Goal: Task Accomplishment & Management: Complete application form

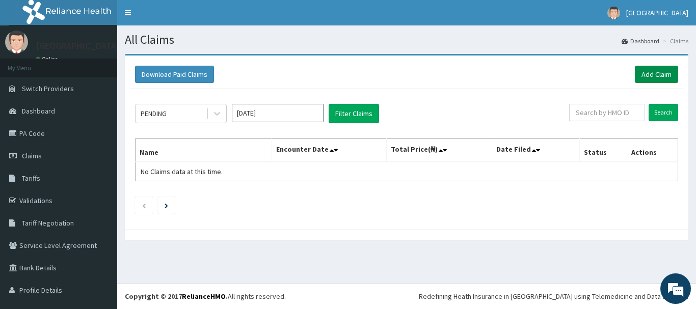
click at [635, 72] on link "Add Claim" at bounding box center [656, 74] width 43 height 17
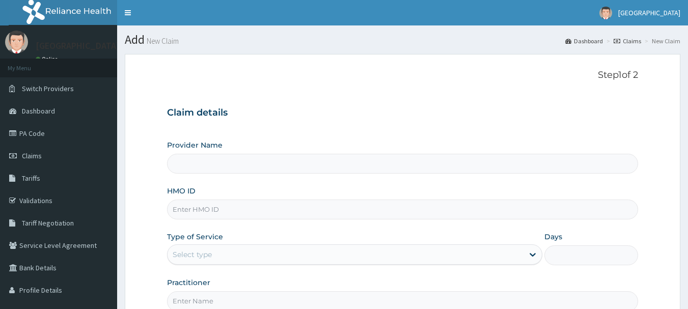
type input "[GEOGRAPHIC_DATA]"
click at [341, 208] on input "HMO ID" at bounding box center [403, 210] width 472 height 20
type input "CWP/10435/C"
click at [232, 252] on div "Select type" at bounding box center [346, 255] width 356 height 16
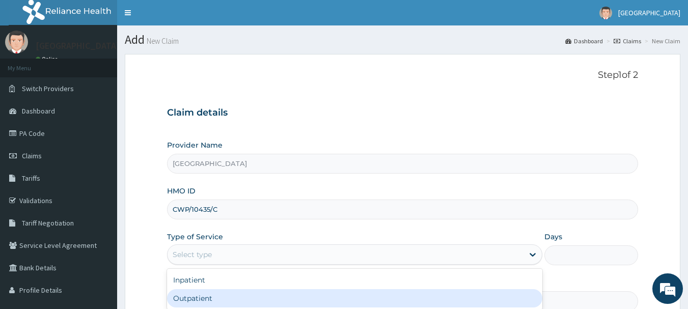
click at [234, 298] on div "Outpatient" at bounding box center [355, 298] width 376 height 18
type input "1"
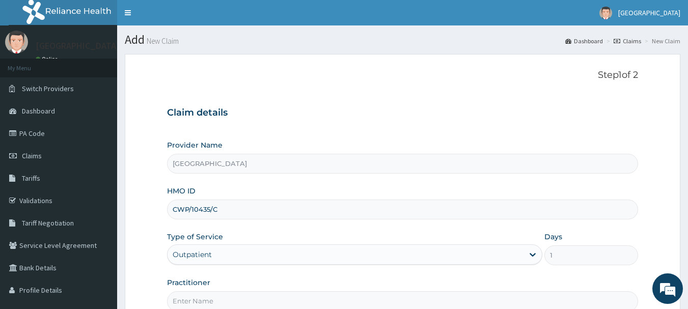
click at [234, 298] on input "Practitioner" at bounding box center [403, 301] width 472 height 20
type input "[PERSON_NAME]"
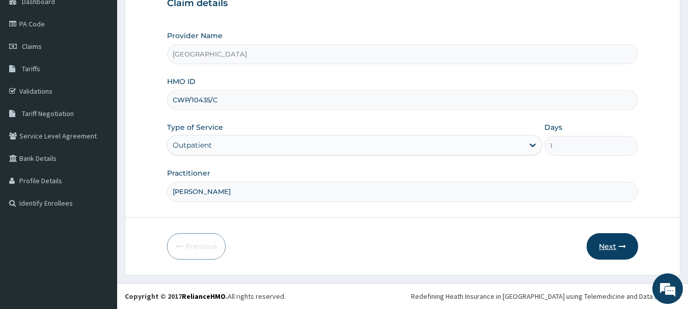
click at [627, 241] on button "Next" at bounding box center [612, 246] width 51 height 26
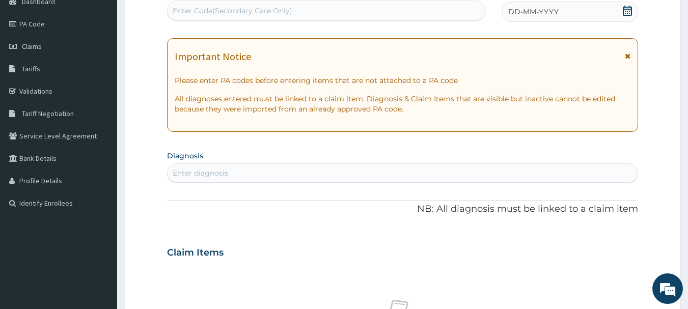
click at [598, 13] on div "DD-MM-YYYY" at bounding box center [570, 12] width 137 height 20
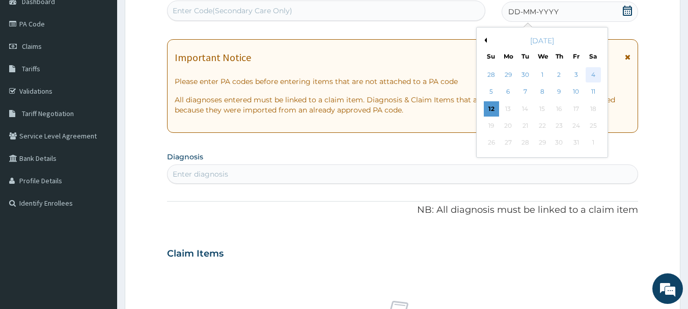
click at [591, 77] on div "4" at bounding box center [593, 74] width 15 height 15
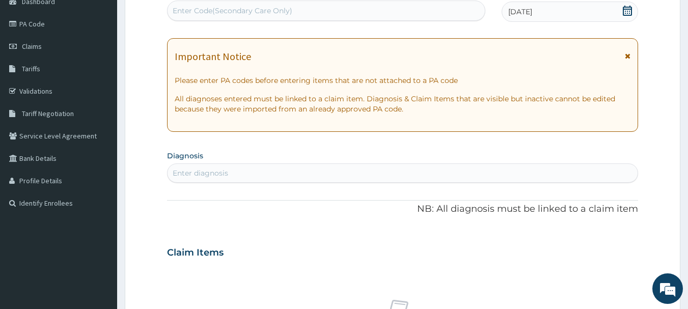
click at [280, 180] on div "Enter diagnosis" at bounding box center [403, 173] width 471 height 16
click at [285, 171] on div "Enter diagnosis" at bounding box center [403, 173] width 471 height 16
type input "M"
type input "FEVER"
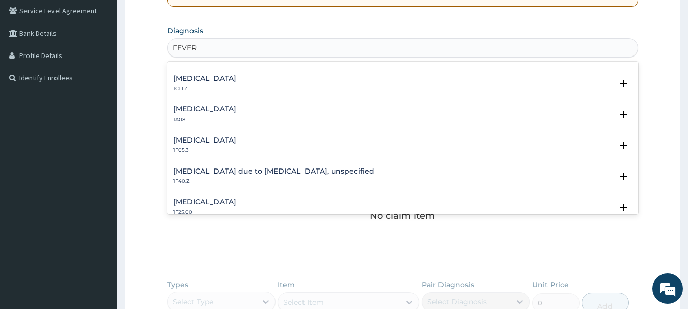
scroll to position [353, 0]
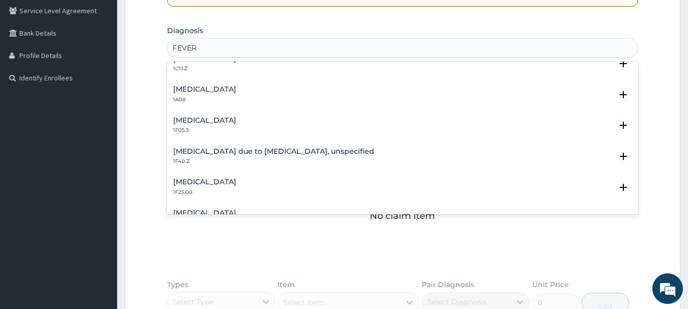
click at [270, 156] on div "Malaria due to Plasmodium falciparum, unspecified 1F40.Z" at bounding box center [273, 157] width 201 height 18
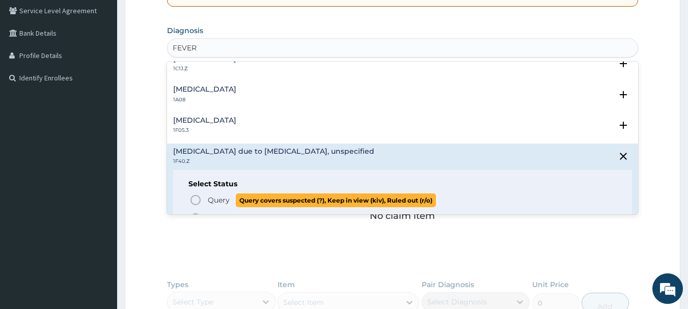
click at [198, 197] on icon "status option query" at bounding box center [196, 200] width 12 height 12
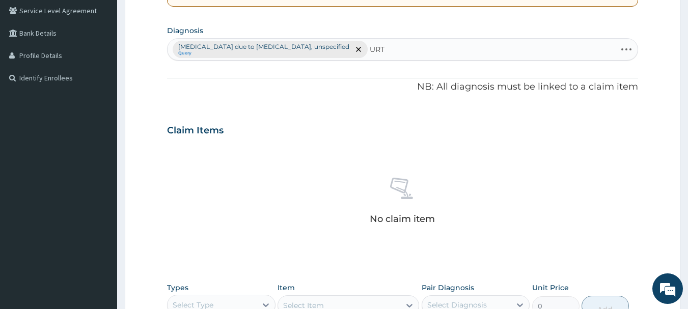
type input "URTI"
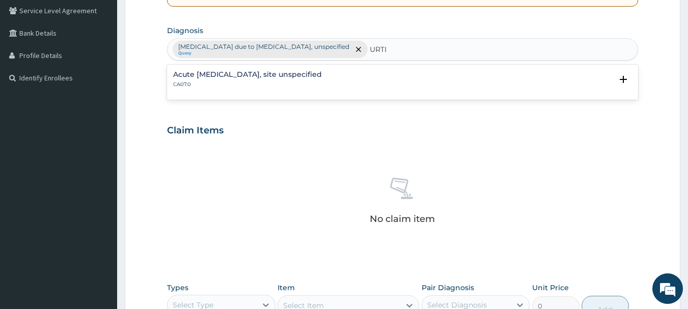
click at [285, 76] on h4 "Acute upper respiratory infection, site unspecified" at bounding box center [247, 75] width 149 height 8
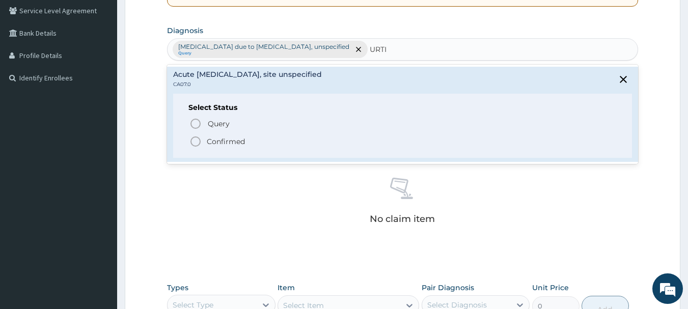
click at [196, 142] on icon "status option filled" at bounding box center [196, 142] width 12 height 12
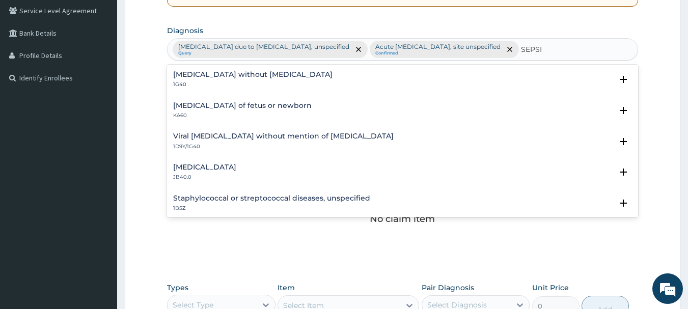
type input "SEPSIS"
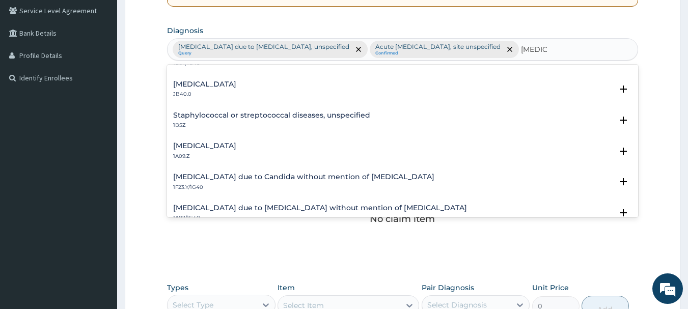
scroll to position [0, 0]
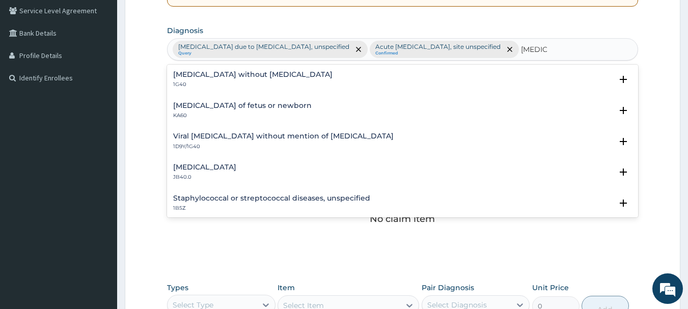
click at [220, 80] on div "Sepsis without septic shock 1G40" at bounding box center [252, 80] width 159 height 18
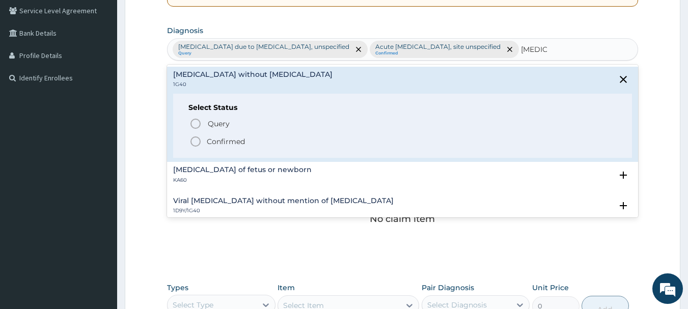
click at [199, 140] on icon "status option filled" at bounding box center [196, 142] width 12 height 12
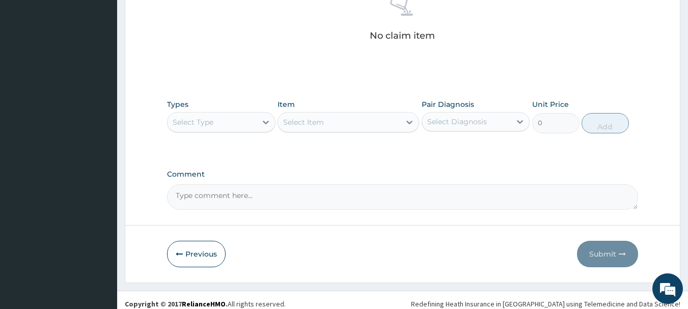
scroll to position [445, 0]
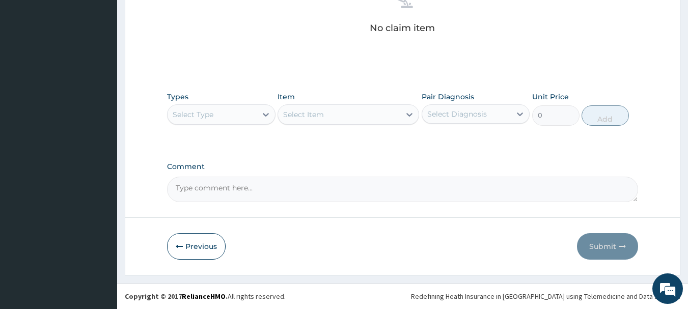
click at [255, 110] on div "Select Type" at bounding box center [212, 114] width 89 height 16
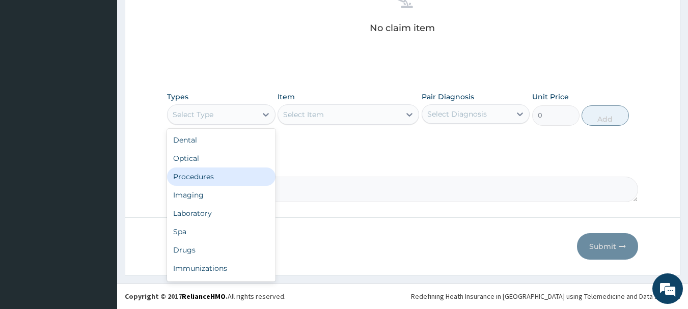
click at [230, 177] on div "Procedures" at bounding box center [221, 177] width 109 height 18
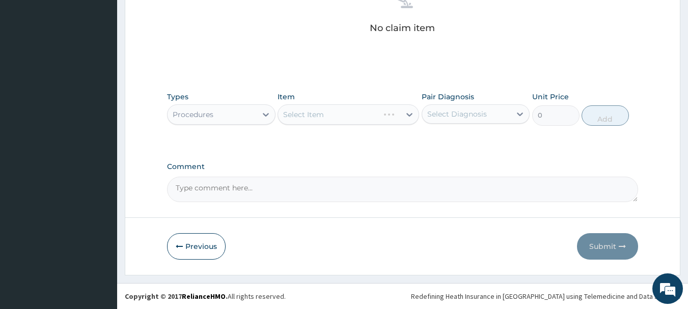
click at [359, 116] on div "Select Item" at bounding box center [349, 114] width 142 height 20
click at [359, 116] on div "Select Item" at bounding box center [339, 114] width 122 height 16
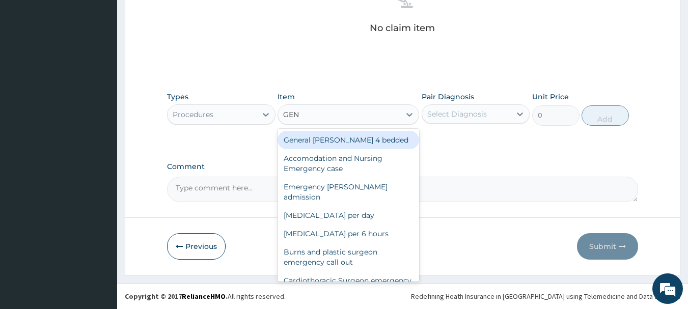
type input "GENE"
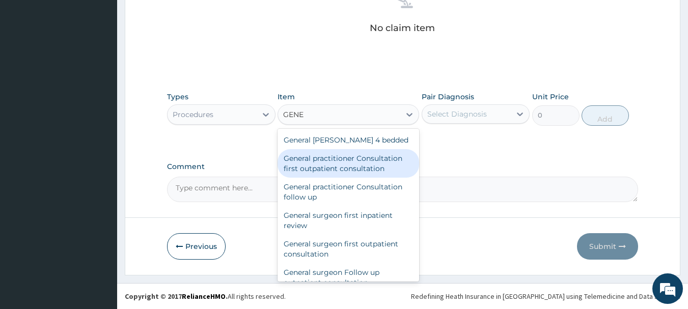
click at [356, 171] on div "General practitioner Consultation first outpatient consultation" at bounding box center [349, 163] width 142 height 29
type input "3547.5"
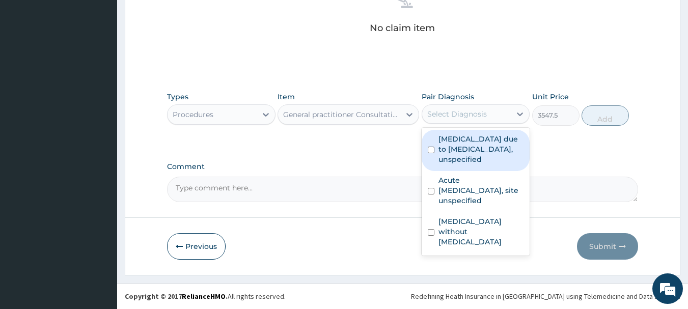
drag, startPoint x: 495, startPoint y: 119, endPoint x: 501, endPoint y: 141, distance: 22.3
click at [496, 123] on div "Select Diagnosis" at bounding box center [476, 113] width 109 height 19
drag, startPoint x: 504, startPoint y: 149, endPoint x: 496, endPoint y: 184, distance: 36.6
click at [504, 154] on label "Malaria due to Plasmodium falciparum, unspecified" at bounding box center [482, 149] width 86 height 31
checkbox input "true"
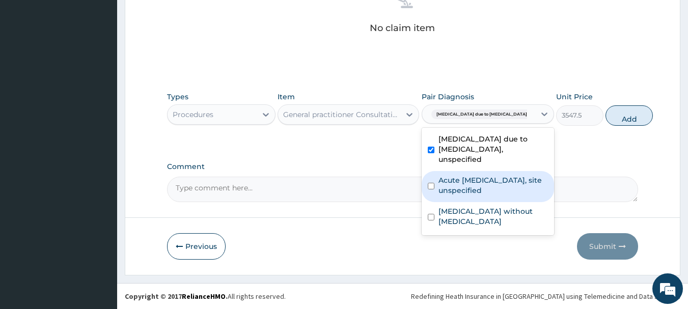
drag, startPoint x: 493, startPoint y: 206, endPoint x: 492, endPoint y: 225, distance: 18.9
click at [492, 196] on label "Acute upper respiratory infection, site unspecified" at bounding box center [494, 185] width 110 height 20
checkbox input "true"
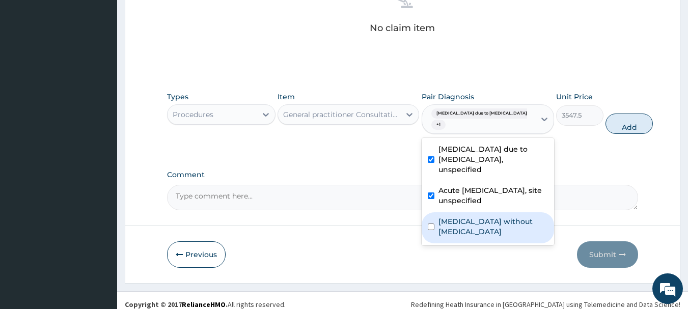
click at [493, 230] on label "Sepsis without septic shock" at bounding box center [494, 227] width 110 height 20
checkbox input "true"
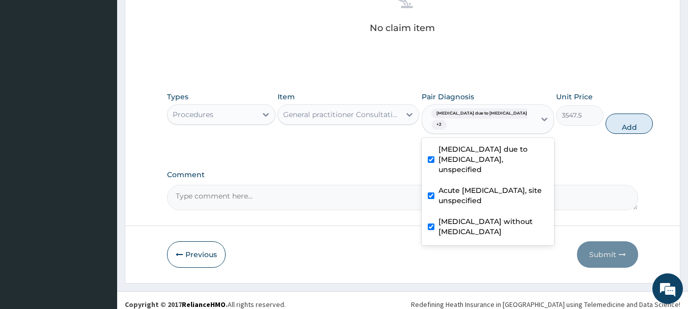
drag, startPoint x: 602, startPoint y: 126, endPoint x: 587, endPoint y: 145, distance: 24.0
click at [606, 128] on button "Add" at bounding box center [629, 124] width 47 height 20
type input "0"
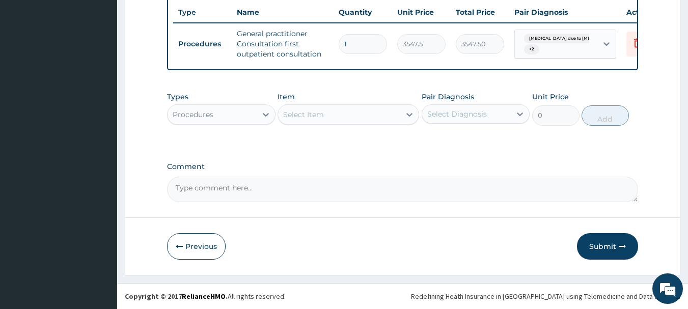
scroll to position [410, 0]
click at [239, 120] on div "Procedures" at bounding box center [212, 114] width 89 height 16
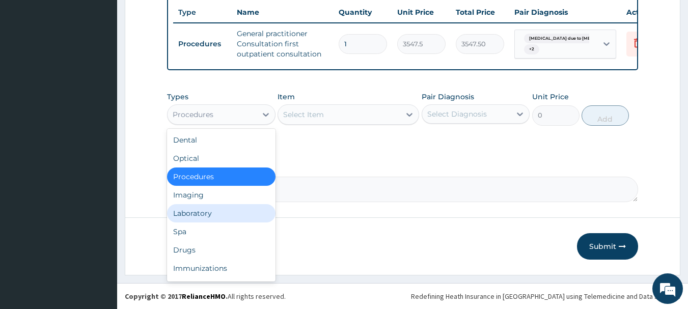
click at [232, 215] on div "Laboratory" at bounding box center [221, 213] width 109 height 18
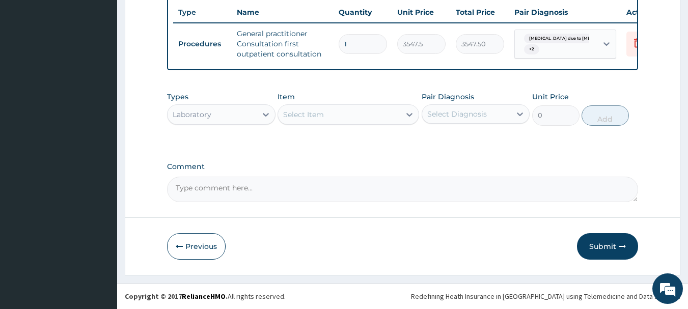
click at [367, 115] on div "Select Item" at bounding box center [339, 114] width 122 height 16
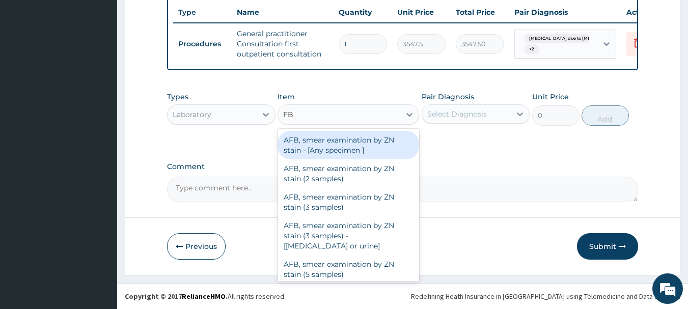
type input "FBC"
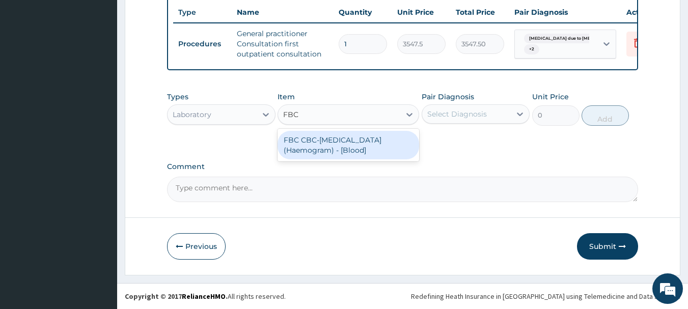
drag, startPoint x: 322, startPoint y: 145, endPoint x: 360, endPoint y: 138, distance: 39.5
click at [323, 145] on div "FBC CBC-Complete Blood Count (Haemogram) - [Blood]" at bounding box center [349, 145] width 142 height 29
type input "4300"
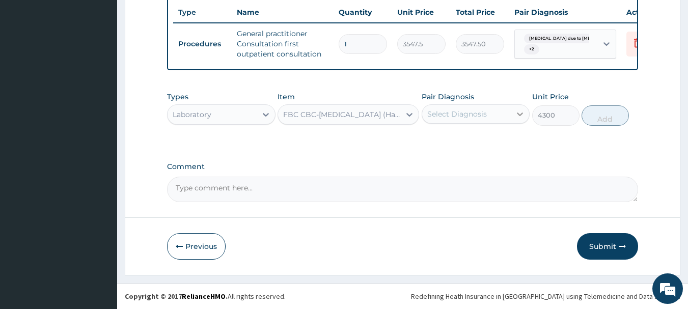
click at [524, 116] on icon at bounding box center [520, 114] width 10 height 10
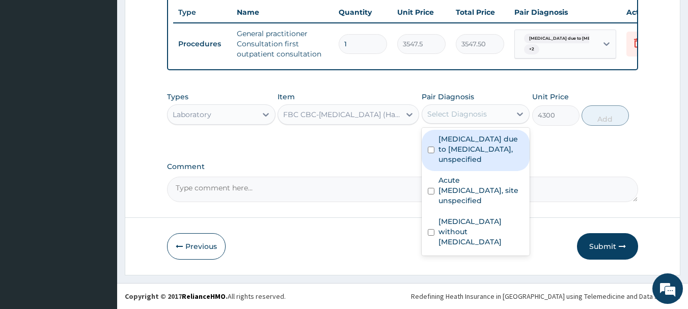
drag, startPoint x: 514, startPoint y: 147, endPoint x: 515, endPoint y: 189, distance: 42.3
click at [515, 149] on label "Malaria due to Plasmodium falciparum, unspecified" at bounding box center [482, 149] width 86 height 31
checkbox input "true"
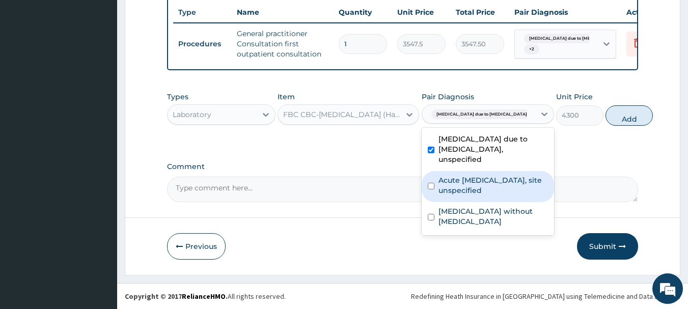
drag, startPoint x: 515, startPoint y: 192, endPoint x: 514, endPoint y: 205, distance: 13.3
click at [515, 196] on label "Acute upper respiratory infection, site unspecified" at bounding box center [494, 185] width 110 height 20
checkbox input "true"
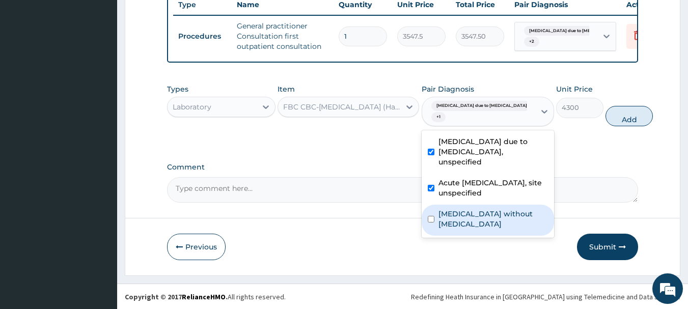
click at [512, 225] on div "Sepsis without septic shock" at bounding box center [488, 220] width 132 height 31
checkbox input "true"
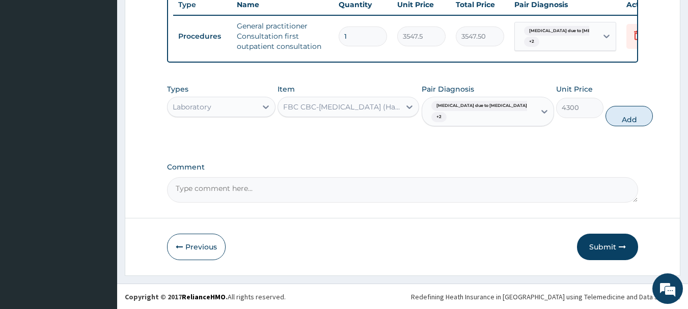
click at [613, 131] on div "Types Laboratory Item FBC CBC-Complete Blood Count (Haemogram) - [Blood] Pair D…" at bounding box center [403, 105] width 472 height 52
click at [616, 126] on button "Add" at bounding box center [629, 116] width 47 height 20
type input "0"
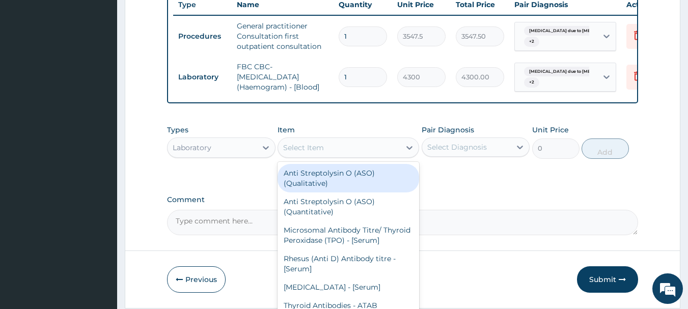
click at [309, 149] on div "Select Item" at bounding box center [339, 148] width 122 height 16
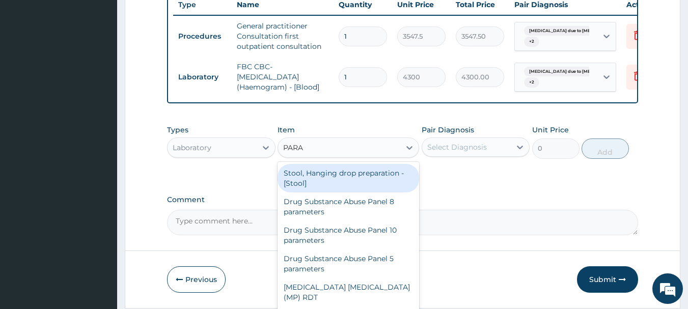
type input "PARAS"
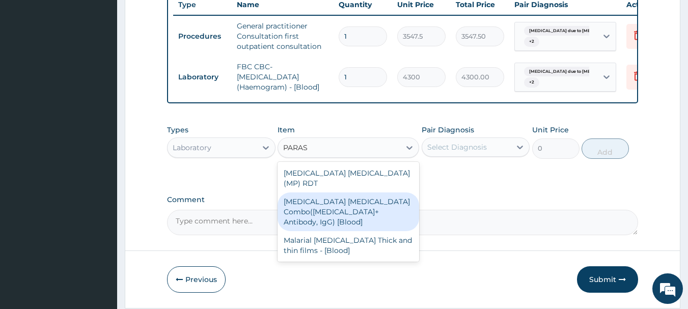
click at [327, 203] on div "Malaria Parasite Combo(Blood Film+ Antibody, IgG) [Blood]" at bounding box center [349, 212] width 142 height 39
type input "1612.5"
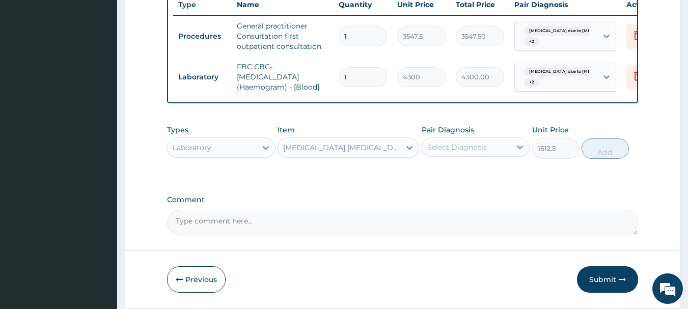
click at [488, 155] on div "Select Diagnosis" at bounding box center [466, 147] width 89 height 16
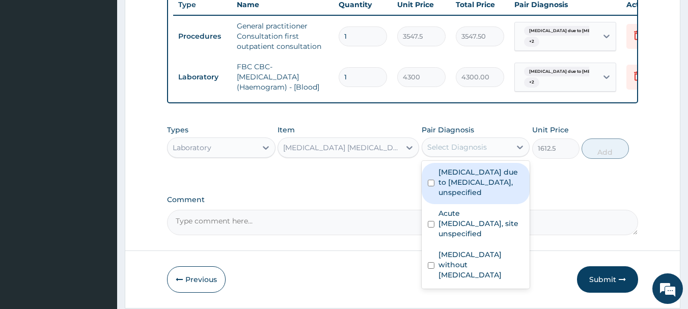
drag, startPoint x: 492, startPoint y: 183, endPoint x: 493, endPoint y: 237, distance: 53.5
click at [492, 190] on label "Malaria due to Plasmodium falciparum, unspecified" at bounding box center [482, 182] width 86 height 31
checkbox input "true"
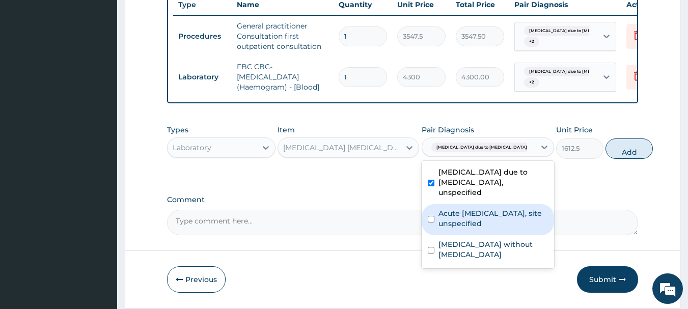
click at [493, 229] on label "Acute upper respiratory infection, site unspecified" at bounding box center [494, 218] width 110 height 20
checkbox input "true"
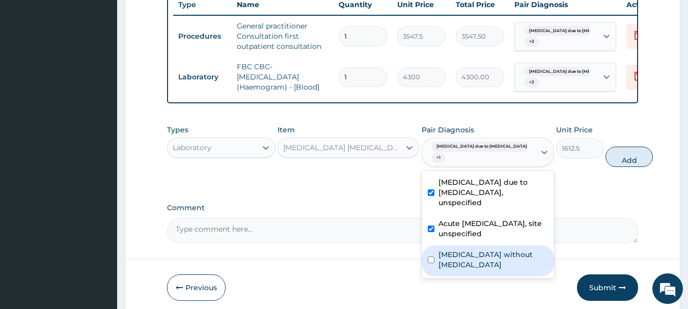
click at [492, 268] on label "Sepsis without septic shock" at bounding box center [494, 260] width 110 height 20
checkbox input "true"
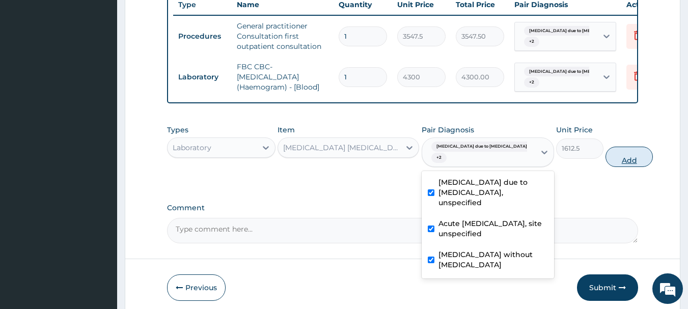
click at [606, 167] on button "Add" at bounding box center [629, 157] width 47 height 20
type input "0"
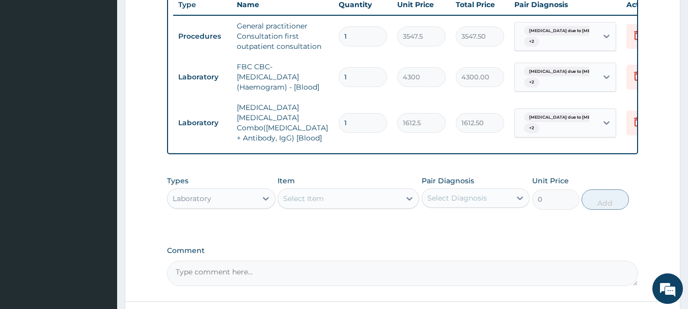
click at [243, 199] on div "Laboratory" at bounding box center [212, 199] width 89 height 16
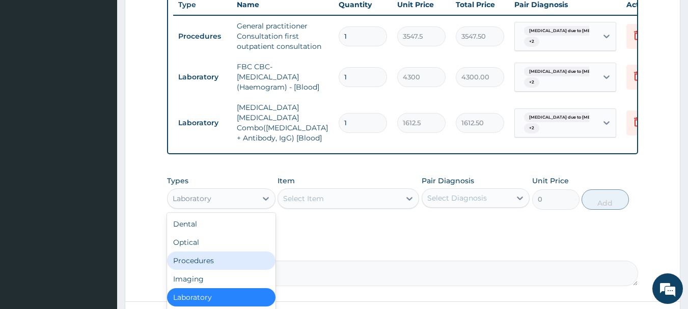
scroll to position [491, 0]
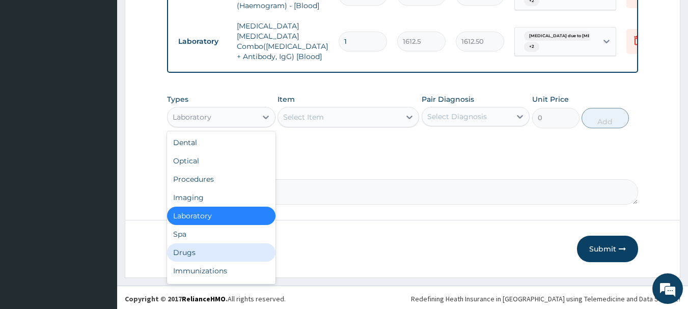
click at [200, 247] on div "Drugs" at bounding box center [221, 253] width 109 height 18
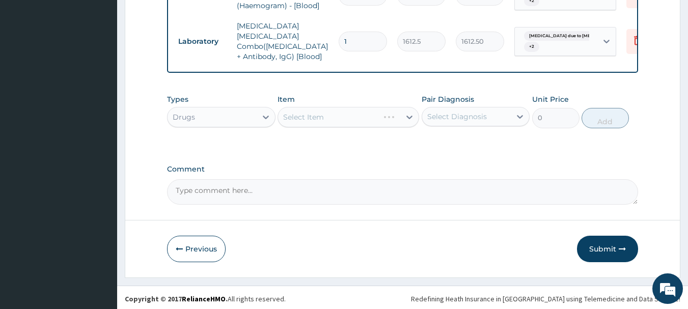
click at [352, 117] on div "Select Item" at bounding box center [349, 117] width 142 height 20
click at [354, 117] on div "Select Item" at bounding box center [339, 117] width 122 height 16
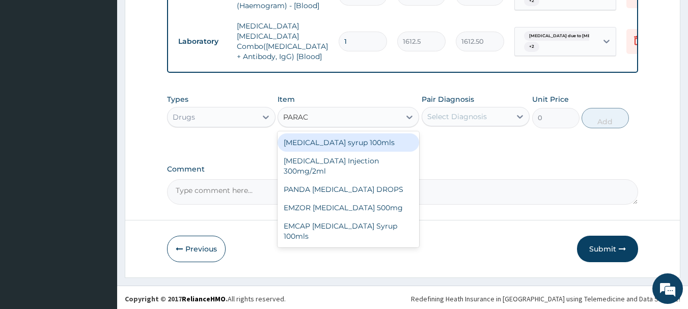
type input "PARACE"
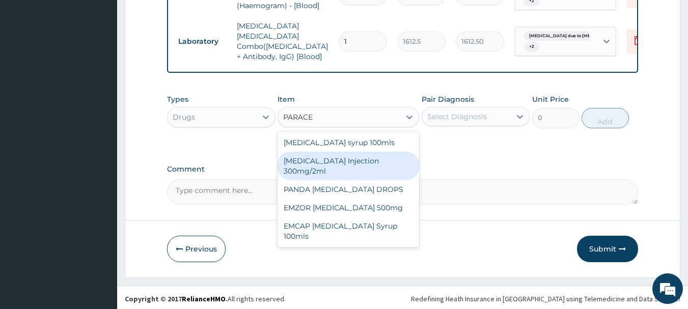
click at [356, 161] on div "[MEDICAL_DATA] Injection 300mg/2ml" at bounding box center [349, 166] width 142 height 29
type input "236.5"
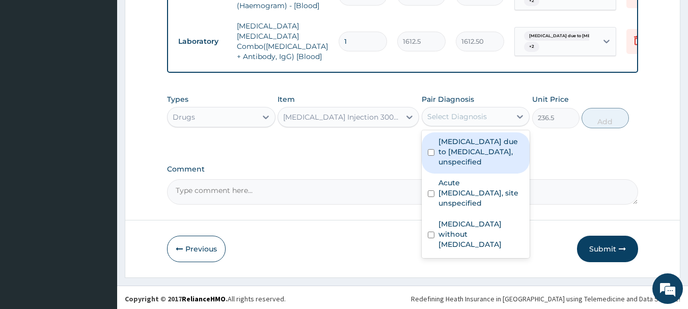
drag, startPoint x: 441, startPoint y: 112, endPoint x: 444, endPoint y: 125, distance: 13.7
click at [441, 113] on div "Select Diagnosis" at bounding box center [457, 117] width 60 height 10
click at [451, 140] on label "[MEDICAL_DATA] due to [MEDICAL_DATA], unspecified" at bounding box center [482, 152] width 86 height 31
checkbox input "true"
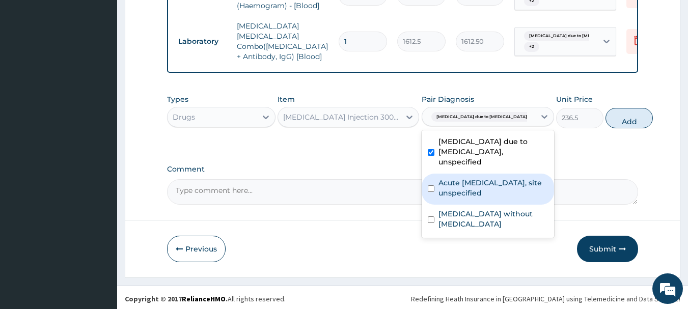
drag, startPoint x: 457, startPoint y: 180, endPoint x: 461, endPoint y: 197, distance: 17.4
click at [458, 185] on label "Acute upper respiratory infection, site unspecified" at bounding box center [494, 188] width 110 height 20
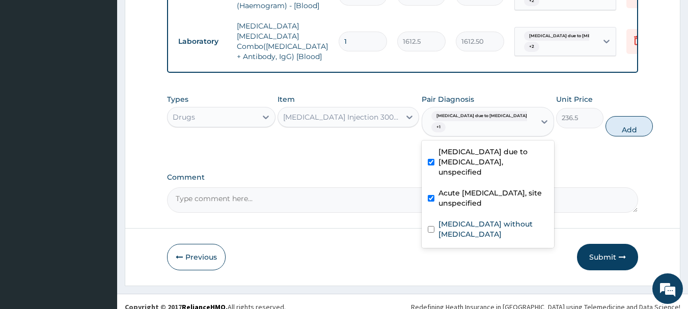
click at [466, 215] on div "Acute upper respiratory infection, site unspecified" at bounding box center [488, 199] width 132 height 31
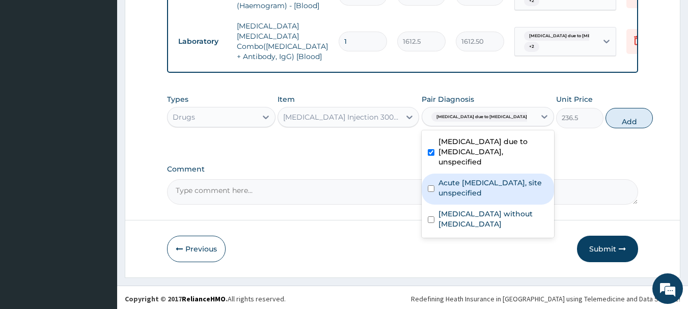
drag, startPoint x: 475, startPoint y: 190, endPoint x: 476, endPoint y: 218, distance: 27.5
click at [476, 194] on label "Acute upper respiratory infection, site unspecified" at bounding box center [494, 188] width 110 height 20
checkbox input "true"
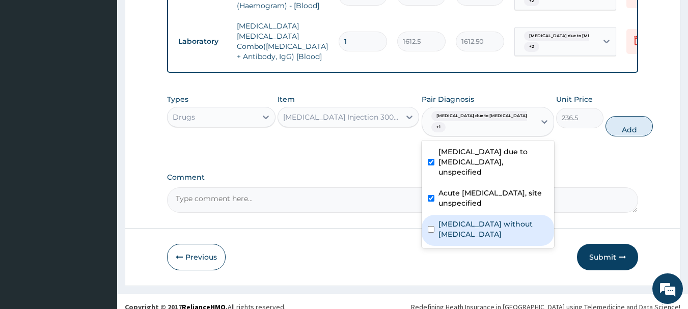
drag, startPoint x: 476, startPoint y: 234, endPoint x: 576, endPoint y: 167, distance: 120.0
click at [478, 234] on label "Sepsis without septic shock" at bounding box center [494, 229] width 110 height 20
checkbox input "true"
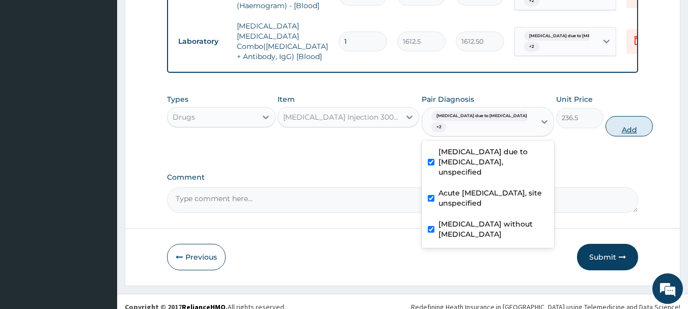
click at [606, 120] on button "Add" at bounding box center [629, 126] width 47 height 20
type input "0"
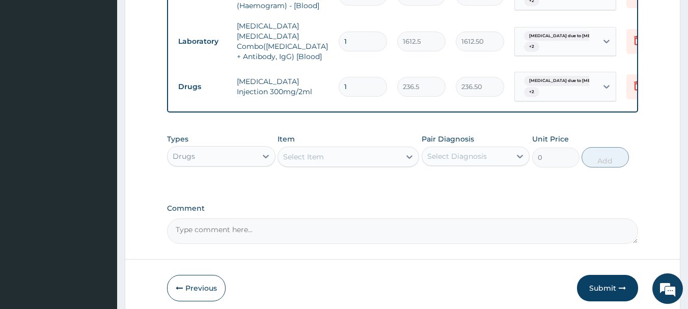
click at [364, 159] on div "Select Item" at bounding box center [339, 157] width 122 height 16
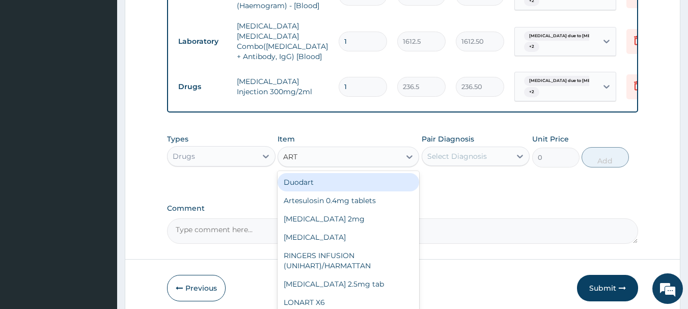
type input "ARTE"
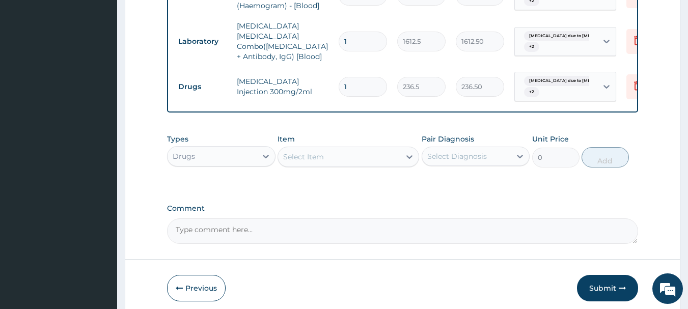
click at [335, 155] on div "Select Item" at bounding box center [339, 157] width 122 height 16
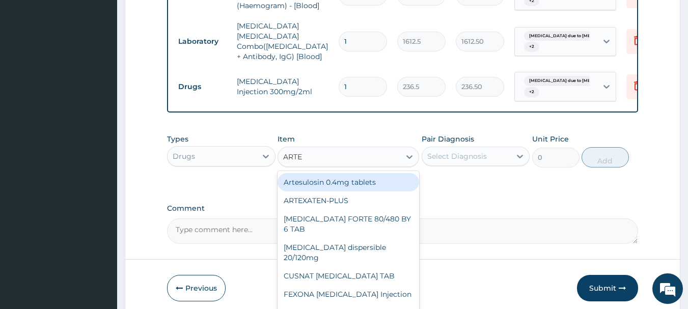
type input "ARTEM"
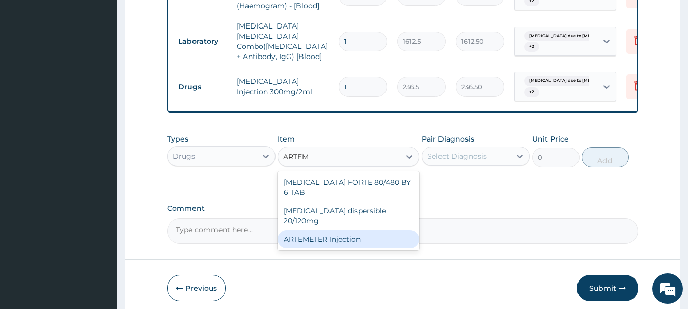
click at [356, 230] on div "ARTEMETER Injection" at bounding box center [349, 239] width 142 height 18
type input "860"
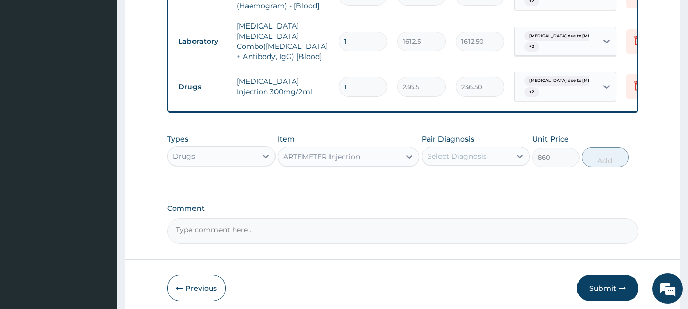
click at [470, 153] on div "Select Diagnosis" at bounding box center [457, 156] width 60 height 10
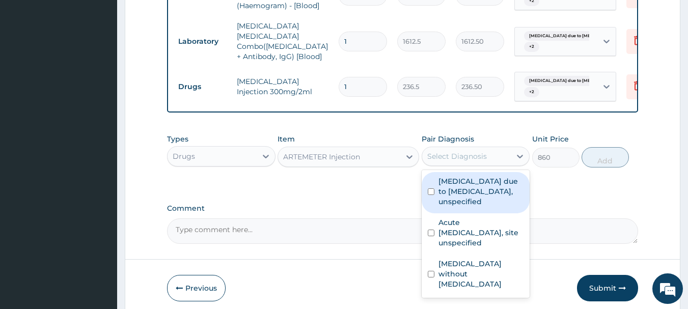
click at [471, 203] on label "[MEDICAL_DATA] due to [MEDICAL_DATA], unspecified" at bounding box center [482, 191] width 86 height 31
checkbox input "true"
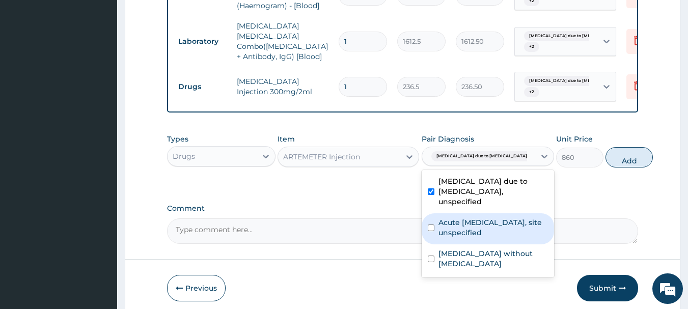
drag, startPoint x: 475, startPoint y: 230, endPoint x: 485, endPoint y: 281, distance: 51.4
click at [476, 234] on label "Acute upper respiratory infection, site unspecified" at bounding box center [494, 228] width 110 height 20
checkbox input "true"
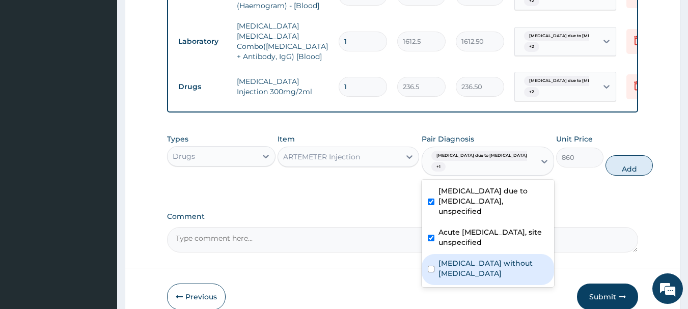
click at [482, 269] on label "Sepsis without septic shock" at bounding box center [494, 268] width 110 height 20
checkbox input "true"
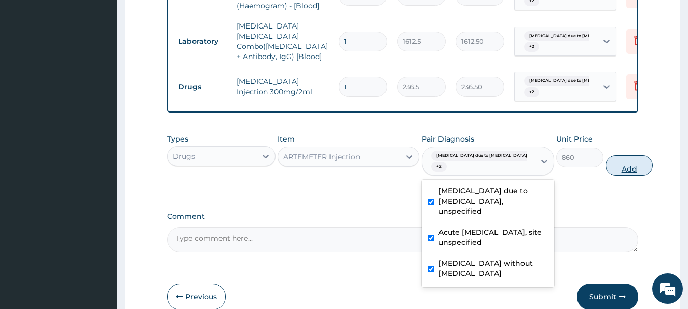
click at [606, 169] on button "Add" at bounding box center [629, 165] width 47 height 20
type input "0"
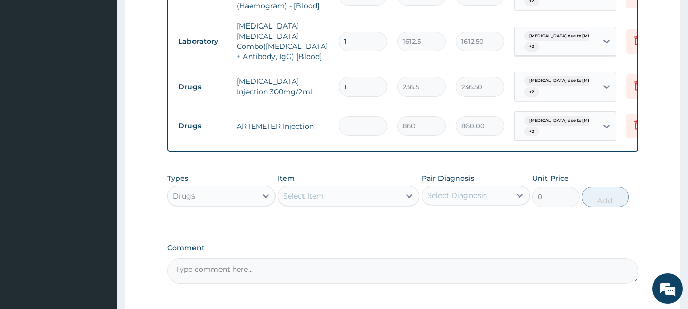
type input "0.00"
type input "3"
type input "2580.00"
type input "33"
click at [345, 189] on div "Select Item" at bounding box center [339, 196] width 122 height 16
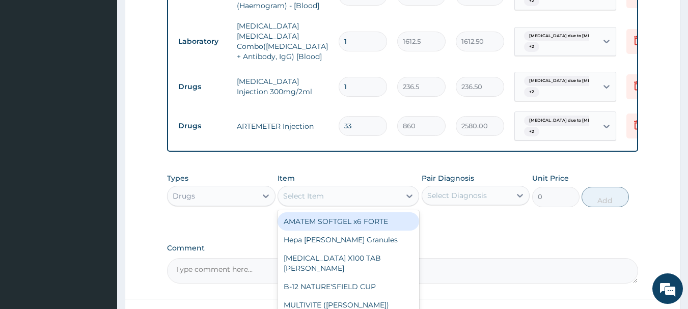
type input "28380.00"
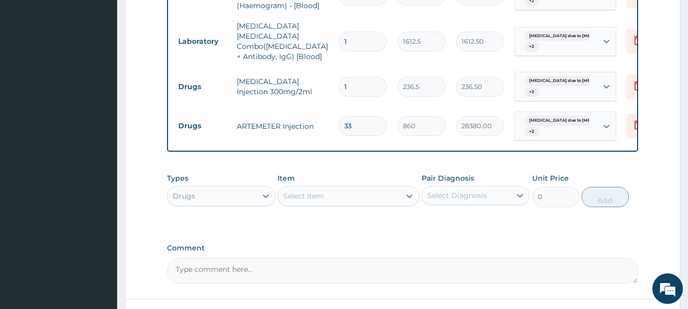
click at [361, 116] on input "33" at bounding box center [363, 126] width 48 height 20
type input "3"
type input "2580.00"
type input "3"
click at [319, 195] on div "Select Item" at bounding box center [303, 196] width 41 height 10
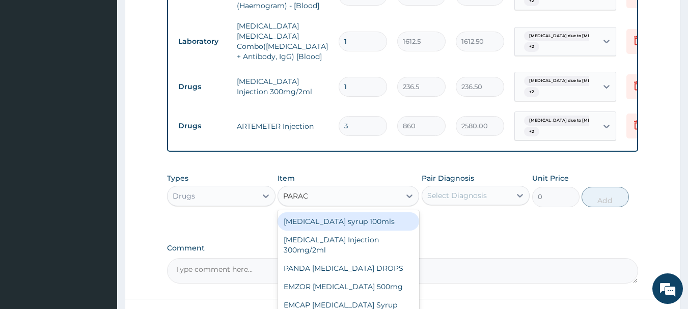
type input "PARACE"
click at [350, 219] on div "[MEDICAL_DATA] syrup 100mls" at bounding box center [349, 221] width 142 height 18
type input "430"
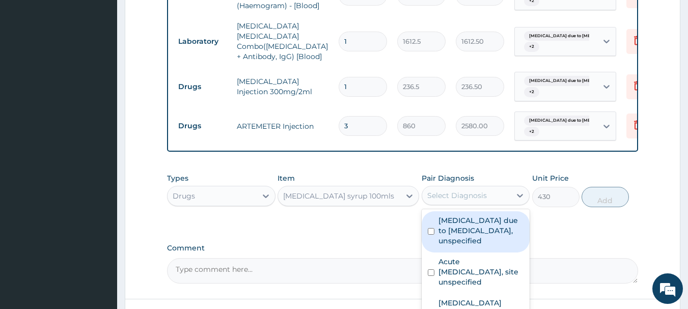
drag, startPoint x: 503, startPoint y: 190, endPoint x: 496, endPoint y: 221, distance: 31.9
click at [502, 192] on div "Select Diagnosis" at bounding box center [466, 196] width 89 height 16
drag, startPoint x: 495, startPoint y: 226, endPoint x: 495, endPoint y: 244, distance: 17.8
click at [495, 231] on label "[MEDICAL_DATA] due to [MEDICAL_DATA], unspecified" at bounding box center [482, 231] width 86 height 31
checkbox input "true"
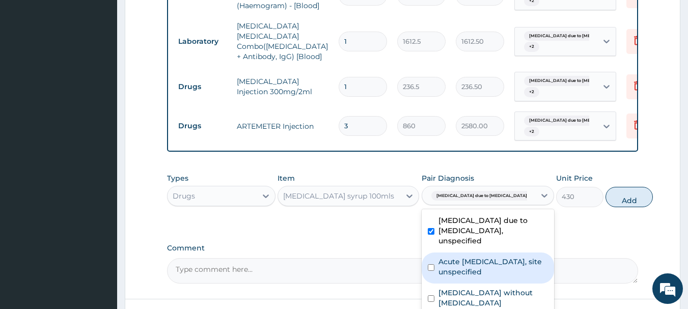
drag, startPoint x: 499, startPoint y: 263, endPoint x: 500, endPoint y: 289, distance: 26.0
click at [499, 270] on label "Acute upper respiratory infection, site unspecified" at bounding box center [494, 267] width 110 height 20
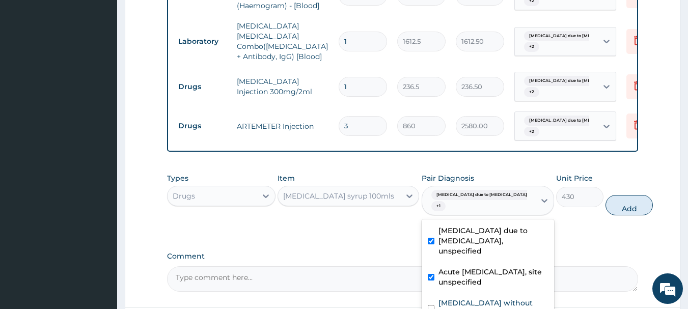
click at [500, 287] on label "Acute upper respiratory infection, site unspecified" at bounding box center [494, 277] width 110 height 20
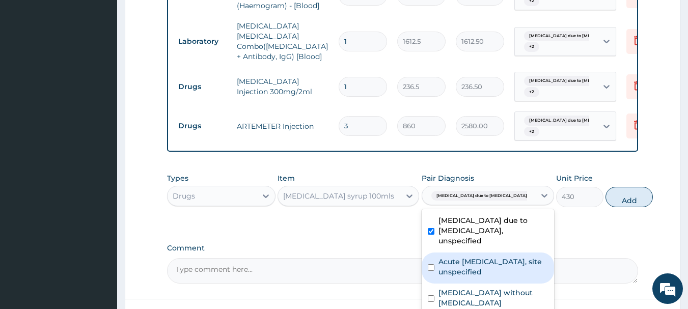
click at [496, 277] on label "Acute upper respiratory infection, site unspecified" at bounding box center [494, 267] width 110 height 20
checkbox input "true"
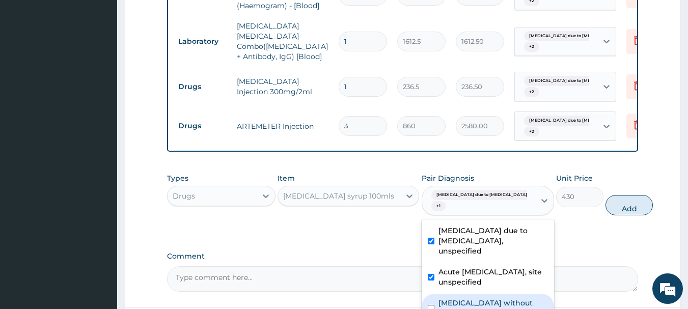
click at [501, 305] on div "Sepsis without septic shock" at bounding box center [488, 309] width 132 height 31
checkbox input "true"
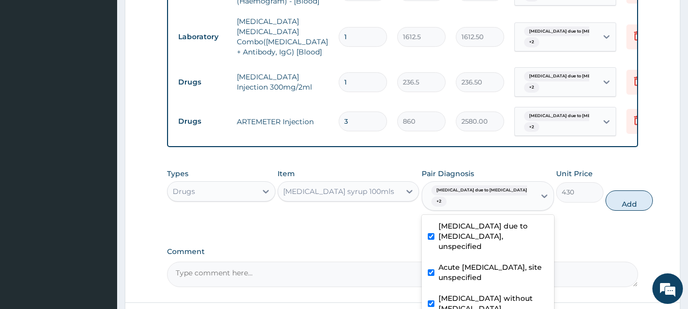
scroll to position [578, 0]
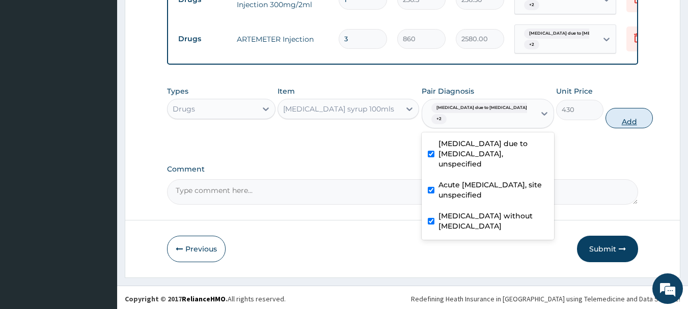
click at [606, 121] on button "Add" at bounding box center [629, 118] width 47 height 20
type input "0"
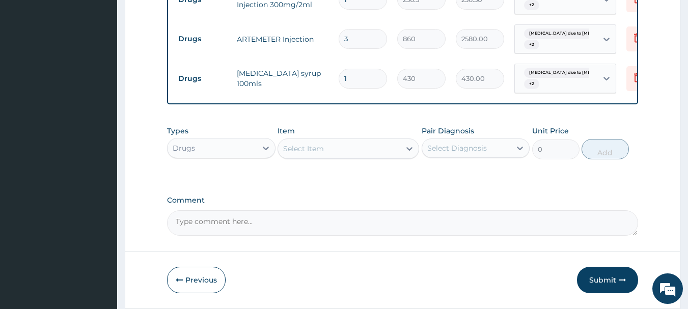
click at [328, 145] on div "Select Item" at bounding box center [339, 149] width 122 height 16
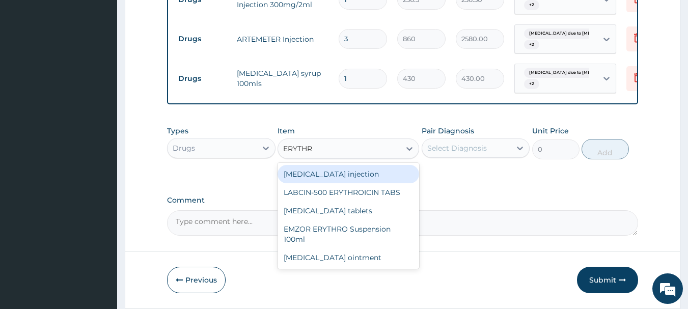
type input "ERYTHRO"
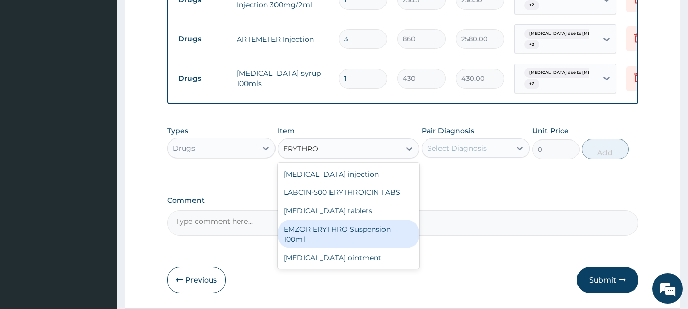
click at [378, 235] on div "EMZOR ERYTHRO Suspension 100ml" at bounding box center [349, 234] width 142 height 29
type input "2365"
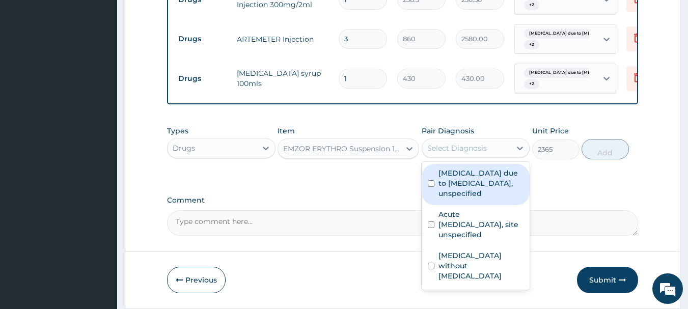
click at [462, 147] on div "Select Diagnosis" at bounding box center [457, 148] width 60 height 10
drag, startPoint x: 470, startPoint y: 183, endPoint x: 475, endPoint y: 220, distance: 37.5
click at [470, 185] on label "Malaria due to Plasmodium falciparum, unspecified" at bounding box center [482, 183] width 86 height 31
checkbox input "true"
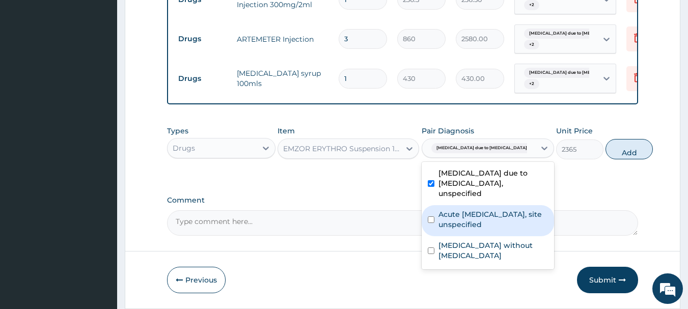
drag, startPoint x: 476, startPoint y: 225, endPoint x: 483, endPoint y: 248, distance: 23.9
click at [476, 226] on label "Acute upper respiratory infection, site unspecified" at bounding box center [494, 219] width 110 height 20
checkbox input "true"
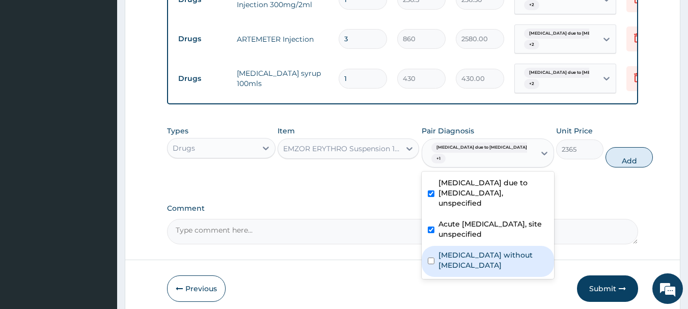
click at [487, 262] on label "Sepsis without septic shock" at bounding box center [494, 260] width 110 height 20
checkbox input "true"
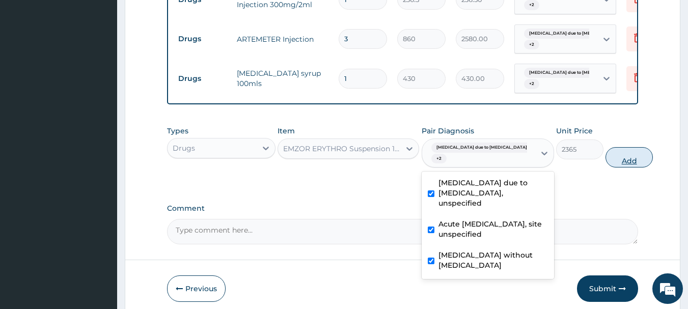
click at [606, 163] on button "Add" at bounding box center [629, 157] width 47 height 20
type input "0"
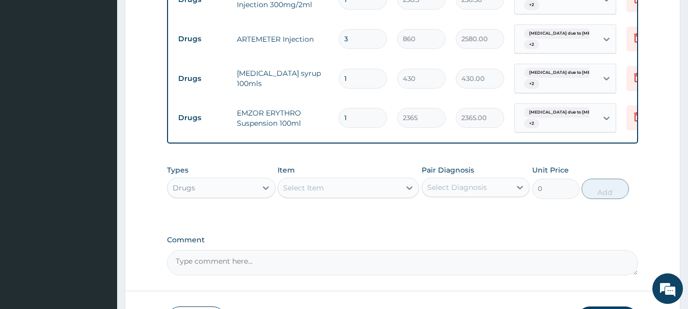
click at [351, 189] on div "Select Item" at bounding box center [339, 188] width 122 height 16
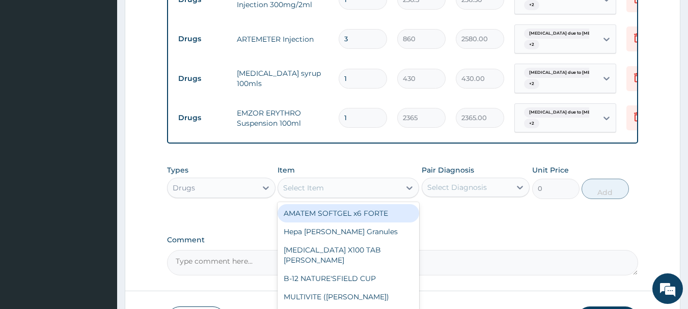
scroll to position [649, 0]
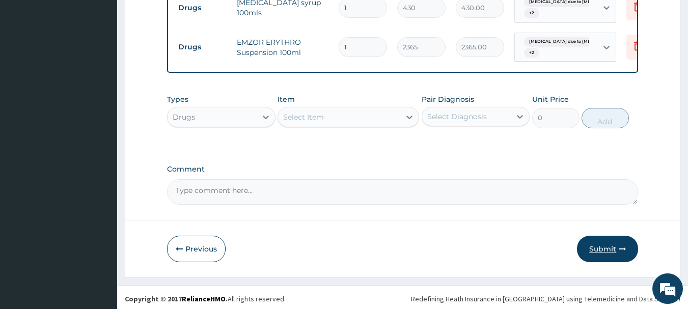
click at [612, 250] on button "Submit" at bounding box center [607, 249] width 61 height 26
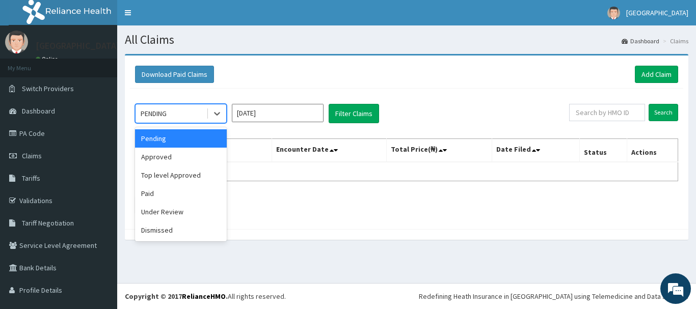
drag, startPoint x: 176, startPoint y: 108, endPoint x: 176, endPoint y: 114, distance: 6.1
click at [176, 108] on div "PENDING" at bounding box center [171, 113] width 71 height 16
click at [171, 157] on div "Approved" at bounding box center [181, 157] width 92 height 18
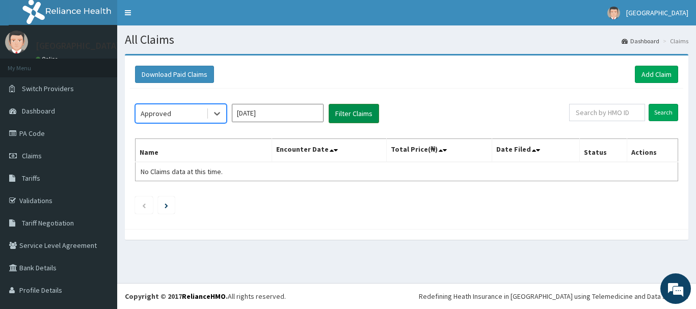
click at [362, 116] on button "Filter Claims" at bounding box center [354, 113] width 50 height 19
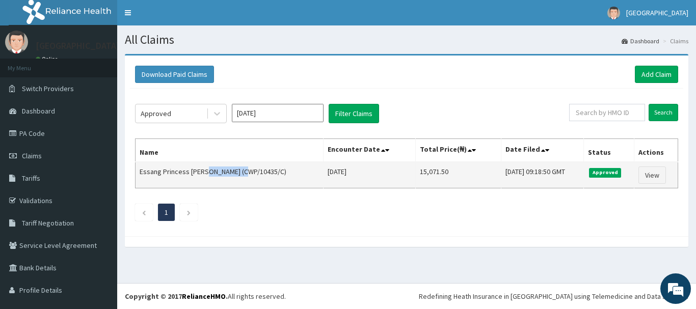
drag, startPoint x: 242, startPoint y: 174, endPoint x: 201, endPoint y: 175, distance: 40.3
click at [201, 175] on td "Essang Princess Joy (CWP/10435/C)" at bounding box center [230, 175] width 188 height 26
copy td "CWP/10435/C"
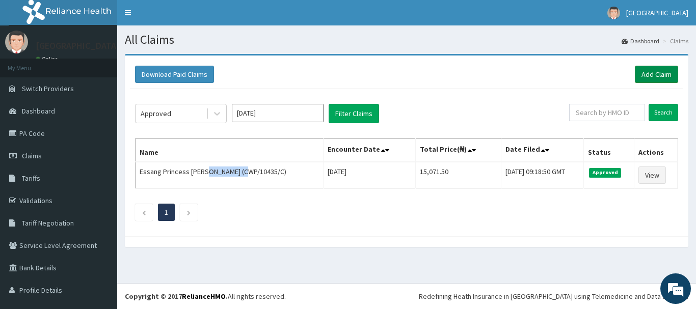
click at [659, 73] on link "Add Claim" at bounding box center [656, 74] width 43 height 17
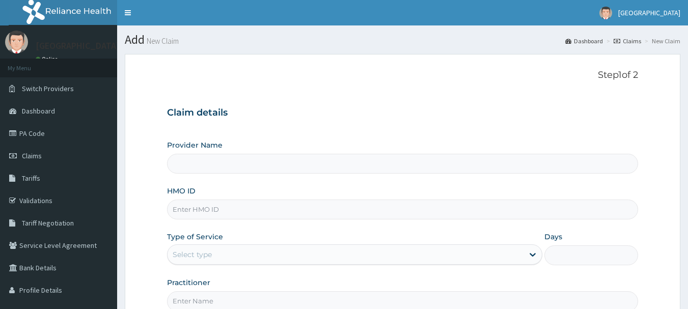
click at [238, 213] on input "HMO ID" at bounding box center [403, 210] width 472 height 20
paste input "CWP/10435/C"
type input "CWP/10435/C"
type input "[GEOGRAPHIC_DATA]"
type input "CWP/10435/C"
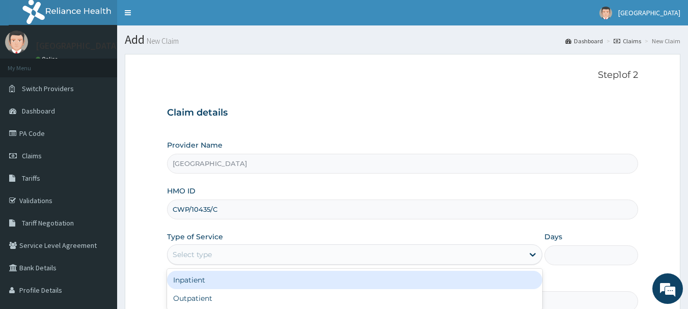
click at [259, 254] on div "Select type" at bounding box center [346, 255] width 356 height 16
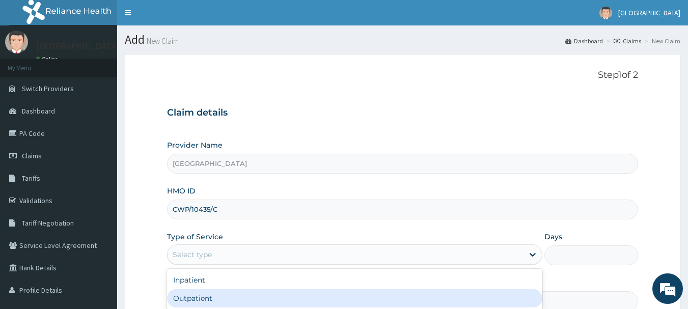
click at [218, 300] on div "Outpatient" at bounding box center [355, 298] width 376 height 18
type input "1"
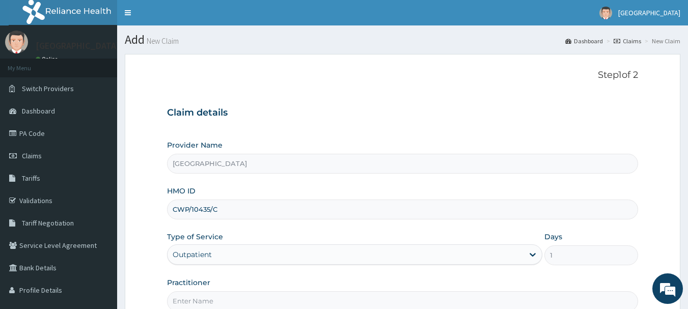
click at [218, 300] on input "Practitioner" at bounding box center [403, 301] width 472 height 20
type input "[PERSON_NAME]"
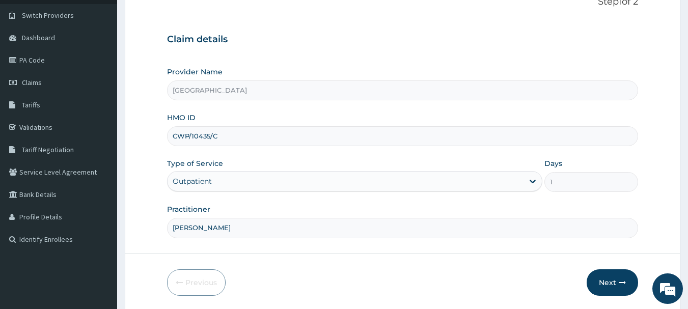
scroll to position [110, 0]
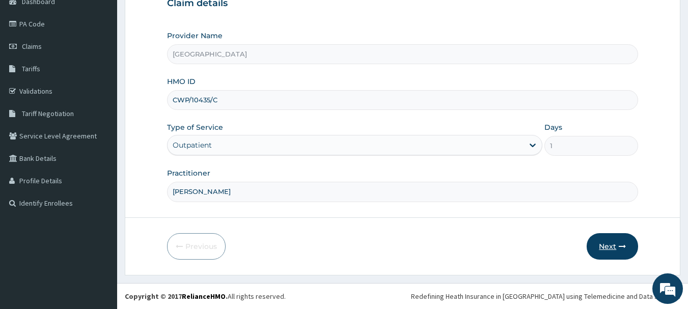
click at [631, 240] on button "Next" at bounding box center [612, 246] width 51 height 26
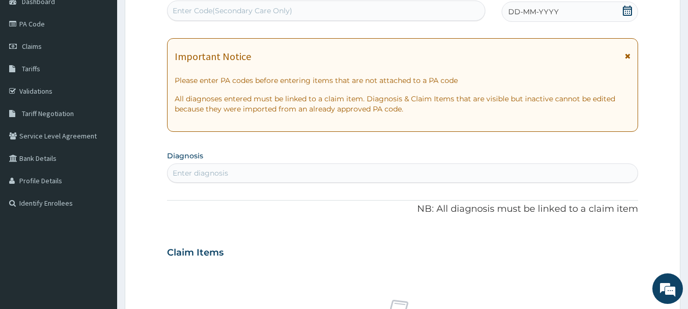
click at [564, 11] on div "DD-MM-YYYY" at bounding box center [570, 12] width 137 height 20
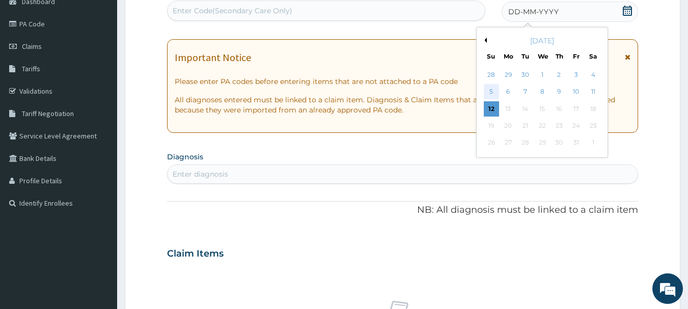
click at [489, 91] on div "5" at bounding box center [491, 92] width 15 height 15
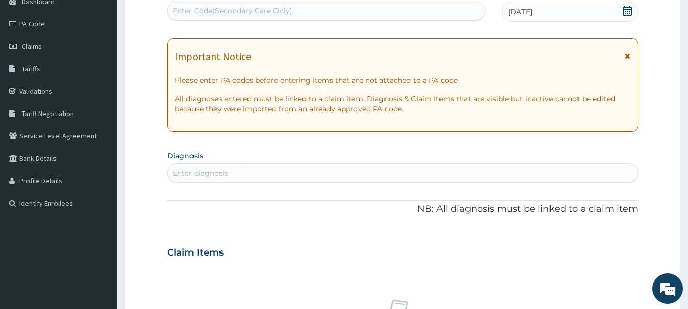
click at [338, 174] on div "Enter diagnosis" at bounding box center [403, 173] width 471 height 16
type input "FEVER"
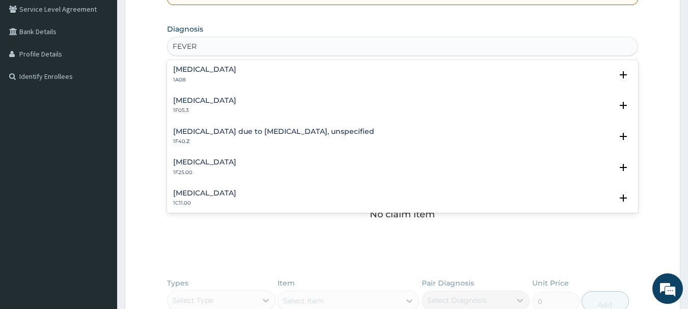
scroll to position [381, 0]
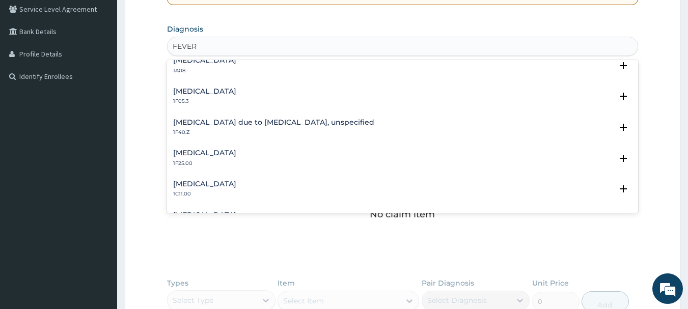
click at [289, 122] on h4 "Malaria due to Plasmodium falciparum, unspecified" at bounding box center [273, 123] width 201 height 8
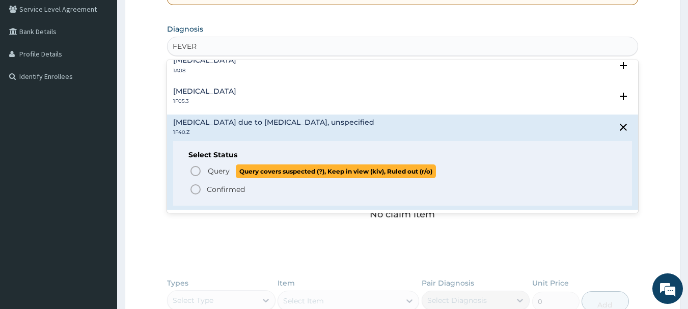
click at [194, 172] on icon "status option query" at bounding box center [196, 171] width 12 height 12
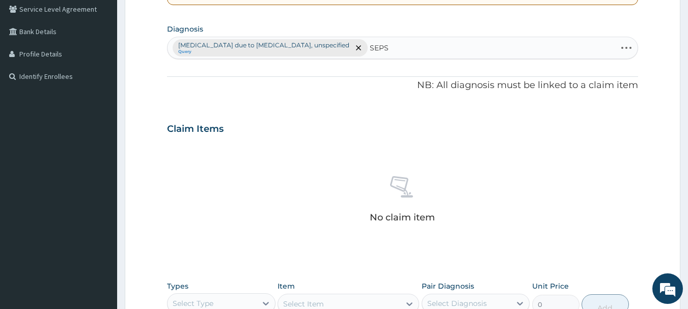
type input "SEPSI"
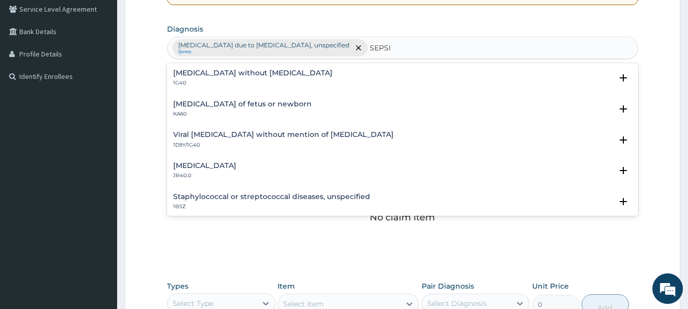
click at [232, 72] on h4 "Sepsis without septic shock" at bounding box center [252, 73] width 159 height 8
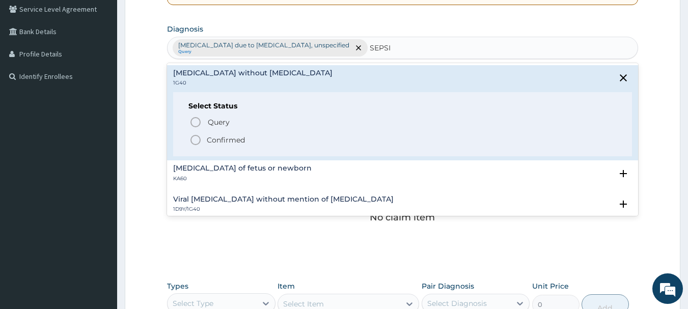
click at [198, 136] on circle "status option filled" at bounding box center [195, 140] width 9 height 9
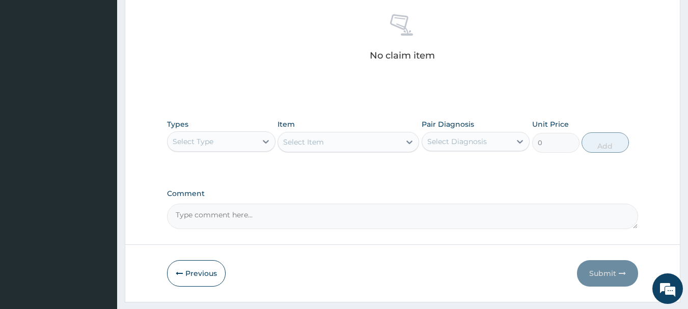
scroll to position [425, 0]
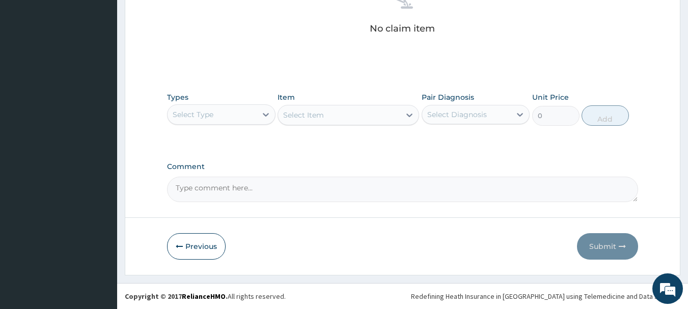
drag, startPoint x: 266, startPoint y: 120, endPoint x: 262, endPoint y: 128, distance: 8.7
click at [266, 121] on div at bounding box center [266, 114] width 18 height 18
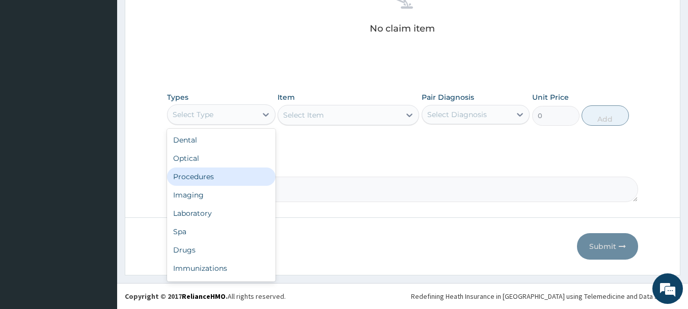
click at [238, 175] on div "Procedures" at bounding box center [221, 177] width 109 height 18
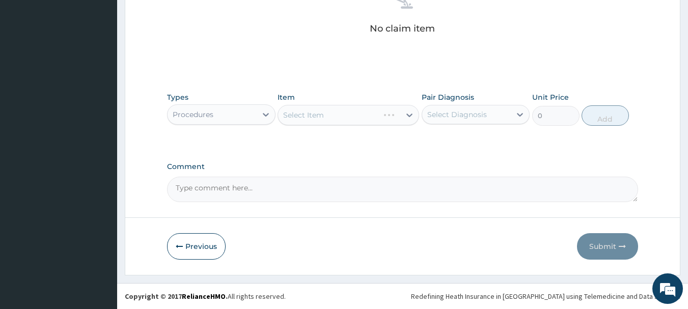
click at [362, 115] on div "Select Item" at bounding box center [349, 115] width 142 height 20
click at [363, 115] on div "Select Item" at bounding box center [339, 115] width 122 height 16
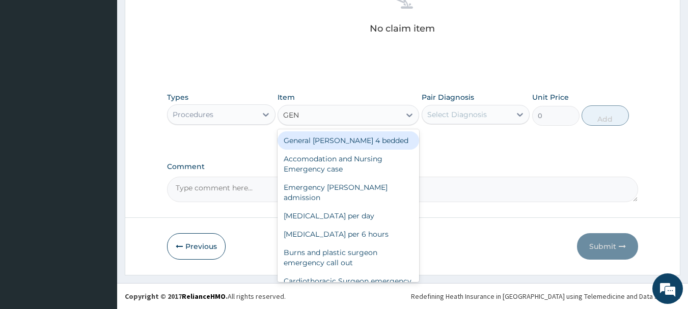
type input "GENE"
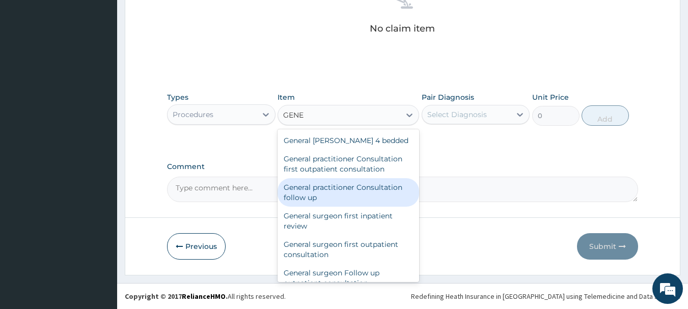
click at [365, 194] on div "General practitioner Consultation follow up" at bounding box center [349, 192] width 142 height 29
type input "2365"
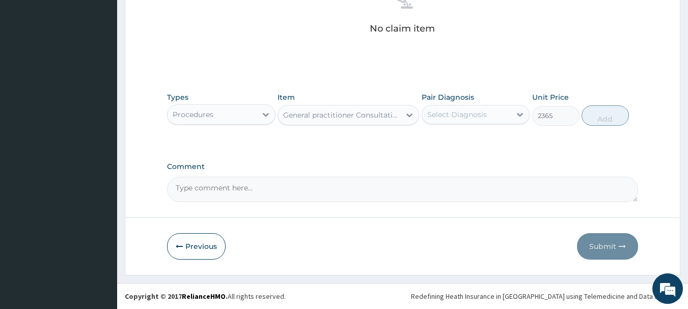
drag, startPoint x: 492, startPoint y: 108, endPoint x: 492, endPoint y: 125, distance: 17.8
click at [492, 111] on div "Select Diagnosis" at bounding box center [466, 114] width 89 height 16
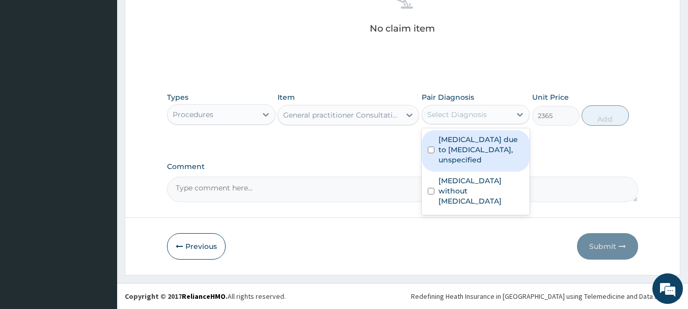
click at [491, 147] on label "Malaria due to Plasmodium falciparum, unspecified" at bounding box center [482, 150] width 86 height 31
checkbox input "true"
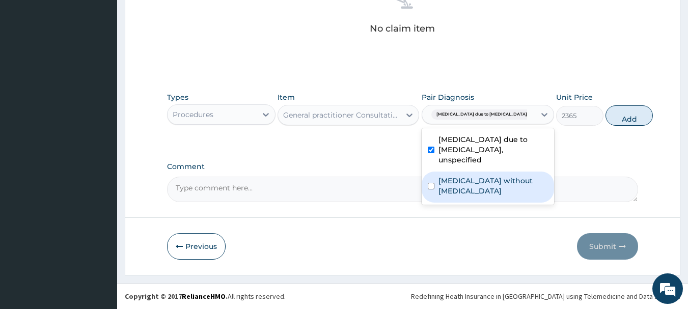
click at [492, 188] on label "Sepsis without septic shock" at bounding box center [494, 186] width 110 height 20
checkbox input "true"
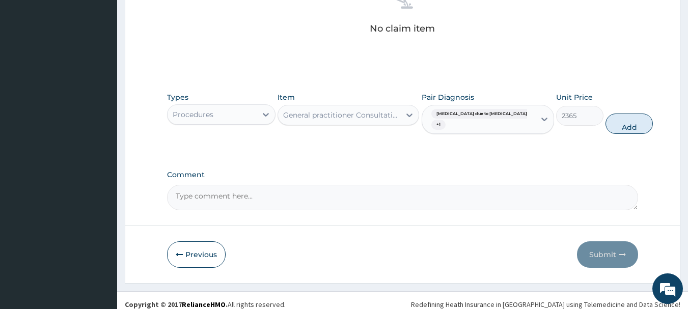
drag, startPoint x: 619, startPoint y: 124, endPoint x: 595, endPoint y: 137, distance: 26.4
click at [612, 131] on button "Add" at bounding box center [629, 124] width 47 height 20
type input "0"
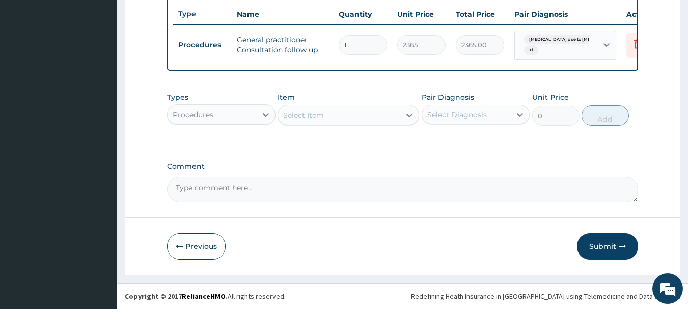
scroll to position [389, 0]
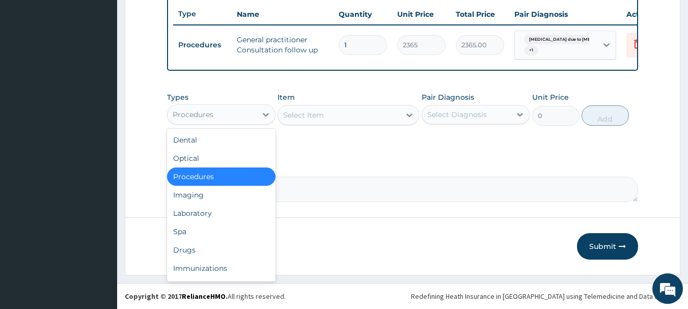
click at [239, 117] on div "Procedures" at bounding box center [212, 114] width 89 height 16
click at [202, 248] on div "Drugs" at bounding box center [221, 250] width 109 height 18
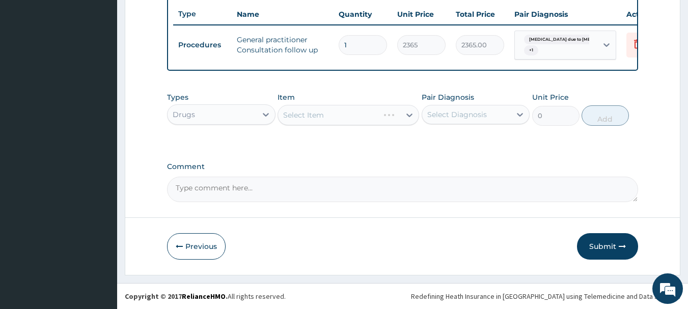
click at [352, 116] on div "Select Item" at bounding box center [349, 115] width 142 height 20
click at [358, 117] on div "Select Item" at bounding box center [339, 115] width 122 height 16
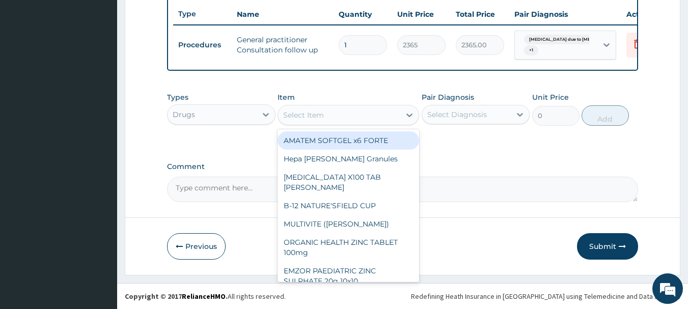
click at [339, 114] on div "Select Item" at bounding box center [339, 115] width 122 height 16
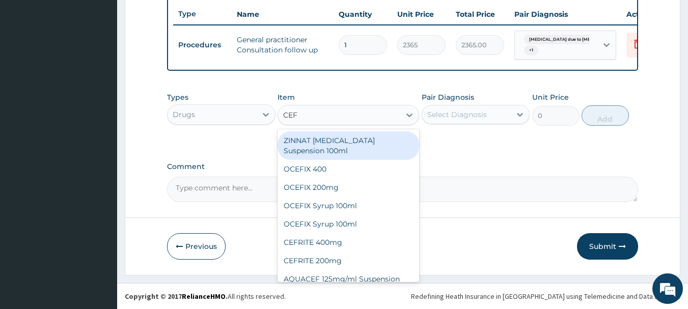
type input "CEFT"
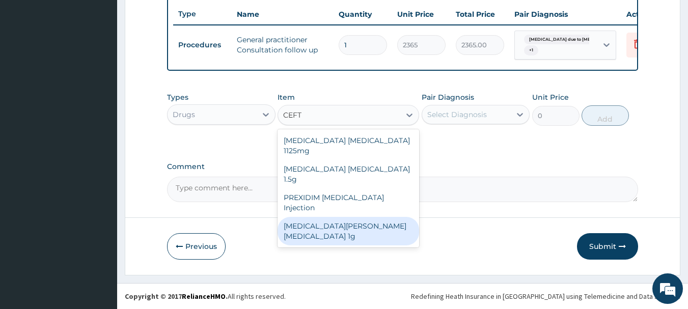
click at [407, 217] on div "ROCEPHIN CEFTRIAXONE 1g" at bounding box center [349, 231] width 142 height 29
type input "8278"
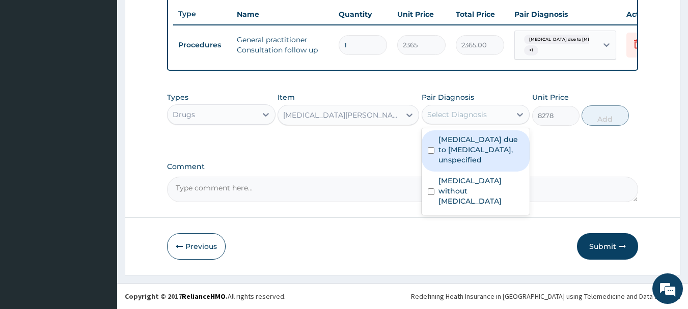
drag, startPoint x: 449, startPoint y: 117, endPoint x: 450, endPoint y: 122, distance: 5.1
click at [450, 117] on div "Select Diagnosis" at bounding box center [457, 115] width 60 height 10
drag, startPoint x: 454, startPoint y: 138, endPoint x: 460, endPoint y: 172, distance: 35.2
click at [456, 138] on label "Malaria due to Plasmodium falciparum, unspecified" at bounding box center [482, 150] width 86 height 31
checkbox input "true"
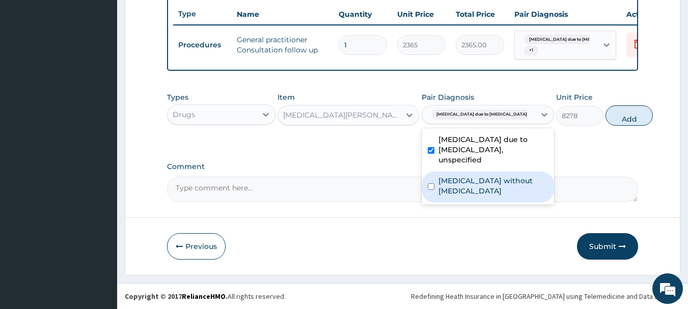
click at [469, 186] on label "Sepsis without septic shock" at bounding box center [494, 186] width 110 height 20
checkbox input "true"
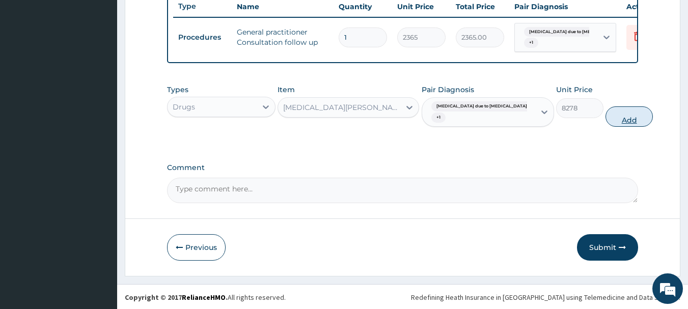
click at [606, 127] on button "Add" at bounding box center [629, 116] width 47 height 20
type input "0"
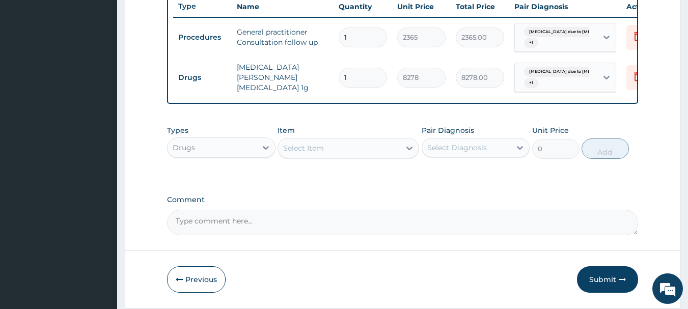
type input "0.00"
type input "2"
type input "16556.00"
type input "2"
click at [341, 156] on div "Select Item" at bounding box center [339, 148] width 122 height 16
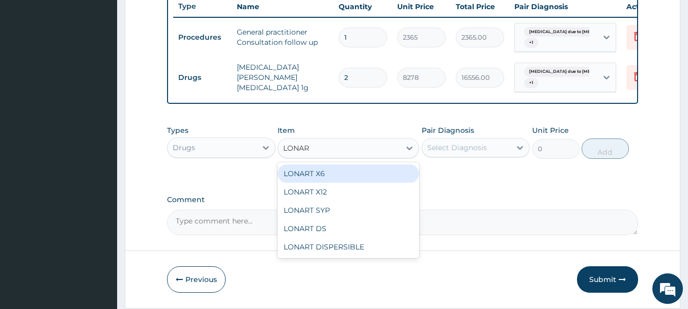
type input "LONART"
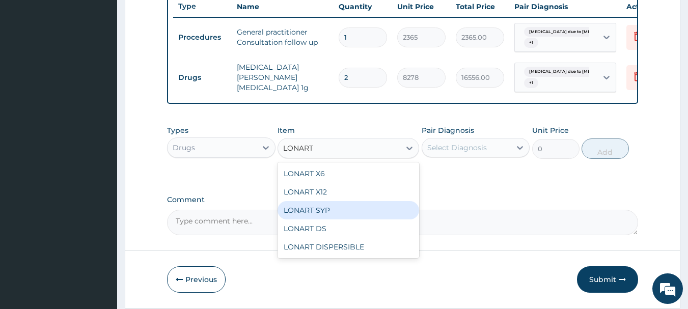
click at [337, 220] on div "LONART SYP" at bounding box center [349, 210] width 142 height 18
type input "2472.5"
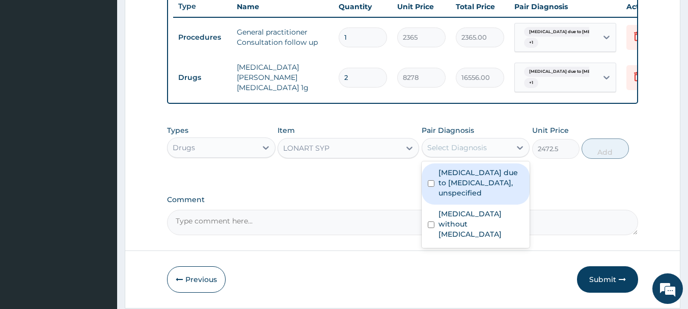
drag, startPoint x: 478, startPoint y: 150, endPoint x: 487, endPoint y: 174, distance: 25.0
click at [481, 153] on div "Select Diagnosis" at bounding box center [457, 148] width 60 height 10
drag, startPoint x: 489, startPoint y: 186, endPoint x: 492, endPoint y: 195, distance: 9.0
click at [491, 190] on label "Malaria due to Plasmodium falciparum, unspecified" at bounding box center [482, 183] width 86 height 31
checkbox input "true"
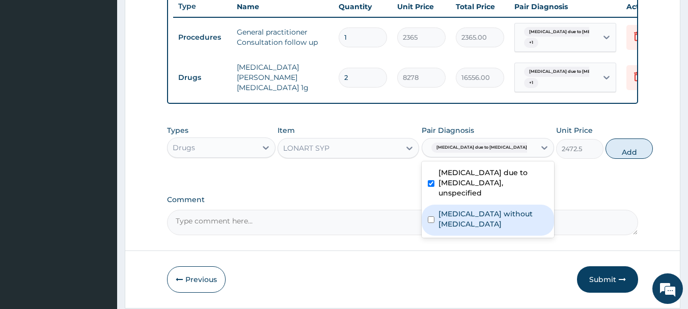
click at [499, 224] on label "Sepsis without septic shock" at bounding box center [494, 219] width 110 height 20
checkbox input "true"
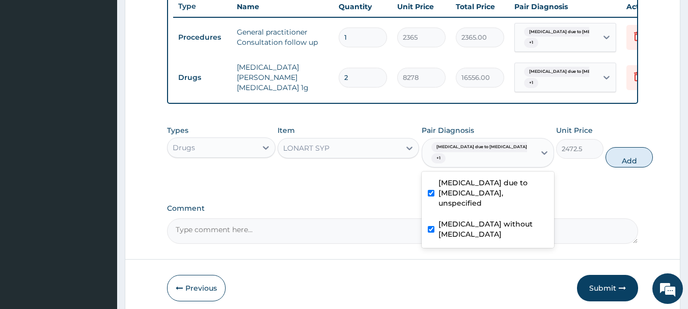
click at [613, 168] on button "Add" at bounding box center [629, 157] width 47 height 20
type input "0"
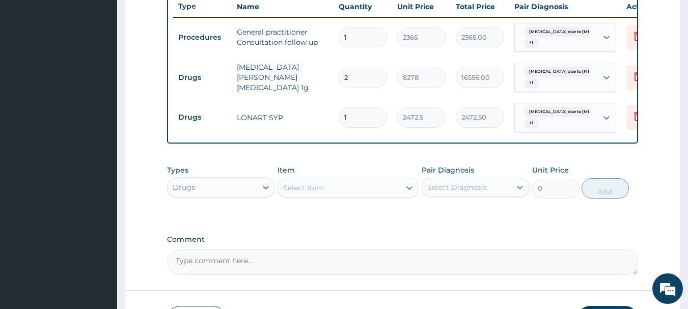
click at [337, 186] on div "Select Item" at bounding box center [349, 188] width 142 height 20
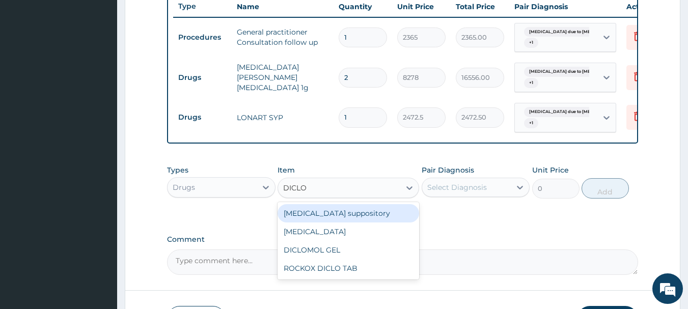
type input "DICLOF"
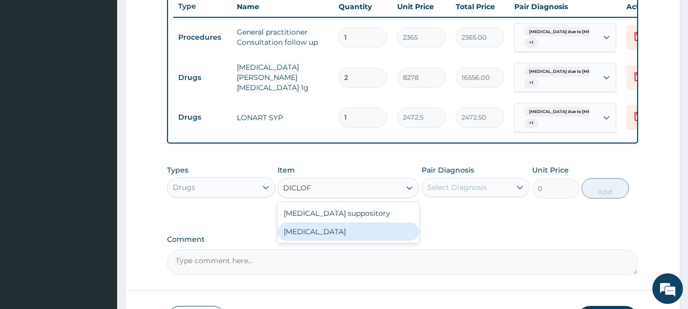
drag, startPoint x: 343, startPoint y: 243, endPoint x: 430, endPoint y: 213, distance: 90.9
click at [344, 241] on div "Diclofenac" at bounding box center [349, 232] width 142 height 18
type input "322.5"
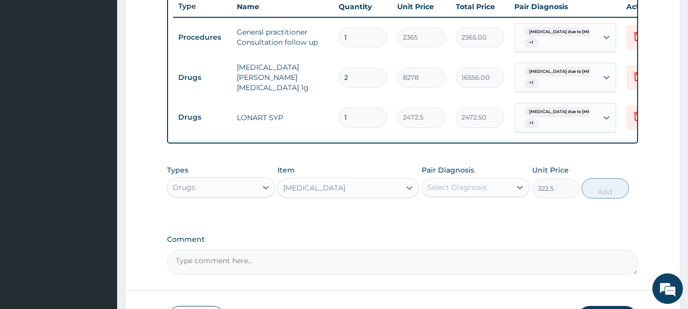
click at [466, 191] on div "Select Diagnosis" at bounding box center [457, 187] width 60 height 10
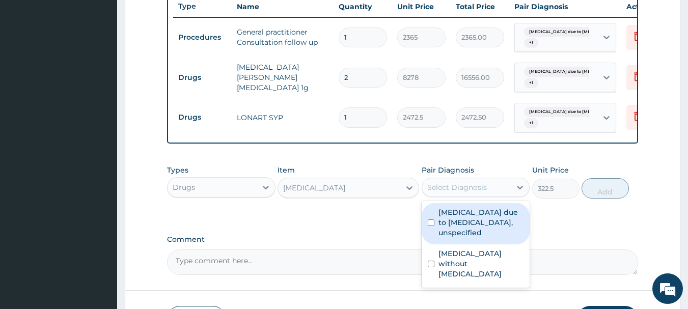
click at [480, 224] on label "Malaria due to Plasmodium falciparum, unspecified" at bounding box center [482, 222] width 86 height 31
checkbox input "true"
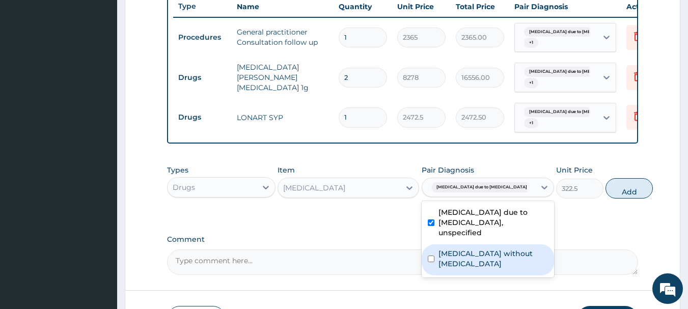
click at [491, 261] on label "Sepsis without septic shock" at bounding box center [494, 259] width 110 height 20
checkbox input "true"
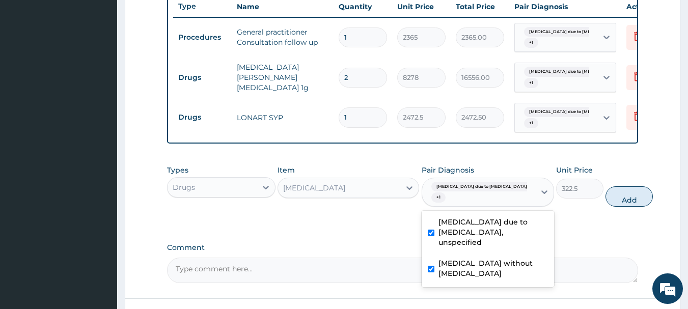
click at [606, 207] on button "Add" at bounding box center [629, 196] width 47 height 20
type input "0"
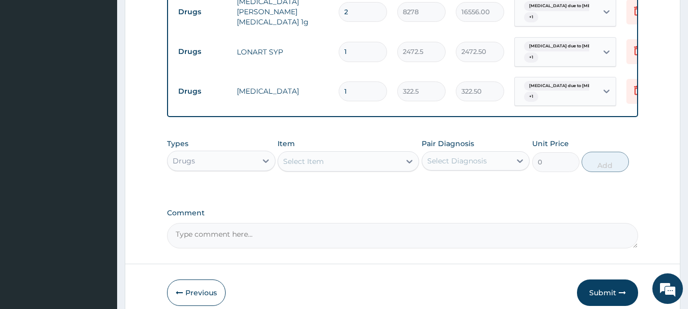
scroll to position [507, 0]
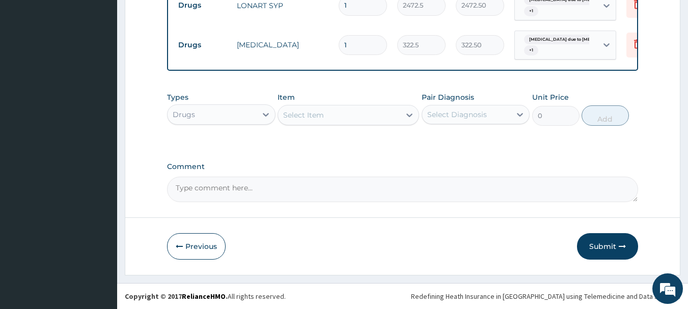
click at [617, 246] on button "Submit" at bounding box center [607, 246] width 61 height 26
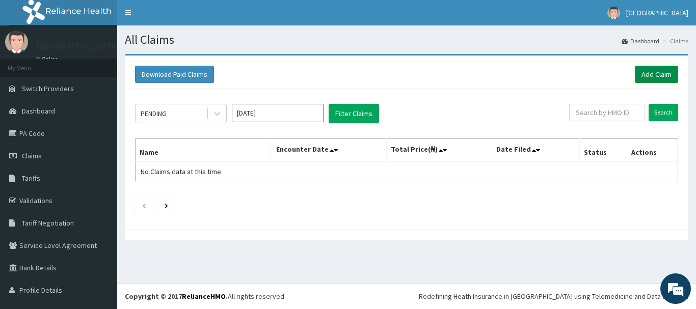
click at [642, 71] on link "Add Claim" at bounding box center [656, 74] width 43 height 17
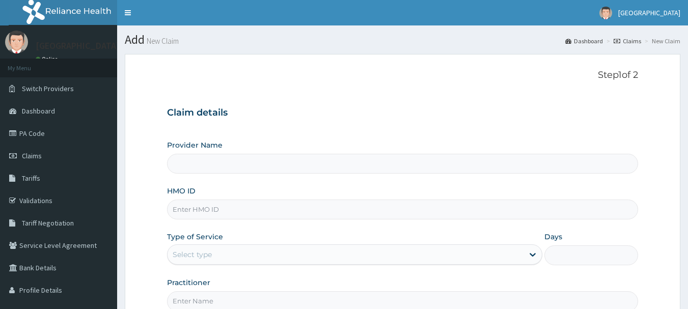
click at [251, 218] on input "HMO ID" at bounding box center [403, 210] width 472 height 20
type input "AGP"
type input "[GEOGRAPHIC_DATA]"
type input "AGO/10154/B"
click at [360, 272] on div "Provider Name Royal Specialist Hospital HMO ID AGO/10154/B Type of Service Sele…" at bounding box center [403, 225] width 472 height 171
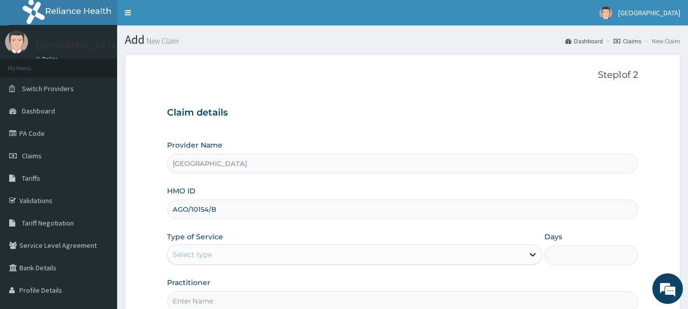
click at [354, 259] on div "Select type" at bounding box center [346, 255] width 356 height 16
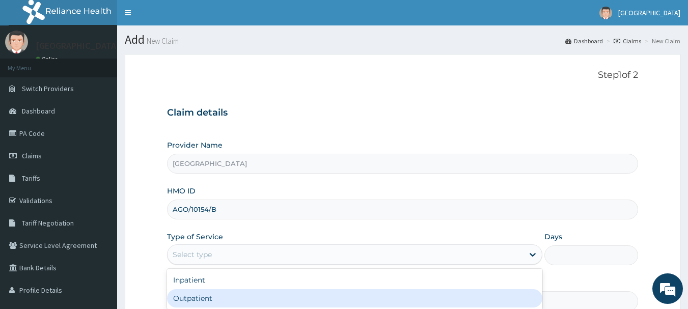
click at [343, 298] on div "Outpatient" at bounding box center [355, 298] width 376 height 18
type input "1"
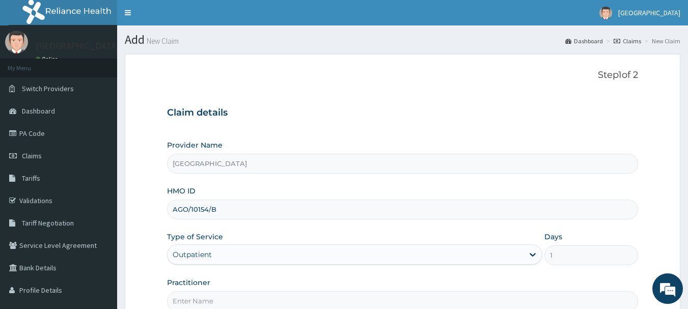
click at [343, 298] on input "Practitioner" at bounding box center [403, 301] width 472 height 20
type input "[PERSON_NAME]"
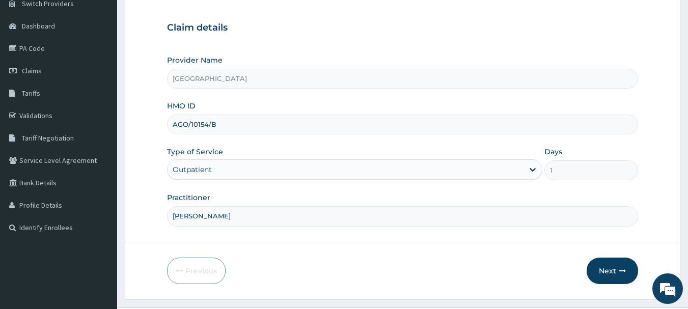
scroll to position [110, 0]
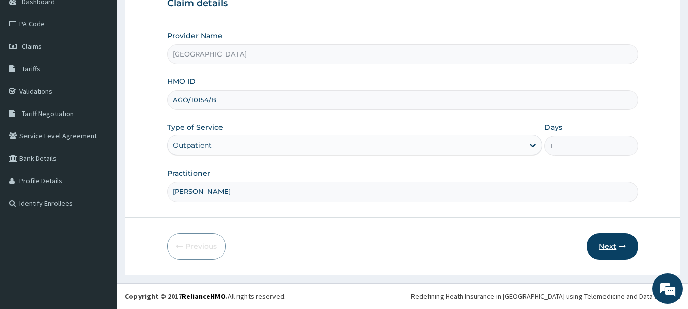
click at [609, 243] on button "Next" at bounding box center [612, 246] width 51 height 26
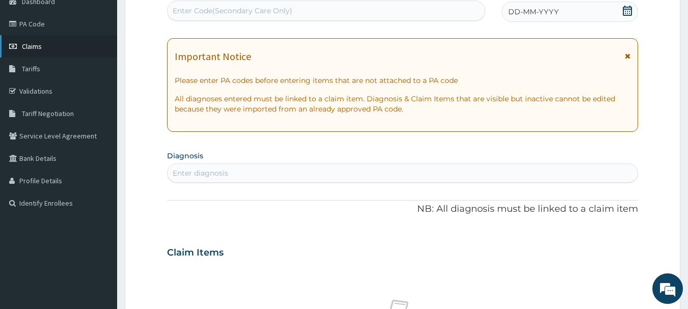
click at [35, 41] on link "Claims" at bounding box center [58, 46] width 117 height 22
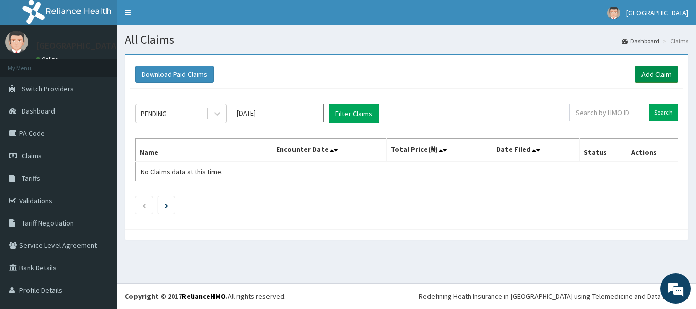
click at [653, 70] on link "Add Claim" at bounding box center [656, 74] width 43 height 17
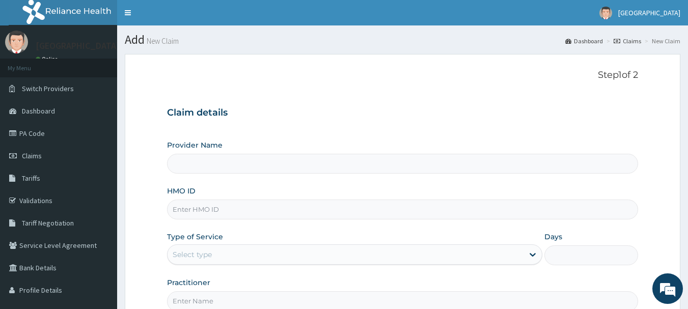
click at [255, 210] on input "HMO ID" at bounding box center [403, 210] width 472 height 20
type input "[GEOGRAPHIC_DATA]"
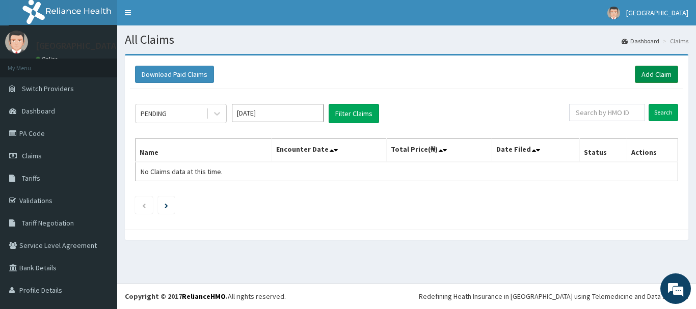
click at [648, 66] on link "Add Claim" at bounding box center [656, 74] width 43 height 17
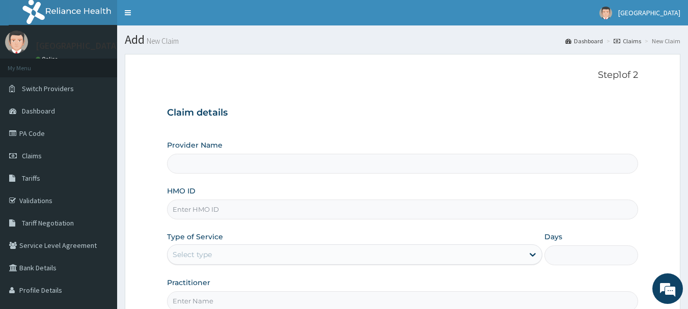
click at [315, 211] on input "HMO ID" at bounding box center [403, 210] width 472 height 20
paste input "ICN/10196/A"
type input "ICN/10196/A"
type input "[GEOGRAPHIC_DATA]"
type input "ICN/10196/B"
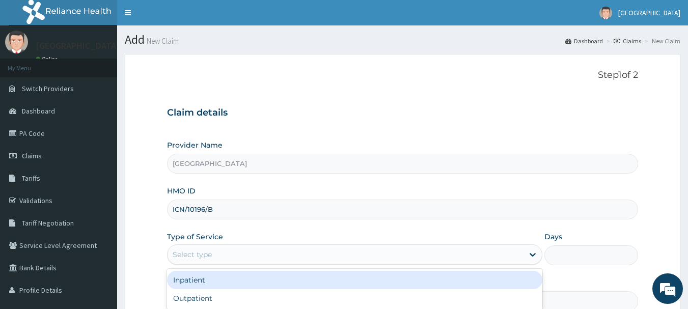
click at [247, 254] on div "Select type" at bounding box center [346, 255] width 356 height 16
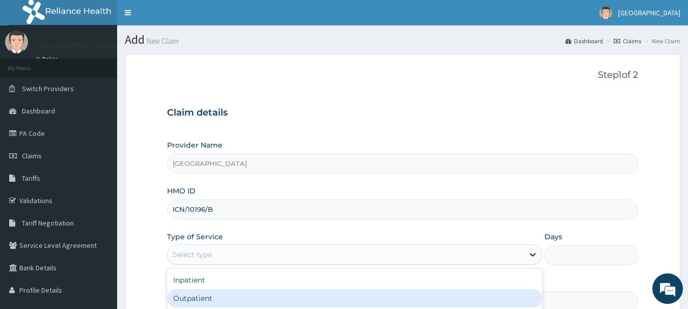
click at [239, 295] on div "Outpatient" at bounding box center [355, 298] width 376 height 18
type input "1"
click at [239, 295] on input "Practitioner" at bounding box center [403, 301] width 472 height 20
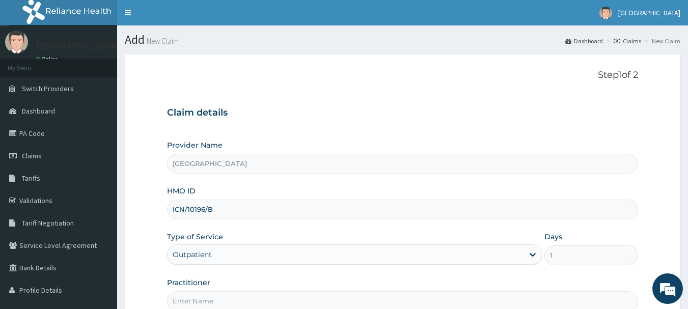
type input "[PERSON_NAME]"
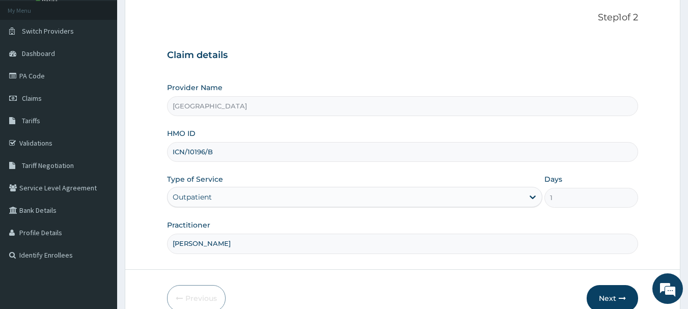
scroll to position [110, 0]
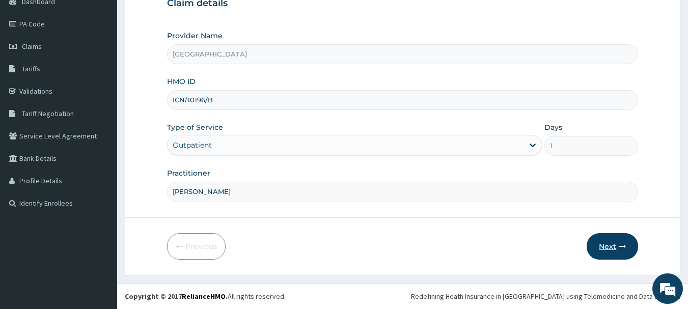
click at [626, 244] on icon "button" at bounding box center [622, 246] width 7 height 7
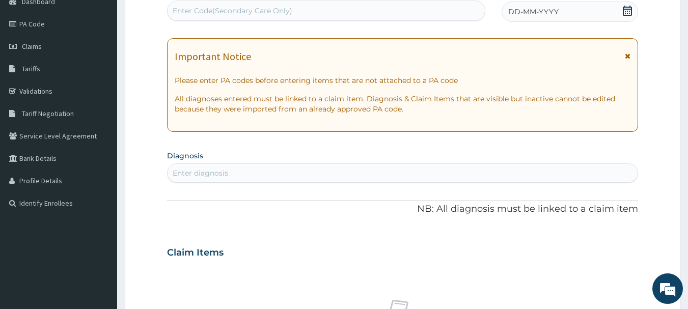
click at [603, 16] on div "DD-MM-YYYY" at bounding box center [570, 12] width 137 height 20
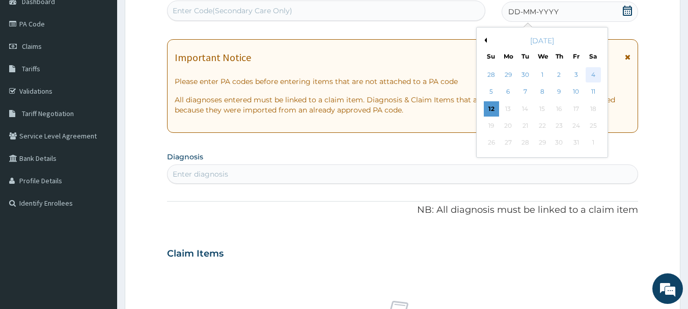
click at [594, 77] on div "4" at bounding box center [593, 74] width 15 height 15
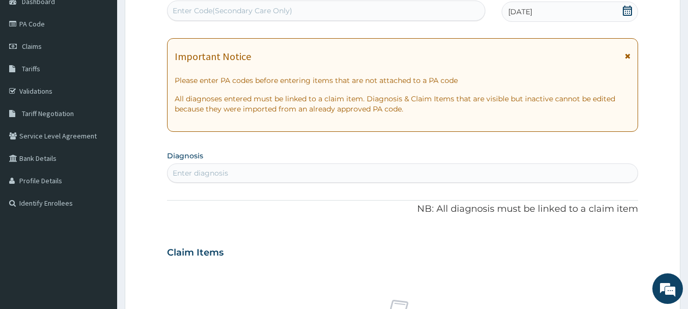
click at [334, 176] on div "Enter diagnosis" at bounding box center [403, 173] width 471 height 16
type input "GASTROENTERIT"
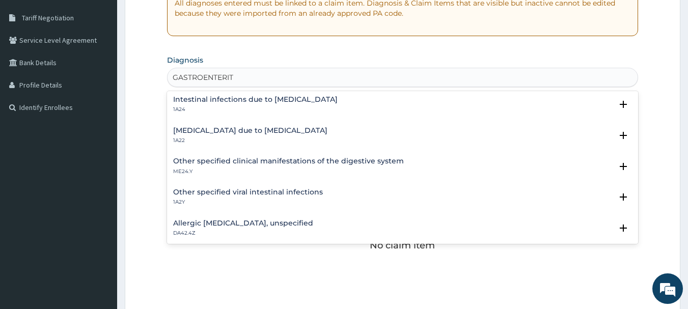
scroll to position [0, 0]
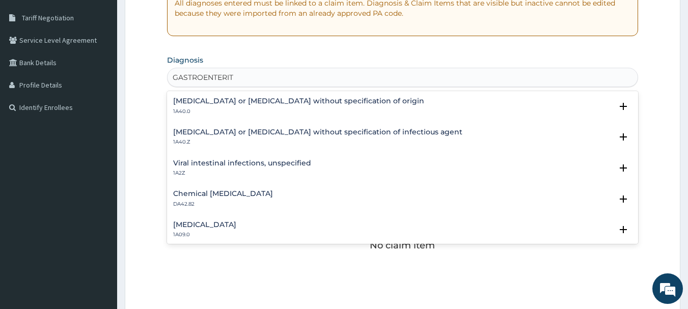
click at [300, 103] on h4 "Gastroenteritis or colitis without specification of origin" at bounding box center [298, 101] width 251 height 8
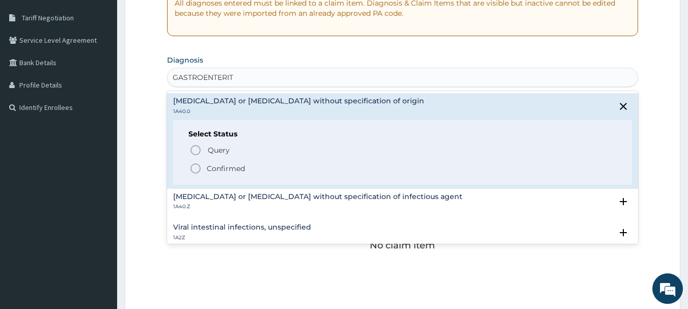
click at [200, 164] on icon "status option filled" at bounding box center [196, 169] width 12 height 12
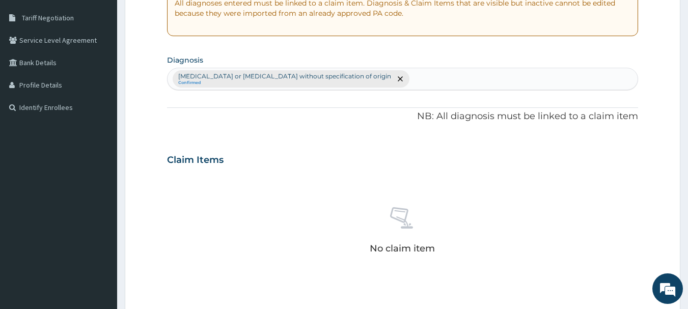
scroll to position [425, 0]
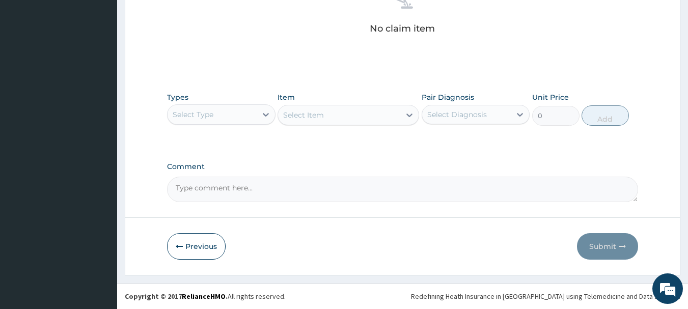
drag, startPoint x: 256, startPoint y: 108, endPoint x: 256, endPoint y: 116, distance: 8.2
click at [256, 110] on div "Select Type" at bounding box center [212, 114] width 89 height 16
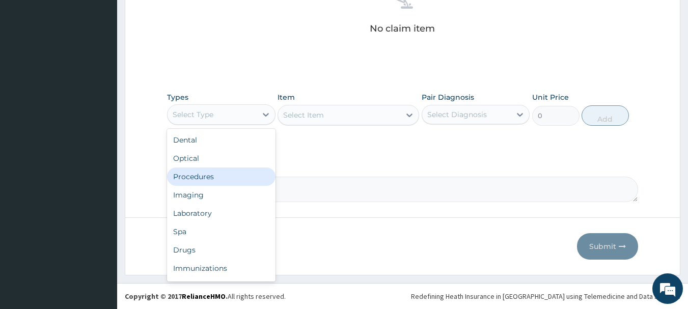
click at [230, 168] on div "Procedures" at bounding box center [221, 177] width 109 height 18
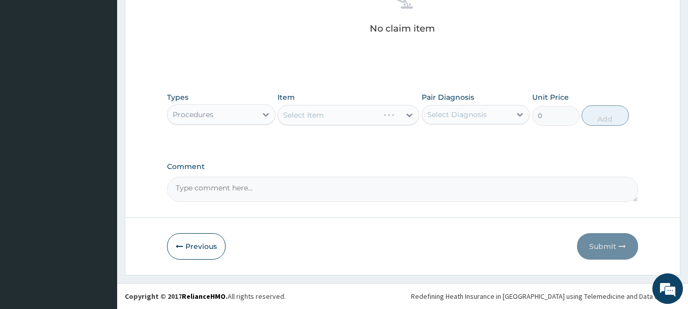
click at [346, 114] on div "Select Item" at bounding box center [349, 115] width 142 height 20
click at [346, 114] on div "Select Item" at bounding box center [339, 115] width 122 height 16
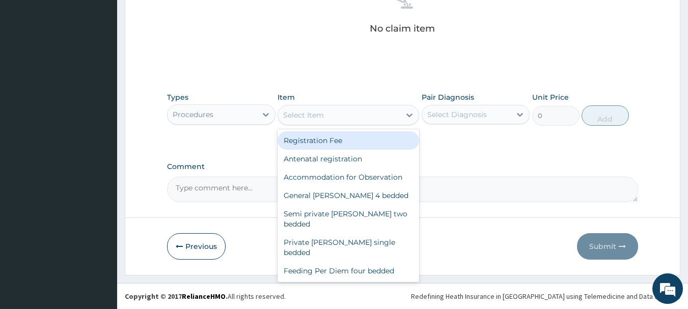
click at [360, 144] on div "Registration Fee" at bounding box center [349, 140] width 142 height 18
type input "2150"
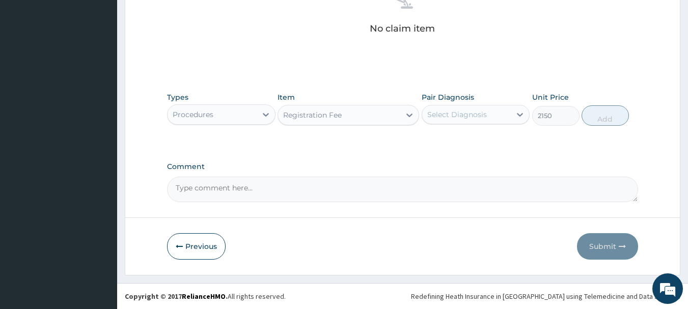
drag, startPoint x: 456, startPoint y: 109, endPoint x: 458, endPoint y: 126, distance: 17.4
click at [458, 114] on div "Select Diagnosis" at bounding box center [457, 115] width 60 height 10
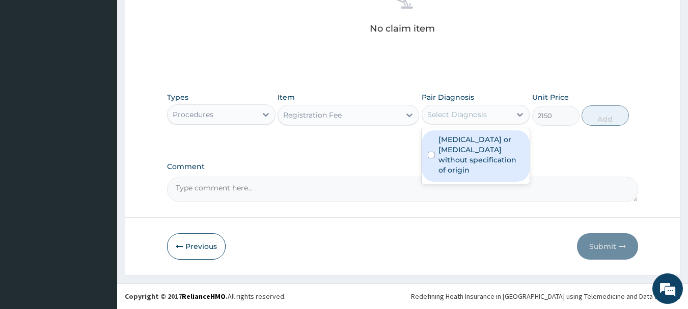
drag, startPoint x: 462, startPoint y: 139, endPoint x: 469, endPoint y: 167, distance: 29.4
click at [463, 143] on label "Gastroenteritis or colitis without specification of origin" at bounding box center [482, 155] width 86 height 41
checkbox input "true"
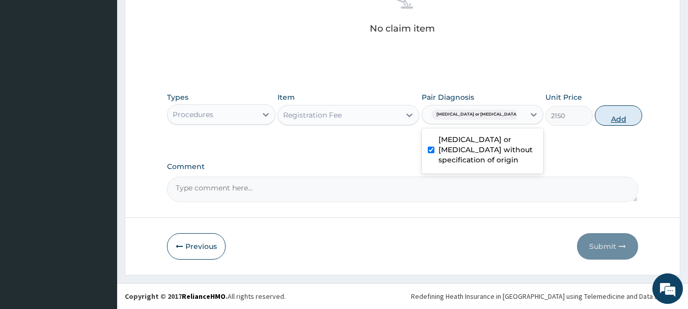
drag, startPoint x: 618, startPoint y: 127, endPoint x: 611, endPoint y: 121, distance: 8.3
click at [618, 125] on div "Types Procedures Item Registration Fee Pair Diagnosis option Gastroenteritis or…" at bounding box center [403, 109] width 472 height 44
click at [609, 123] on button "Add" at bounding box center [618, 115] width 47 height 20
type input "0"
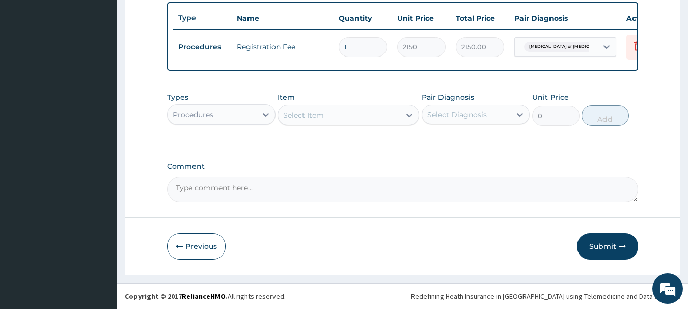
scroll to position [385, 0]
click at [330, 110] on div "Select Item" at bounding box center [339, 115] width 122 height 16
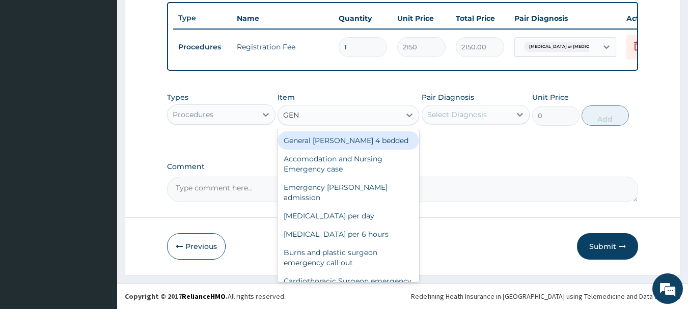
type input "GENE"
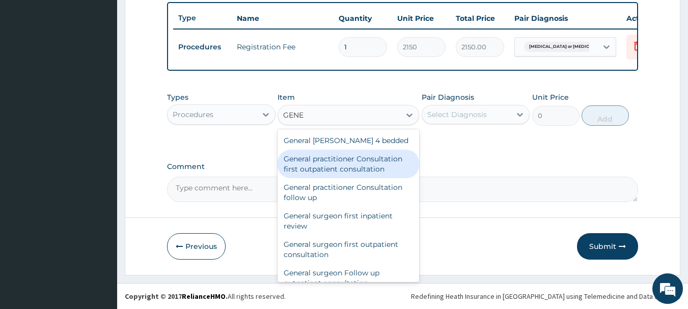
click at [381, 158] on div "General practitioner Consultation first outpatient consultation" at bounding box center [349, 164] width 142 height 29
type input "3547.5"
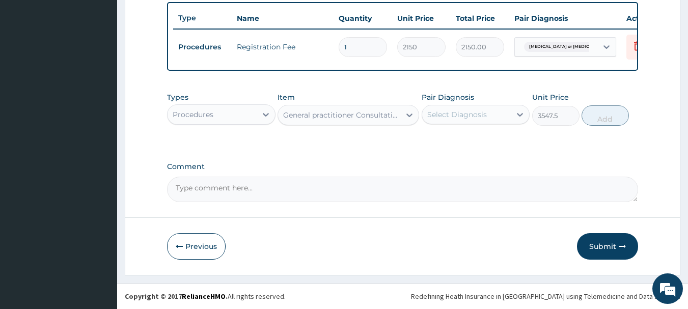
click at [488, 113] on div "Select Diagnosis" at bounding box center [466, 114] width 89 height 16
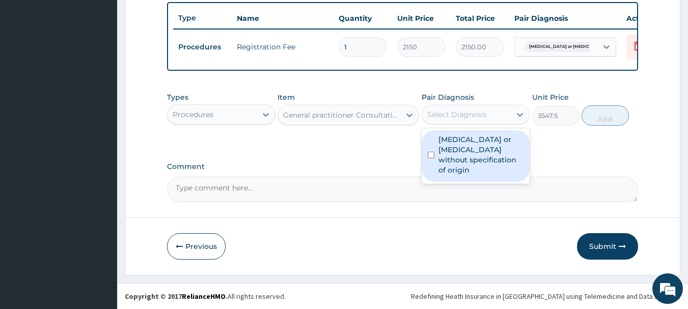
click at [489, 135] on label "Gastroenteritis or colitis without specification of origin" at bounding box center [482, 155] width 86 height 41
checkbox input "true"
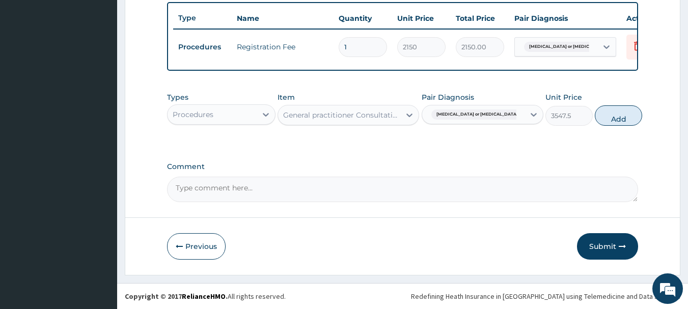
drag, startPoint x: 613, startPoint y: 109, endPoint x: 599, endPoint y: 111, distance: 14.9
click at [614, 109] on button "Add" at bounding box center [618, 115] width 47 height 20
type input "0"
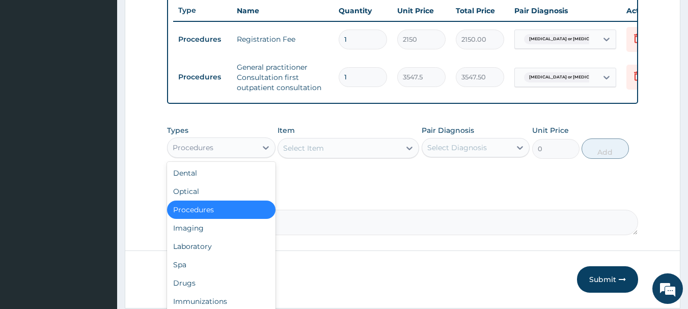
click at [236, 154] on div "Procedures" at bounding box center [212, 148] width 89 height 16
click at [216, 288] on div "Drugs" at bounding box center [221, 283] width 109 height 18
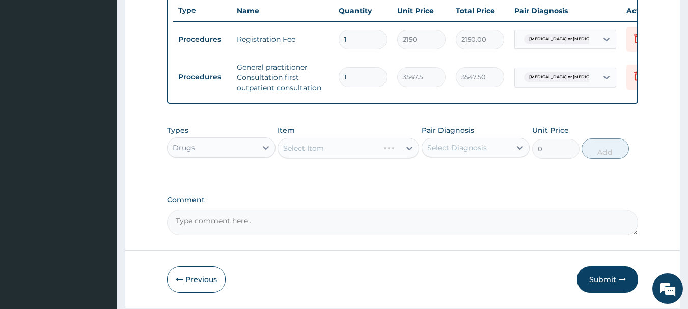
click at [379, 156] on div "Select Item" at bounding box center [328, 148] width 101 height 16
click at [307, 151] on input "PANAAD" at bounding box center [299, 148] width 33 height 10
type input "PANAD"
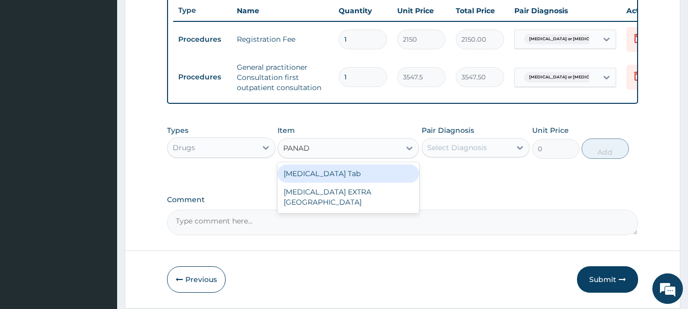
click at [316, 181] on div "[MEDICAL_DATA] Tab" at bounding box center [349, 174] width 142 height 18
type input "45.15"
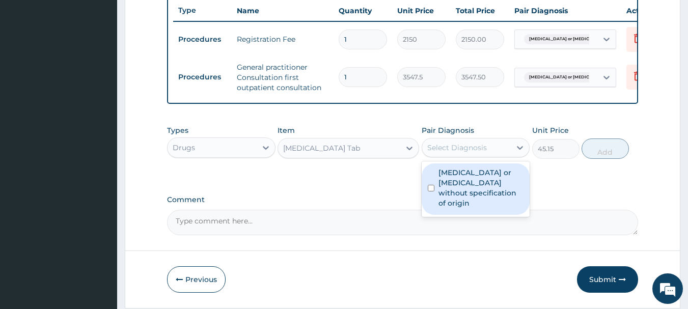
drag, startPoint x: 470, startPoint y: 158, endPoint x: 476, endPoint y: 171, distance: 14.6
click at [472, 153] on div "Select Diagnosis" at bounding box center [457, 148] width 60 height 10
click at [486, 186] on label "Gastroenteritis or colitis without specification of origin" at bounding box center [482, 188] width 86 height 41
checkbox input "true"
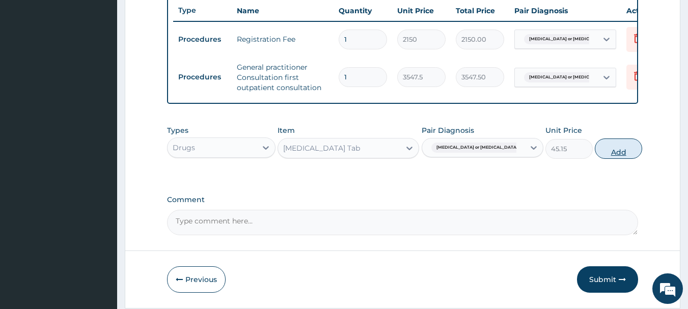
click at [617, 159] on button "Add" at bounding box center [618, 149] width 47 height 20
type input "0"
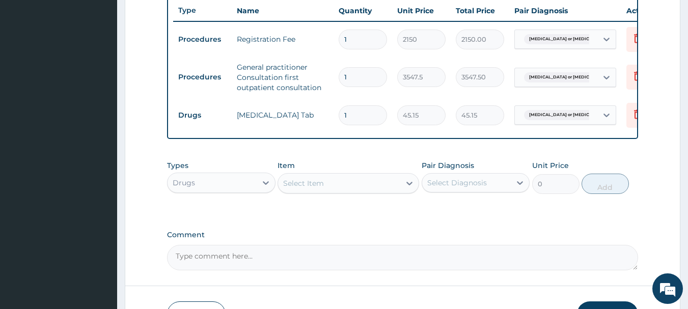
type input "18"
type input "812.70"
type input "18"
click at [377, 180] on div "Item Select Item" at bounding box center [349, 178] width 142 height 34
click at [381, 186] on div "Select Item" at bounding box center [339, 183] width 122 height 16
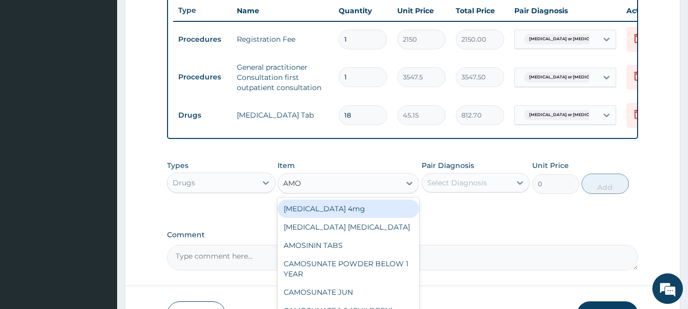
type input "AMOX"
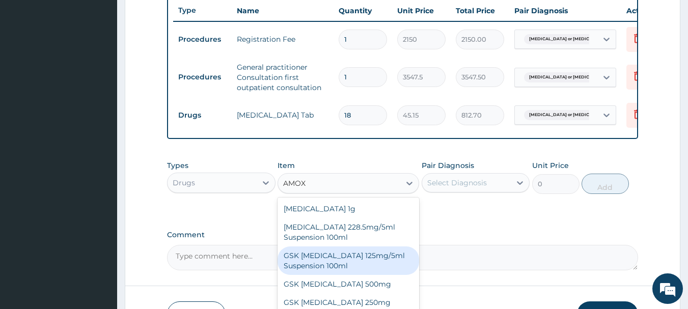
click at [375, 266] on div "GSK [MEDICAL_DATA] 125mg/5ml Suspension 100ml" at bounding box center [349, 261] width 142 height 29
type input "8062.5"
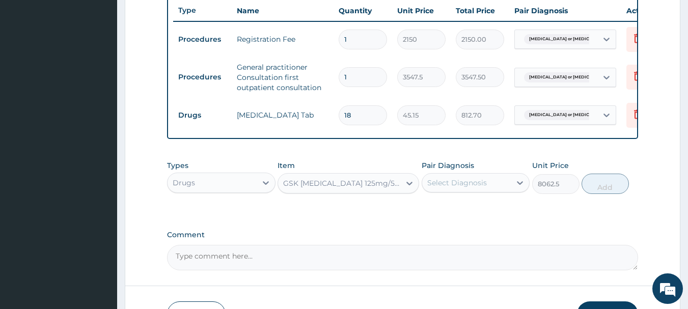
click at [457, 188] on div "Select Diagnosis" at bounding box center [457, 183] width 60 height 10
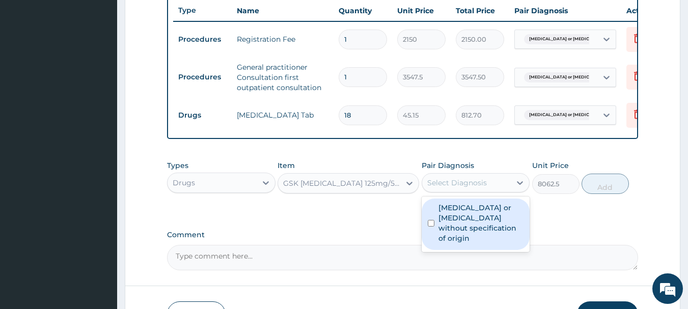
drag, startPoint x: 466, startPoint y: 230, endPoint x: 527, endPoint y: 221, distance: 62.3
click at [466, 230] on label "Gastroenteritis or colitis without specification of origin" at bounding box center [482, 223] width 86 height 41
checkbox input "true"
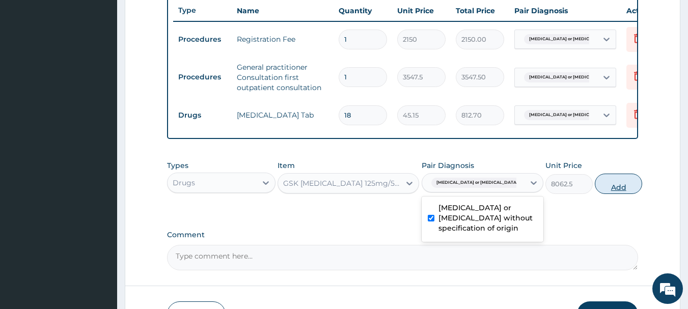
click at [601, 194] on button "Add" at bounding box center [618, 184] width 47 height 20
type input "0"
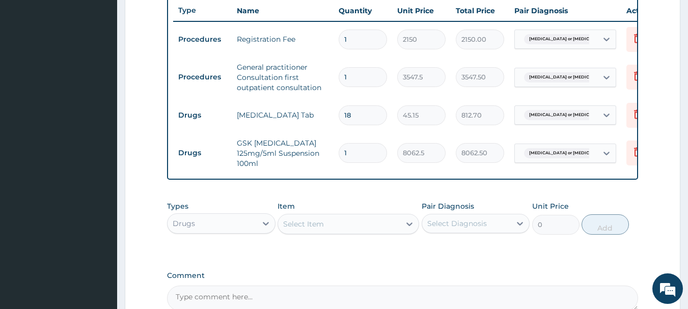
click at [344, 224] on div "Select Item" at bounding box center [339, 224] width 122 height 16
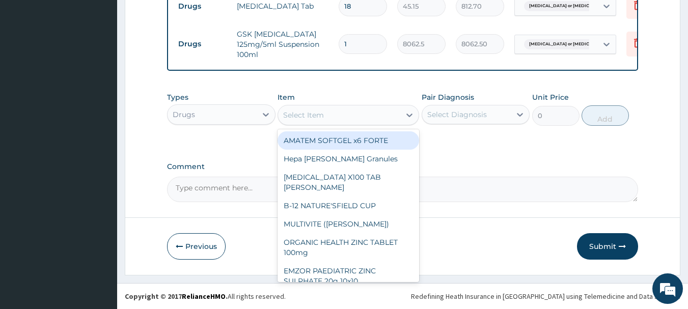
click at [613, 237] on button "Submit" at bounding box center [607, 246] width 61 height 26
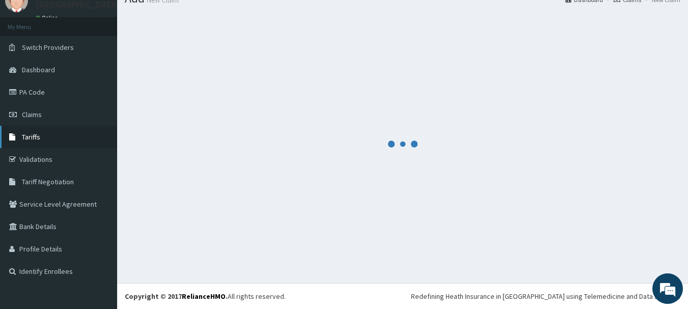
scroll to position [496, 0]
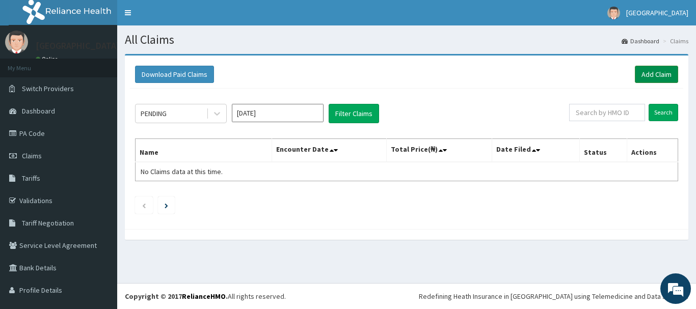
click at [649, 75] on link "Add Claim" at bounding box center [656, 74] width 43 height 17
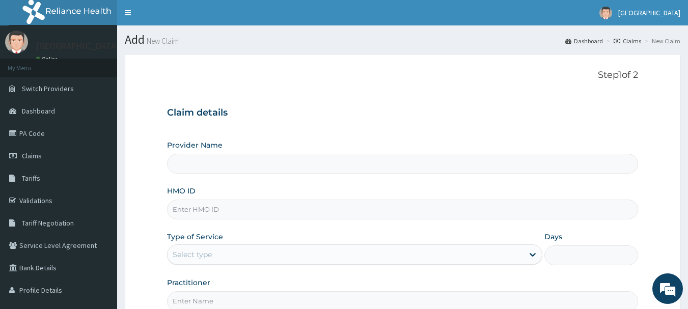
click at [300, 208] on input "HMO ID" at bounding box center [403, 210] width 472 height 20
paste input "ICN/10196/A"
type input "ICN/10196/A"
type input "[GEOGRAPHIC_DATA]"
type input "ICN/10196/A"
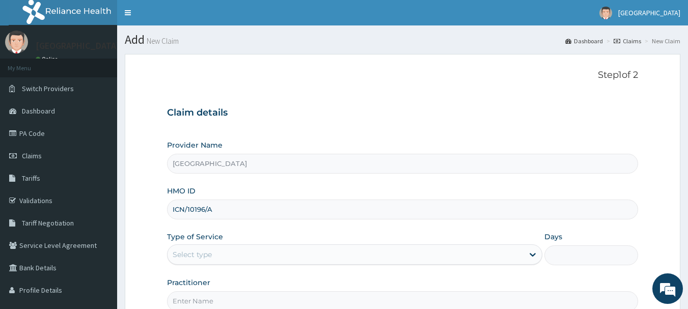
click at [211, 252] on div "Select type" at bounding box center [192, 255] width 39 height 10
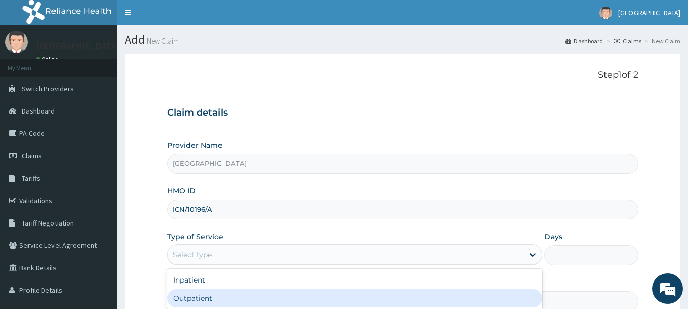
click at [217, 301] on div "Outpatient" at bounding box center [355, 298] width 376 height 18
type input "1"
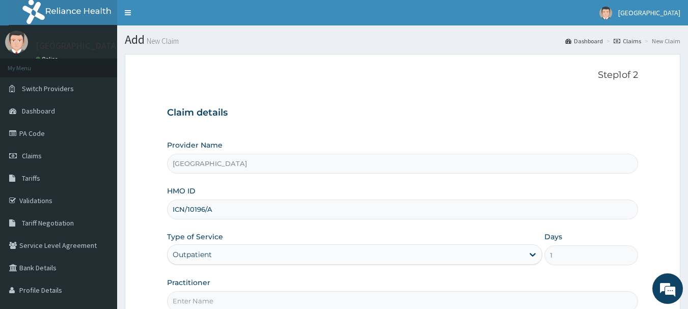
click at [217, 301] on input "Practitioner" at bounding box center [403, 301] width 472 height 20
type input "[PERSON_NAME]"
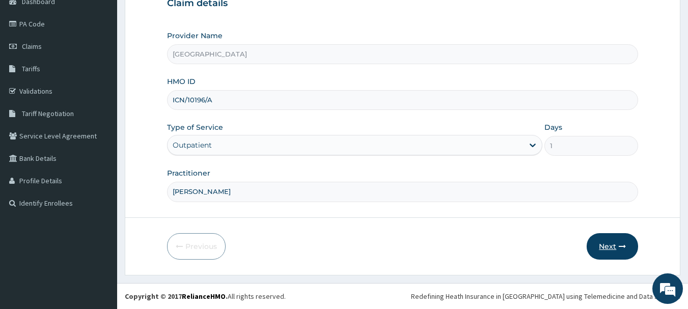
click at [617, 238] on button "Next" at bounding box center [612, 246] width 51 height 26
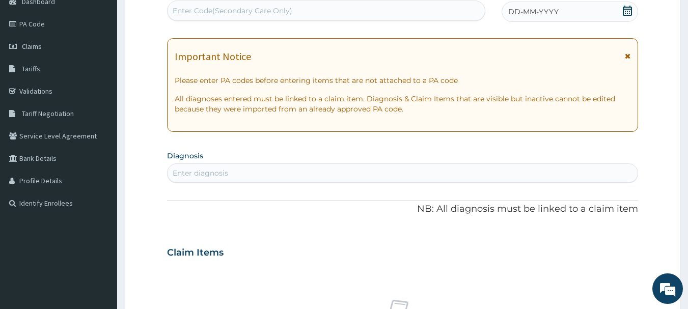
scroll to position [0, 0]
click at [563, 4] on div "DD-MM-YYYY" at bounding box center [570, 12] width 137 height 20
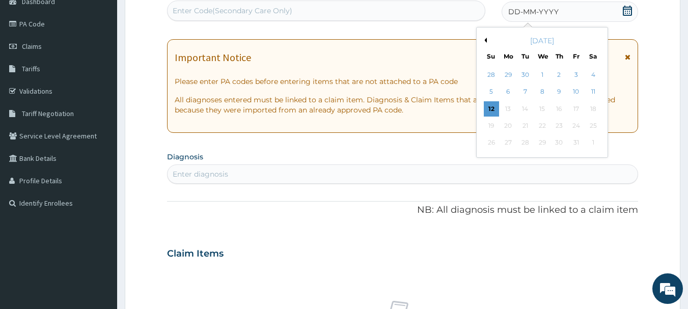
click at [598, 73] on div "4" at bounding box center [593, 74] width 15 height 15
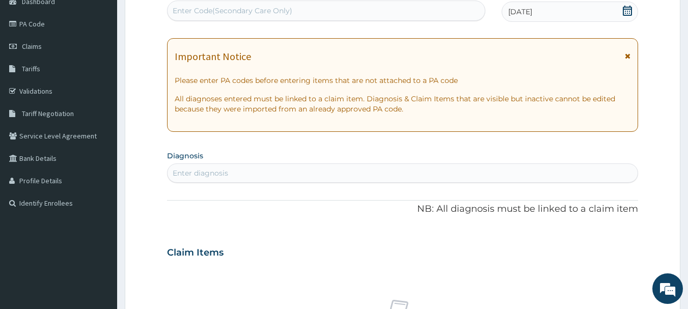
click at [337, 176] on div "Enter diagnosis" at bounding box center [403, 173] width 471 height 16
type input "FEVER"
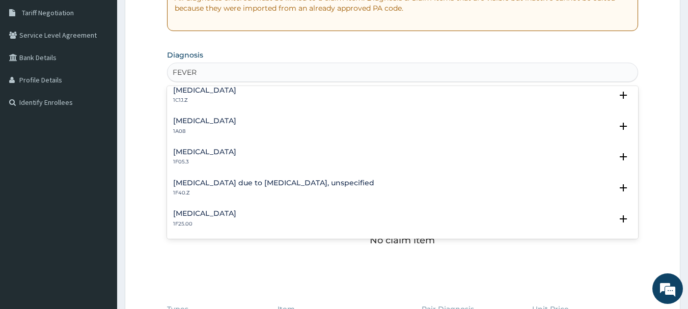
scroll to position [346, 0]
click at [630, 233] on div "[MEDICAL_DATA] 1F25.00 Select Status Query Query covers suspected (?), Keep in …" at bounding box center [403, 220] width 472 height 31
click at [360, 184] on div "[MEDICAL_DATA] due to [MEDICAL_DATA], unspecified 1F40.Z" at bounding box center [403, 188] width 460 height 18
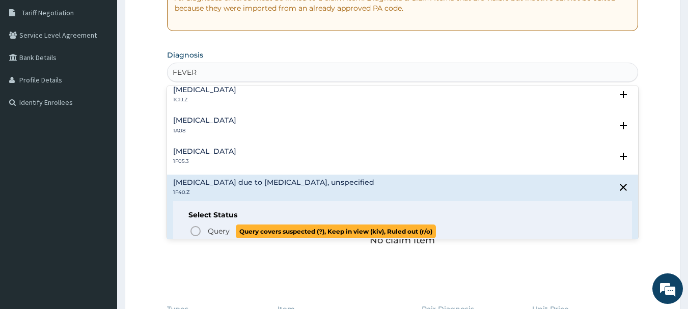
click at [197, 229] on icon "status option query" at bounding box center [196, 231] width 12 height 12
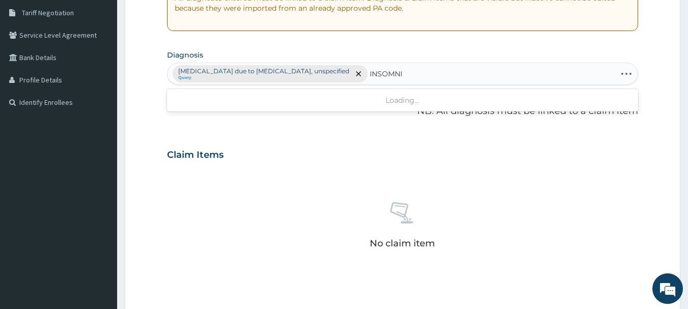
type input "[MEDICAL_DATA]"
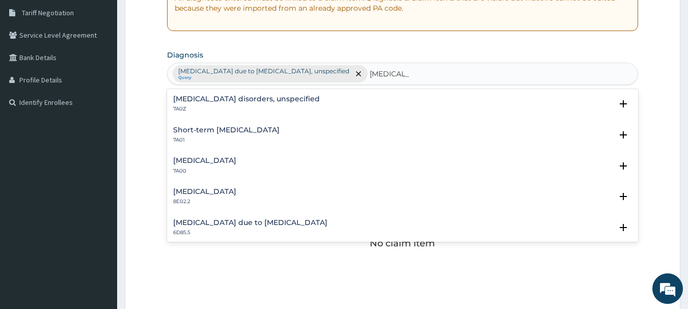
click at [218, 96] on h4 "[MEDICAL_DATA] disorders, unspecified" at bounding box center [246, 99] width 147 height 8
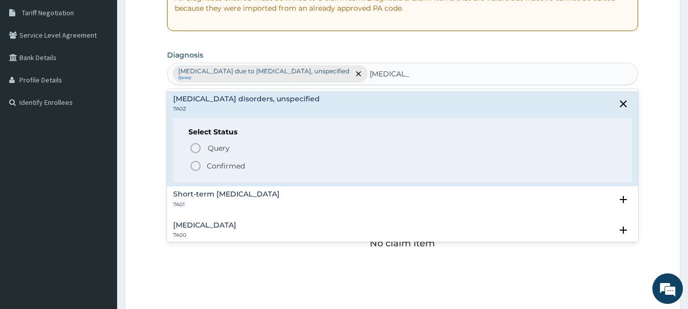
click at [192, 168] on icon "status option filled" at bounding box center [196, 166] width 12 height 12
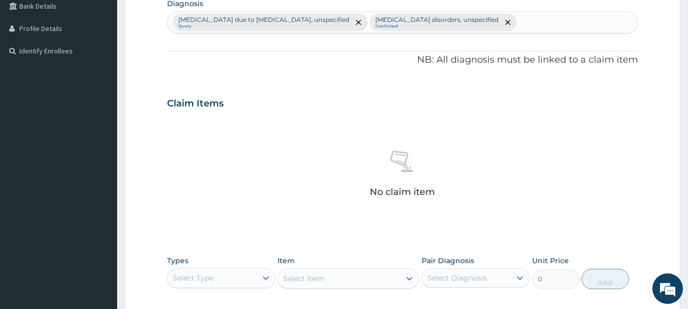
scroll to position [425, 0]
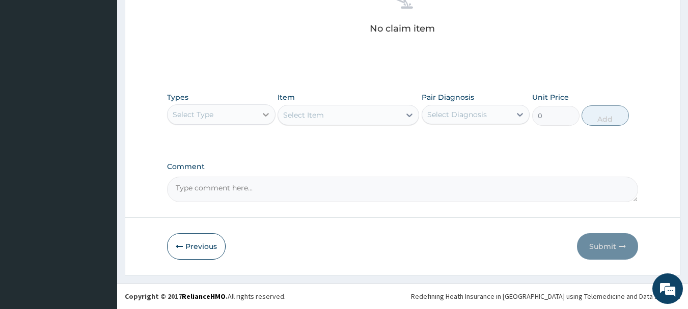
click at [262, 118] on icon at bounding box center [266, 115] width 10 height 10
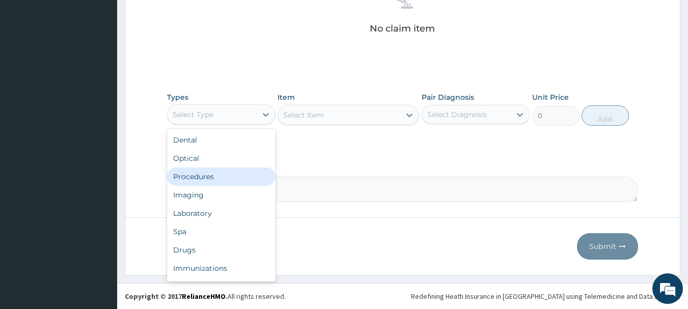
click at [242, 181] on div "Procedures" at bounding box center [221, 177] width 109 height 18
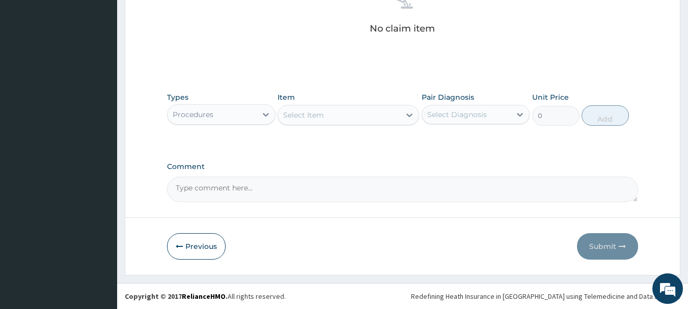
click at [352, 118] on div "Select Item" at bounding box center [339, 115] width 122 height 16
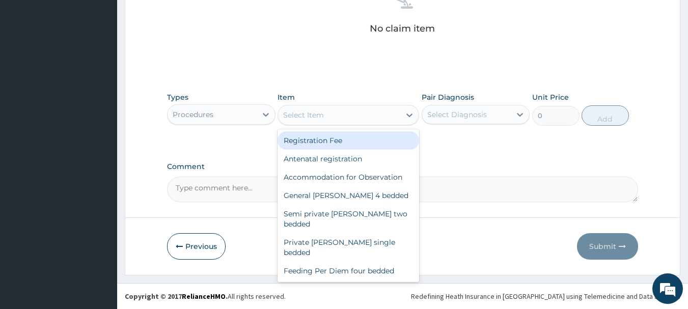
click at [350, 139] on div "Registration Fee" at bounding box center [349, 140] width 142 height 18
type input "2150"
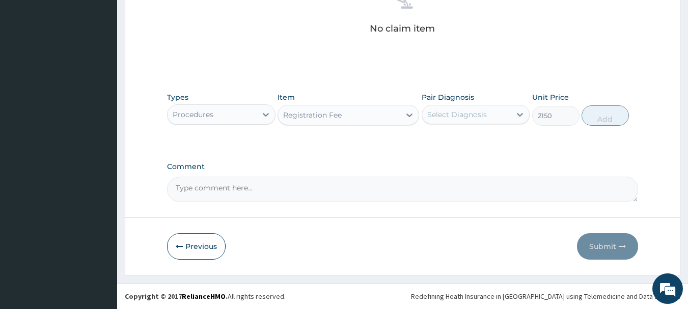
click at [469, 115] on div "Select Diagnosis" at bounding box center [457, 115] width 60 height 10
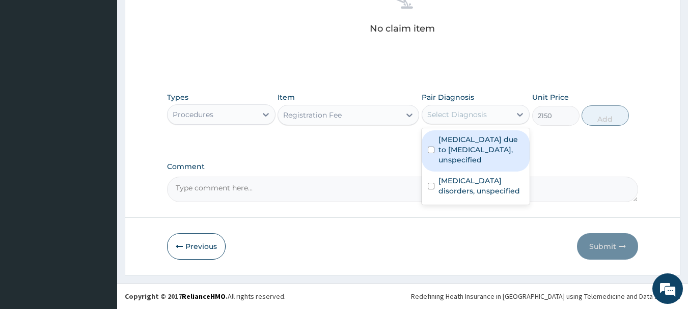
click at [476, 144] on label "[MEDICAL_DATA] due to [MEDICAL_DATA], unspecified" at bounding box center [482, 150] width 86 height 31
checkbox input "true"
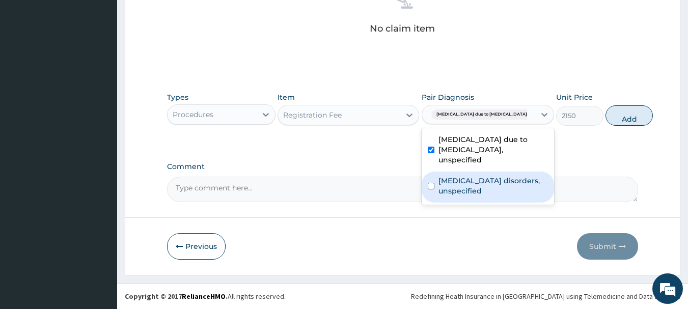
click at [487, 184] on label "[MEDICAL_DATA] disorders, unspecified" at bounding box center [494, 186] width 110 height 20
checkbox input "true"
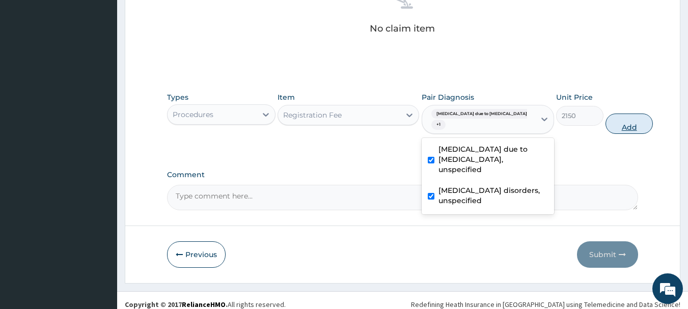
click at [620, 124] on button "Add" at bounding box center [629, 124] width 47 height 20
type input "0"
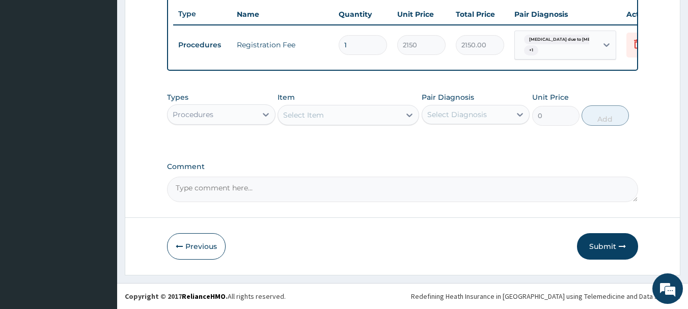
scroll to position [389, 0]
click at [339, 113] on div "Select Item" at bounding box center [339, 115] width 122 height 16
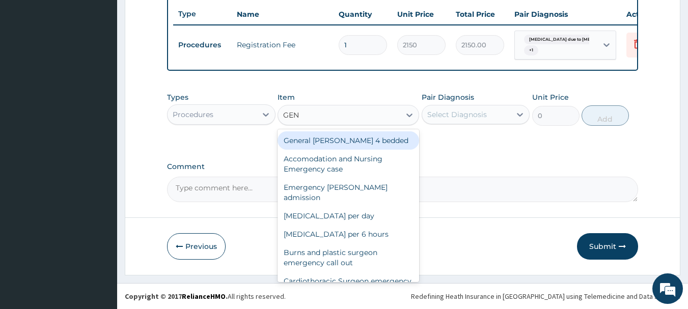
type input "GENE"
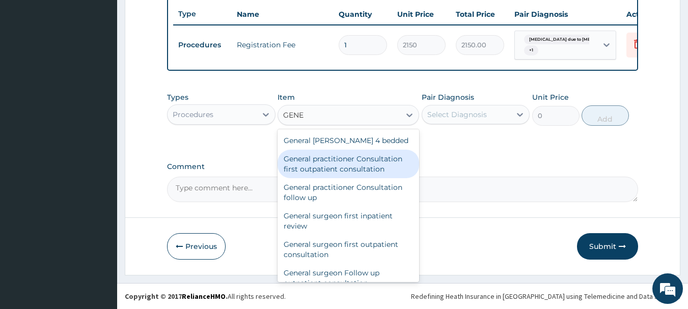
click at [390, 151] on div "General practitioner Consultation first outpatient consultation" at bounding box center [349, 164] width 142 height 29
type input "3547.5"
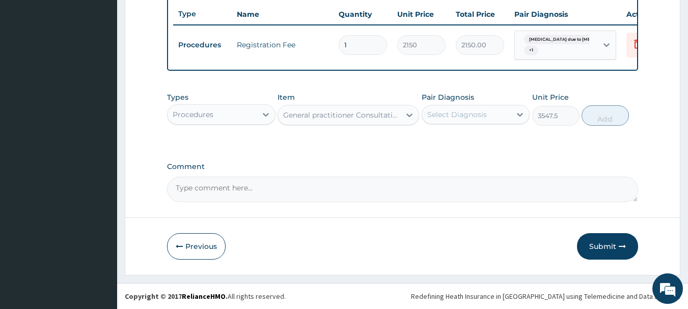
click at [484, 115] on div "Select Diagnosis" at bounding box center [457, 115] width 60 height 10
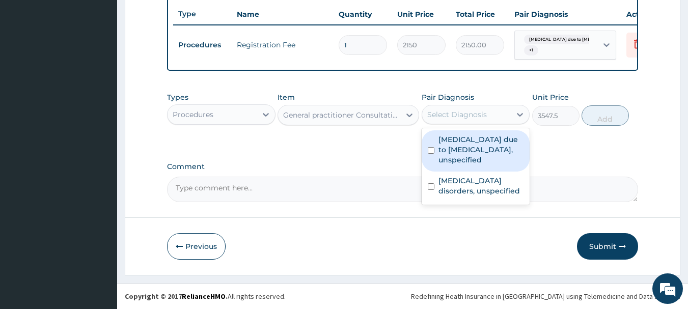
click at [489, 138] on label "[MEDICAL_DATA] due to [MEDICAL_DATA], unspecified" at bounding box center [482, 150] width 86 height 31
checkbox input "true"
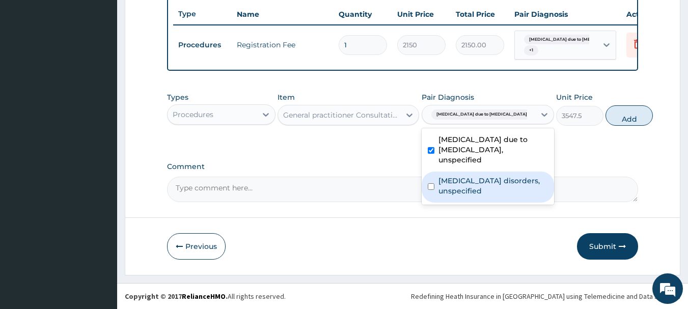
click at [508, 177] on label "[MEDICAL_DATA] disorders, unspecified" at bounding box center [494, 186] width 110 height 20
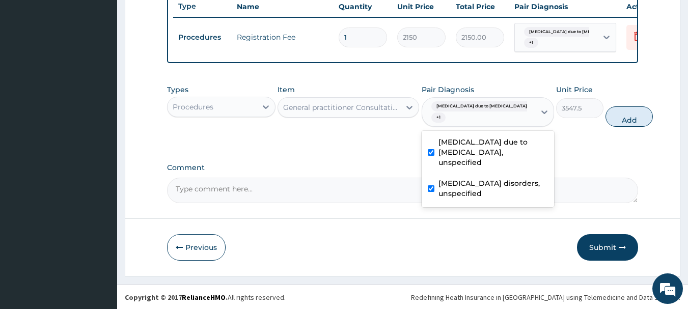
checkbox input "true"
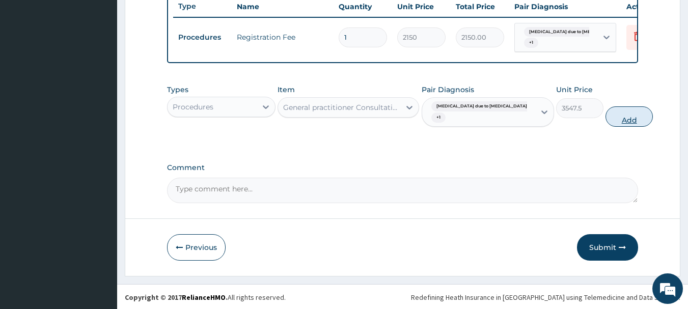
click at [616, 124] on button "Add" at bounding box center [629, 116] width 47 height 20
type input "0"
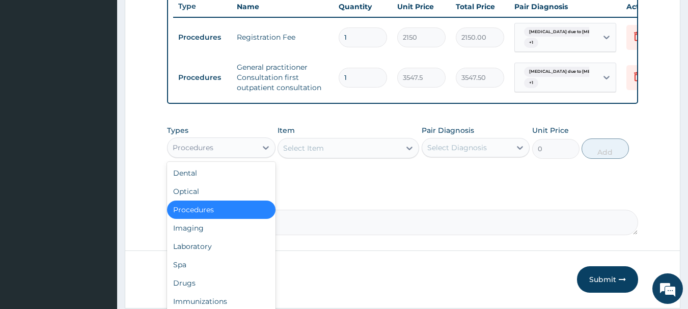
click at [243, 154] on div "Procedures" at bounding box center [212, 148] width 89 height 16
click at [234, 292] on div "Drugs" at bounding box center [221, 283] width 109 height 18
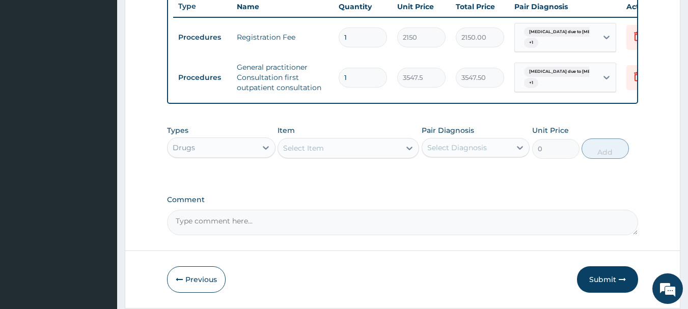
click at [375, 155] on div "Select Item" at bounding box center [339, 148] width 122 height 16
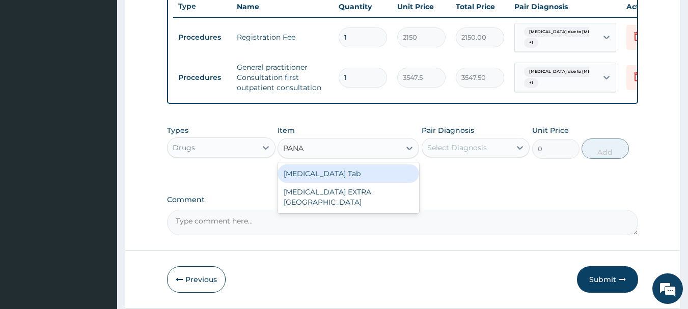
type input "PANAD"
click at [396, 181] on div "[MEDICAL_DATA] Tab" at bounding box center [349, 174] width 142 height 18
type input "45.15"
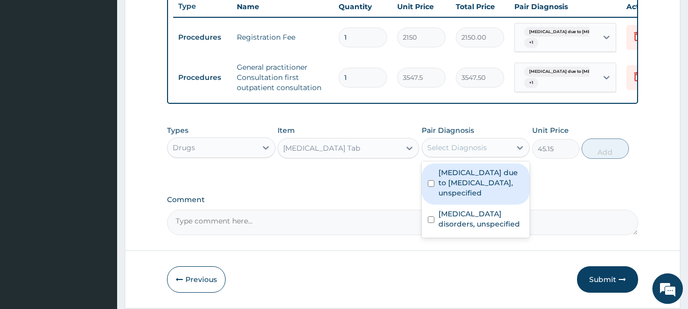
click at [470, 156] on div "Select Diagnosis" at bounding box center [466, 148] width 89 height 16
drag, startPoint x: 467, startPoint y: 182, endPoint x: 471, endPoint y: 215, distance: 32.9
click at [467, 183] on label "[MEDICAL_DATA] due to [MEDICAL_DATA], unspecified" at bounding box center [482, 183] width 86 height 31
checkbox input "true"
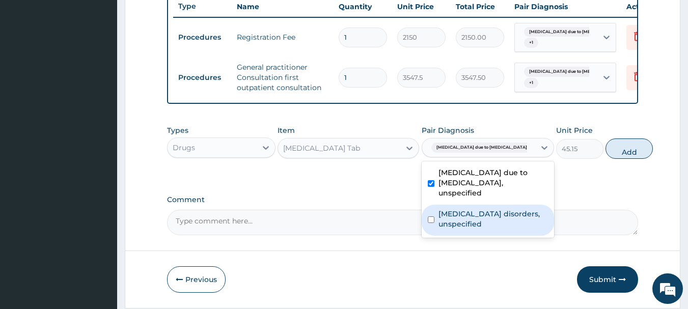
click at [472, 225] on label "[MEDICAL_DATA] disorders, unspecified" at bounding box center [494, 219] width 110 height 20
checkbox input "true"
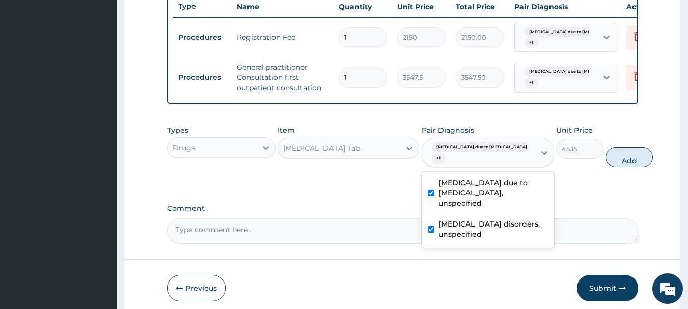
click at [606, 167] on button "Add" at bounding box center [629, 157] width 47 height 20
type input "0"
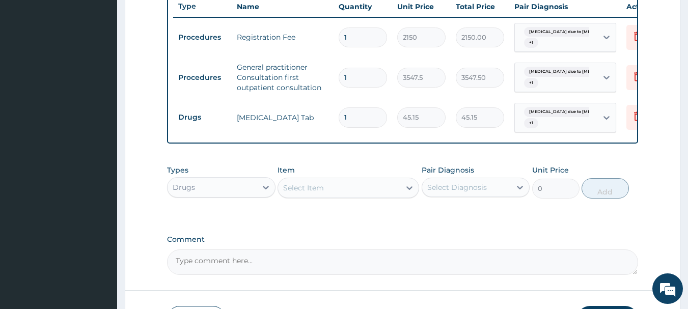
type input "18"
type input "812.70"
type input "18"
click at [345, 192] on div "Select Item" at bounding box center [339, 188] width 122 height 16
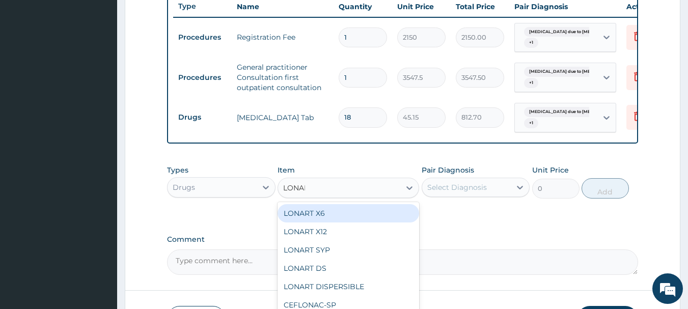
type input "LONART"
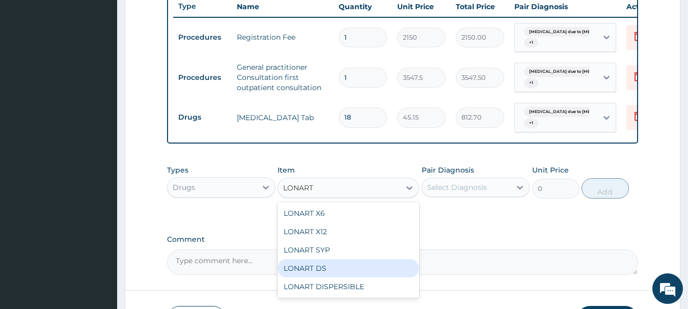
click at [335, 273] on div "LONART DS" at bounding box center [349, 268] width 142 height 18
type input "430"
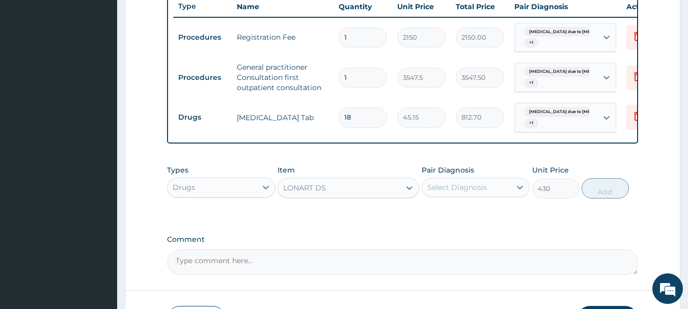
click at [476, 193] on div "Select Diagnosis" at bounding box center [457, 187] width 60 height 10
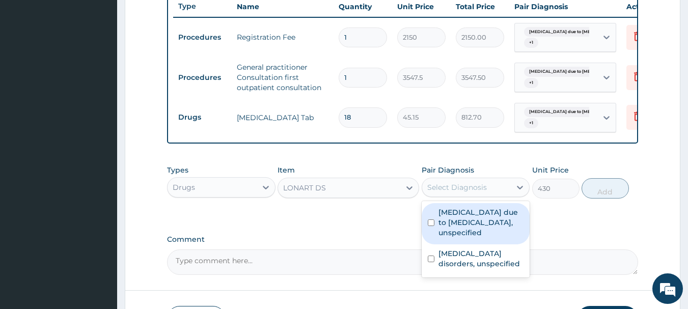
drag, startPoint x: 474, startPoint y: 220, endPoint x: 483, endPoint y: 261, distance: 42.2
click at [474, 223] on label "Malaria due to Plasmodium falciparum, unspecified" at bounding box center [482, 222] width 86 height 31
checkbox input "true"
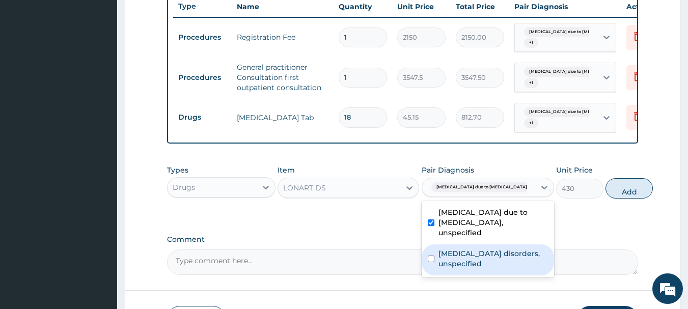
click at [488, 268] on label "Insomnia disorders, unspecified" at bounding box center [494, 259] width 110 height 20
checkbox input "true"
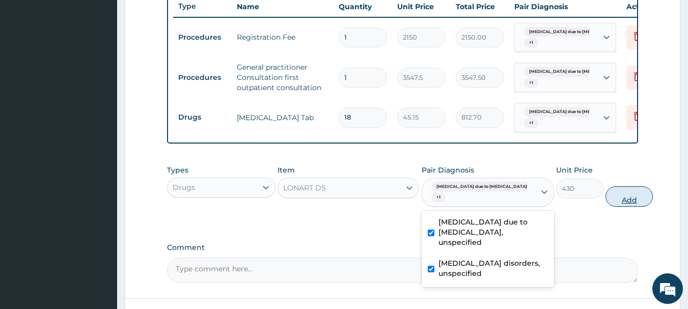
click at [610, 207] on button "Add" at bounding box center [629, 196] width 47 height 20
type input "0"
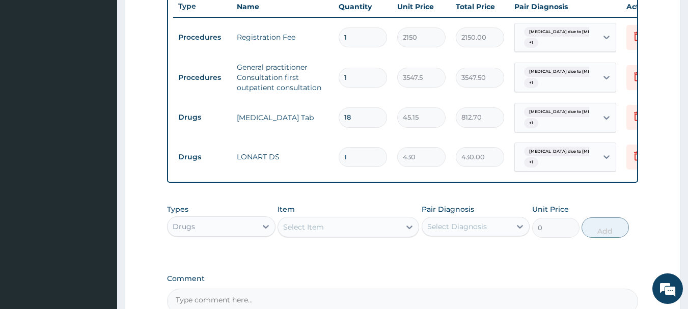
type input "0.00"
type input "6"
type input "2580.00"
type input "6"
click at [390, 230] on div "Select Item" at bounding box center [339, 227] width 122 height 16
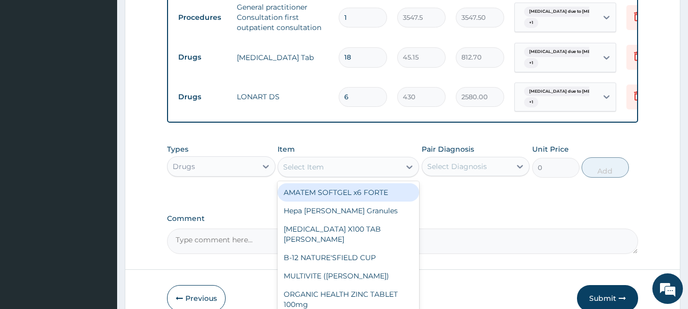
scroll to position [509, 0]
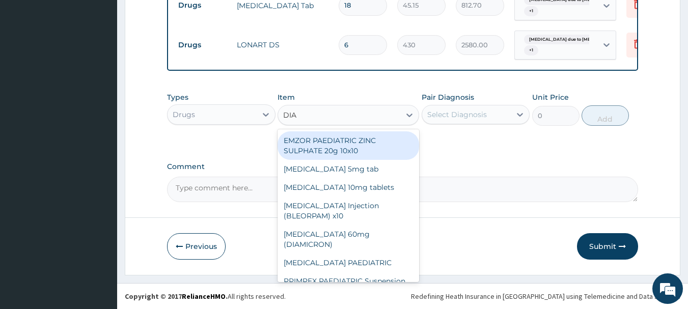
type input "DIAZ"
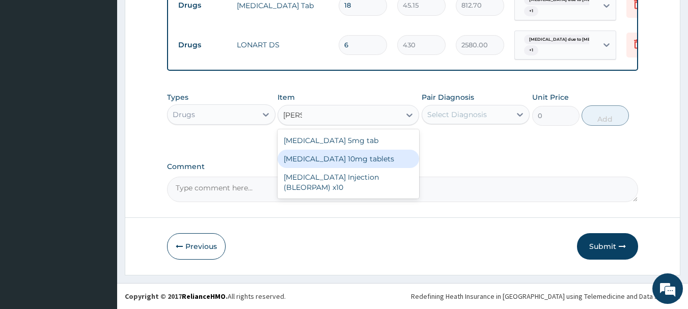
click at [366, 158] on div "[MEDICAL_DATA] 10mg tablets" at bounding box center [349, 159] width 142 height 18
type input "32.25"
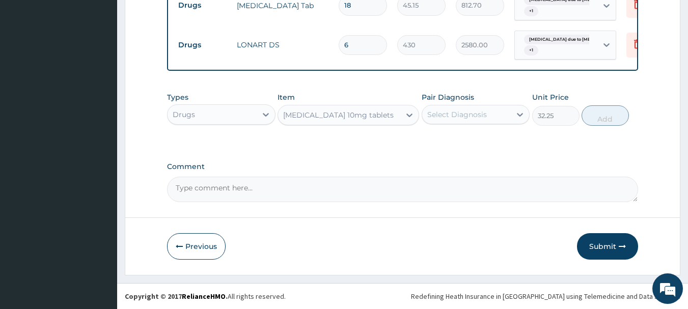
drag, startPoint x: 467, startPoint y: 114, endPoint x: 469, endPoint y: 123, distance: 9.8
click at [467, 114] on div "Select Diagnosis" at bounding box center [457, 115] width 60 height 10
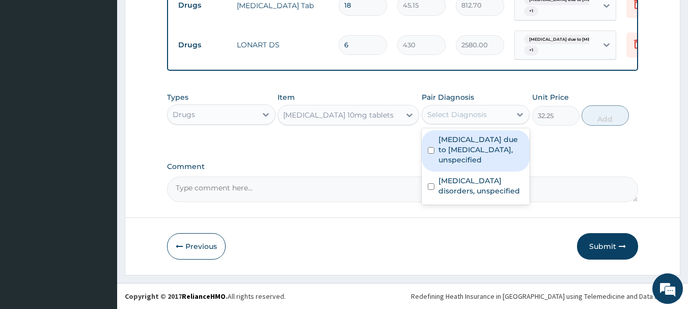
click at [477, 143] on label "Malaria due to Plasmodium falciparum, unspecified" at bounding box center [482, 150] width 86 height 31
checkbox input "true"
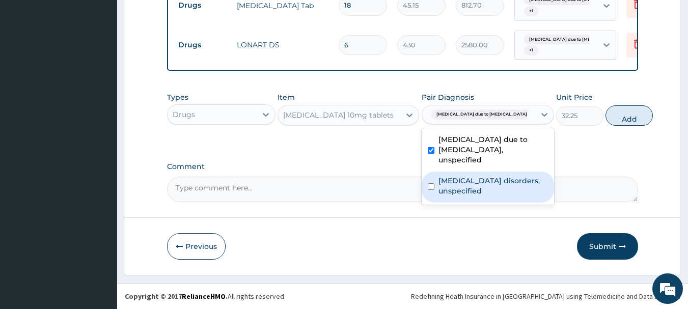
click at [482, 186] on label "Insomnia disorders, unspecified" at bounding box center [494, 186] width 110 height 20
checkbox input "true"
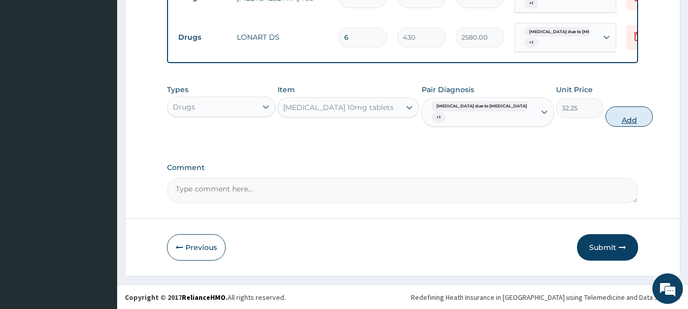
click at [606, 127] on button "Add" at bounding box center [629, 116] width 47 height 20
type input "0"
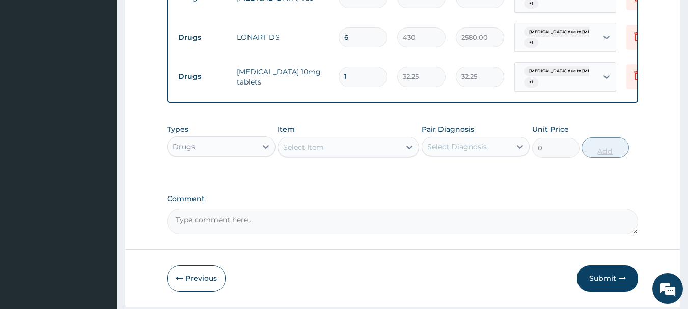
type input "0.00"
type input "5"
type input "161.25"
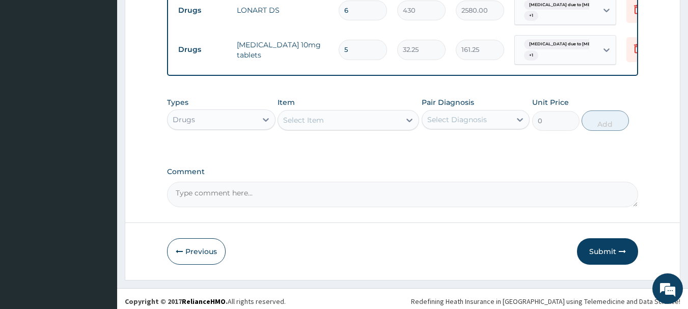
scroll to position [548, 0]
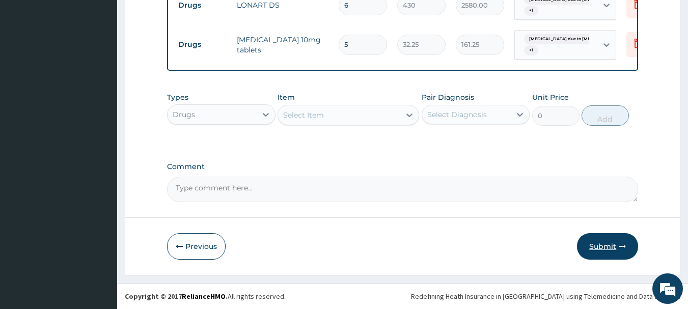
type input "5"
click at [597, 243] on button "Submit" at bounding box center [607, 246] width 61 height 26
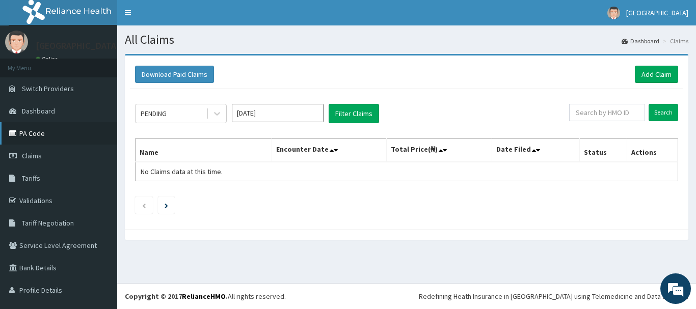
click at [39, 132] on link "PA Code" at bounding box center [58, 133] width 117 height 22
click at [641, 78] on link "Add Claim" at bounding box center [656, 74] width 43 height 17
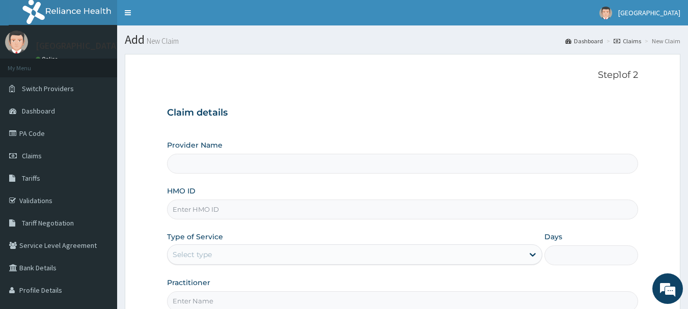
click at [277, 207] on input "HMO ID" at bounding box center [403, 210] width 472 height 20
type input "[GEOGRAPHIC_DATA]"
type input "OLM/10122/A"
click at [254, 256] on div "Select type" at bounding box center [346, 255] width 356 height 16
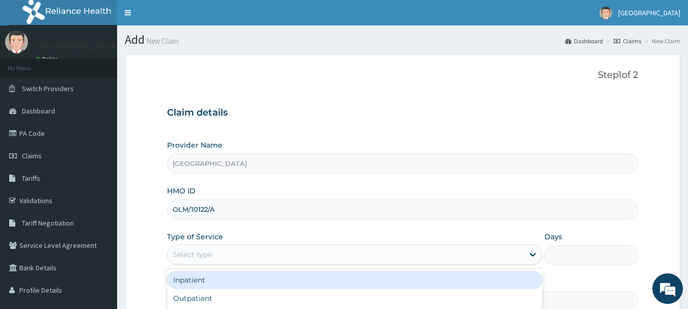
click at [260, 286] on div "Inpatient" at bounding box center [355, 280] width 376 height 18
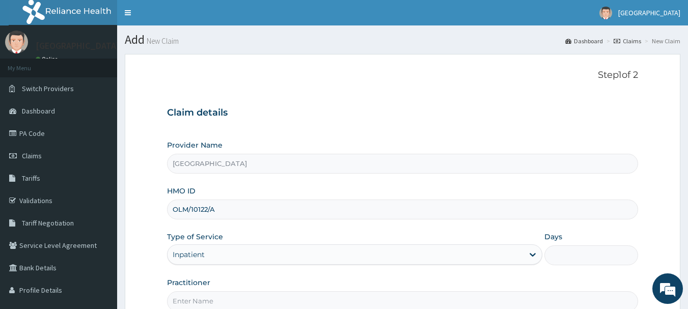
click at [583, 259] on input "Days" at bounding box center [592, 256] width 94 height 20
type input "1"
click at [390, 308] on input "Practitioner" at bounding box center [403, 301] width 472 height 20
type input "DR DAWODU"
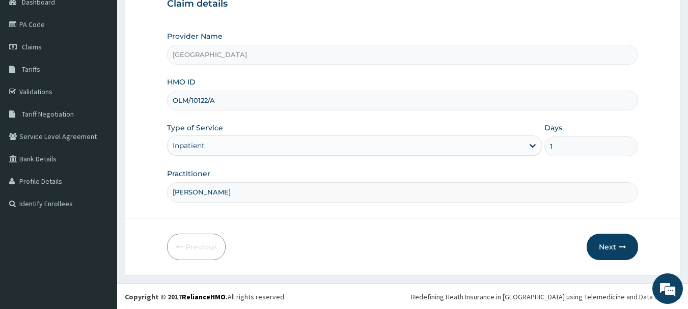
scroll to position [110, 0]
click at [614, 243] on button "Next" at bounding box center [612, 246] width 51 height 26
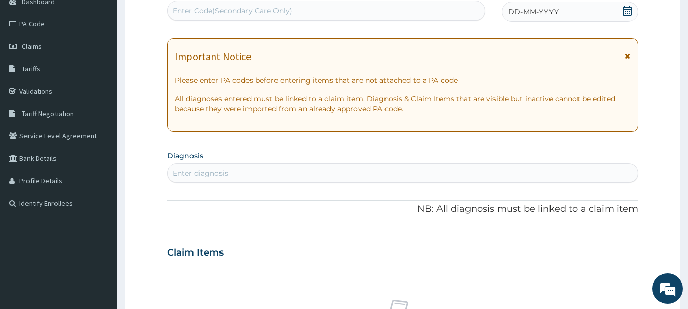
click at [453, 13] on div "Enter Code(Secondary Care Only)" at bounding box center [327, 11] width 318 height 16
paste input "PA/C3CDE8"
type input "PA/C3CDE8"
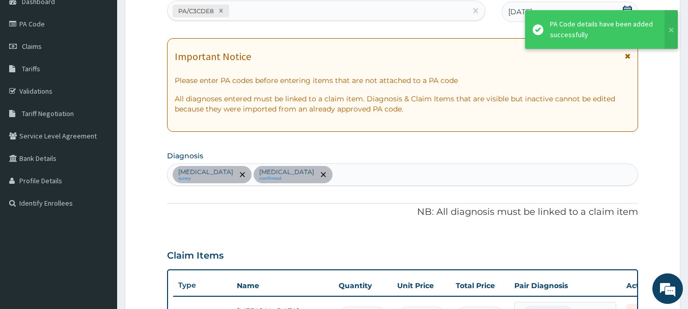
scroll to position [340, 0]
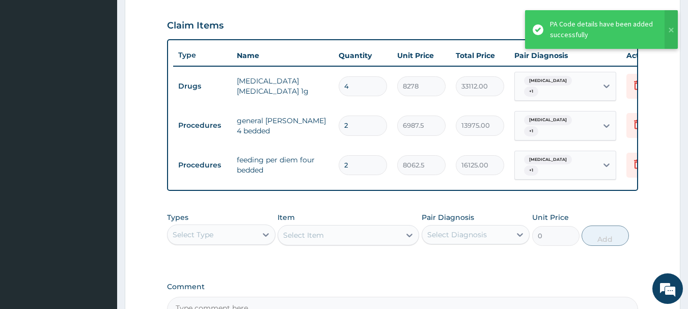
click at [366, 124] on input "2" at bounding box center [363, 126] width 48 height 20
type input "0.00"
type input "1"
type input "6987.50"
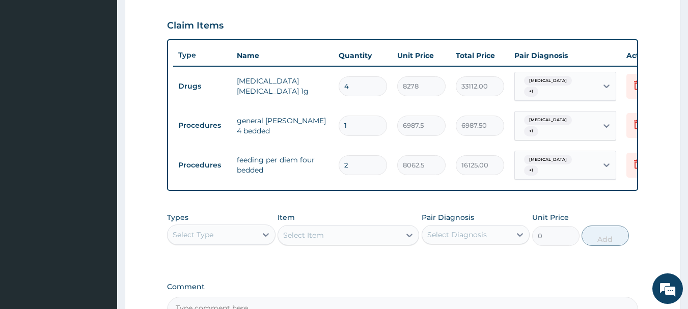
type input "1"
click at [367, 157] on input "2" at bounding box center [363, 165] width 48 height 20
type input "0.00"
type input "1"
type input "8062.50"
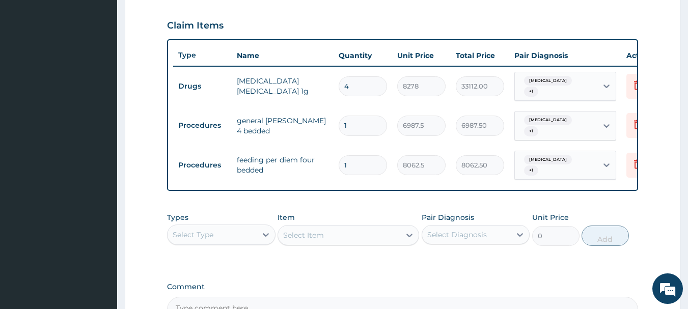
type input "1"
click at [363, 81] on input "4" at bounding box center [363, 86] width 48 height 20
type input "0.00"
type input "2"
type input "16556.00"
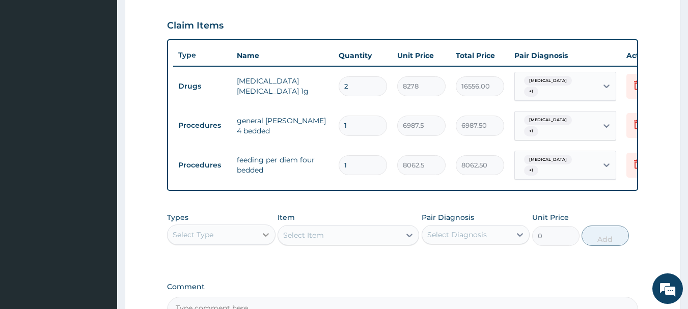
type input "2"
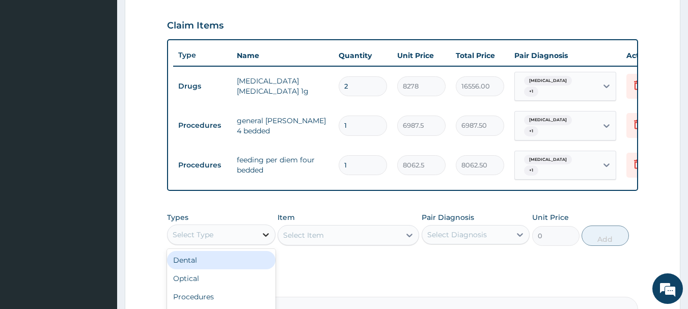
click at [260, 229] on div at bounding box center [266, 235] width 18 height 18
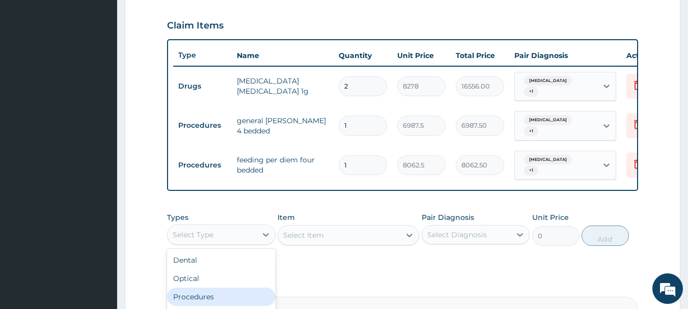
click at [246, 288] on div "Procedures" at bounding box center [221, 297] width 109 height 18
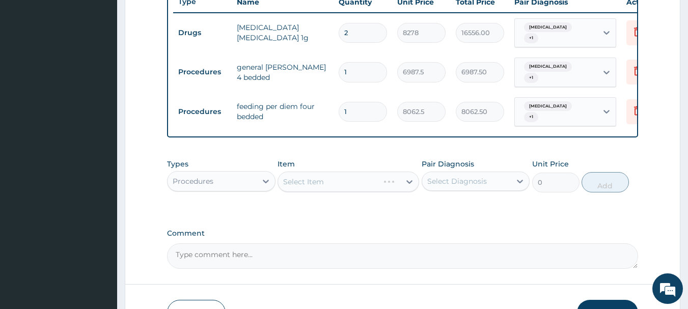
scroll to position [455, 0]
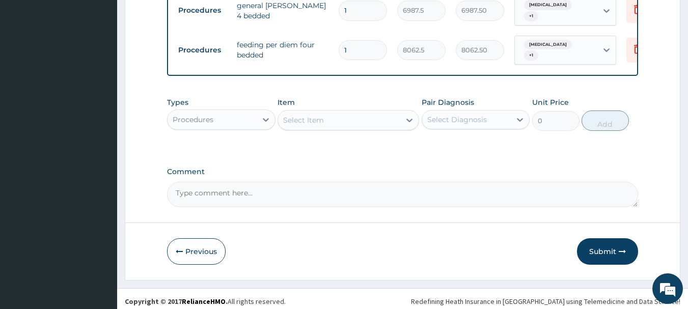
click at [376, 113] on div "Select Item" at bounding box center [339, 120] width 122 height 16
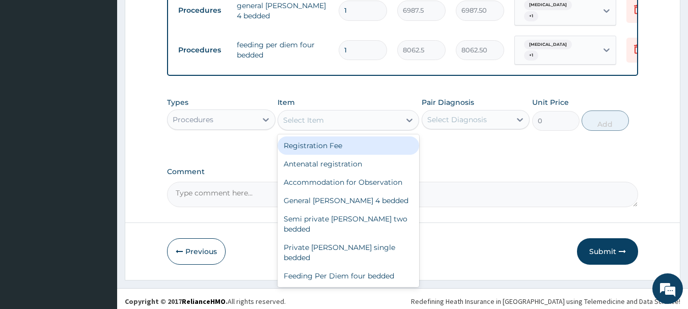
click at [378, 140] on div "Registration Fee" at bounding box center [349, 146] width 142 height 18
type input "2150"
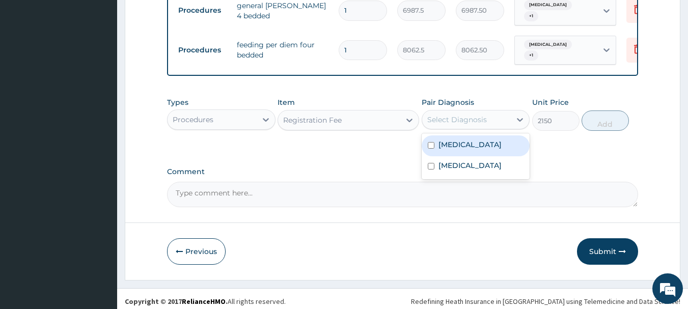
drag, startPoint x: 465, startPoint y: 119, endPoint x: 469, endPoint y: 144, distance: 25.3
click at [465, 120] on div "Select Diagnosis" at bounding box center [466, 120] width 89 height 16
click at [471, 147] on div "Malaria" at bounding box center [476, 146] width 109 height 21
checkbox input "true"
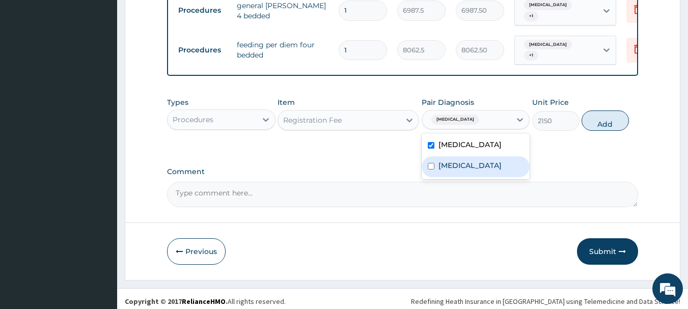
click at [468, 168] on div "Sepsis" at bounding box center [476, 166] width 109 height 21
checkbox input "true"
click at [608, 112] on button "Add" at bounding box center [605, 121] width 47 height 20
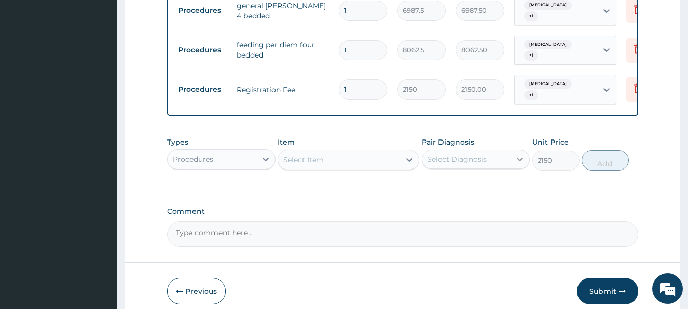
type input "0"
click at [233, 152] on div "Procedures" at bounding box center [212, 159] width 89 height 16
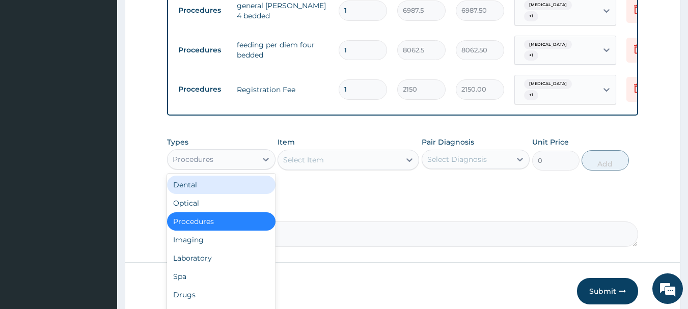
click at [331, 152] on div "Select Item" at bounding box center [339, 160] width 122 height 16
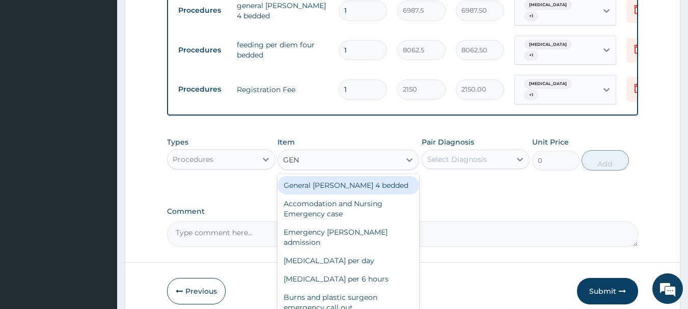
type input "GENE"
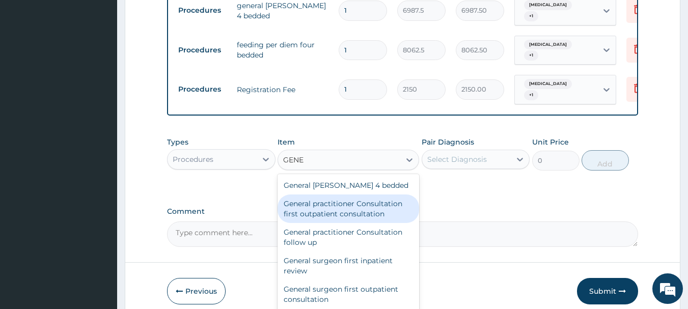
click at [408, 195] on div "General practitioner Consultation first outpatient consultation" at bounding box center [349, 209] width 142 height 29
type input "3547.5"
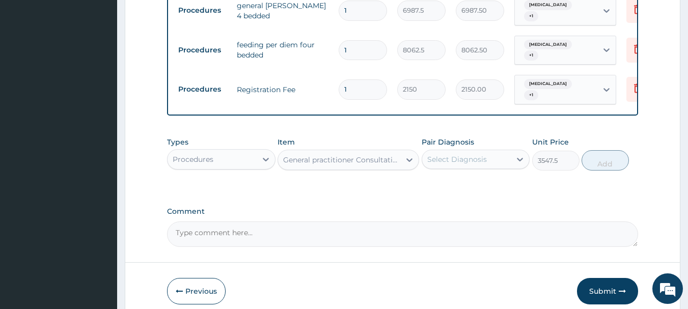
click at [472, 154] on div "Select Diagnosis" at bounding box center [457, 159] width 60 height 10
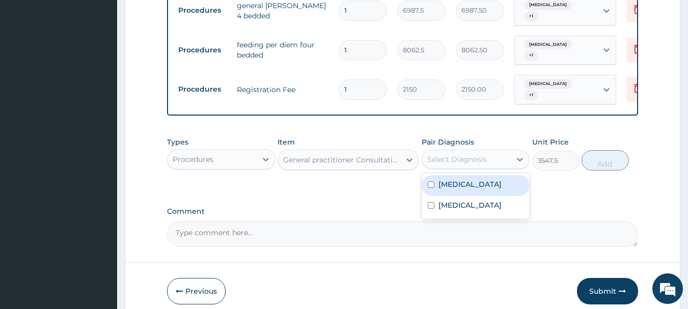
drag, startPoint x: 477, startPoint y: 167, endPoint x: 485, endPoint y: 192, distance: 26.5
click at [477, 175] on div "Malaria" at bounding box center [476, 185] width 109 height 21
checkbox input "true"
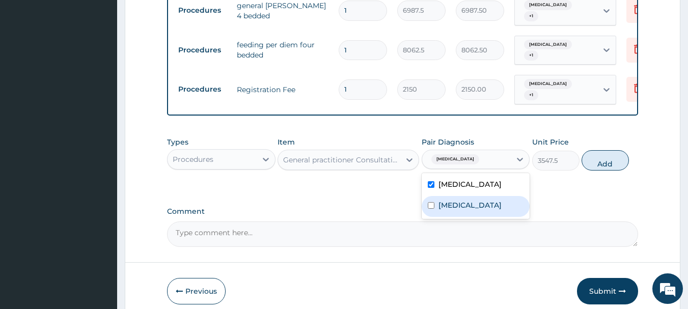
click at [487, 196] on div "Sepsis" at bounding box center [476, 206] width 109 height 21
checkbox input "true"
click at [608, 154] on button "Add" at bounding box center [605, 160] width 47 height 20
type input "0"
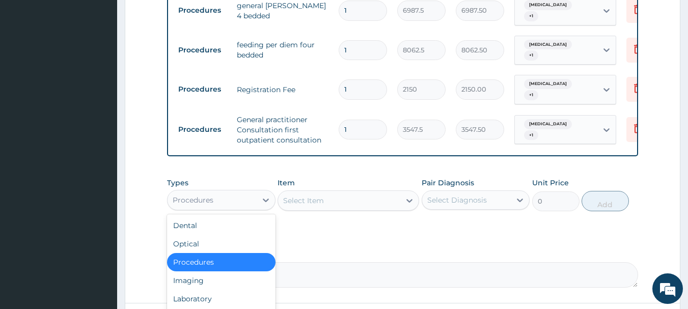
click at [254, 195] on div "Procedures" at bounding box center [212, 200] width 89 height 16
click at [233, 290] on div "Laboratory" at bounding box center [221, 299] width 109 height 18
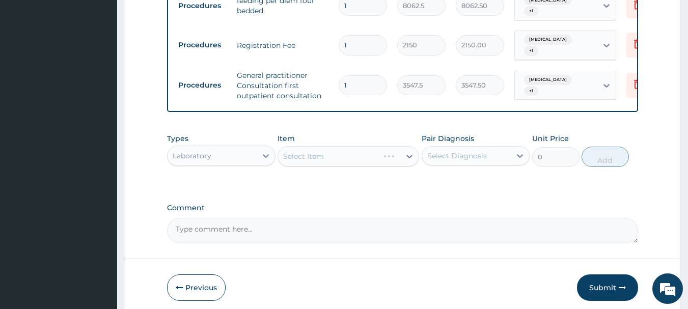
scroll to position [531, 0]
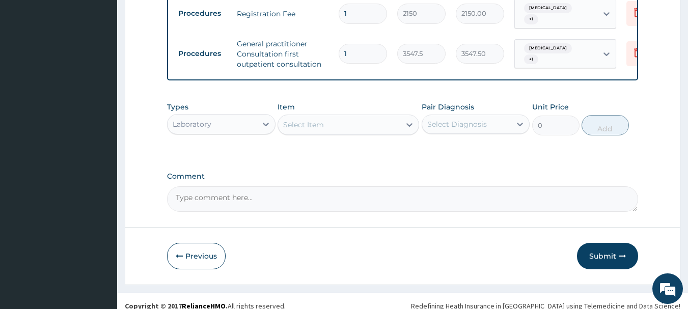
click at [350, 117] on div "Select Item" at bounding box center [339, 125] width 122 height 16
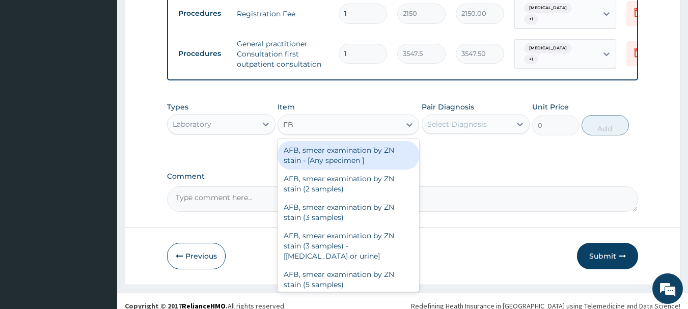
type input "FBC"
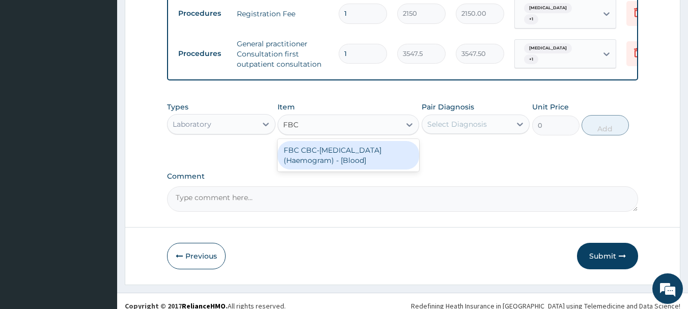
click at [375, 155] on div "FBC CBC-Complete Blood Count (Haemogram) - [Blood]" at bounding box center [349, 155] width 142 height 29
type input "4300"
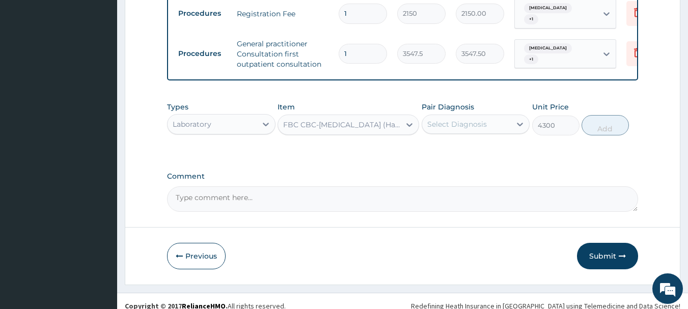
drag, startPoint x: 459, startPoint y: 120, endPoint x: 461, endPoint y: 125, distance: 6.2
click at [460, 122] on div "Select Diagnosis" at bounding box center [466, 124] width 89 height 16
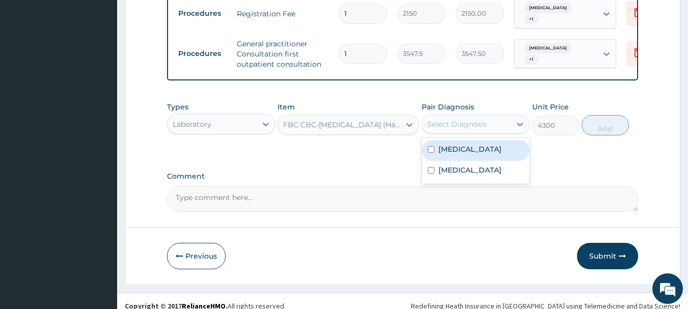
drag, startPoint x: 467, startPoint y: 140, endPoint x: 467, endPoint y: 147, distance: 6.6
click at [467, 144] on div "Malaria" at bounding box center [476, 150] width 109 height 21
checkbox input "true"
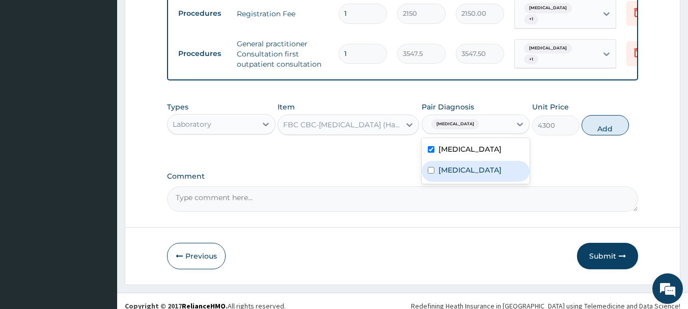
click at [474, 161] on div "Sepsis" at bounding box center [476, 171] width 109 height 21
checkbox input "true"
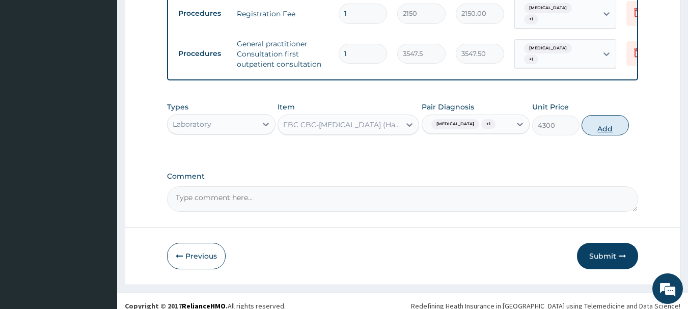
click at [612, 117] on button "Add" at bounding box center [605, 125] width 47 height 20
type input "0"
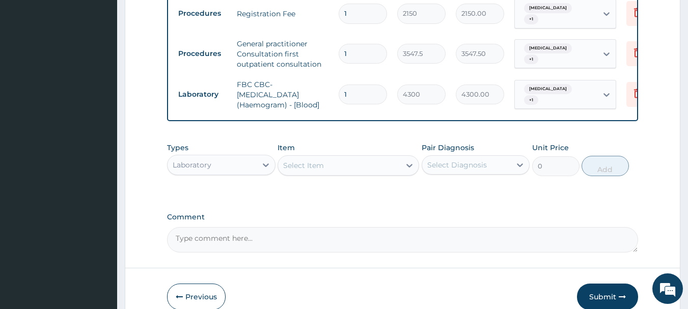
click at [361, 155] on div "Select Item" at bounding box center [349, 165] width 142 height 20
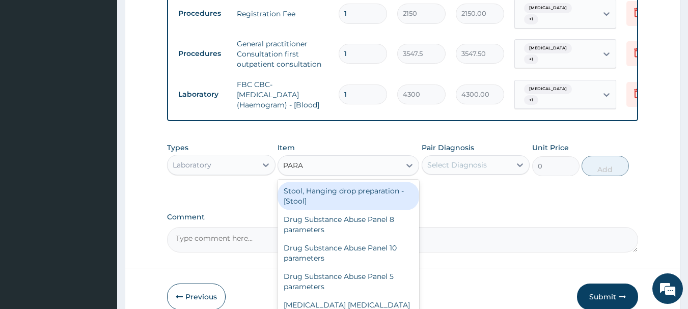
type input "PARAS"
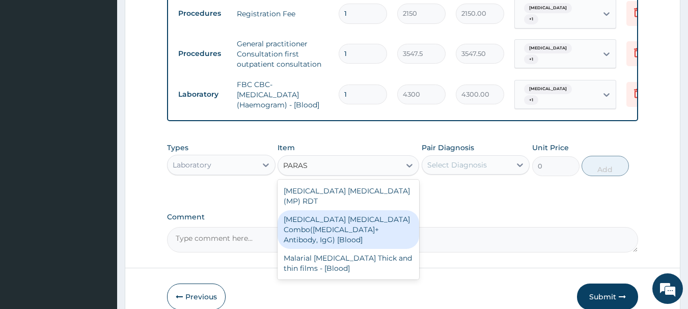
click at [367, 210] on div "Malaria Parasite Combo(Blood Film+ Antibody, IgG) [Blood]" at bounding box center [349, 229] width 142 height 39
type input "1612.5"
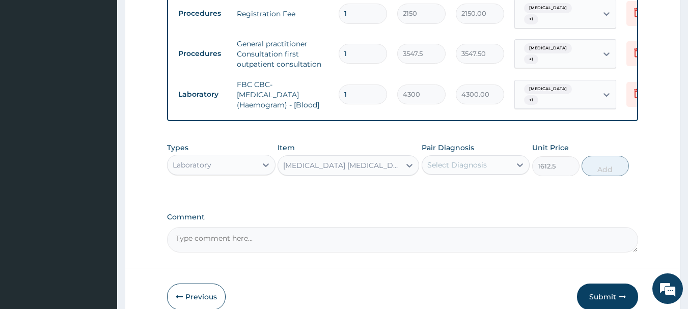
click at [487, 157] on div "Select Diagnosis" at bounding box center [466, 165] width 89 height 16
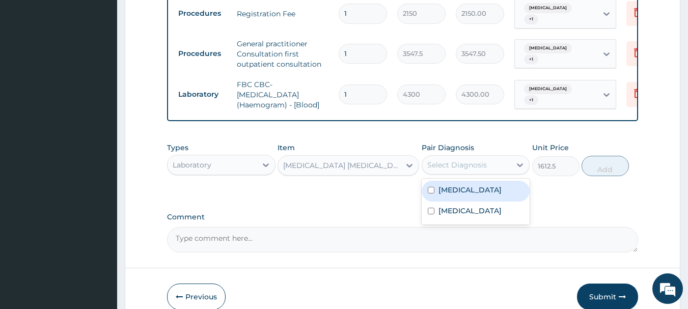
drag, startPoint x: 487, startPoint y: 184, endPoint x: 487, endPoint y: 195, distance: 10.7
click at [487, 187] on div "Malaria" at bounding box center [476, 191] width 109 height 21
checkbox input "true"
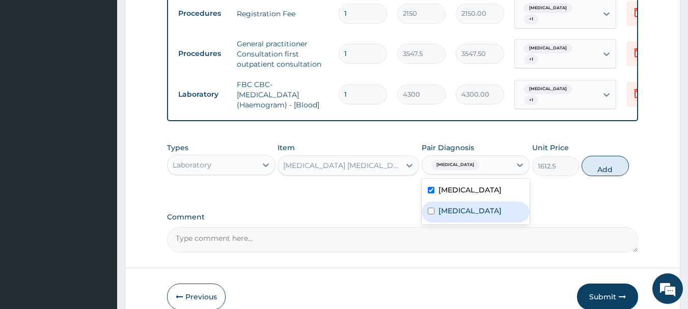
click at [493, 205] on div "Sepsis" at bounding box center [476, 212] width 109 height 21
checkbox input "true"
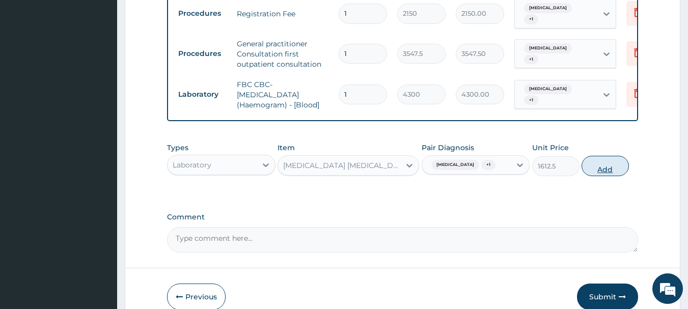
click at [614, 156] on button "Add" at bounding box center [605, 166] width 47 height 20
type input "0"
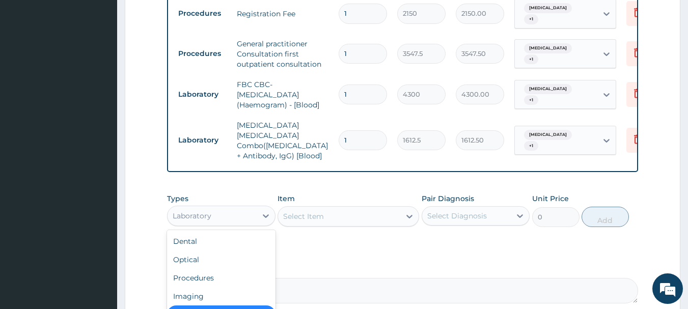
click at [234, 208] on div "Laboratory" at bounding box center [212, 216] width 89 height 16
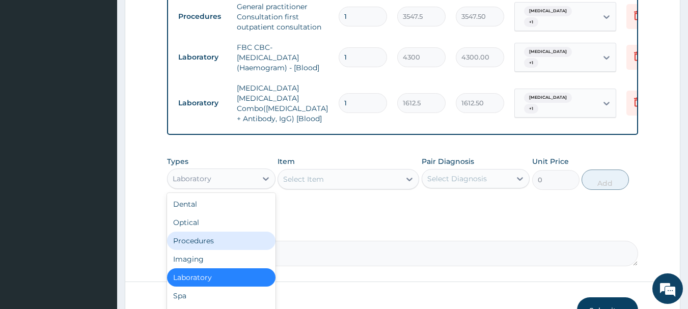
scroll to position [612, 0]
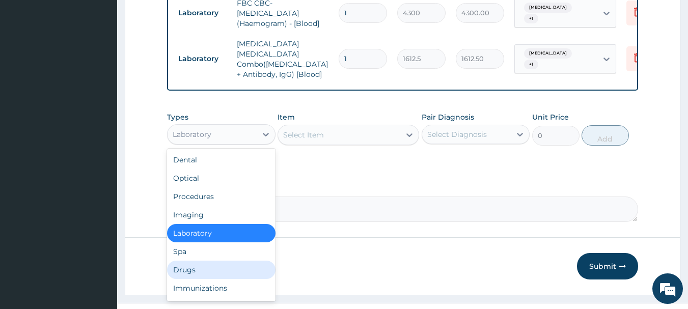
click at [222, 261] on div "Drugs" at bounding box center [221, 270] width 109 height 18
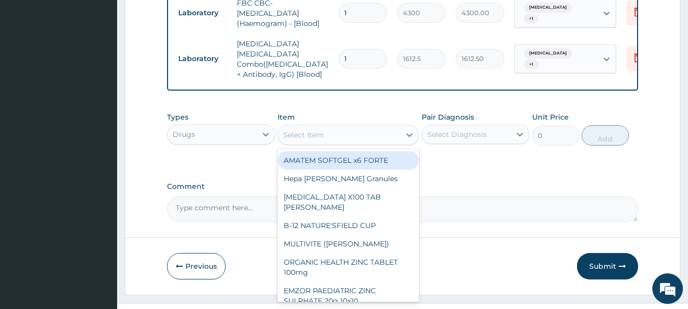
click at [369, 127] on div "Select Item" at bounding box center [339, 135] width 122 height 16
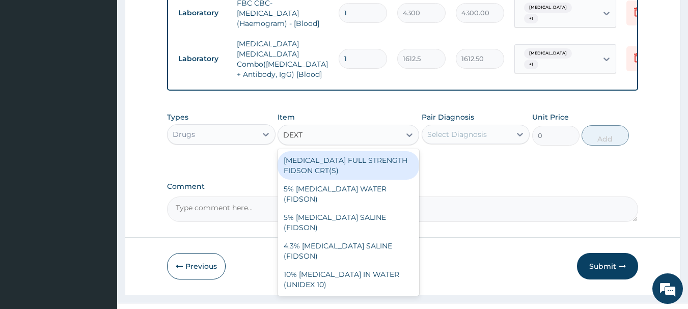
type input "DEXTR"
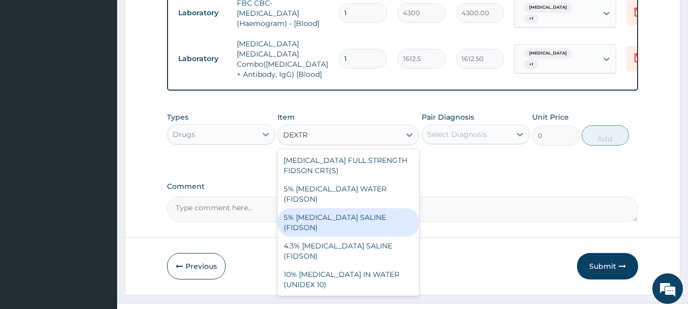
click at [378, 208] on div "5% [MEDICAL_DATA] SALINE (FIDSON)" at bounding box center [349, 222] width 142 height 29
type input "1612.5"
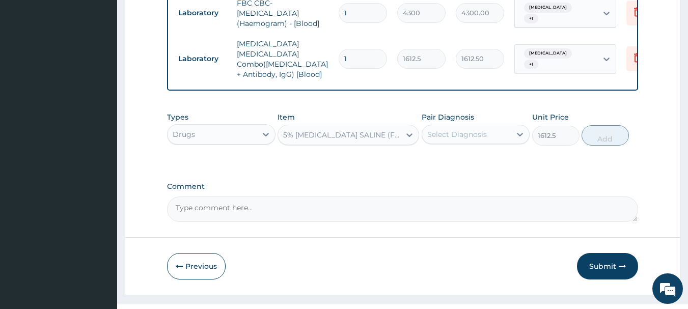
click at [502, 126] on div "Select Diagnosis" at bounding box center [466, 134] width 89 height 16
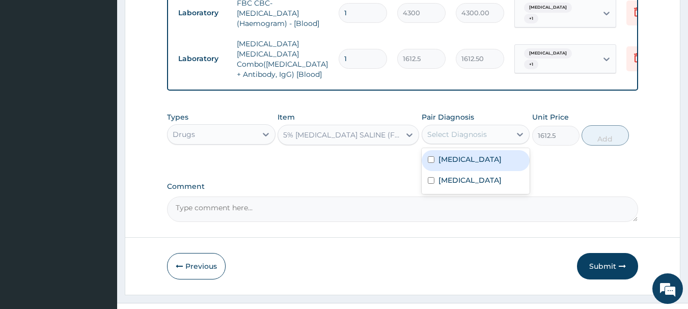
click at [519, 150] on div "Malaria" at bounding box center [476, 160] width 109 height 21
checkbox input "true"
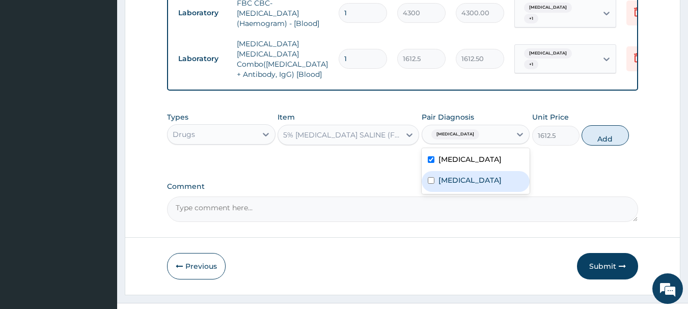
click at [519, 171] on div "Sepsis" at bounding box center [476, 181] width 109 height 21
checkbox input "true"
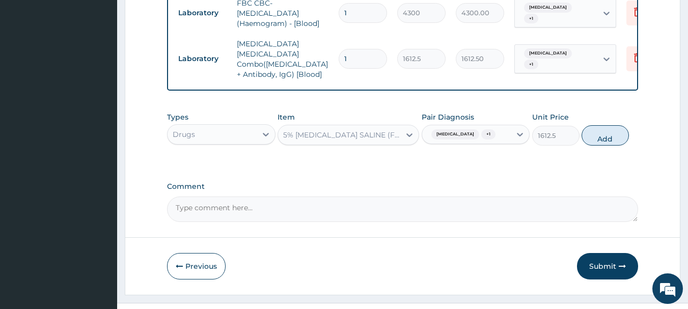
click at [593, 125] on button "Add" at bounding box center [605, 135] width 47 height 20
type input "0"
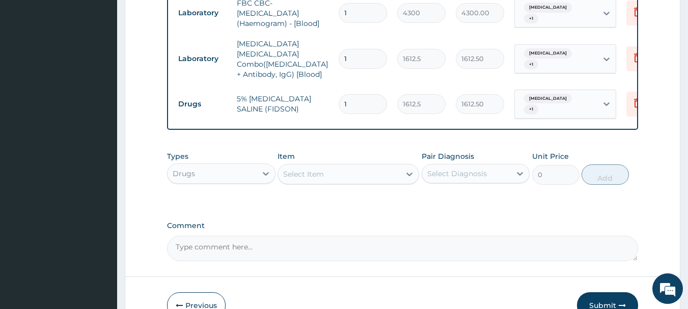
type input "0.00"
type input "3"
type input "4837.50"
type input "3"
click at [374, 166] on div "Select Item" at bounding box center [339, 174] width 122 height 16
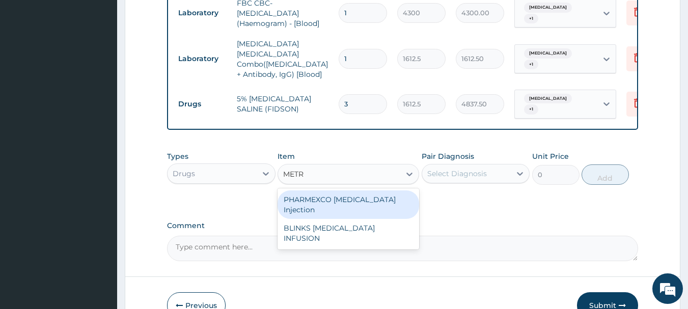
type input "METRO"
click at [372, 191] on div "BLINKS [MEDICAL_DATA] INFUSION" at bounding box center [349, 205] width 142 height 29
type input "537.5"
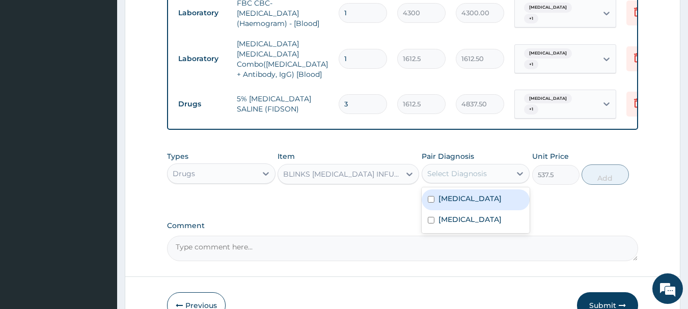
click at [499, 166] on div "Select Diagnosis" at bounding box center [466, 174] width 89 height 16
drag, startPoint x: 512, startPoint y: 168, endPoint x: 513, endPoint y: 183, distance: 15.9
click at [512, 190] on div "Malaria" at bounding box center [476, 200] width 109 height 21
checkbox input "true"
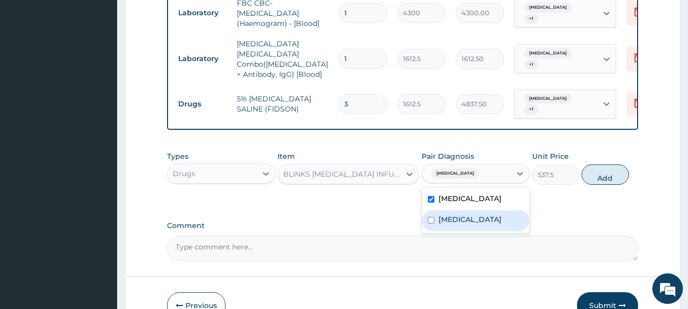
drag, startPoint x: 509, startPoint y: 198, endPoint x: 585, endPoint y: 174, distance: 79.6
click at [509, 210] on div "Sepsis" at bounding box center [476, 220] width 109 height 21
checkbox input "true"
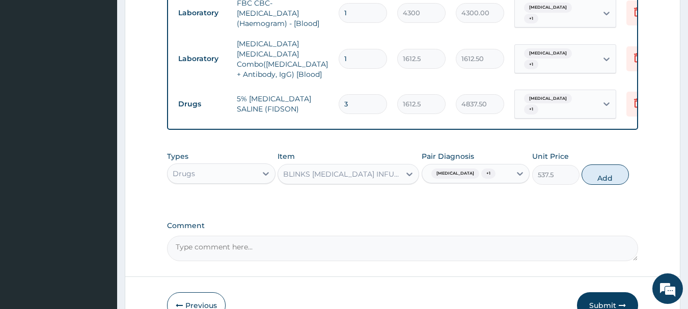
drag, startPoint x: 608, startPoint y: 157, endPoint x: 603, endPoint y: 163, distance: 7.9
click at [610, 165] on button "Add" at bounding box center [605, 175] width 47 height 20
type input "0"
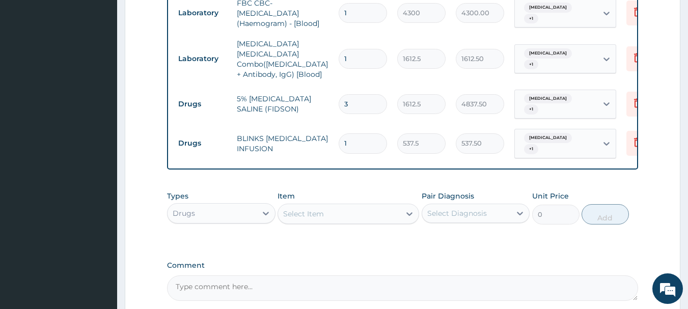
type input "0.00"
type input "3"
type input "1612.50"
type input "3"
click at [390, 206] on div "Select Item" at bounding box center [339, 214] width 122 height 16
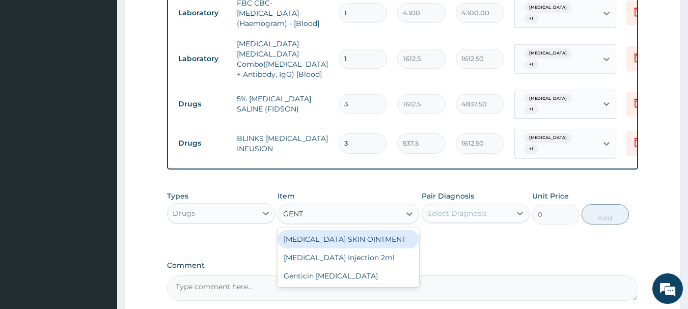
type input "GENTA"
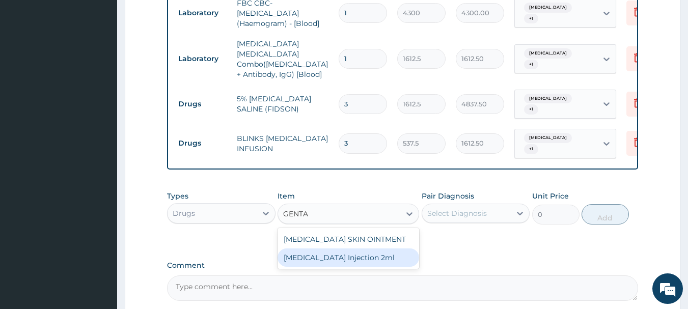
click at [393, 249] on div "[MEDICAL_DATA] Injection 2ml" at bounding box center [349, 258] width 142 height 18
type input "301"
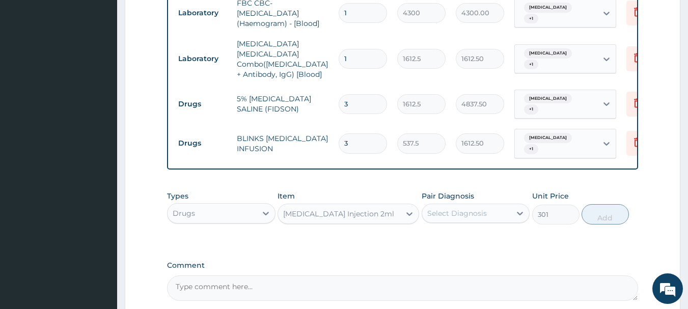
click at [486, 205] on div "Select Diagnosis" at bounding box center [466, 213] width 89 height 16
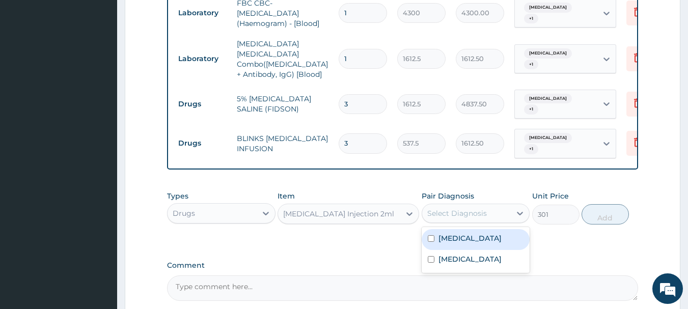
drag, startPoint x: 482, startPoint y: 213, endPoint x: 483, endPoint y: 236, distance: 23.5
click at [479, 229] on div "Malaria" at bounding box center [476, 239] width 109 height 21
checkbox input "true"
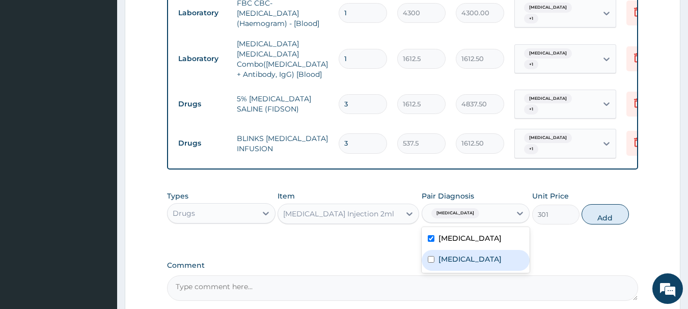
drag, startPoint x: 487, startPoint y: 239, endPoint x: 513, endPoint y: 236, distance: 26.7
click at [486, 250] on div "Sepsis" at bounding box center [476, 260] width 109 height 21
checkbox input "true"
click at [599, 204] on button "Add" at bounding box center [605, 214] width 47 height 20
type input "0"
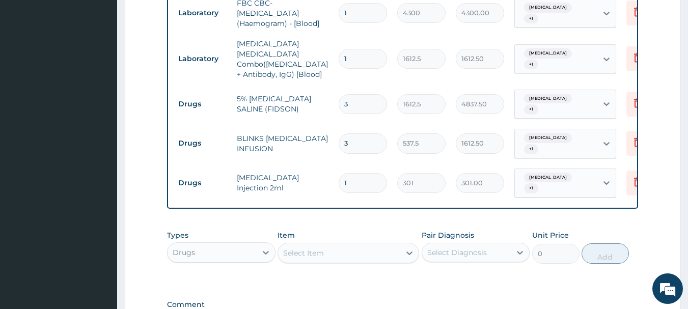
type input "0.00"
type input "3"
type input "903.00"
type input "3"
click at [362, 245] on div "Select Item" at bounding box center [339, 253] width 122 height 16
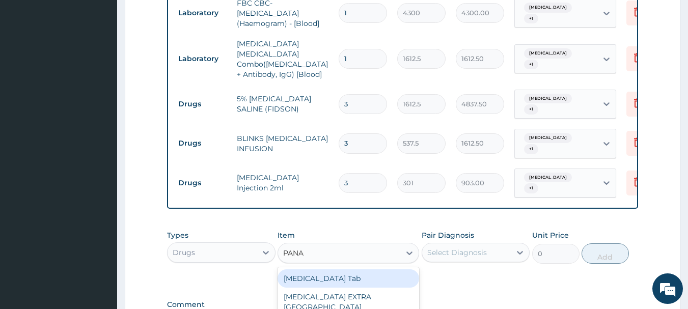
type input "PANAD"
click at [374, 270] on div "[MEDICAL_DATA] Tab" at bounding box center [349, 279] width 142 height 18
type input "45.15"
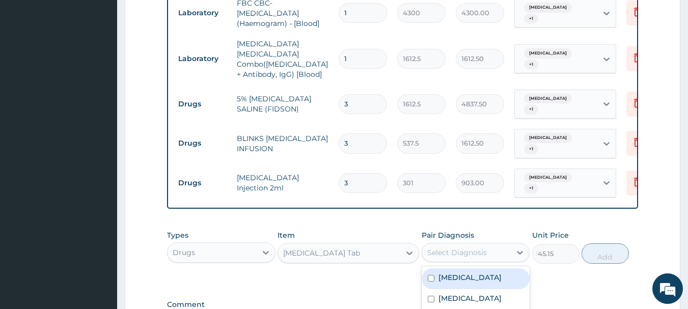
click at [446, 248] on div "Select Diagnosis" at bounding box center [457, 253] width 60 height 10
drag, startPoint x: 457, startPoint y: 258, endPoint x: 457, endPoint y: 264, distance: 6.6
click at [457, 269] on div "Malaria" at bounding box center [476, 279] width 109 height 21
checkbox input "true"
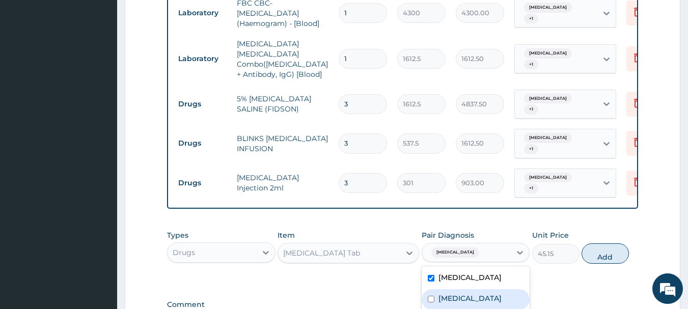
drag, startPoint x: 457, startPoint y: 276, endPoint x: 539, endPoint y: 267, distance: 82.5
click at [456, 289] on div "Sepsis" at bounding box center [476, 299] width 109 height 21
checkbox input "true"
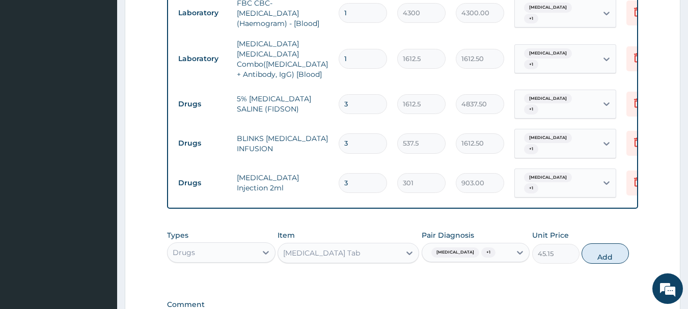
click at [589, 244] on button "Add" at bounding box center [605, 254] width 47 height 20
type input "0"
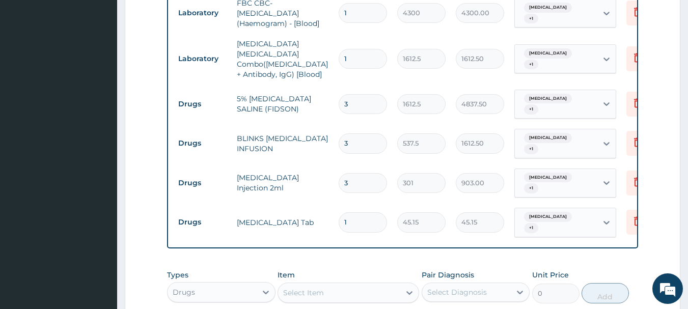
type input "18"
type input "812.70"
type input "18"
click at [381, 285] on div "Select Item" at bounding box center [339, 293] width 122 height 16
type input "LONART"
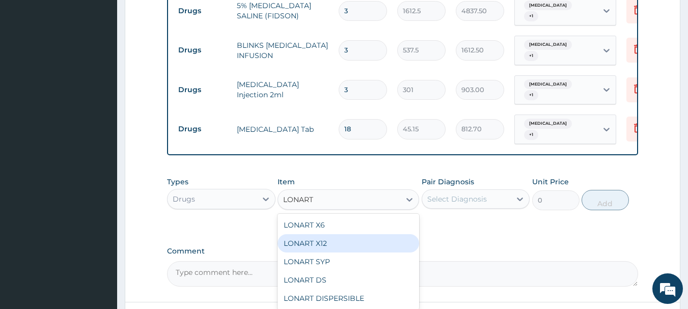
scroll to position [759, 0]
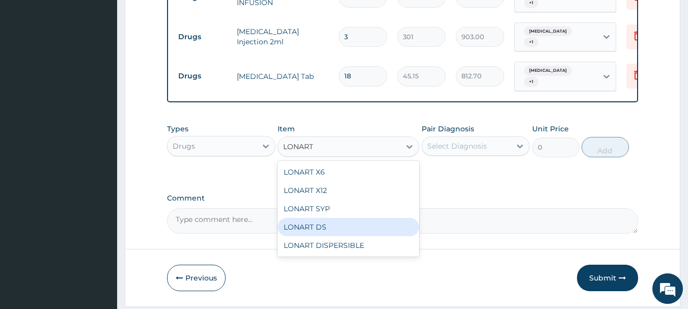
click at [359, 218] on div "LONART DS" at bounding box center [349, 227] width 142 height 18
type input "430"
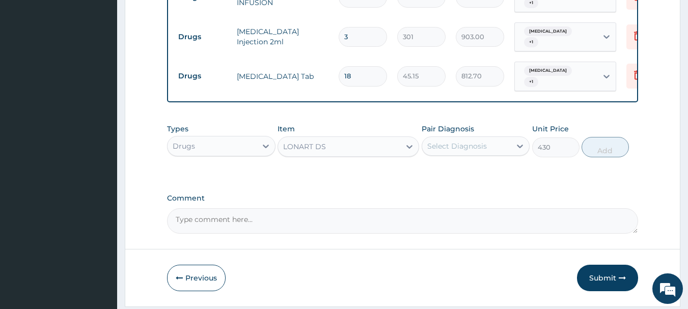
click at [485, 141] on div "Select Diagnosis" at bounding box center [457, 146] width 60 height 10
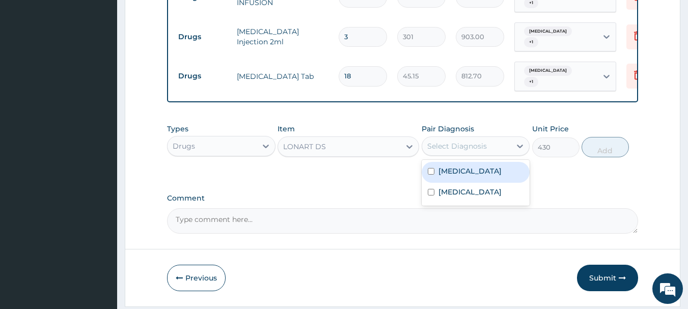
drag, startPoint x: 491, startPoint y: 141, endPoint x: 493, endPoint y: 148, distance: 7.8
click at [491, 162] on div "Malaria" at bounding box center [476, 172] width 109 height 21
checkbox input "true"
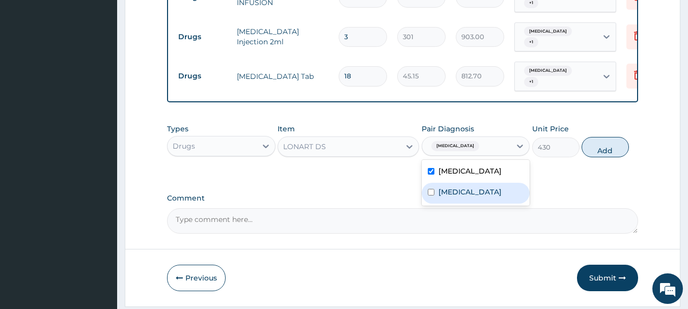
click at [501, 183] on div "Sepsis" at bounding box center [476, 193] width 109 height 21
checkbox input "true"
click at [588, 137] on button "Add" at bounding box center [605, 147] width 47 height 20
type input "0"
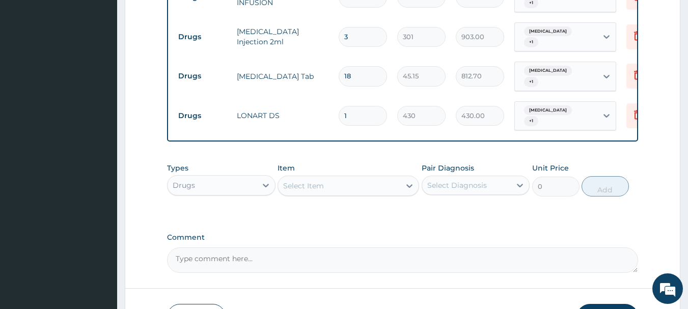
type input "0.00"
type input "6"
type input "2580.00"
type input "6"
click at [331, 178] on div "Select Item" at bounding box center [339, 186] width 122 height 16
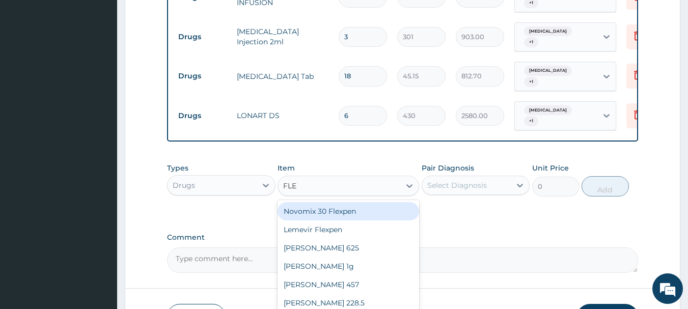
type input "FLEM"
click at [394, 202] on div "FLEMING 625" at bounding box center [349, 211] width 142 height 18
type input "537.5"
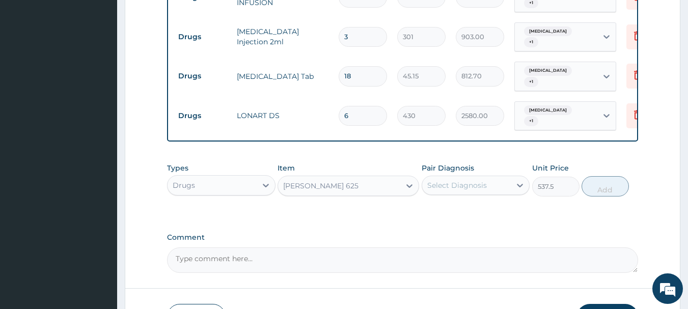
click at [465, 176] on div "Select Diagnosis" at bounding box center [476, 185] width 109 height 19
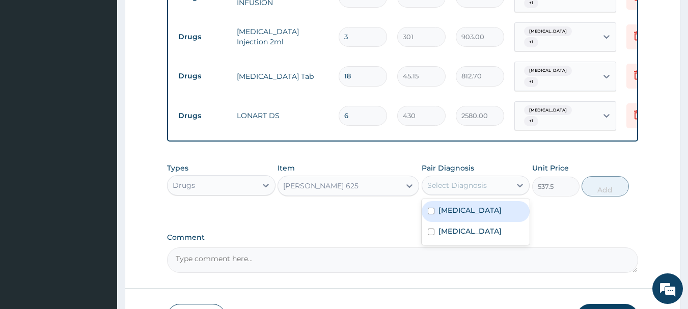
click at [465, 201] on div "Malaria" at bounding box center [476, 211] width 109 height 21
checkbox input "true"
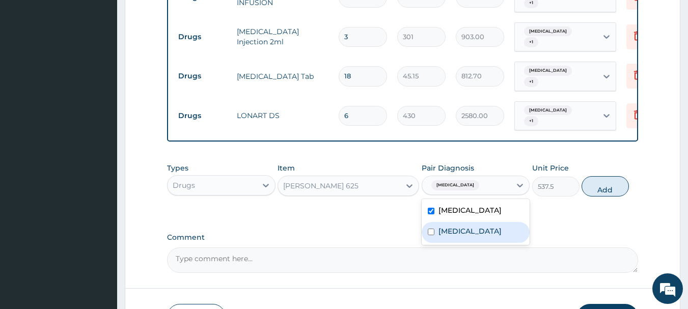
click at [472, 222] on div "Sepsis" at bounding box center [476, 232] width 109 height 21
checkbox input "true"
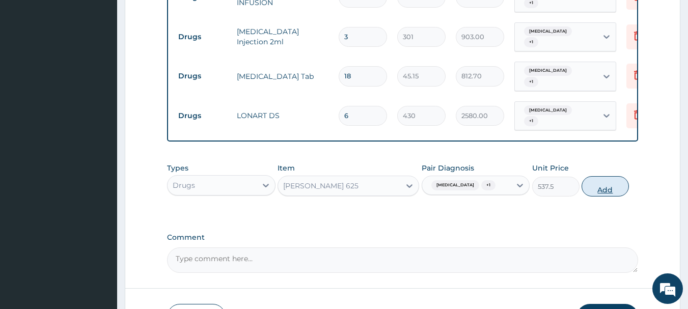
click at [600, 176] on button "Add" at bounding box center [605, 186] width 47 height 20
type input "0"
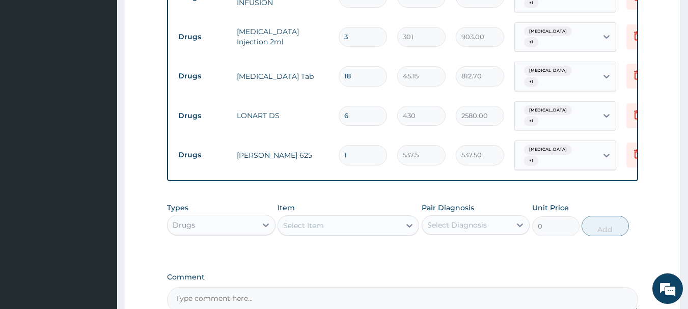
type input "14"
type input "7525.00"
type input "1"
type input "537.50"
type input "10"
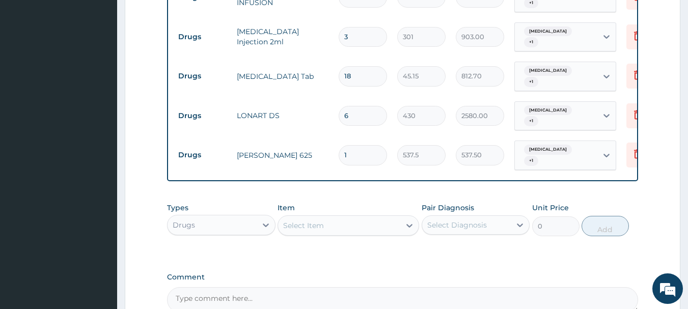
type input "5375.00"
type input "10"
drag, startPoint x: 663, startPoint y: 208, endPoint x: 665, endPoint y: 223, distance: 14.9
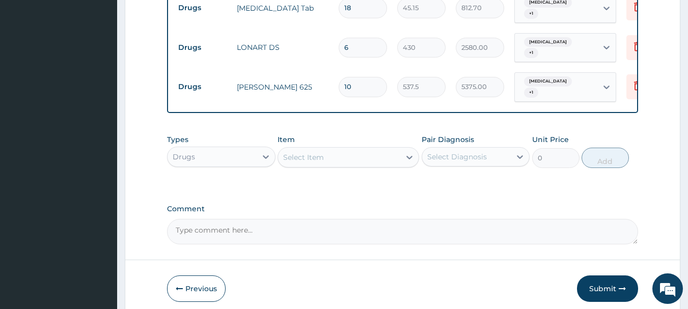
scroll to position [829, 0]
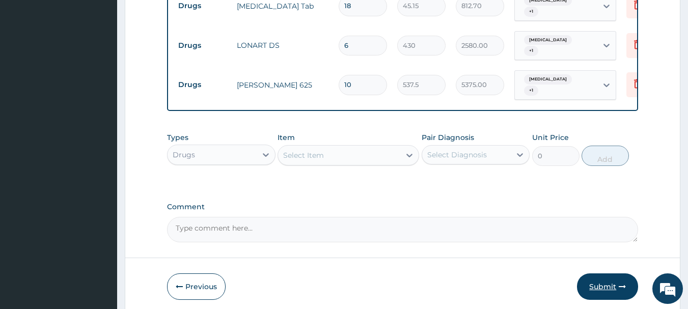
click at [618, 274] on button "Submit" at bounding box center [607, 287] width 61 height 26
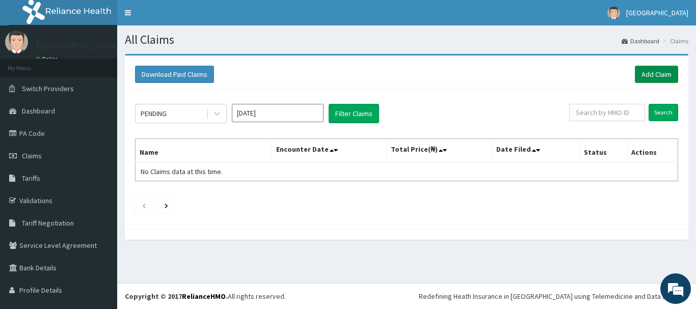
click at [652, 76] on link "Add Claim" at bounding box center [656, 74] width 43 height 17
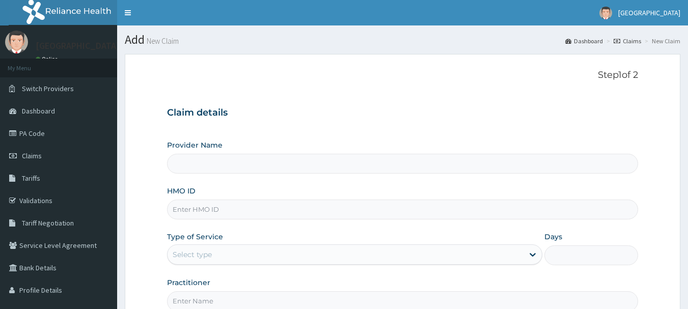
drag, startPoint x: 0, startPoint y: 0, endPoint x: 252, endPoint y: 210, distance: 328.2
click at [257, 212] on input "HMO ID" at bounding box center [403, 210] width 472 height 20
type input "IC"
type input "[GEOGRAPHIC_DATA]"
type input "ICN/10236/A"
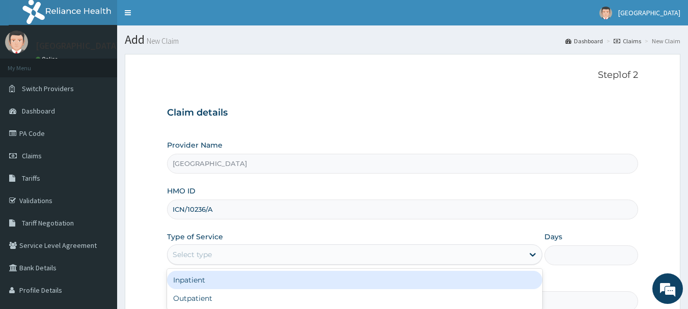
click at [276, 256] on div "Select type" at bounding box center [346, 255] width 356 height 16
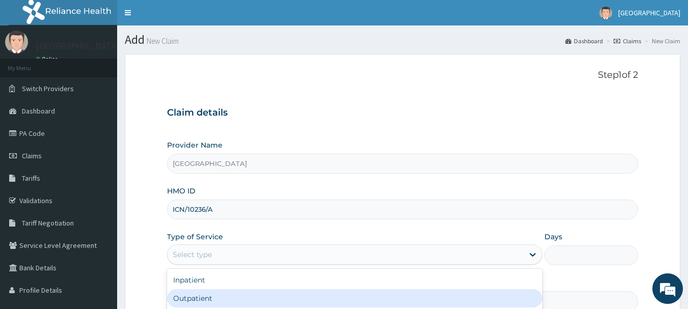
click at [252, 296] on div "Outpatient" at bounding box center [355, 298] width 376 height 18
type input "1"
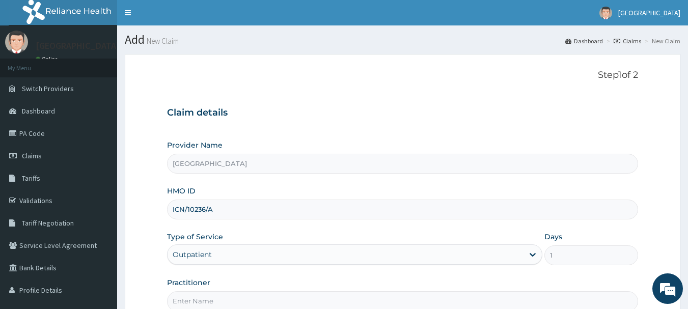
click at [250, 296] on input "Practitioner" at bounding box center [403, 301] width 472 height 20
type input "[PERSON_NAME]"
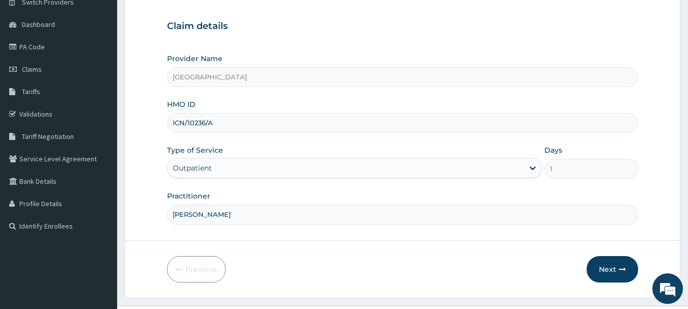
scroll to position [110, 0]
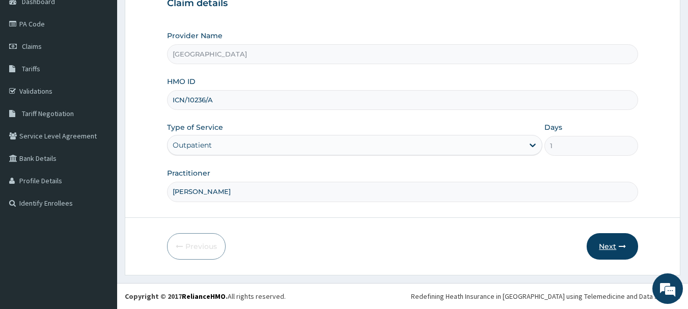
click at [607, 248] on button "Next" at bounding box center [612, 246] width 51 height 26
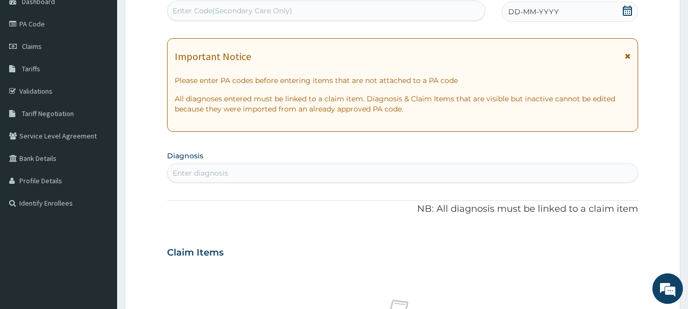
click at [567, 9] on div "DD-MM-YYYY" at bounding box center [570, 12] width 137 height 20
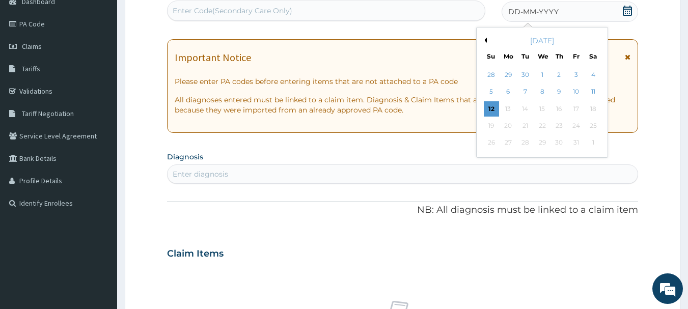
click at [560, 73] on div "2" at bounding box center [559, 74] width 15 height 15
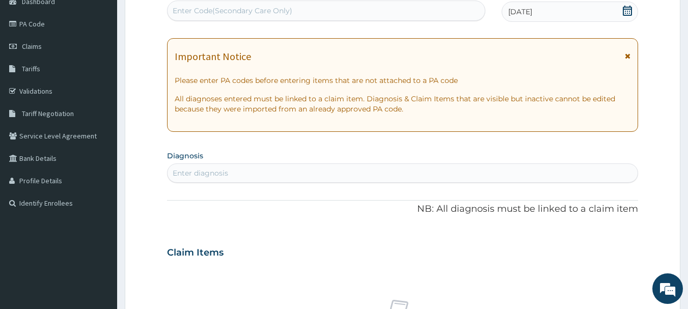
click at [381, 173] on div "Enter diagnosis" at bounding box center [403, 173] width 471 height 16
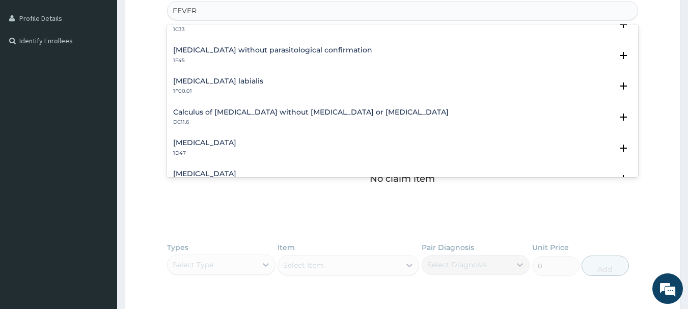
scroll to position [210, 0]
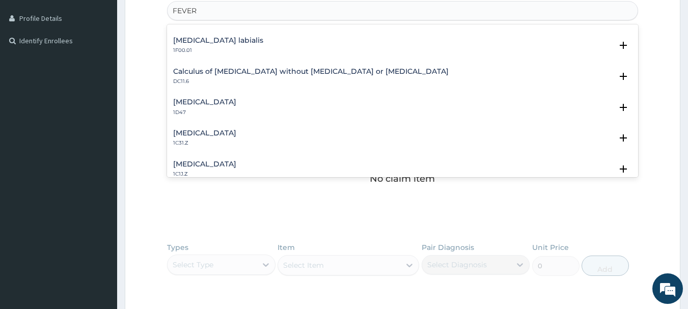
type input "FEVER"
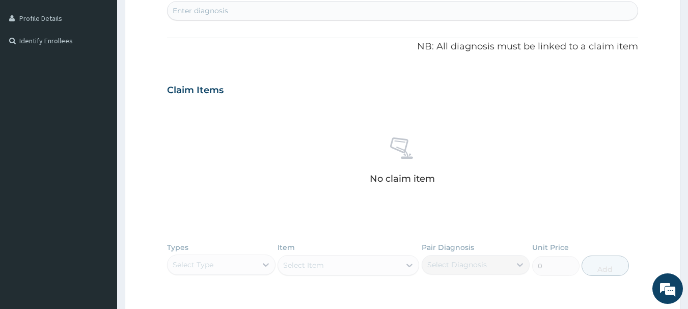
click at [640, 175] on form "Step 2 of 2 PA Code / Prescription Code Enter Code(Secondary Care Only) Encount…" at bounding box center [403, 104] width 556 height 644
click at [417, 15] on div "Enter diagnosis" at bounding box center [403, 11] width 471 height 16
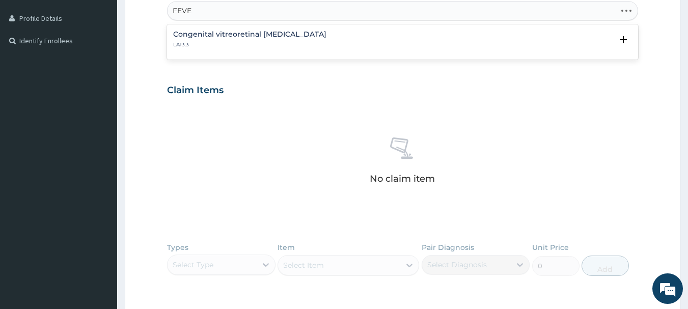
type input "FEVER"
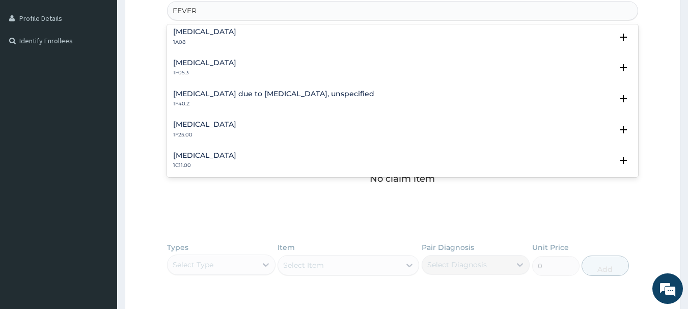
scroll to position [414, 0]
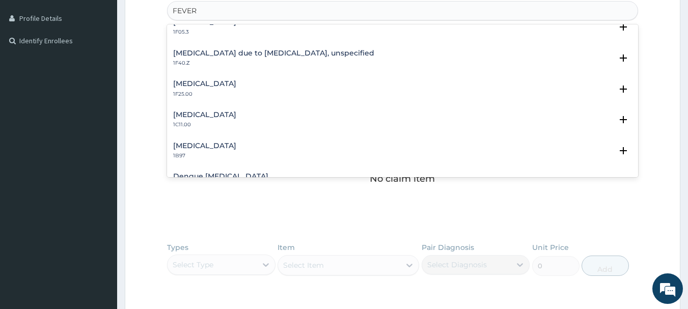
click at [297, 56] on h4 "[MEDICAL_DATA] due to [MEDICAL_DATA], unspecified" at bounding box center [273, 53] width 201 height 8
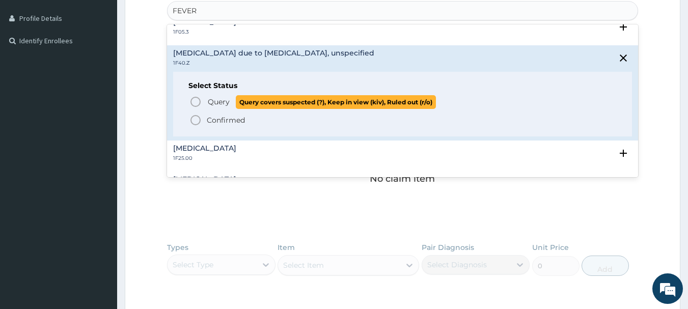
click at [194, 99] on icon "status option query" at bounding box center [196, 102] width 12 height 12
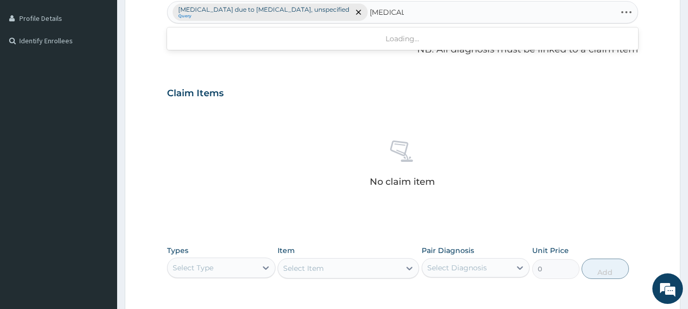
type input "TYPHOID"
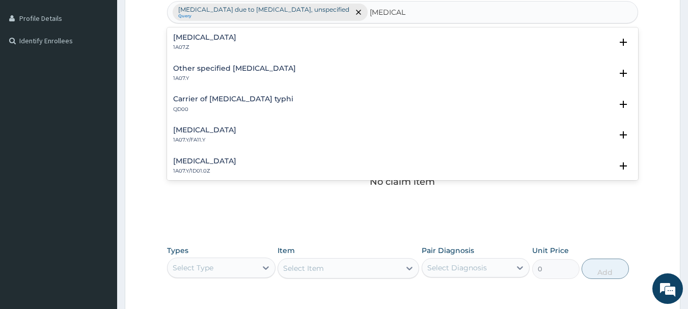
click at [193, 43] on div "Typhoid fever, unspecified 1A07.Z" at bounding box center [204, 43] width 63 height 18
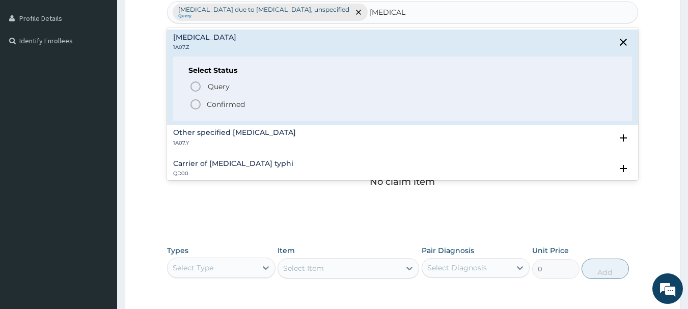
click at [198, 104] on icon "status option filled" at bounding box center [196, 104] width 12 height 12
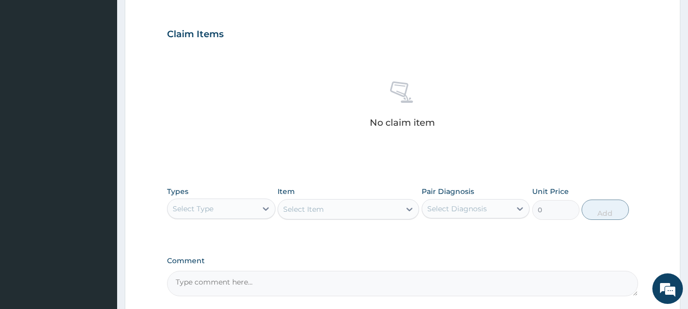
scroll to position [425, 0]
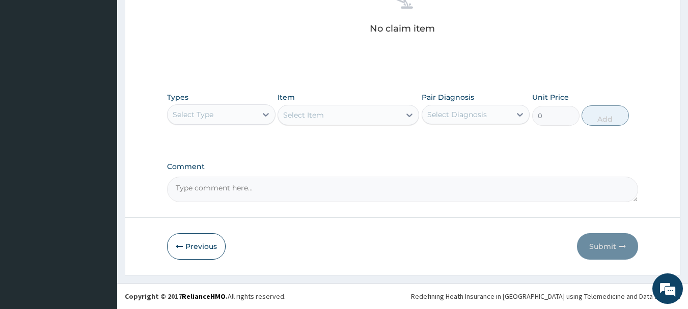
click at [212, 123] on div "Select Type" at bounding box center [221, 114] width 109 height 20
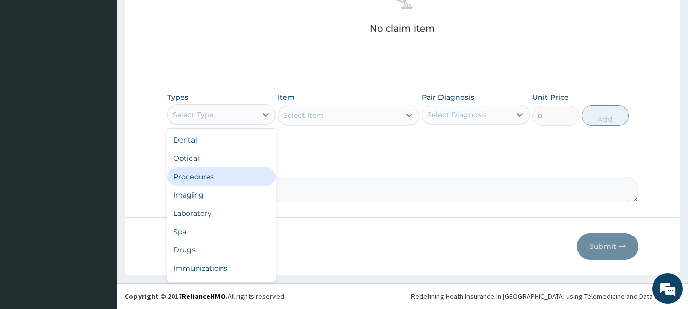
click at [225, 181] on div "Procedures" at bounding box center [221, 177] width 109 height 18
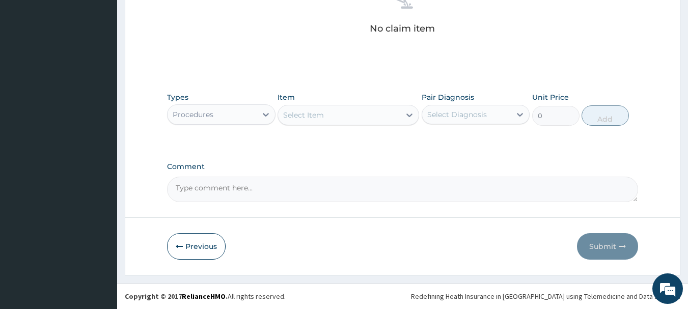
click at [317, 117] on div "Select Item" at bounding box center [303, 115] width 41 height 10
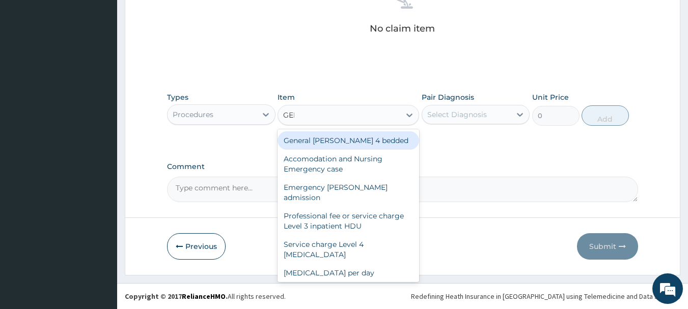
type input "GENE"
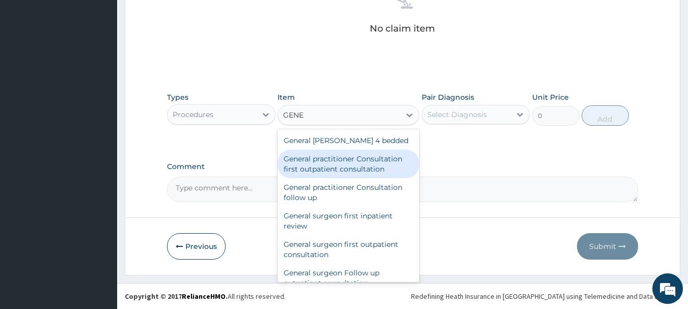
click at [369, 159] on div "General practitioner Consultation first outpatient consultation" at bounding box center [349, 164] width 142 height 29
type input "3547.5"
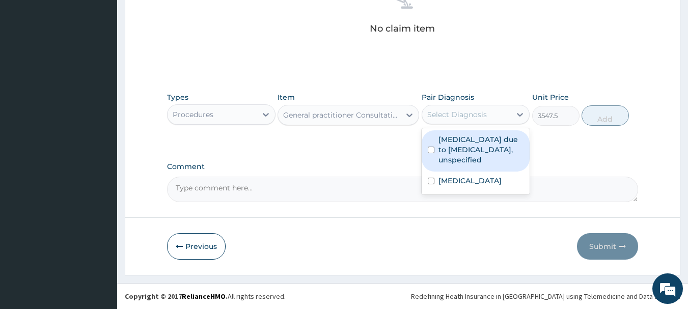
drag, startPoint x: 477, startPoint y: 119, endPoint x: 486, endPoint y: 140, distance: 22.6
click at [478, 121] on div "Select Diagnosis" at bounding box center [466, 114] width 89 height 16
drag, startPoint x: 487, startPoint y: 150, endPoint x: 500, endPoint y: 176, distance: 29.0
click at [488, 153] on label "[MEDICAL_DATA] due to [MEDICAL_DATA], unspecified" at bounding box center [482, 150] width 86 height 31
checkbox input "true"
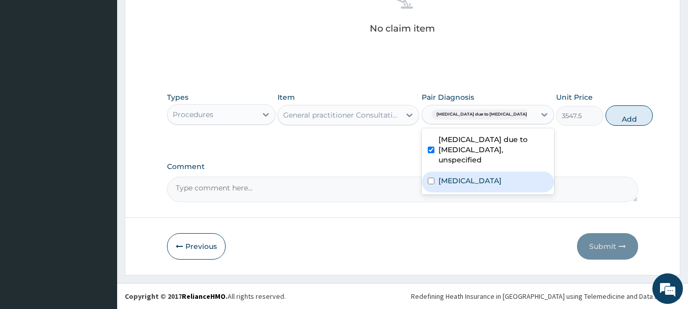
click at [502, 186] on label "Typhoid fever, unspecified" at bounding box center [470, 181] width 63 height 10
checkbox input "true"
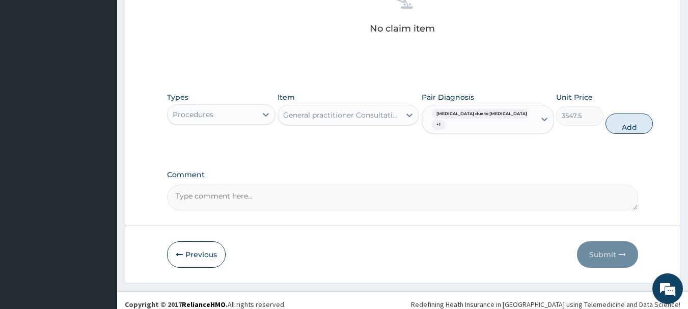
drag, startPoint x: 600, startPoint y: 126, endPoint x: 579, endPoint y: 130, distance: 21.3
click at [606, 126] on button "Add" at bounding box center [629, 124] width 47 height 20
type input "0"
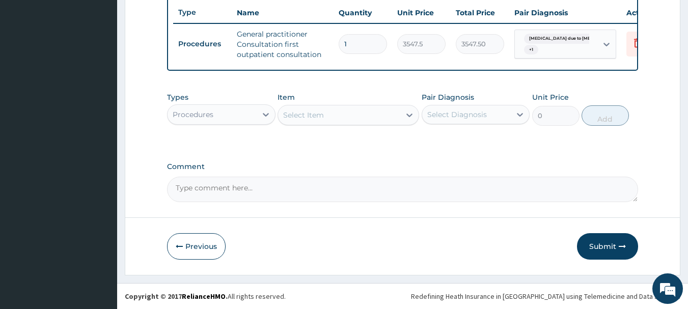
click at [238, 117] on div "Procedures" at bounding box center [212, 114] width 89 height 16
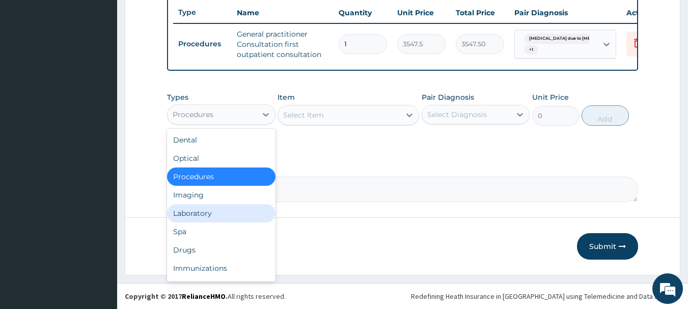
click at [213, 213] on div "Laboratory" at bounding box center [221, 213] width 109 height 18
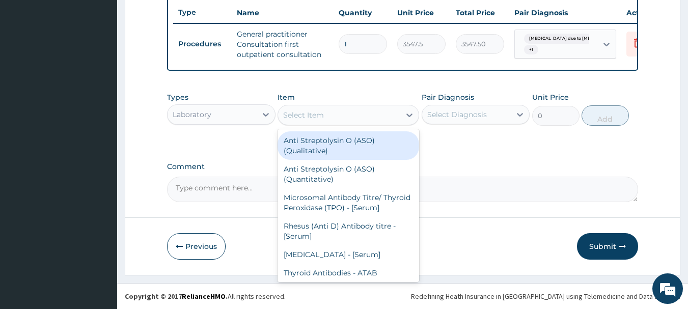
click at [361, 120] on div "Select Item" at bounding box center [339, 115] width 122 height 16
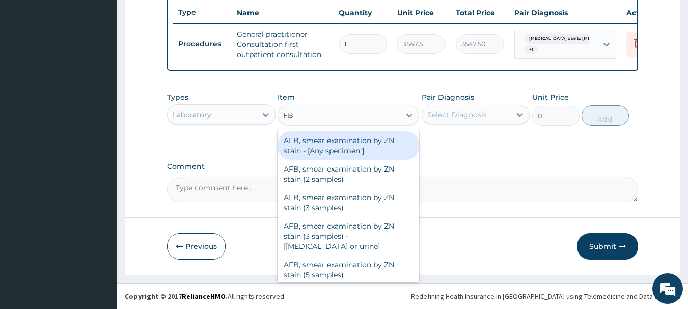
type input "FBC"
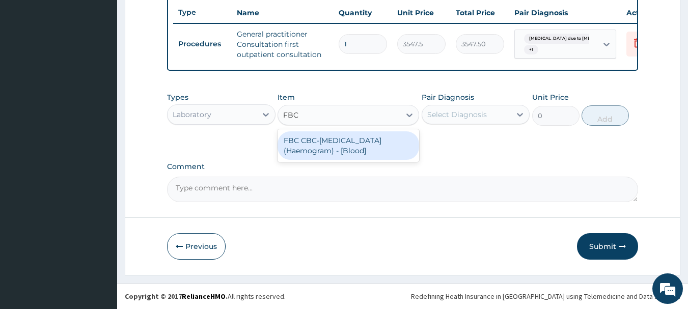
drag, startPoint x: 387, startPoint y: 136, endPoint x: 405, endPoint y: 141, distance: 18.7
click at [389, 138] on div "FBC CBC-Complete Blood Count (Haemogram) - [Blood]" at bounding box center [349, 145] width 142 height 29
type input "4300"
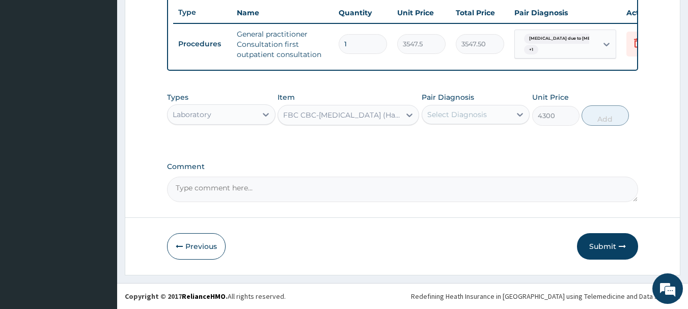
drag, startPoint x: 489, startPoint y: 108, endPoint x: 495, endPoint y: 126, distance: 19.7
click at [491, 113] on div "Select Diagnosis" at bounding box center [466, 114] width 89 height 16
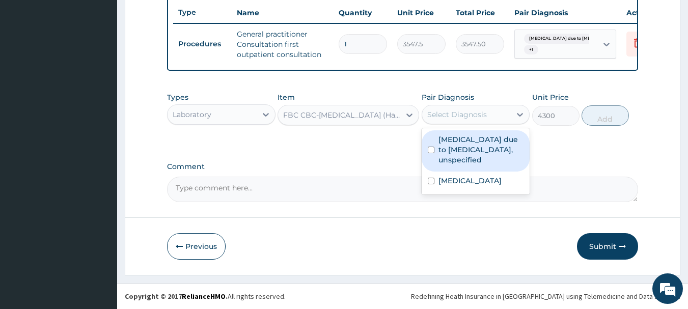
drag, startPoint x: 495, startPoint y: 130, endPoint x: 499, endPoint y: 162, distance: 31.4
click at [496, 138] on div "[MEDICAL_DATA] due to [MEDICAL_DATA], unspecified" at bounding box center [476, 150] width 109 height 41
checkbox input "true"
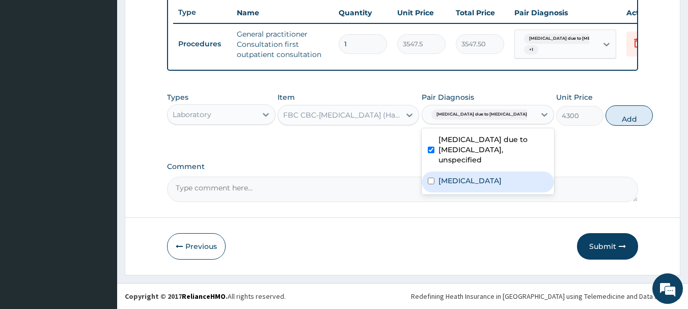
drag, startPoint x: 499, startPoint y: 181, endPoint x: 542, endPoint y: 149, distance: 53.5
click at [499, 184] on label "Typhoid fever, unspecified" at bounding box center [470, 181] width 63 height 10
checkbox input "true"
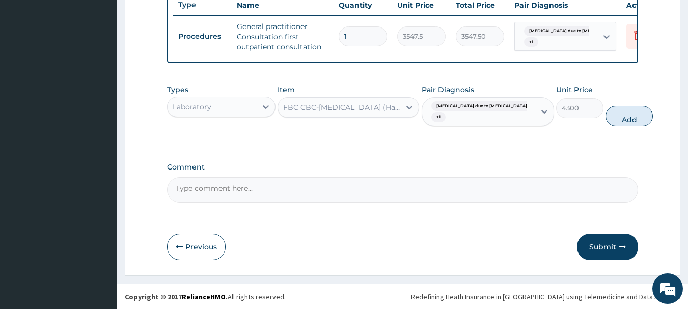
click at [606, 124] on button "Add" at bounding box center [629, 116] width 47 height 20
type input "0"
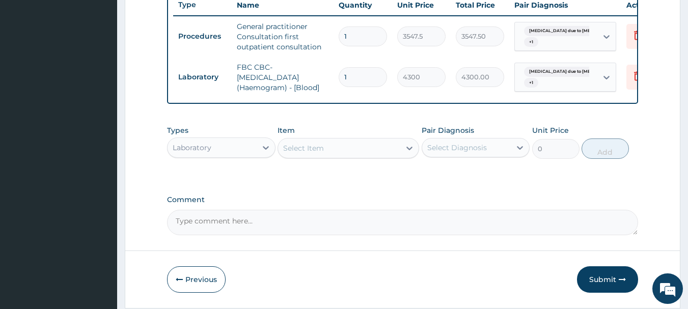
click at [365, 156] on div "Select Item" at bounding box center [339, 148] width 122 height 16
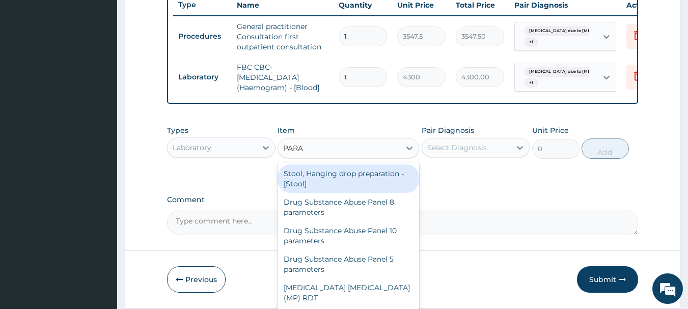
type input "PARAS"
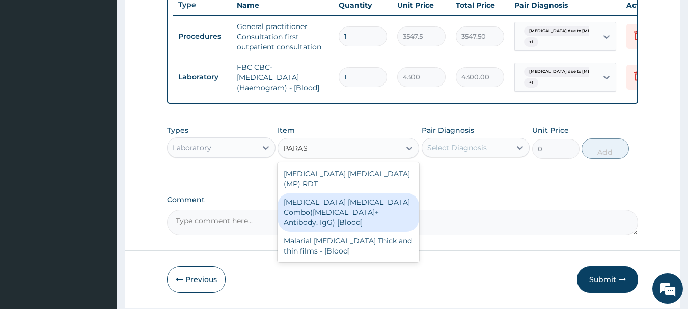
click at [366, 204] on div "Malaria Parasite Combo(Blood Film+ Antibody, IgG) [Blood]" at bounding box center [349, 212] width 142 height 39
type input "1612.5"
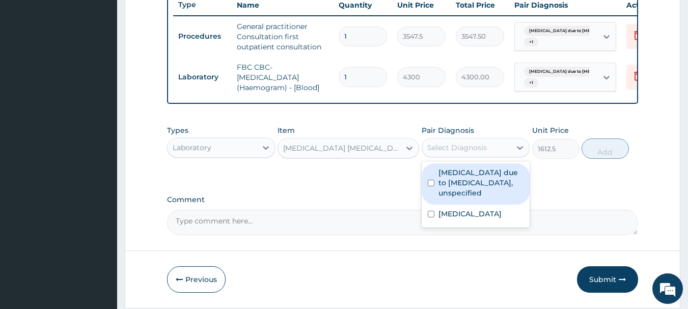
drag, startPoint x: 477, startPoint y: 157, endPoint x: 480, endPoint y: 170, distance: 13.1
click at [478, 156] on div "Select Diagnosis" at bounding box center [466, 148] width 89 height 16
drag, startPoint x: 486, startPoint y: 192, endPoint x: 493, endPoint y: 224, distance: 33.0
click at [486, 197] on label "Malaria due to Plasmodium falciparum, unspecified" at bounding box center [482, 183] width 86 height 31
checkbox input "true"
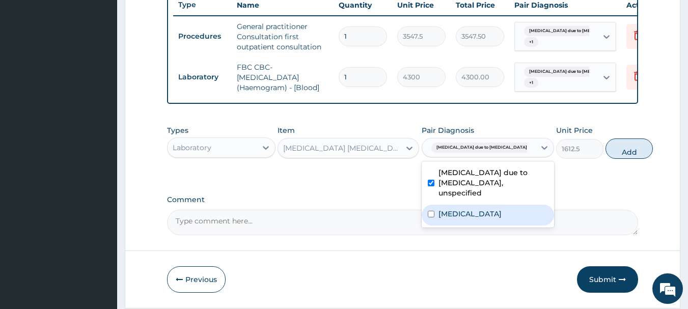
click at [496, 219] on label "Typhoid fever, unspecified" at bounding box center [470, 214] width 63 height 10
checkbox input "true"
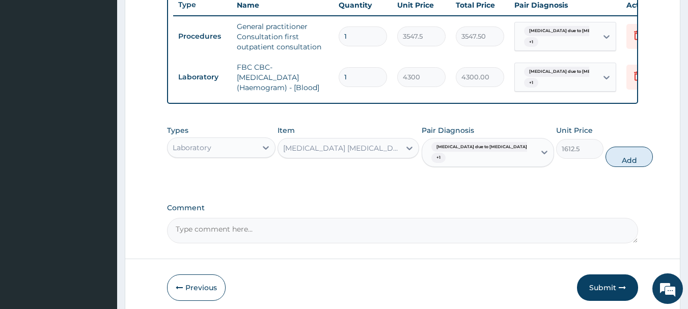
drag, startPoint x: 611, startPoint y: 162, endPoint x: 585, endPoint y: 175, distance: 29.4
click at [609, 164] on button "Add" at bounding box center [629, 157] width 47 height 20
type input "0"
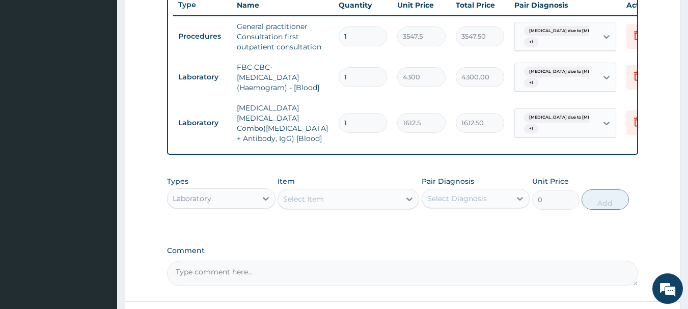
click at [236, 202] on div "Laboratory" at bounding box center [212, 199] width 89 height 16
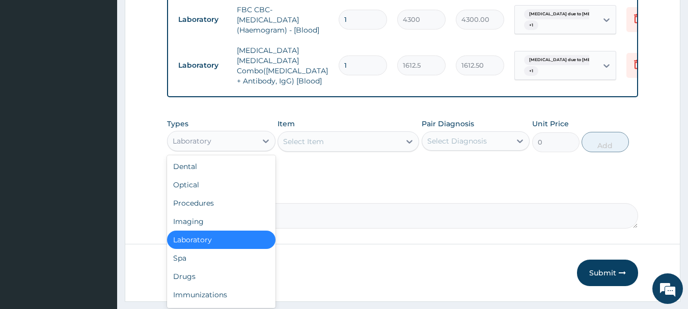
scroll to position [472, 0]
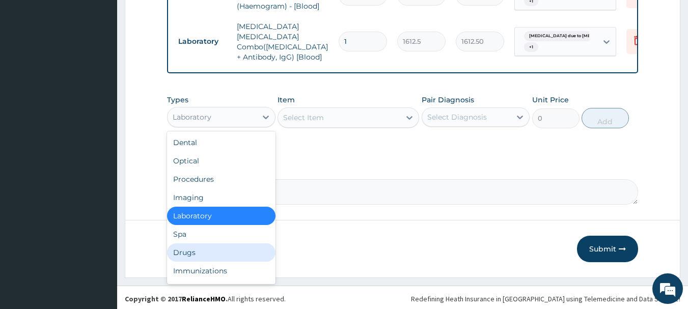
click at [207, 255] on div "Drugs" at bounding box center [221, 253] width 109 height 18
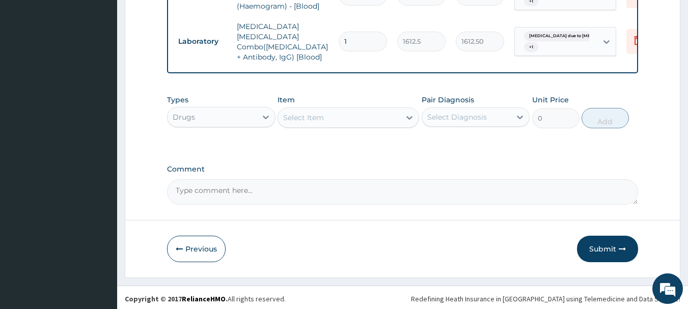
click at [336, 114] on div "Select Item" at bounding box center [339, 118] width 122 height 16
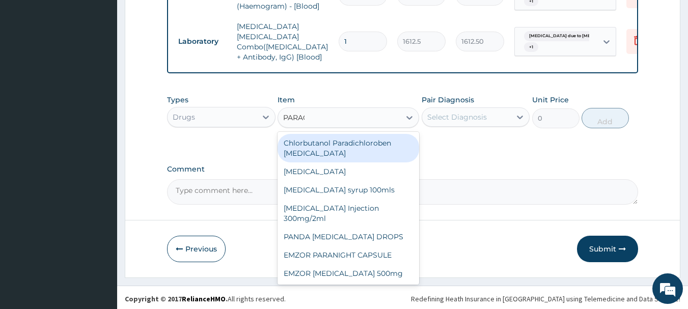
type input "PARACE"
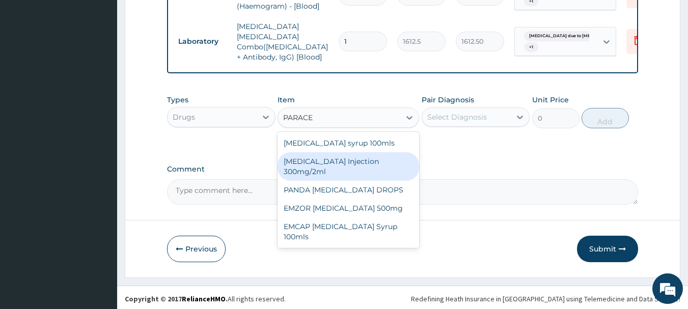
click at [369, 163] on div "PARACETAMOL Injection 300mg/2ml" at bounding box center [349, 166] width 142 height 29
type input "236.5"
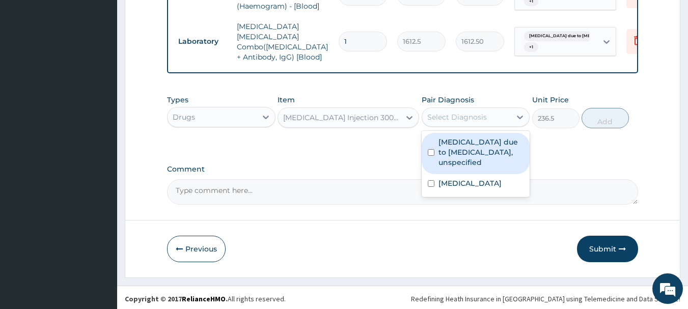
drag, startPoint x: 505, startPoint y: 115, endPoint x: 503, endPoint y: 122, distance: 6.9
click at [505, 118] on div "Select Diagnosis" at bounding box center [466, 117] width 89 height 16
click at [497, 148] on label "Malaria due to Plasmodium falciparum, unspecified" at bounding box center [482, 152] width 86 height 31
checkbox input "true"
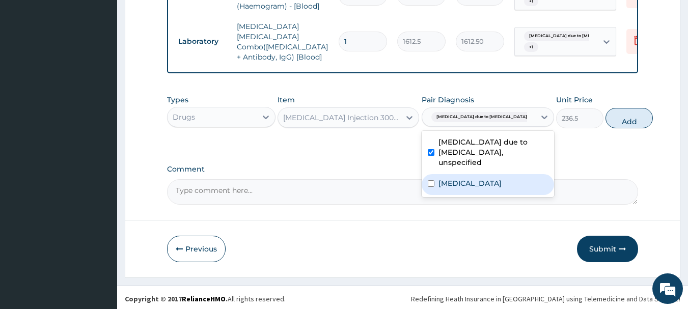
click at [502, 189] on label "Typhoid fever, unspecified" at bounding box center [470, 183] width 63 height 10
checkbox input "true"
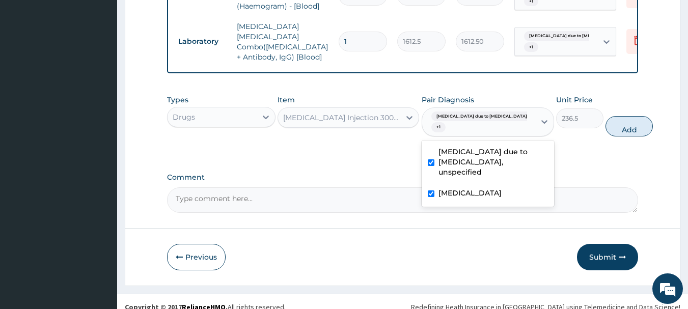
click at [606, 126] on button "Add" at bounding box center [629, 126] width 47 height 20
type input "0"
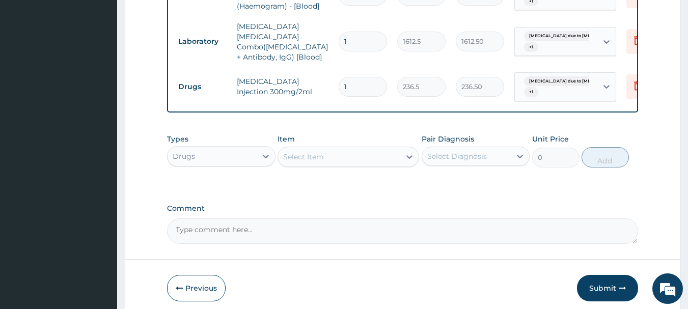
type input "0.00"
type input "2"
type input "473.00"
type input "2"
click at [356, 149] on div "Select Item" at bounding box center [339, 157] width 122 height 16
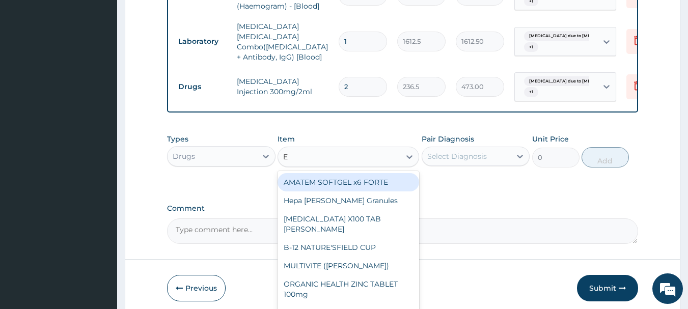
type input "E M"
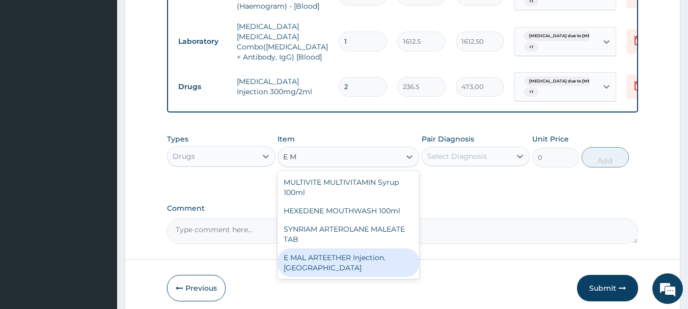
click at [357, 249] on div "E MAL ARTEETHER Injection. FIDSON" at bounding box center [349, 263] width 142 height 29
type input "1612.5"
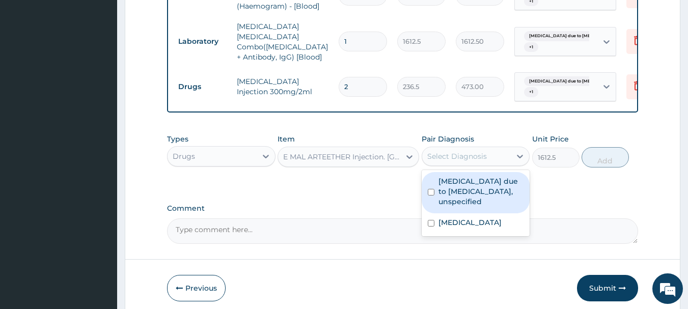
click at [485, 151] on div "Select Diagnosis" at bounding box center [457, 156] width 60 height 10
drag, startPoint x: 501, startPoint y: 183, endPoint x: 505, endPoint y: 213, distance: 29.8
click at [502, 191] on label "Malaria due to Plasmodium falciparum, unspecified" at bounding box center [482, 191] width 86 height 31
checkbox input "true"
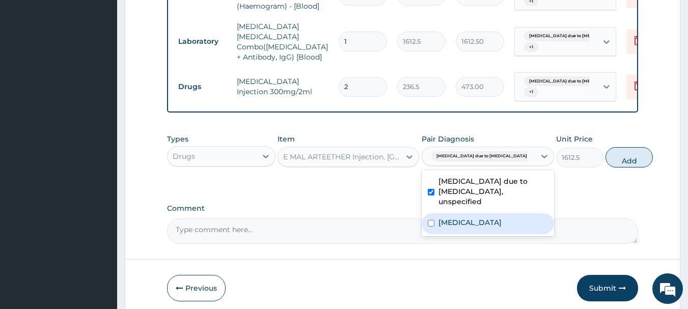
click at [502, 226] on label "Typhoid fever, unspecified" at bounding box center [470, 223] width 63 height 10
checkbox input "true"
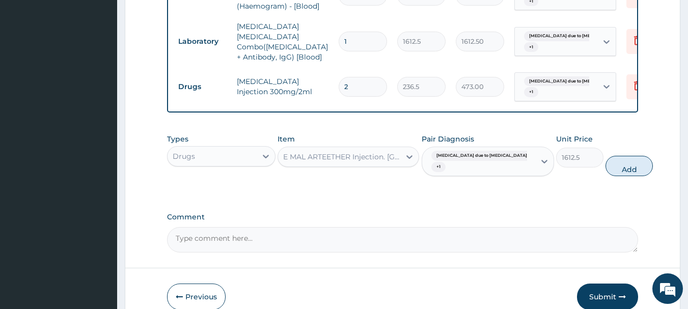
click at [606, 162] on button "Add" at bounding box center [629, 166] width 47 height 20
type input "0"
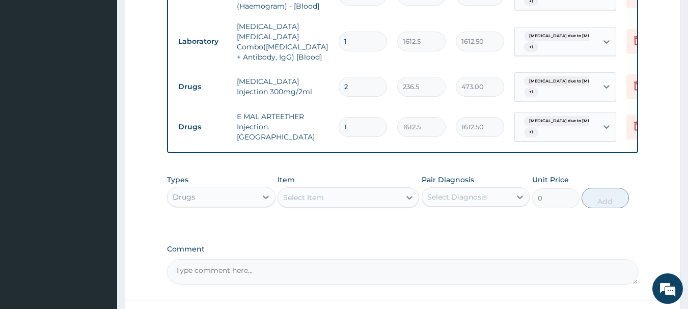
type input "0.00"
type input "3"
type input "4837.50"
type input "3"
click at [340, 195] on div "Select Item" at bounding box center [339, 198] width 122 height 16
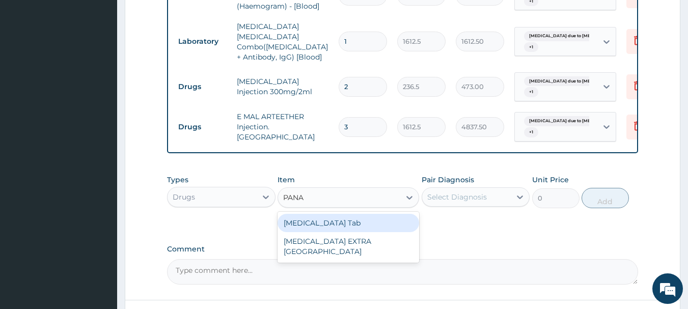
type input "PANAD"
click at [332, 221] on div "[MEDICAL_DATA] Tab" at bounding box center [349, 223] width 142 height 18
type input "45.15"
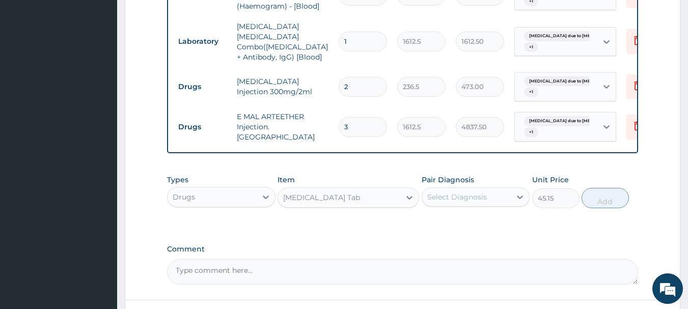
click at [458, 192] on div "Select Diagnosis" at bounding box center [457, 197] width 60 height 10
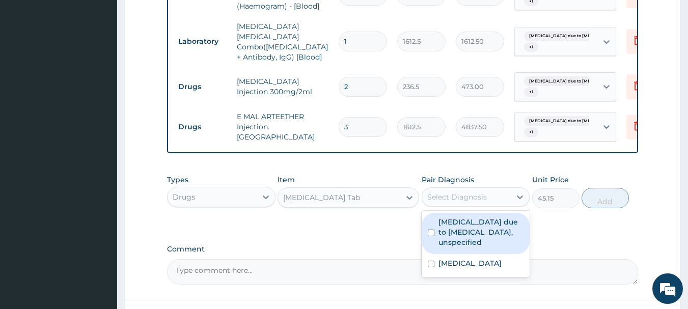
drag, startPoint x: 461, startPoint y: 220, endPoint x: 467, endPoint y: 244, distance: 24.6
click at [461, 224] on label "Malaria due to Plasmodium falciparum, unspecified" at bounding box center [482, 232] width 86 height 31
checkbox input "true"
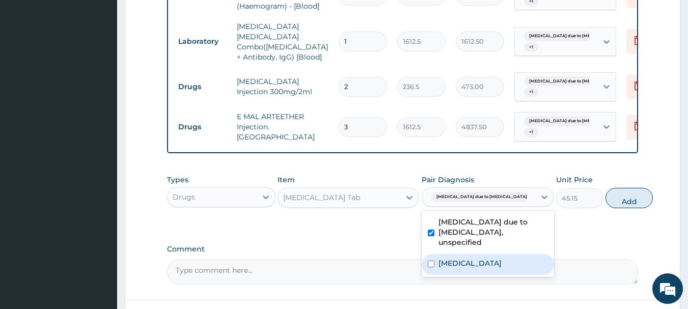
click at [472, 255] on div "Typhoid fever, unspecified" at bounding box center [488, 264] width 132 height 21
checkbox input "true"
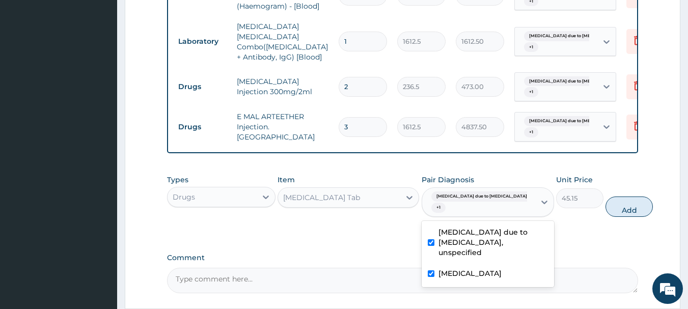
click at [614, 202] on button "Add" at bounding box center [629, 207] width 47 height 20
type input "0"
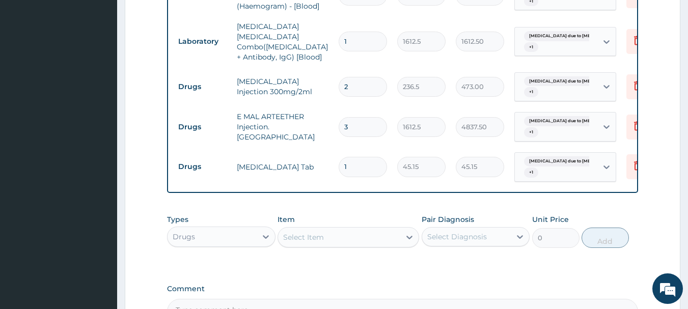
type input "18"
type input "812.70"
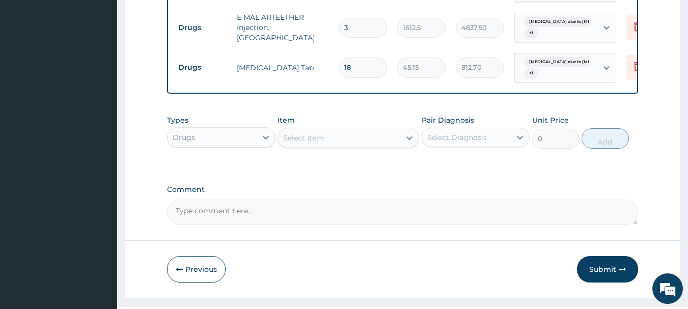
scroll to position [590, 0]
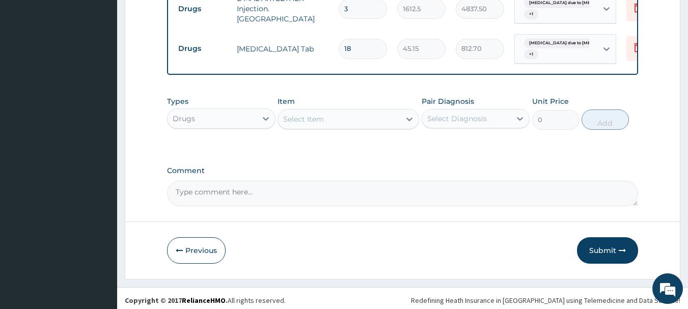
type input "18"
click at [389, 114] on div "Select Item" at bounding box center [339, 119] width 122 height 16
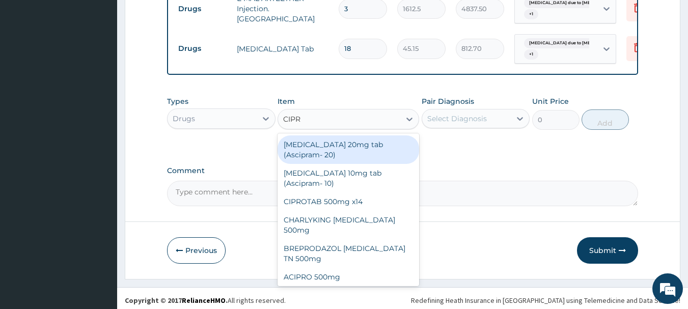
type input "CIPRO"
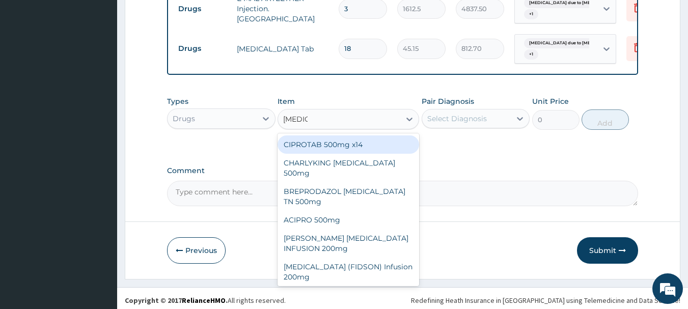
click at [369, 136] on div "CIPROTAB 500mg x14" at bounding box center [349, 145] width 142 height 18
type input "290.25"
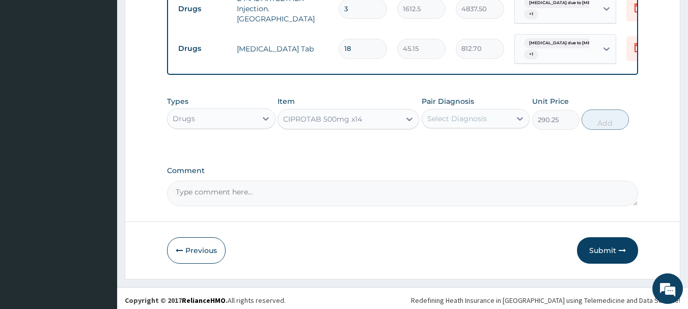
click at [483, 119] on div "Select Diagnosis" at bounding box center [457, 119] width 60 height 10
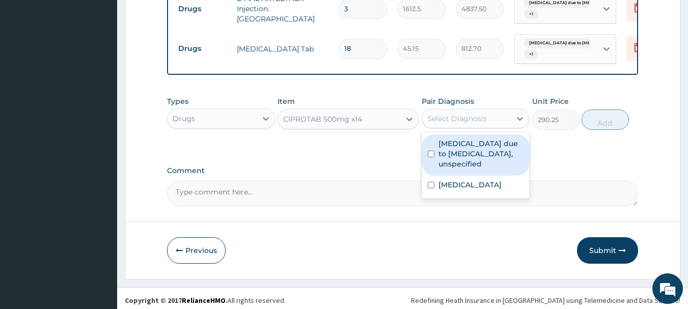
drag, startPoint x: 490, startPoint y: 142, endPoint x: 494, endPoint y: 191, distance: 49.1
click at [490, 152] on label "Malaria due to Plasmodium falciparum, unspecified" at bounding box center [482, 154] width 86 height 31
checkbox input "true"
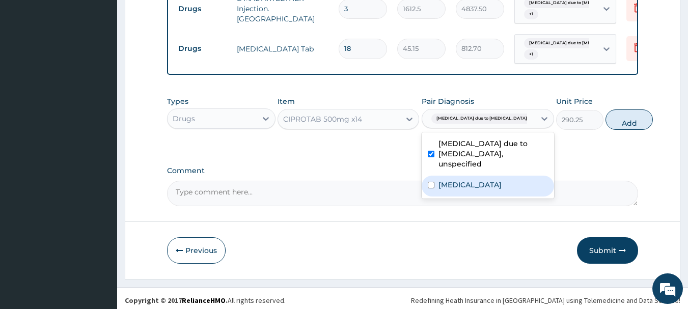
click at [494, 197] on div "Typhoid fever, unspecified" at bounding box center [488, 186] width 132 height 21
checkbox input "true"
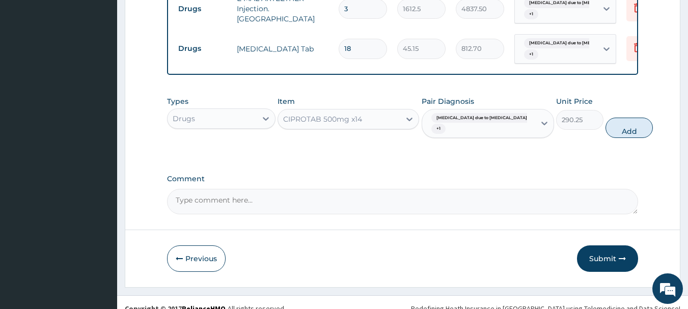
click at [606, 130] on button "Add" at bounding box center [629, 128] width 47 height 20
type input "0"
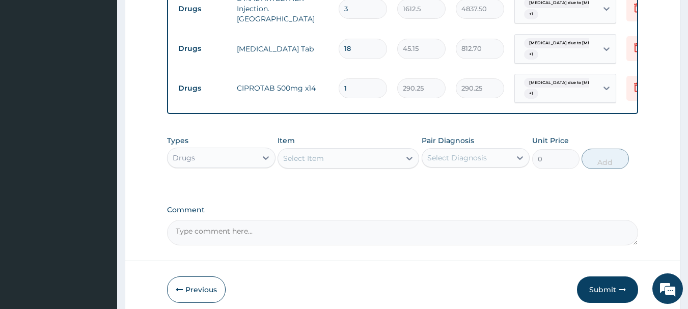
type input "14"
type input "4063.50"
type input "14"
click at [365, 158] on div "Select Item" at bounding box center [339, 158] width 122 height 16
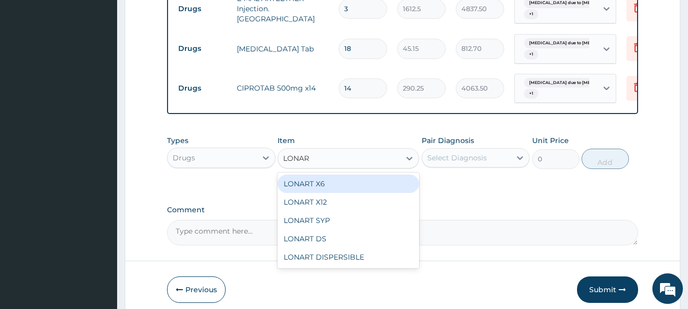
type input "LONART"
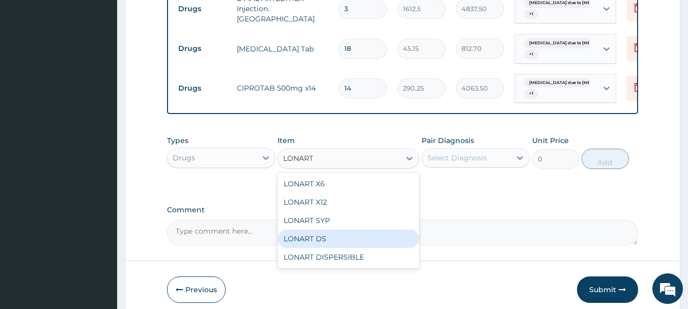
drag, startPoint x: 343, startPoint y: 235, endPoint x: 439, endPoint y: 174, distance: 113.2
click at [342, 235] on div "LONART DS" at bounding box center [349, 239] width 142 height 18
type input "430"
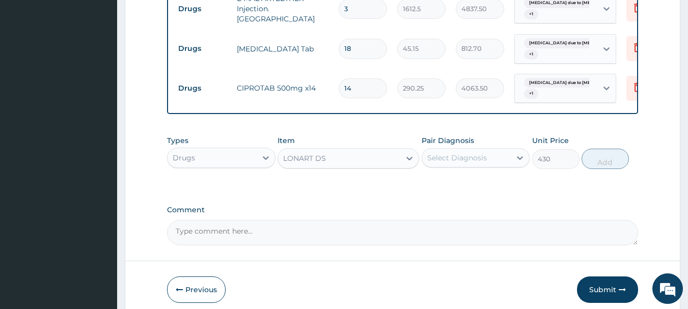
click at [450, 157] on div "Select Diagnosis" at bounding box center [457, 158] width 60 height 10
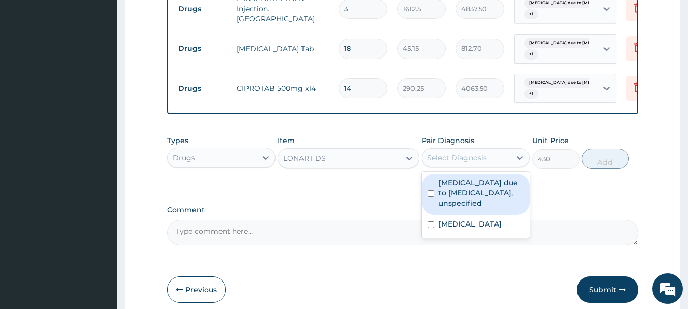
drag, startPoint x: 460, startPoint y: 184, endPoint x: 468, endPoint y: 208, distance: 25.3
click at [460, 190] on label "[MEDICAL_DATA] due to [MEDICAL_DATA], unspecified" at bounding box center [482, 193] width 86 height 31
checkbox input "true"
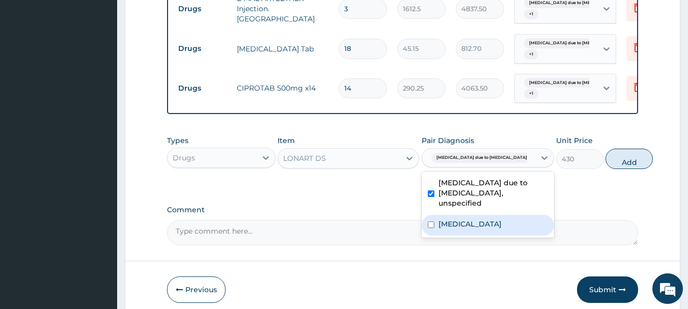
click at [471, 224] on label "Typhoid fever, unspecified" at bounding box center [470, 224] width 63 height 10
checkbox input "true"
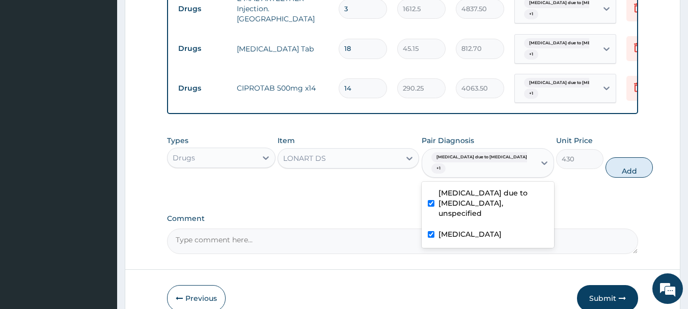
drag, startPoint x: 598, startPoint y: 169, endPoint x: 587, endPoint y: 173, distance: 11.5
click at [606, 169] on button "Add" at bounding box center [629, 167] width 47 height 20
type input "0"
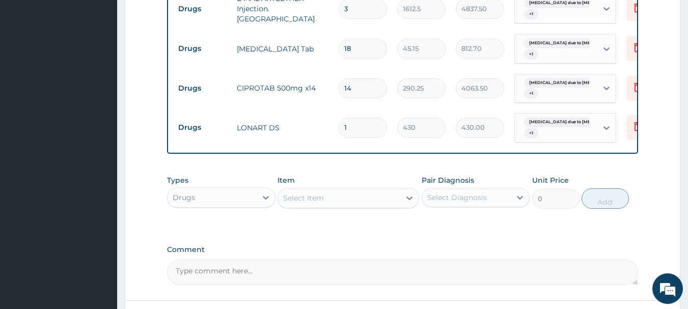
type input "0.00"
type input "6"
type input "2580.00"
type input "6"
click at [319, 193] on div "Select Item" at bounding box center [303, 198] width 41 height 10
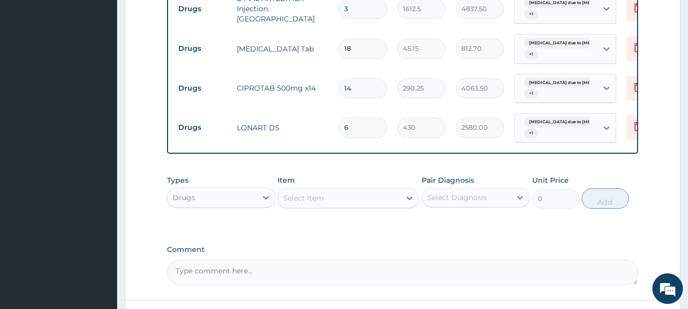
drag, startPoint x: 670, startPoint y: 188, endPoint x: 691, endPoint y: 199, distance: 23.5
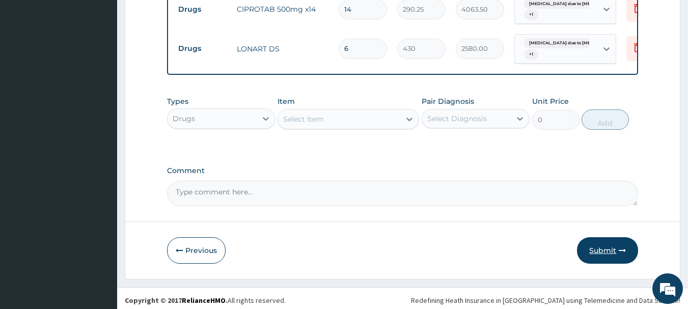
click at [631, 256] on button "Submit" at bounding box center [607, 250] width 61 height 26
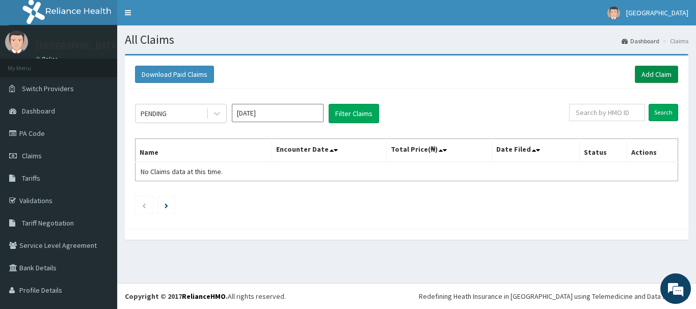
click at [645, 74] on link "Add Claim" at bounding box center [656, 74] width 43 height 17
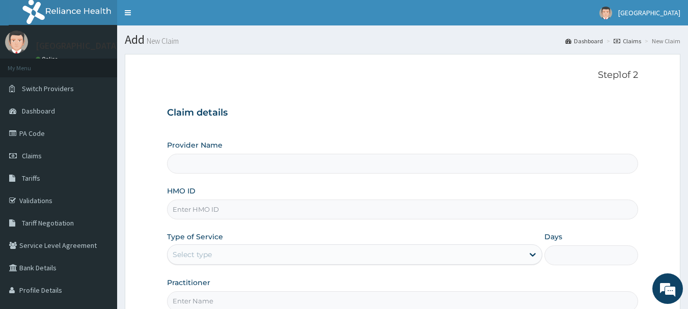
click at [248, 202] on input "HMO ID" at bounding box center [403, 210] width 472 height 20
type input "[GEOGRAPHIC_DATA]"
type input "BCT/10070/A"
click at [261, 254] on div "Select type" at bounding box center [346, 255] width 356 height 16
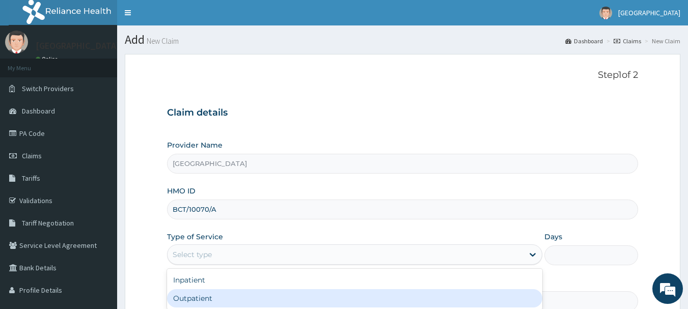
click at [277, 295] on div "Outpatient" at bounding box center [355, 298] width 376 height 18
type input "1"
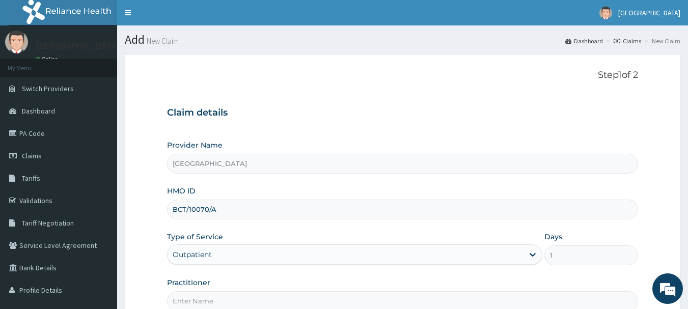
click at [277, 295] on input "Practitioner" at bounding box center [403, 301] width 472 height 20
type input "[PERSON_NAME]"
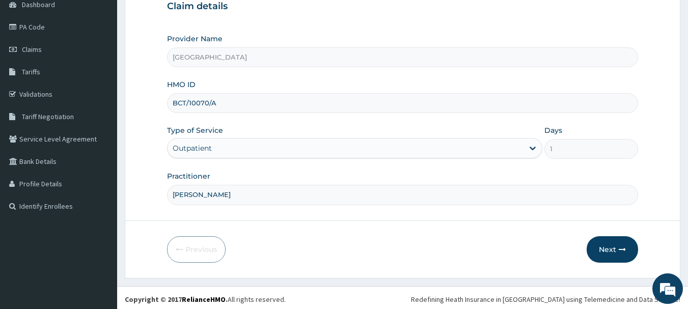
scroll to position [110, 0]
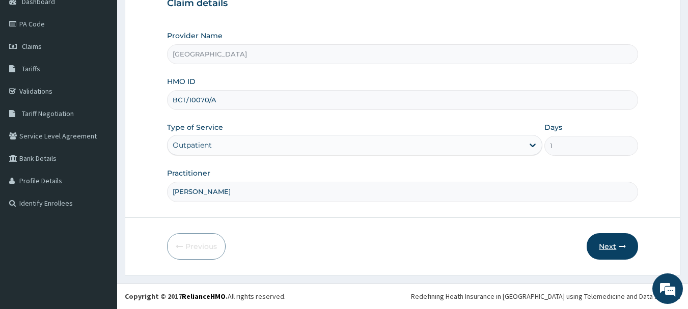
click at [606, 244] on button "Next" at bounding box center [612, 246] width 51 height 26
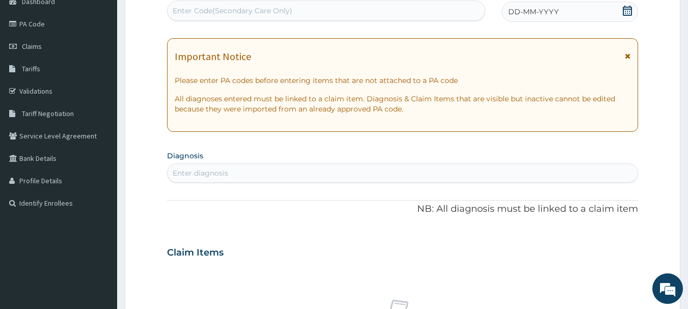
click at [570, 14] on div "DD-MM-YYYY" at bounding box center [570, 12] width 137 height 20
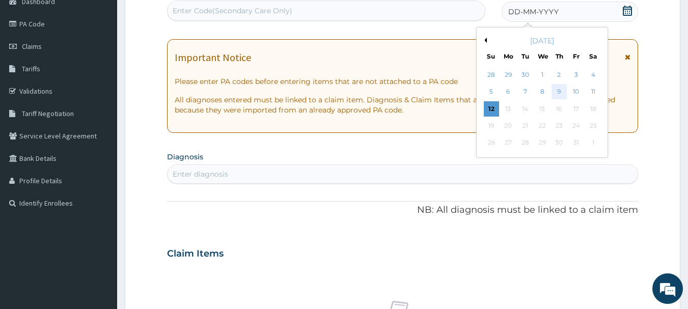
click at [562, 89] on div "9" at bounding box center [559, 92] width 15 height 15
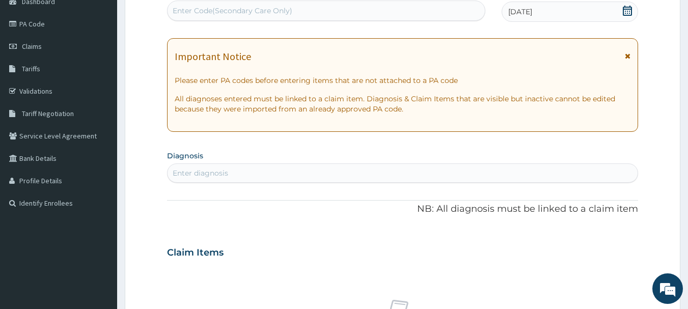
click at [380, 174] on div "Enter diagnosis" at bounding box center [403, 173] width 471 height 16
type input "FEVER"
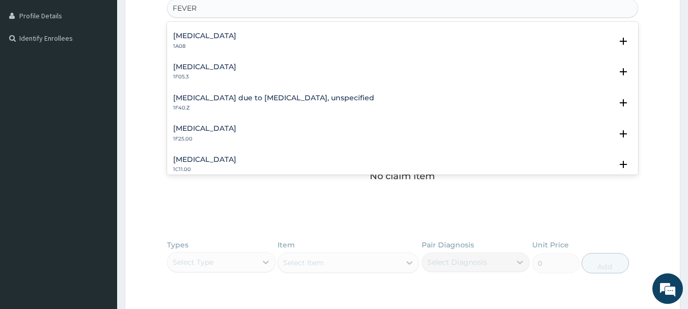
scroll to position [394, 0]
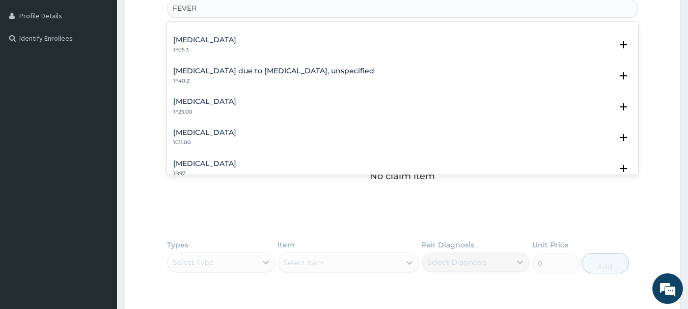
click at [342, 67] on h4 "[MEDICAL_DATA] due to [MEDICAL_DATA], unspecified" at bounding box center [273, 71] width 201 height 8
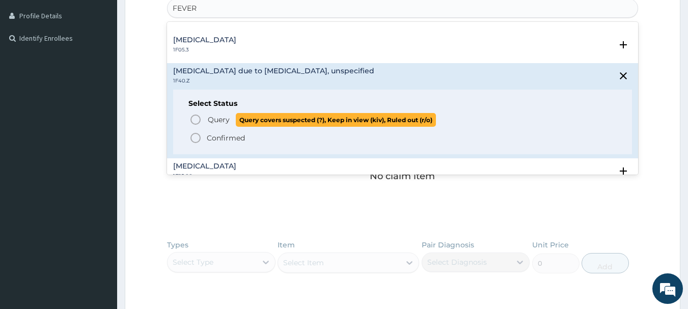
click at [199, 119] on icon "status option query" at bounding box center [196, 120] width 12 height 12
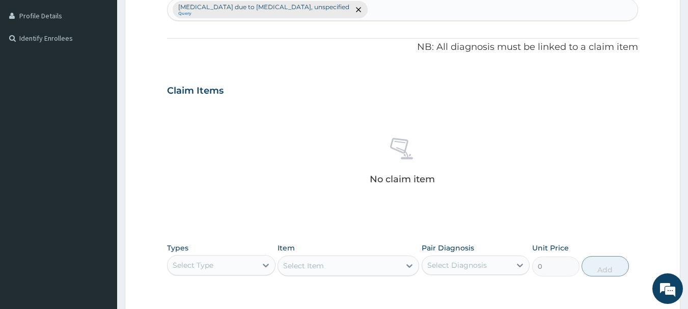
click at [231, 261] on div "Select Type" at bounding box center [212, 265] width 89 height 16
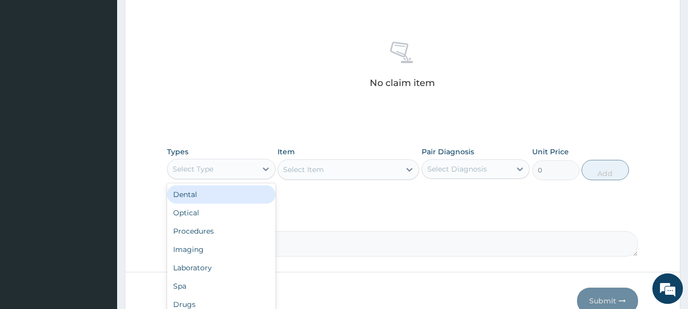
scroll to position [425, 0]
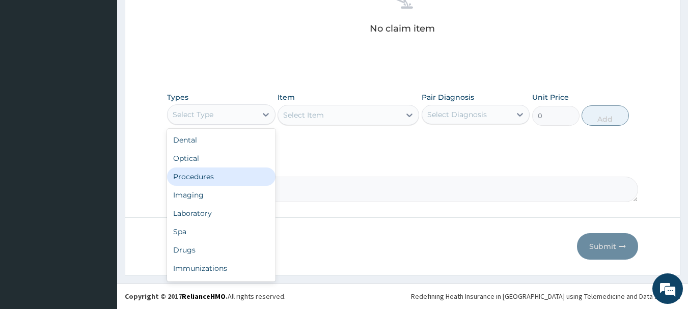
click at [204, 169] on div "Procedures" at bounding box center [221, 177] width 109 height 18
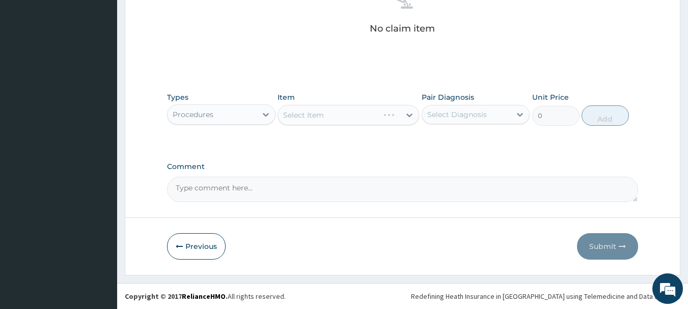
click at [362, 119] on div "Select Item" at bounding box center [349, 115] width 142 height 20
click at [362, 119] on div "Select Item" at bounding box center [339, 115] width 122 height 16
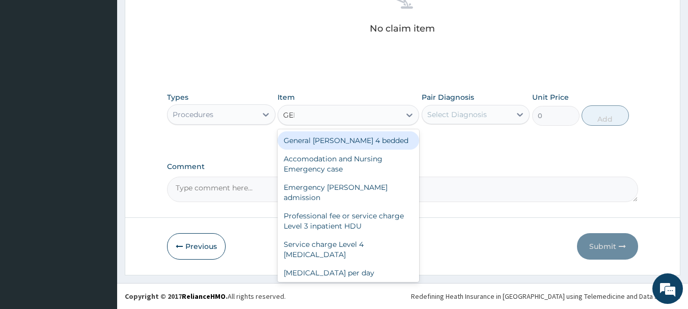
type input "GENE"
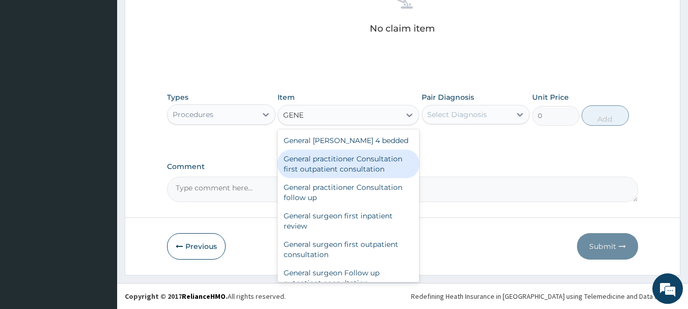
click at [383, 165] on div "General practitioner Consultation first outpatient consultation" at bounding box center [349, 164] width 142 height 29
type input "3547.5"
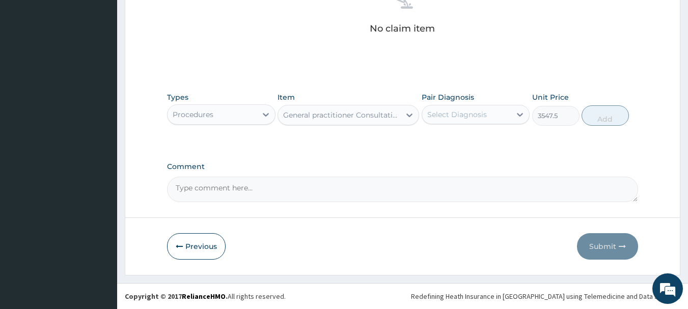
click at [469, 115] on div "Select Diagnosis" at bounding box center [457, 115] width 60 height 10
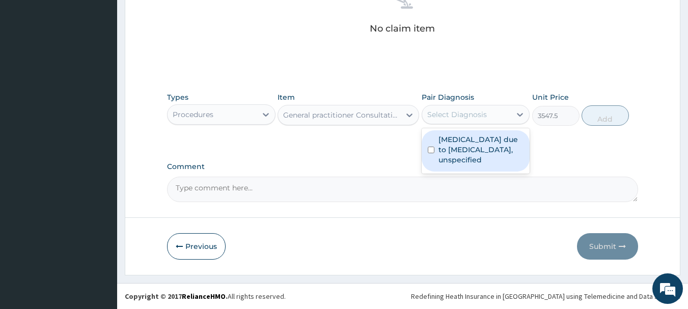
drag, startPoint x: 477, startPoint y: 141, endPoint x: 549, endPoint y: 156, distance: 73.3
click at [477, 144] on label "[MEDICAL_DATA] due to [MEDICAL_DATA], unspecified" at bounding box center [482, 150] width 86 height 31
checkbox input "true"
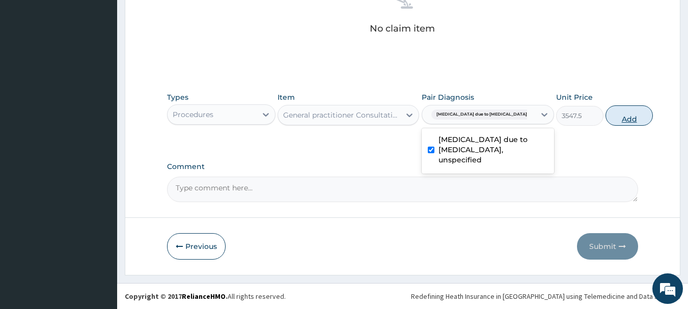
click at [606, 122] on button "Add" at bounding box center [629, 115] width 47 height 20
type input "0"
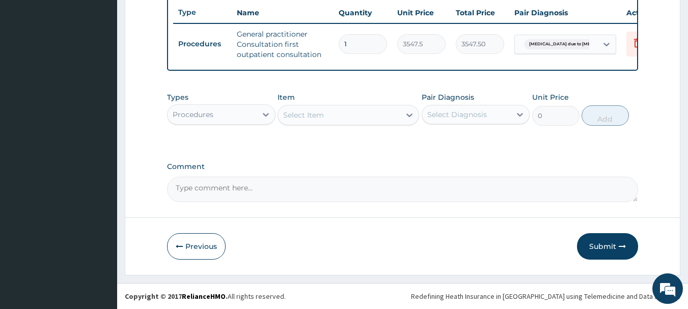
scroll to position [390, 0]
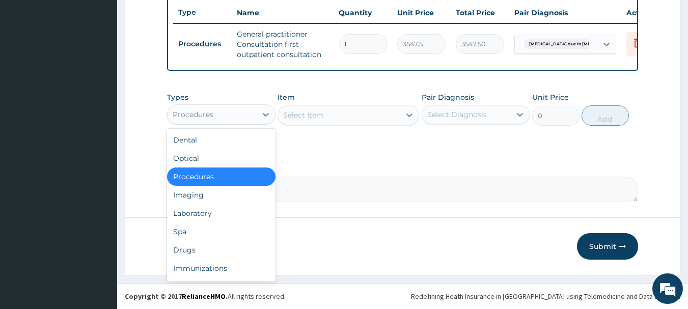
click at [255, 113] on div "Procedures" at bounding box center [212, 114] width 89 height 16
click at [240, 250] on div "Drugs" at bounding box center [221, 250] width 109 height 18
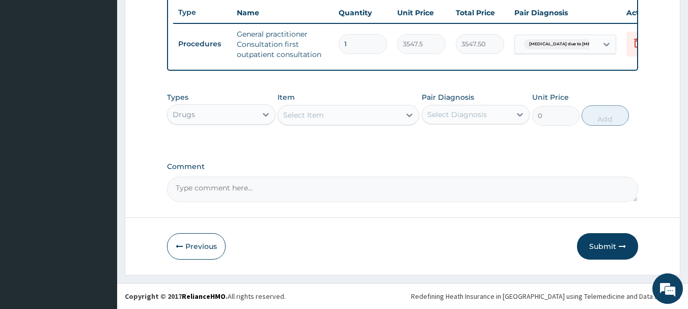
click at [357, 121] on div "Select Item" at bounding box center [339, 115] width 122 height 16
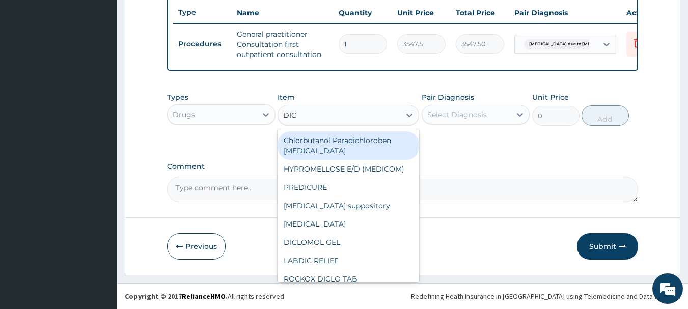
type input "DICL"
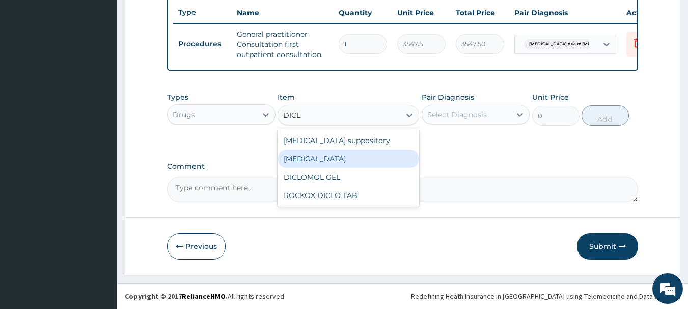
click at [344, 163] on div "[MEDICAL_DATA]" at bounding box center [349, 159] width 142 height 18
type input "322.5"
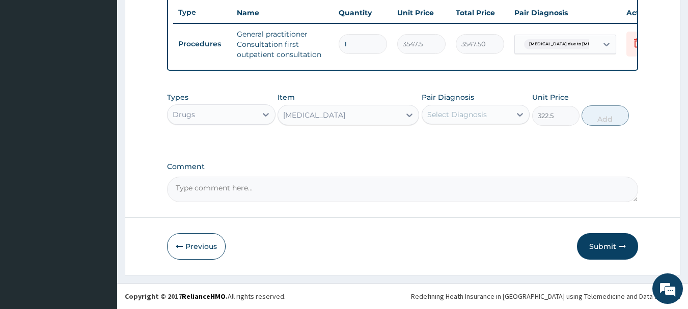
click at [461, 112] on div "Select Diagnosis" at bounding box center [457, 115] width 60 height 10
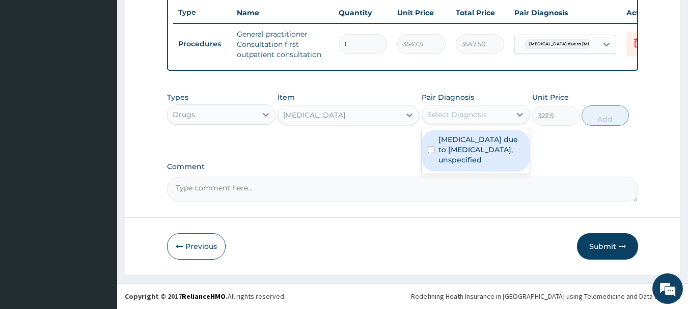
click at [451, 143] on label "[MEDICAL_DATA] due to [MEDICAL_DATA], unspecified" at bounding box center [482, 150] width 86 height 31
checkbox input "true"
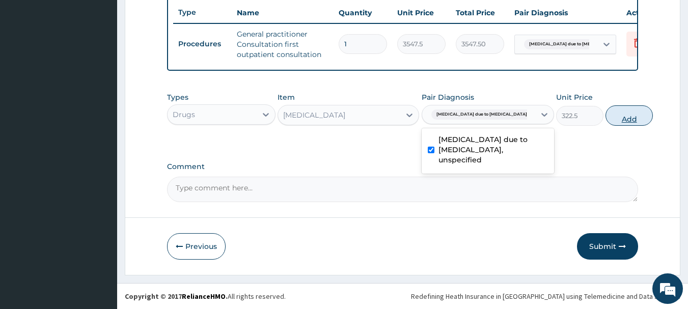
click at [606, 119] on button "Add" at bounding box center [629, 115] width 47 height 20
type input "0"
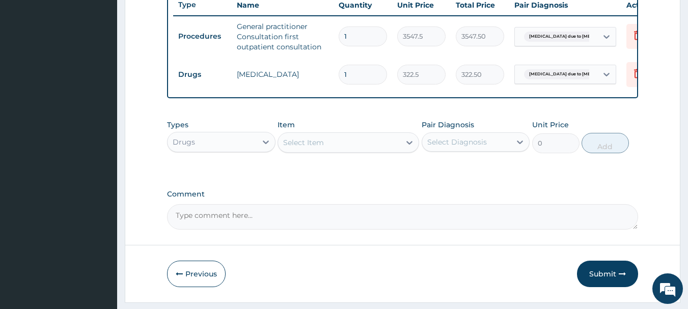
click at [303, 148] on div "Select Item" at bounding box center [303, 143] width 41 height 10
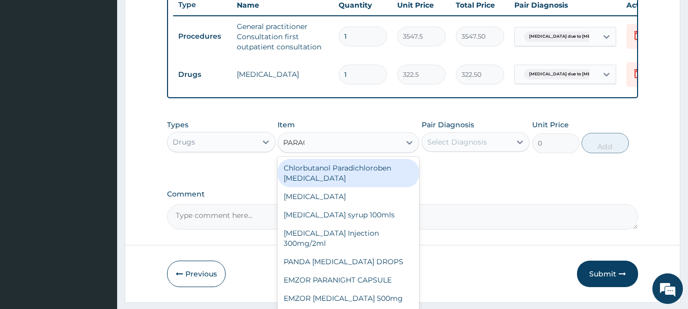
type input "PARACE"
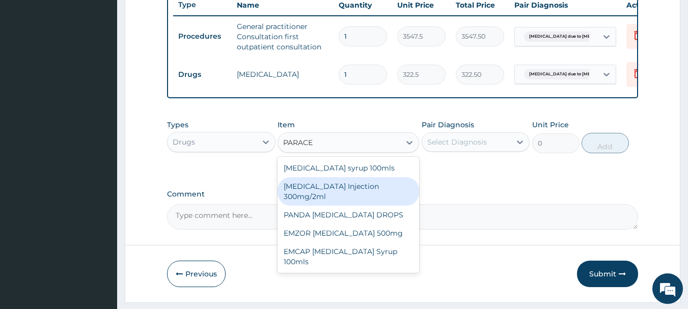
click at [349, 197] on div "[MEDICAL_DATA] Injection 300mg/2ml" at bounding box center [349, 191] width 142 height 29
type input "236.5"
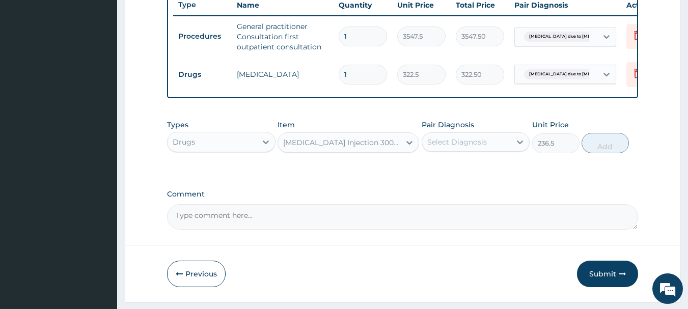
click at [458, 147] on div "Select Diagnosis" at bounding box center [457, 142] width 60 height 10
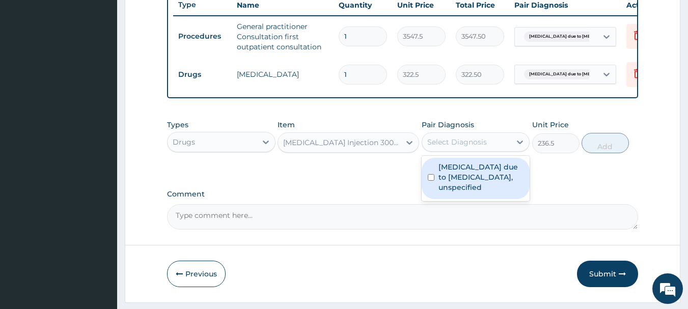
drag, startPoint x: 471, startPoint y: 182, endPoint x: 481, endPoint y: 201, distance: 21.9
click at [471, 190] on label "[MEDICAL_DATA] due to [MEDICAL_DATA], unspecified" at bounding box center [482, 177] width 86 height 31
checkbox input "true"
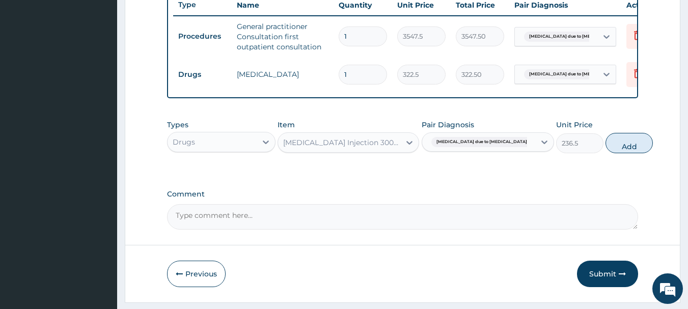
click at [606, 149] on button "Add" at bounding box center [629, 143] width 47 height 20
type input "0"
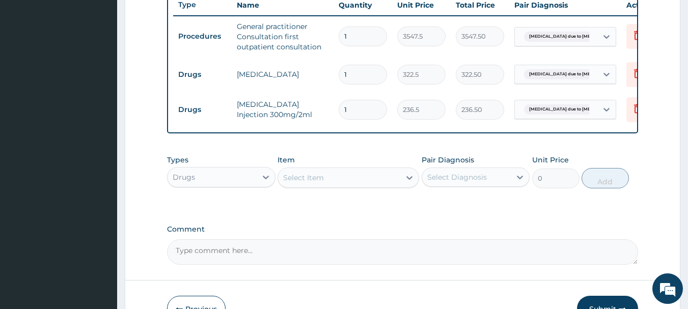
type input "0.00"
type input "2"
type input "473.00"
type input "2"
click at [368, 186] on div "Select Item" at bounding box center [339, 178] width 122 height 16
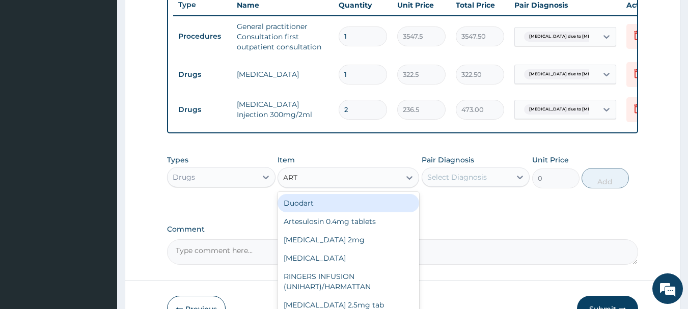
type input "ARTE"
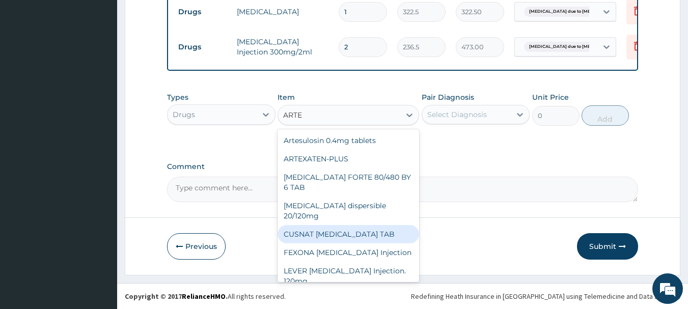
scroll to position [461, 0]
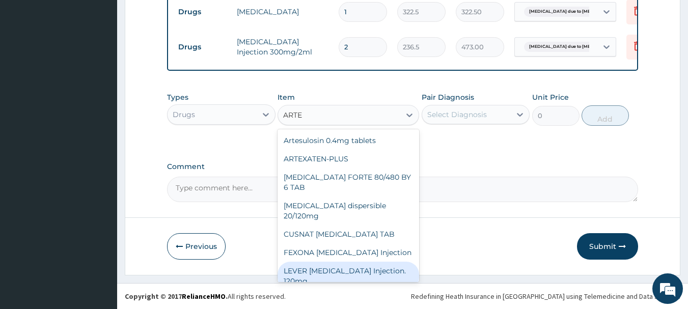
click at [353, 273] on div "LEVER [MEDICAL_DATA] Injection. 120mg" at bounding box center [349, 276] width 142 height 29
type input "2150"
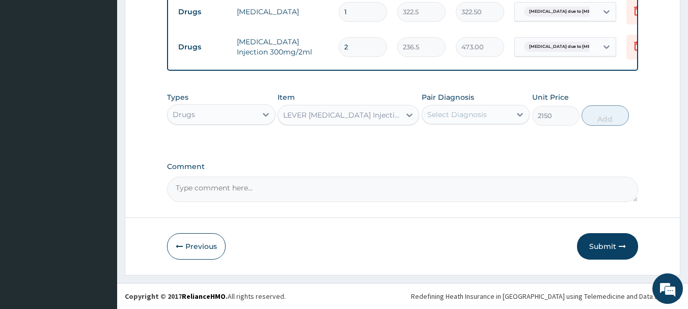
click at [478, 117] on div "Select Diagnosis" at bounding box center [457, 115] width 60 height 10
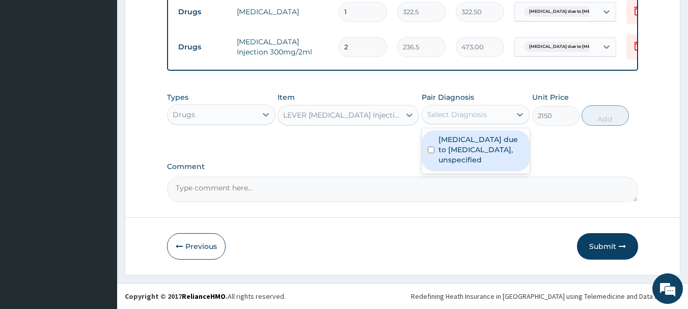
drag, startPoint x: 486, startPoint y: 146, endPoint x: 495, endPoint y: 169, distance: 24.9
click at [486, 152] on label "[MEDICAL_DATA] due to [MEDICAL_DATA], unspecified" at bounding box center [482, 150] width 86 height 31
checkbox input "true"
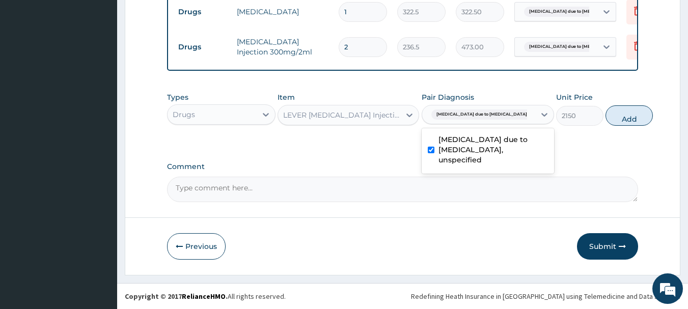
click at [606, 117] on button "Add" at bounding box center [629, 115] width 47 height 20
type input "0"
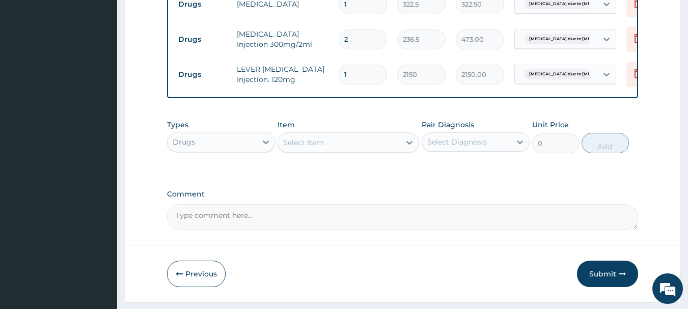
type input "0.00"
type input "3"
type input "6450.00"
type input "3"
click at [379, 148] on div "Select Item" at bounding box center [339, 143] width 122 height 16
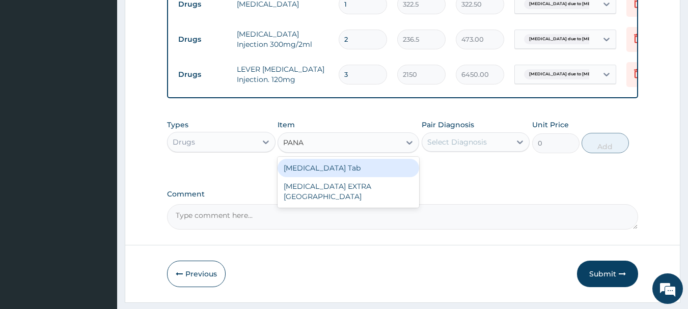
type input "PANAD"
click at [358, 173] on div "[MEDICAL_DATA] Tab" at bounding box center [349, 168] width 142 height 18
type input "45.15"
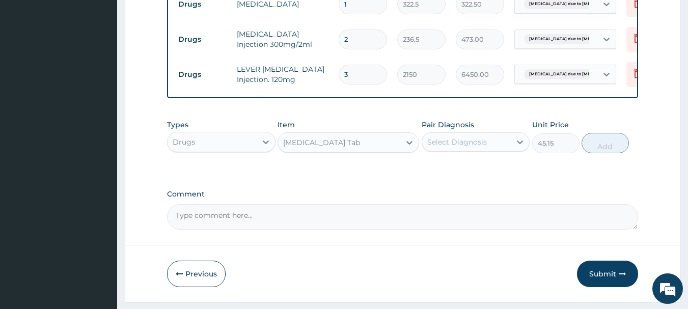
click at [472, 147] on div "Select Diagnosis" at bounding box center [457, 142] width 60 height 10
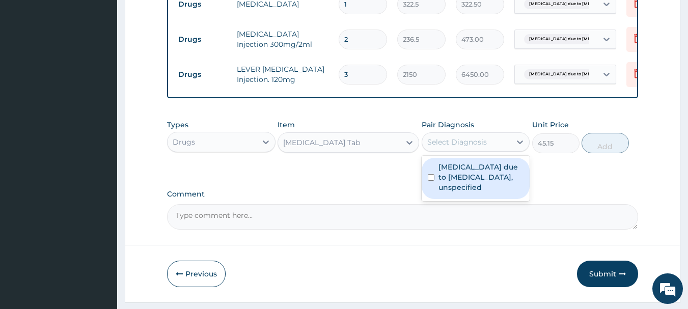
drag, startPoint x: 486, startPoint y: 176, endPoint x: 497, endPoint y: 191, distance: 18.2
click at [487, 180] on label "[MEDICAL_DATA] due to [MEDICAL_DATA], unspecified" at bounding box center [482, 177] width 86 height 31
checkbox input "true"
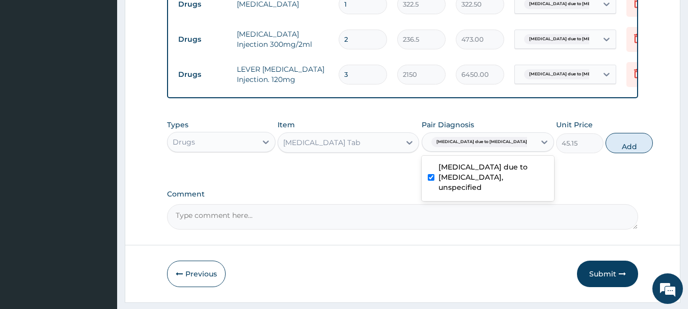
click at [606, 153] on button "Add" at bounding box center [629, 143] width 47 height 20
type input "0"
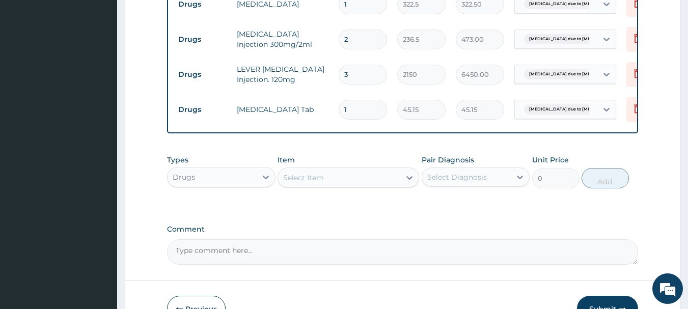
type input "18"
type input "812.70"
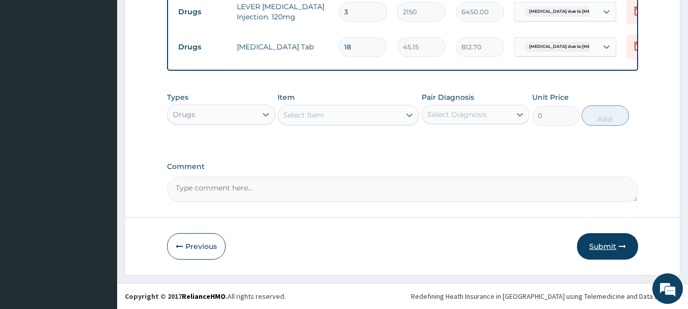
type input "18"
click at [613, 254] on button "Submit" at bounding box center [607, 246] width 61 height 26
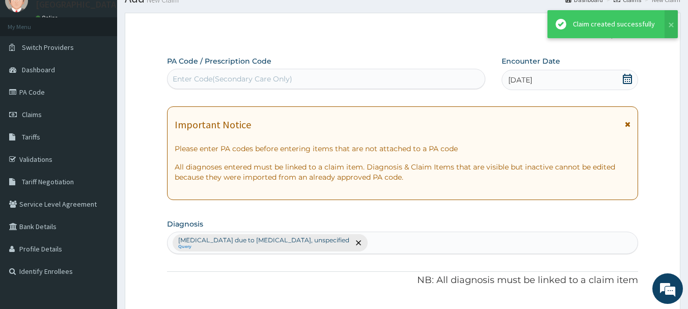
scroll to position [531, 0]
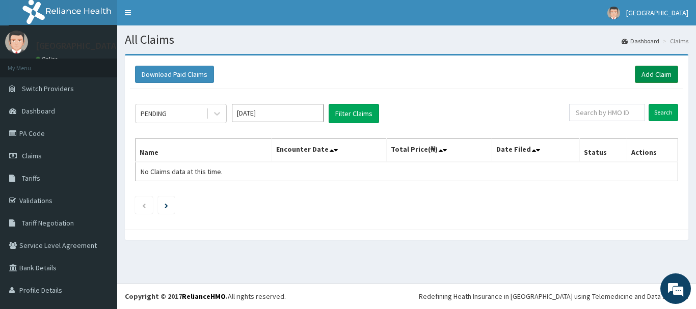
click at [659, 76] on link "Add Claim" at bounding box center [656, 74] width 43 height 17
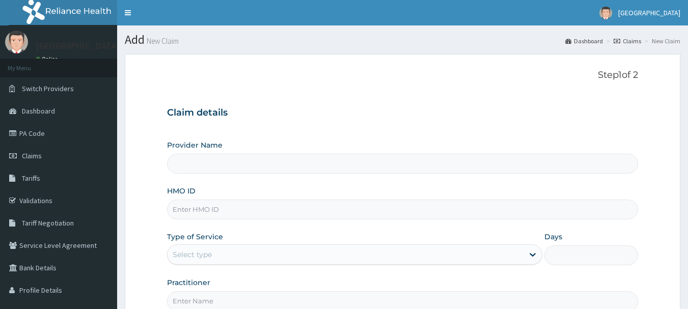
click at [280, 202] on input "HMO ID" at bounding box center [403, 210] width 472 height 20
type input "[GEOGRAPHIC_DATA]"
click at [42, 131] on link "PA Code" at bounding box center [58, 133] width 117 height 22
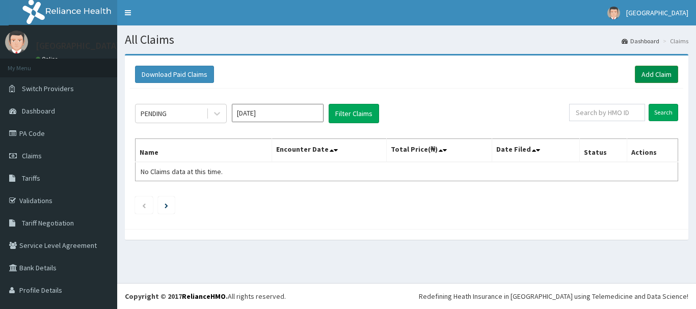
click at [659, 71] on link "Add Claim" at bounding box center [656, 74] width 43 height 17
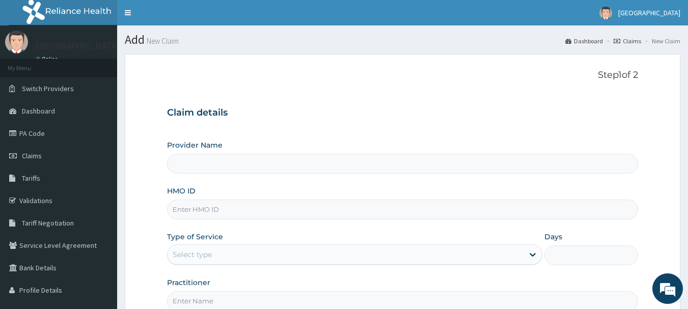
click at [302, 196] on div "HMO ID" at bounding box center [403, 203] width 472 height 34
click at [308, 203] on input "HMO ID" at bounding box center [403, 210] width 472 height 20
type input "[GEOGRAPHIC_DATA]"
type input "CLG/10049/A"
click at [255, 247] on div "Select type" at bounding box center [346, 255] width 356 height 16
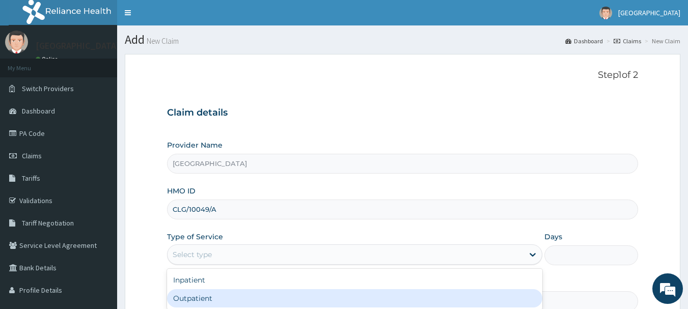
click at [237, 295] on div "Outpatient" at bounding box center [355, 298] width 376 height 18
type input "1"
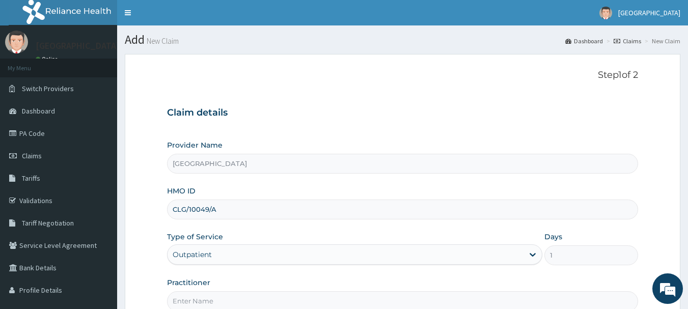
click at [237, 295] on input "Practitioner" at bounding box center [403, 301] width 472 height 20
type input "[PERSON_NAME]"
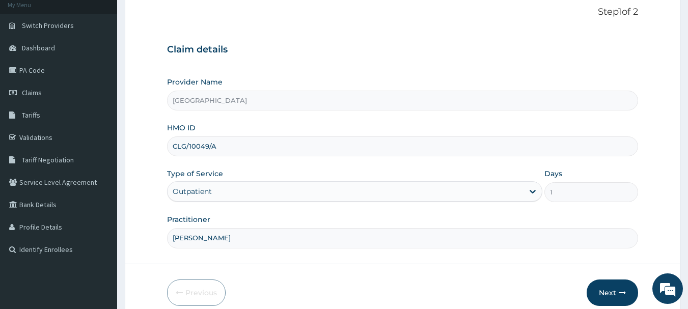
scroll to position [110, 0]
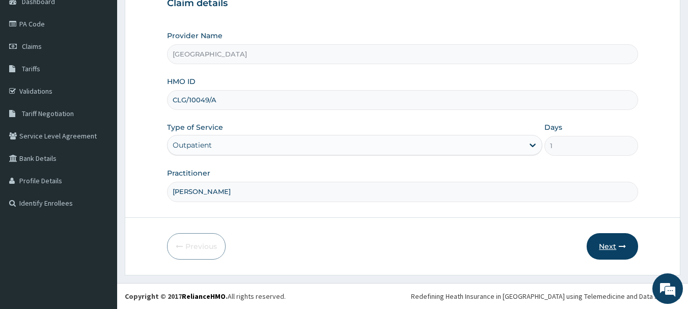
click at [613, 246] on button "Next" at bounding box center [612, 246] width 51 height 26
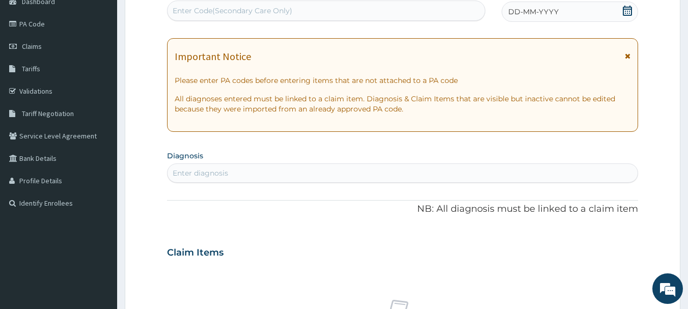
click at [566, 13] on div "DD-MM-YYYY" at bounding box center [570, 12] width 137 height 20
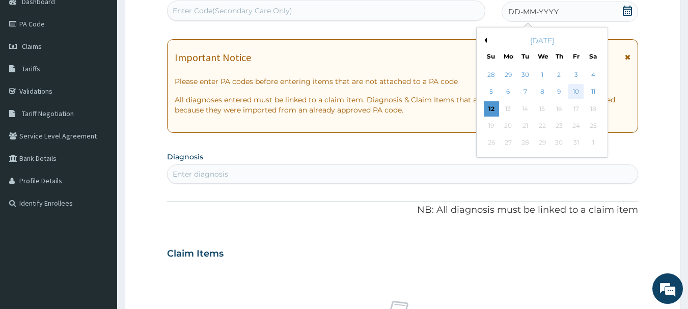
click at [571, 91] on div "10" at bounding box center [576, 92] width 15 height 15
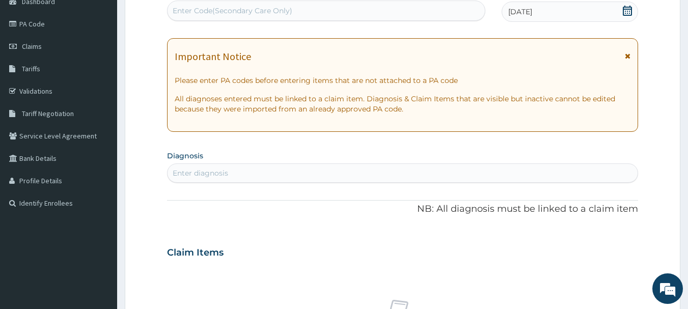
click at [396, 169] on div "Enter diagnosis" at bounding box center [403, 173] width 471 height 16
type input "OVARIAN"
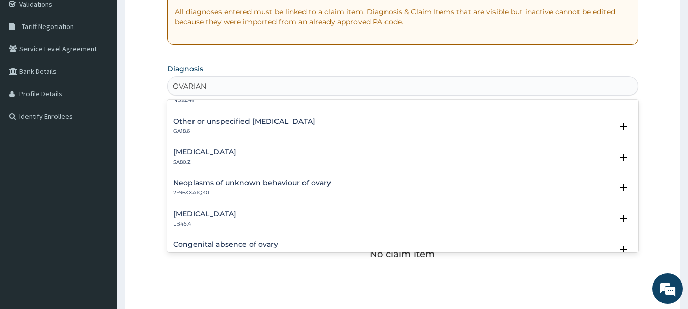
scroll to position [238, 0]
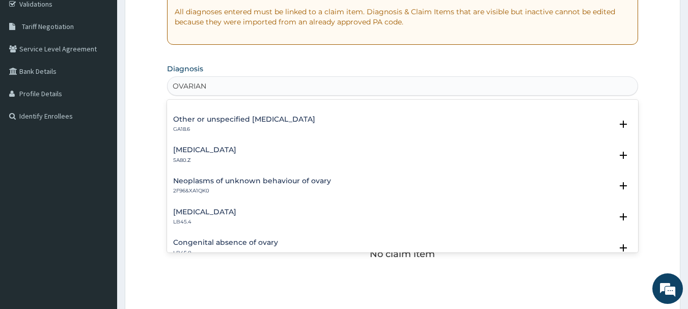
click at [228, 155] on div "[MEDICAL_DATA] 5A80.Z" at bounding box center [204, 155] width 63 height 18
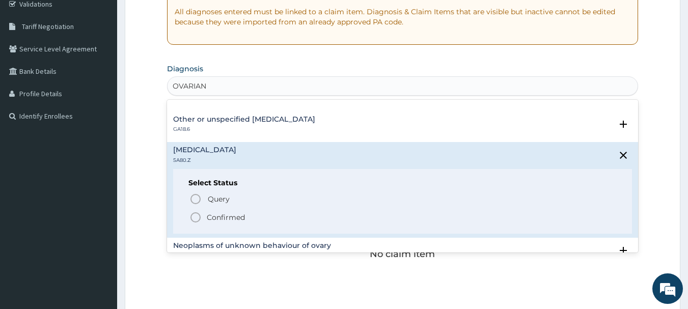
click at [198, 217] on icon "status option filled" at bounding box center [196, 217] width 12 height 12
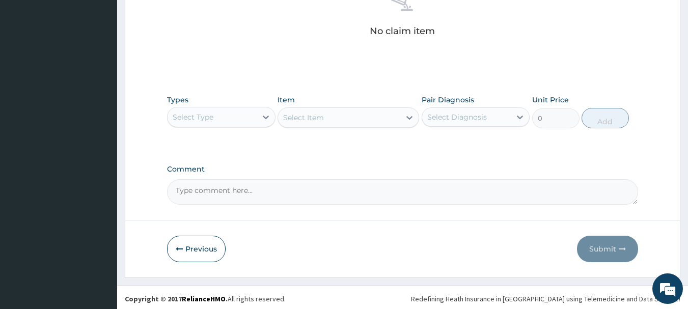
scroll to position [425, 0]
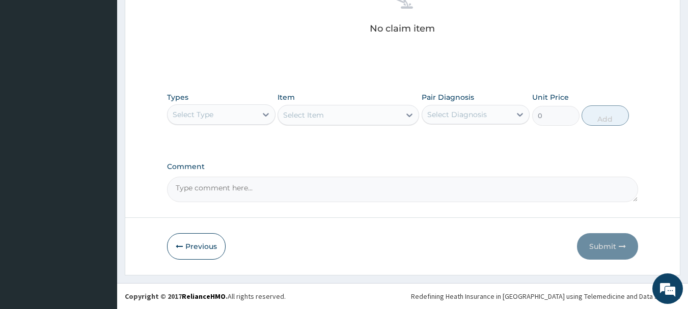
click at [237, 113] on div "Select Type" at bounding box center [212, 114] width 89 height 16
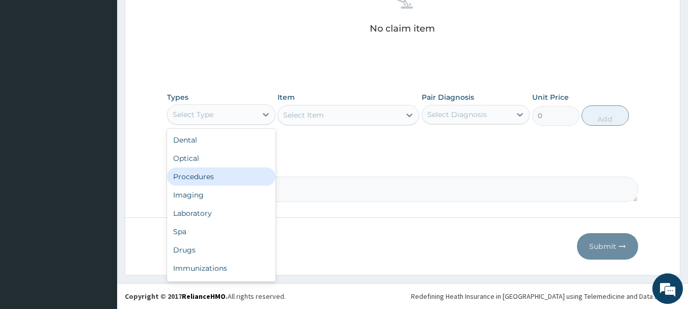
click at [228, 179] on div "Procedures" at bounding box center [221, 177] width 109 height 18
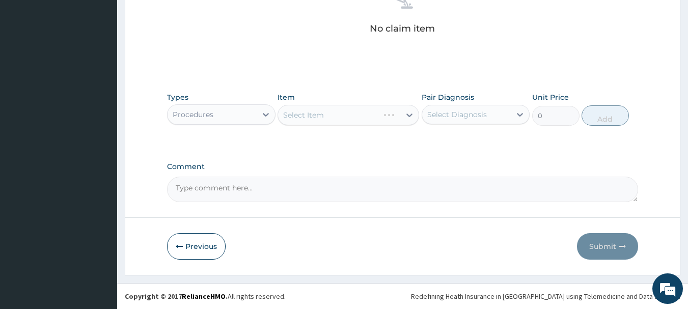
click at [341, 118] on div "Select Item" at bounding box center [349, 115] width 142 height 20
click at [351, 112] on div "Select Item" at bounding box center [339, 115] width 122 height 16
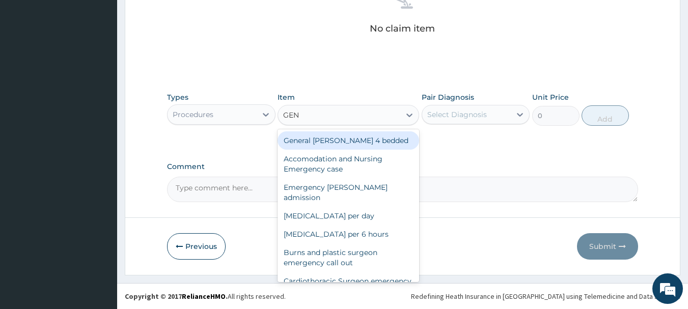
type input "GENE"
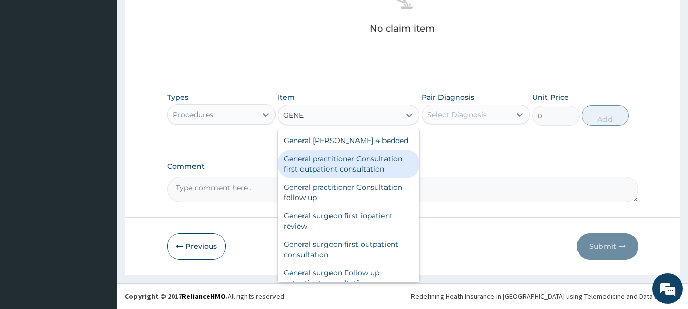
click at [366, 165] on div "General practitioner Consultation first outpatient consultation" at bounding box center [349, 164] width 142 height 29
type input "3547.5"
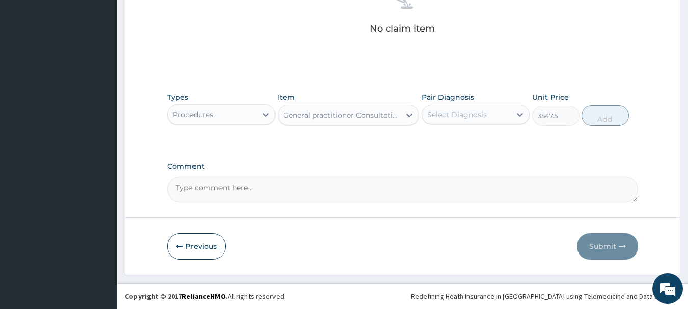
click at [460, 104] on div "Pair Diagnosis Select Diagnosis" at bounding box center [476, 109] width 109 height 34
click at [489, 117] on div "Select Diagnosis" at bounding box center [466, 114] width 89 height 16
drag, startPoint x: 497, startPoint y: 141, endPoint x: 538, endPoint y: 153, distance: 42.7
click at [498, 145] on label "Ovarian dysfunction, unspecified" at bounding box center [470, 140] width 63 height 10
checkbox input "true"
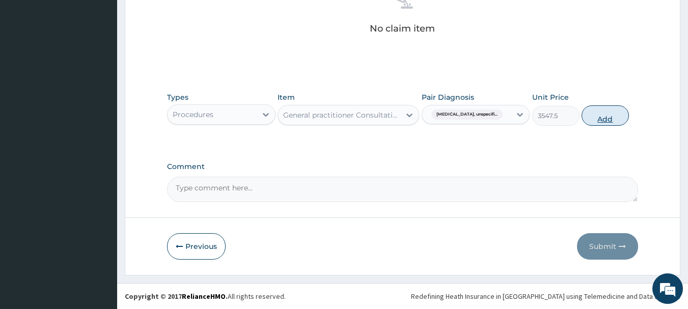
click at [621, 124] on button "Add" at bounding box center [605, 115] width 47 height 20
type input "0"
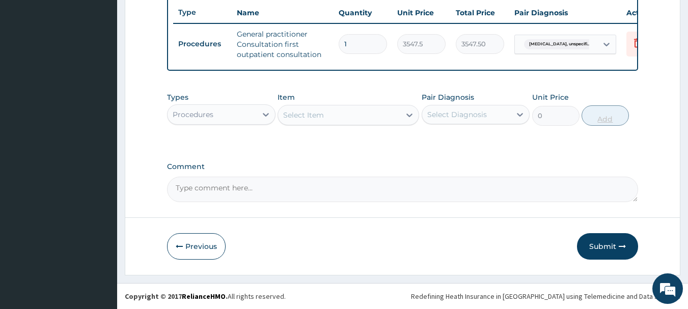
scroll to position [390, 0]
click at [600, 241] on button "Submit" at bounding box center [607, 246] width 61 height 26
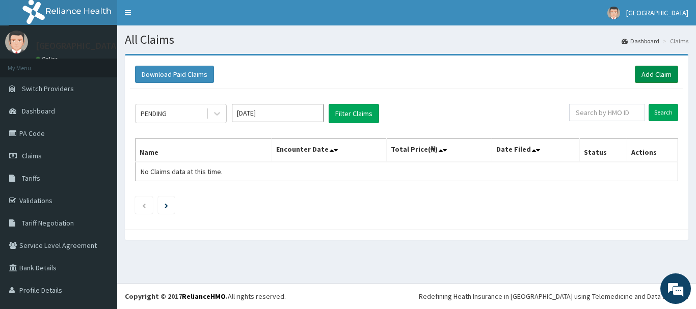
click at [648, 74] on link "Add Claim" at bounding box center [656, 74] width 43 height 17
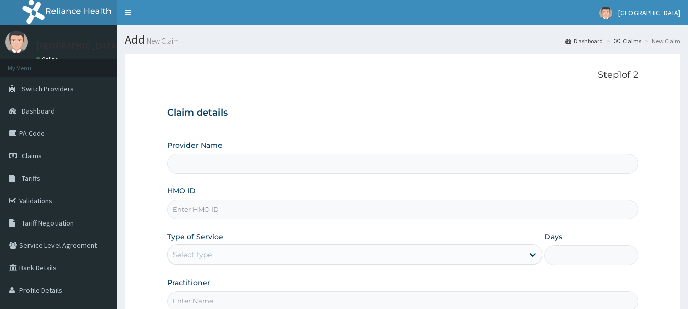
click at [282, 210] on input "HMO ID" at bounding box center [403, 210] width 472 height 20
type input "S"
type input "[GEOGRAPHIC_DATA]"
type input "SGB/10036/A"
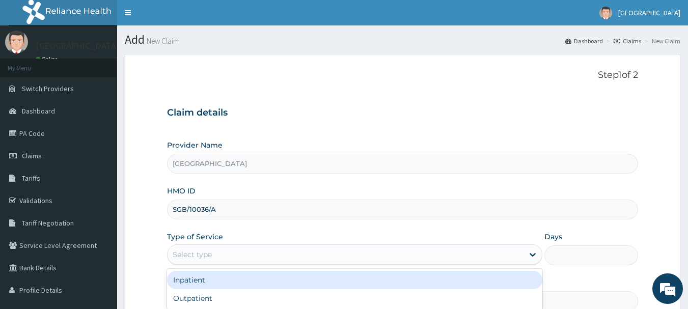
click at [255, 254] on div "Select type" at bounding box center [346, 255] width 356 height 16
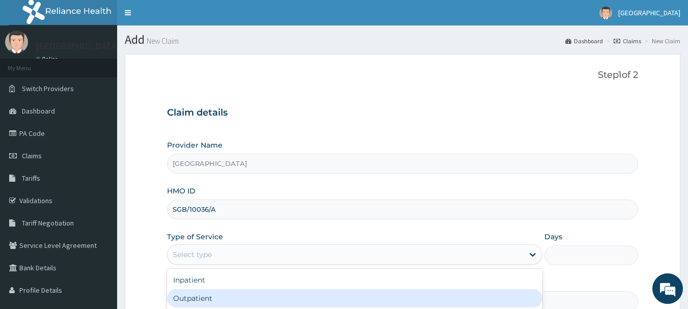
click at [248, 301] on div "Outpatient" at bounding box center [355, 298] width 376 height 18
type input "1"
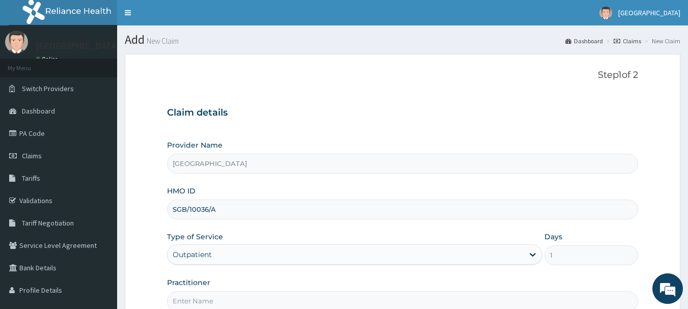
click at [248, 301] on input "Practitioner" at bounding box center [403, 301] width 472 height 20
type input "DR DAWODU"
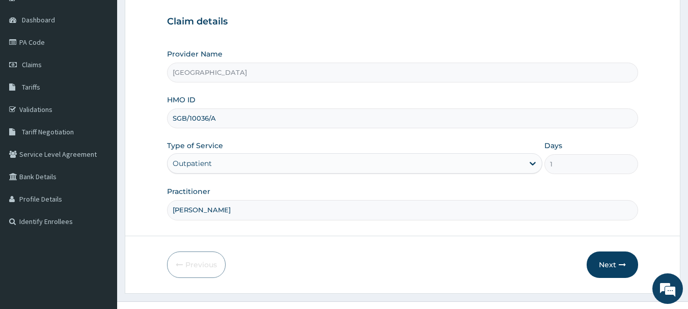
scroll to position [110, 0]
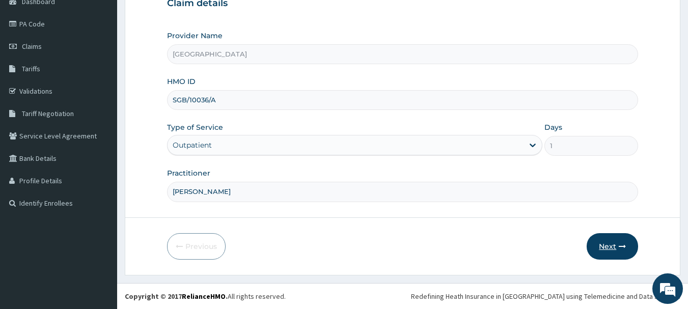
click at [600, 248] on button "Next" at bounding box center [612, 246] width 51 height 26
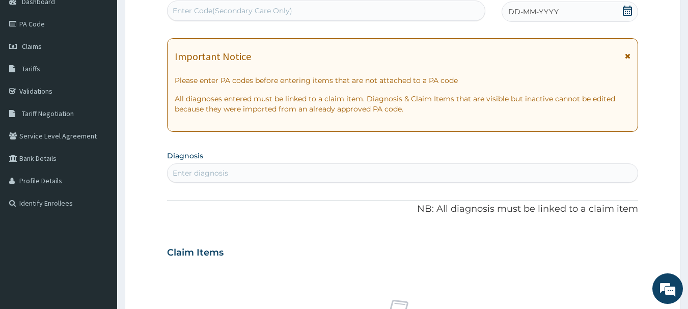
click at [533, 17] on div "DD-MM-YYYY" at bounding box center [570, 12] width 137 height 20
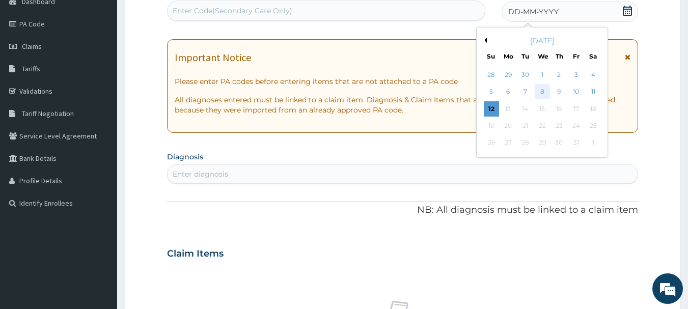
click at [542, 94] on div "8" at bounding box center [542, 92] width 15 height 15
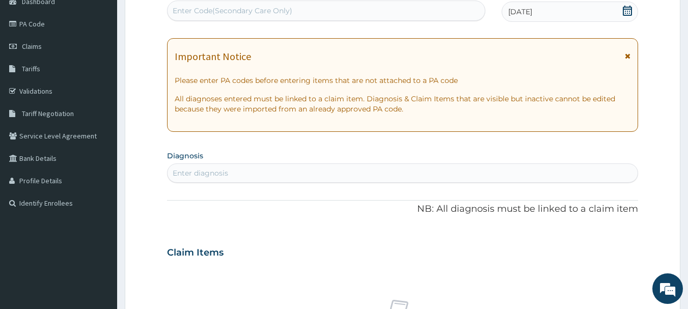
click at [343, 174] on div "Enter diagnosis" at bounding box center [403, 173] width 471 height 16
type input "FEVER"
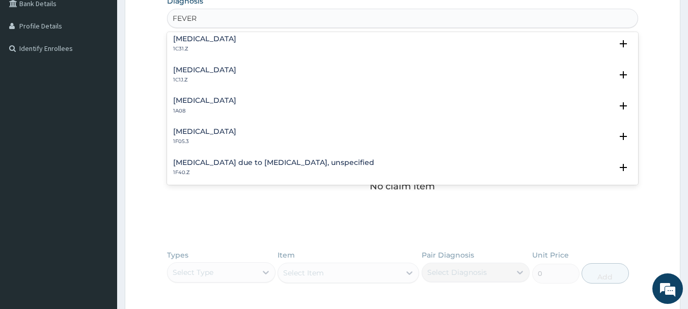
scroll to position [333, 0]
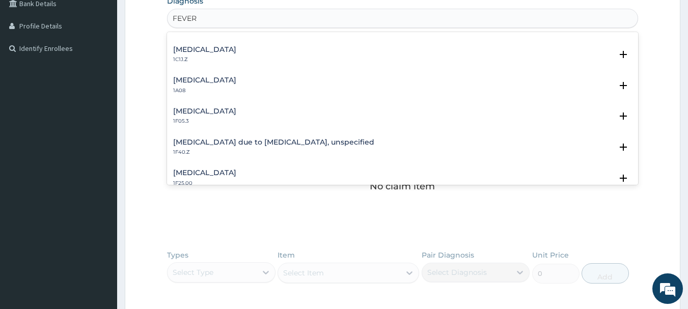
click at [280, 147] on div "Malaria due to Plasmodium falciparum, unspecified 1F40.Z" at bounding box center [273, 148] width 201 height 18
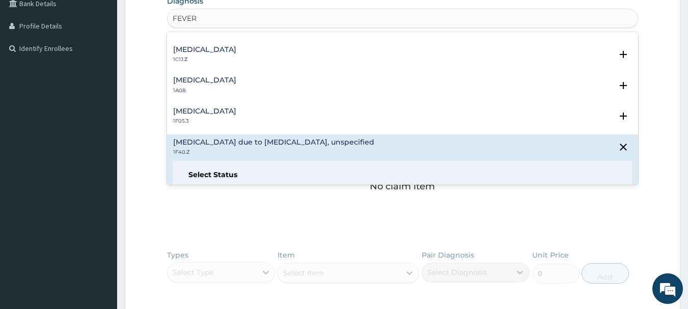
click at [203, 178] on h6 "Select Status" at bounding box center [403, 175] width 429 height 8
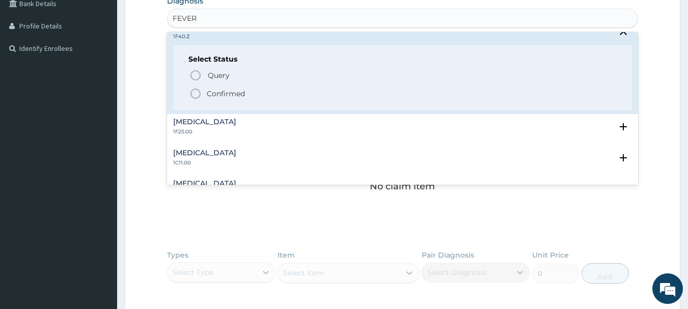
scroll to position [462, 0]
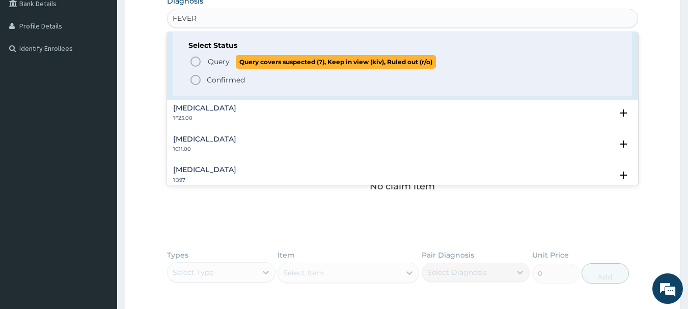
click at [200, 61] on circle "status option query" at bounding box center [195, 61] width 9 height 9
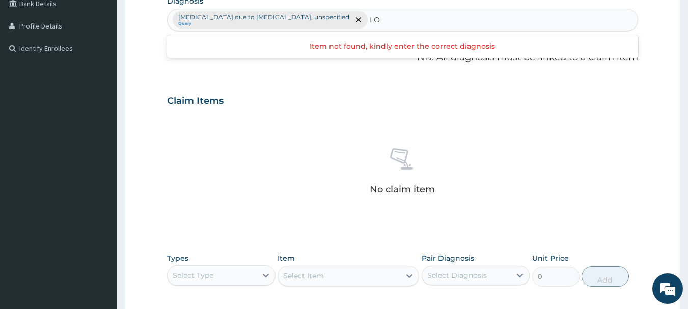
type input "L"
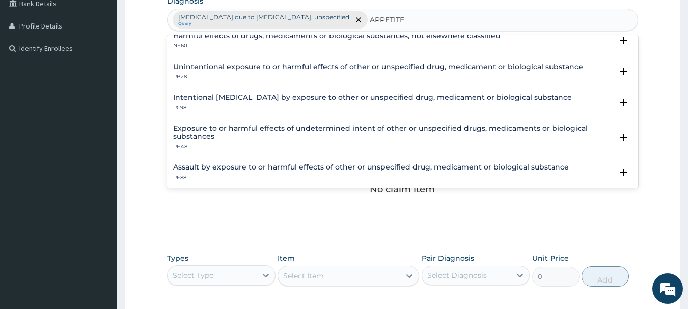
scroll to position [137, 0]
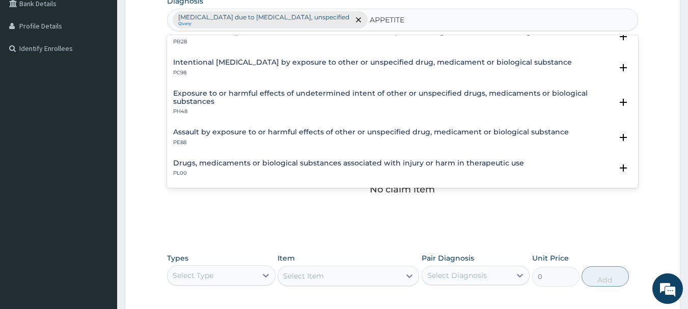
type input "APPETITE"
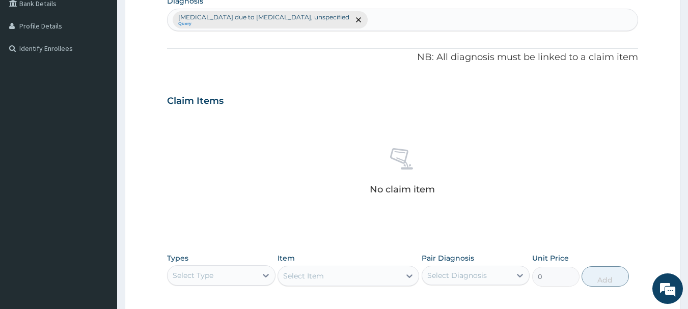
click at [653, 195] on form "Step 2 of 2 PA Code / Prescription Code Enter Code(Secondary Care Only) Encount…" at bounding box center [403, 113] width 556 height 647
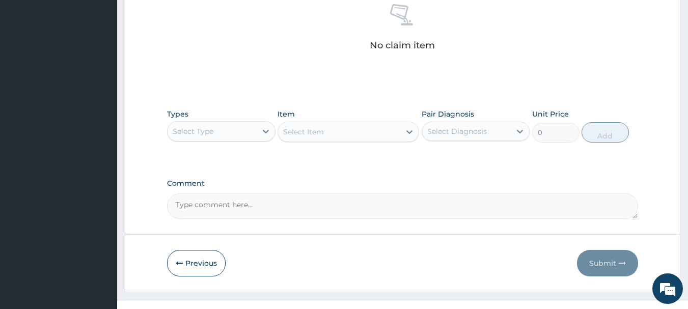
scroll to position [425, 0]
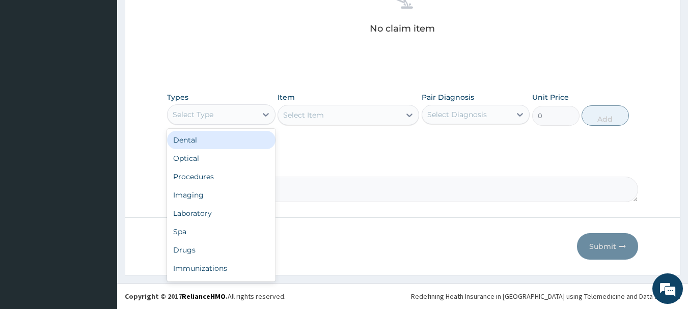
drag, startPoint x: 257, startPoint y: 116, endPoint x: 268, endPoint y: 169, distance: 53.5
click at [259, 116] on div at bounding box center [266, 114] width 18 height 18
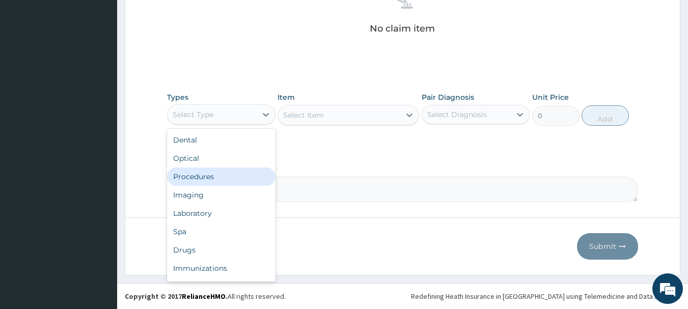
drag, startPoint x: 252, startPoint y: 176, endPoint x: 258, endPoint y: 169, distance: 9.8
click at [253, 176] on div "Procedures" at bounding box center [221, 177] width 109 height 18
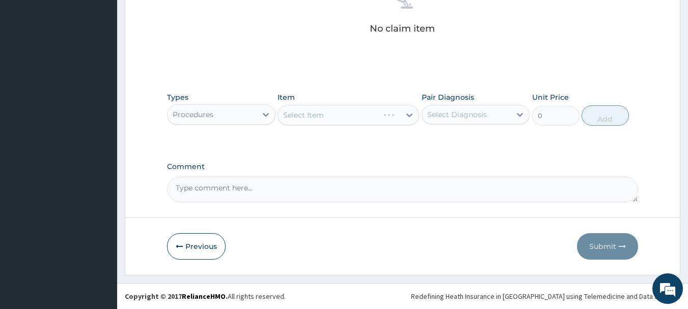
click at [351, 113] on div "Select Item" at bounding box center [349, 115] width 142 height 20
click at [351, 113] on div "Select Item" at bounding box center [339, 115] width 122 height 16
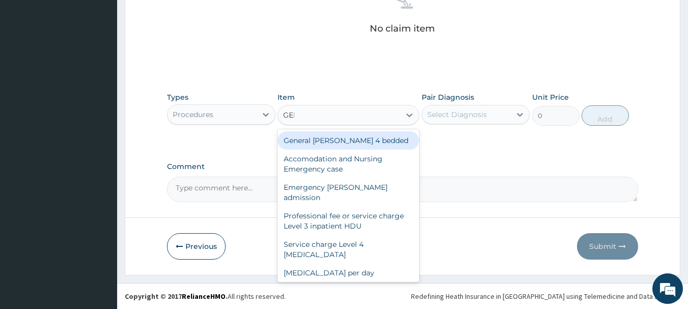
type input "GENE"
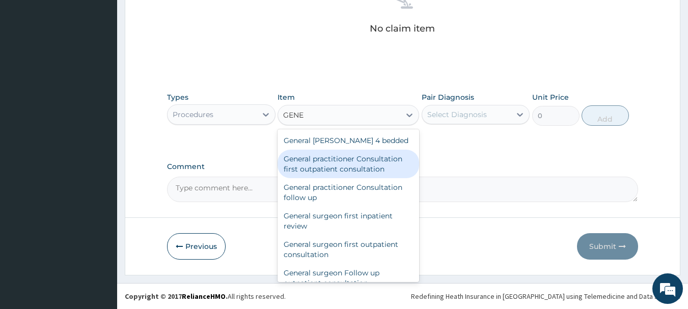
click at [345, 160] on div "General practitioner Consultation first outpatient consultation" at bounding box center [349, 164] width 142 height 29
type input "3547.5"
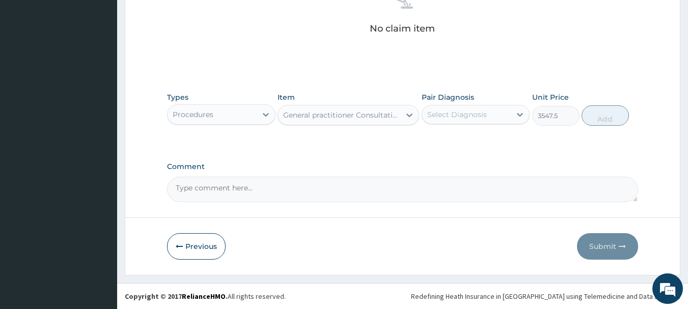
click at [502, 117] on div "Select Diagnosis" at bounding box center [466, 114] width 89 height 16
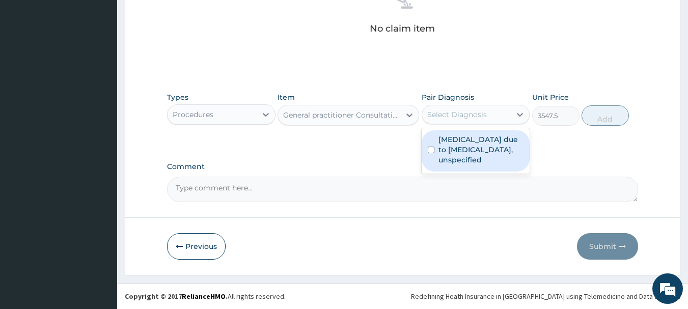
click at [503, 144] on label "Malaria due to Plasmodium falciparum, unspecified" at bounding box center [482, 150] width 86 height 31
checkbox input "true"
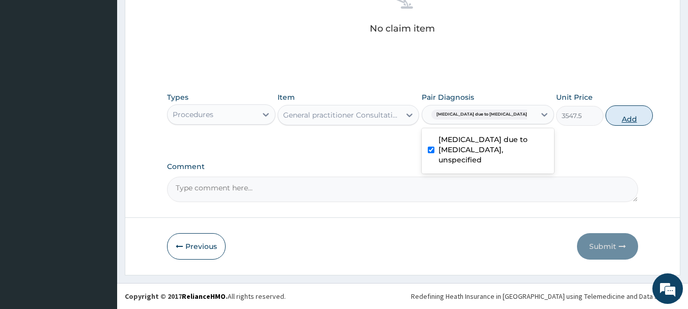
click at [612, 118] on button "Add" at bounding box center [629, 115] width 47 height 20
type input "0"
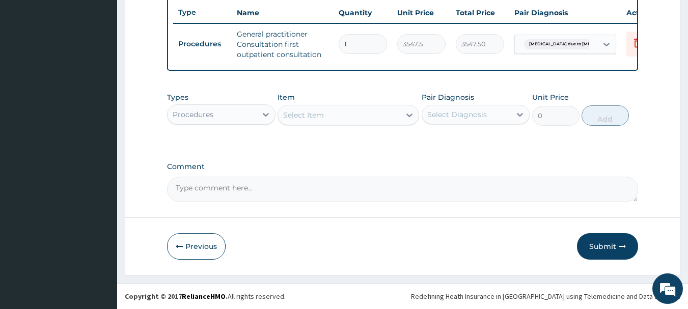
scroll to position [390, 0]
click at [179, 111] on div "Procedures" at bounding box center [193, 115] width 41 height 10
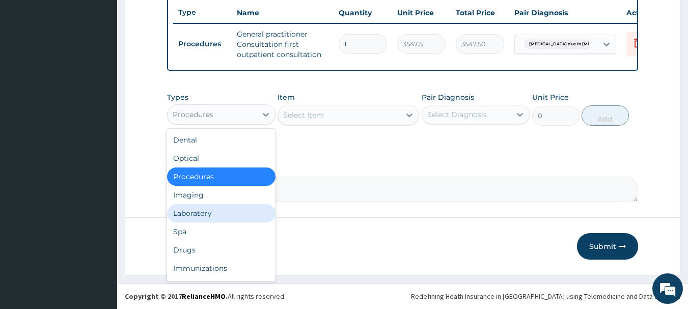
click at [215, 216] on div "Laboratory" at bounding box center [221, 213] width 109 height 18
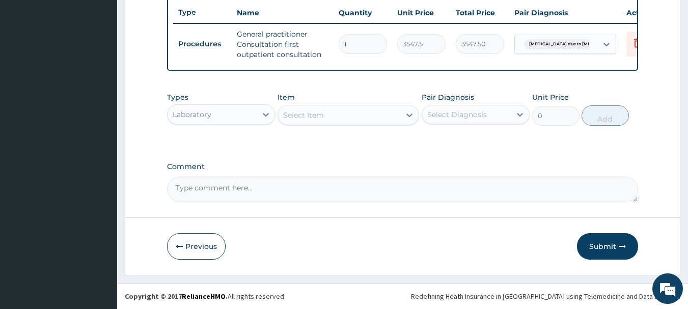
click at [368, 112] on div "Select Item" at bounding box center [339, 115] width 122 height 16
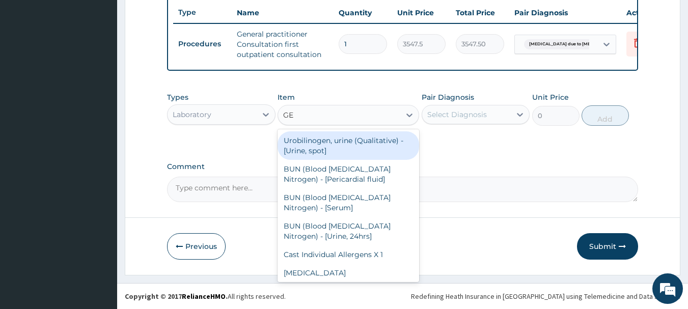
type input "G"
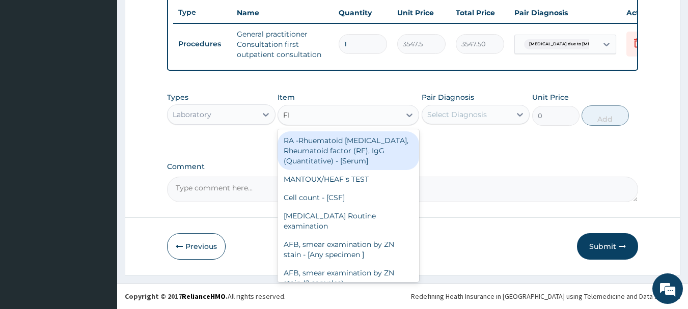
type input "FBC"
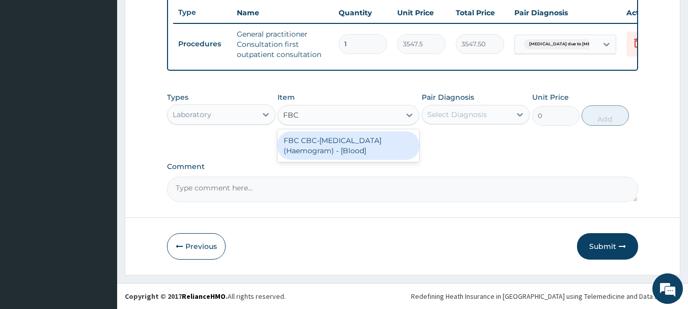
click at [403, 142] on div "FBC CBC-Complete Blood Count (Haemogram) - [Blood]" at bounding box center [349, 145] width 142 height 29
type input "4300"
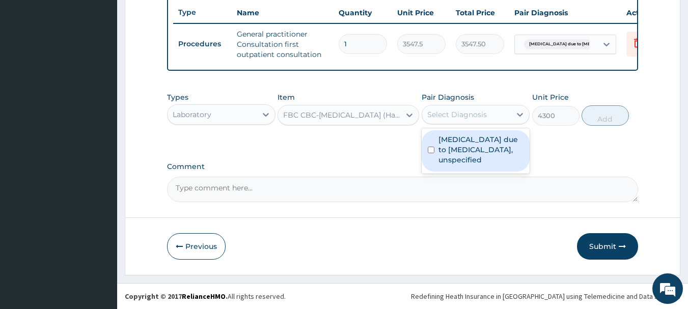
click at [444, 118] on div "Select Diagnosis" at bounding box center [457, 115] width 60 height 10
drag, startPoint x: 455, startPoint y: 142, endPoint x: 470, endPoint y: 167, distance: 29.3
click at [455, 146] on label "Malaria due to Plasmodium falciparum, unspecified" at bounding box center [482, 150] width 86 height 31
checkbox input "true"
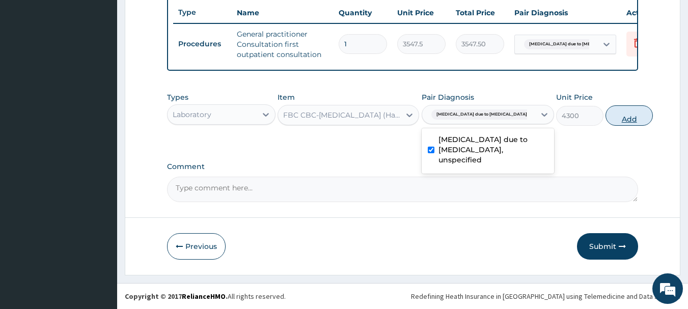
click at [606, 113] on button "Add" at bounding box center [629, 115] width 47 height 20
type input "0"
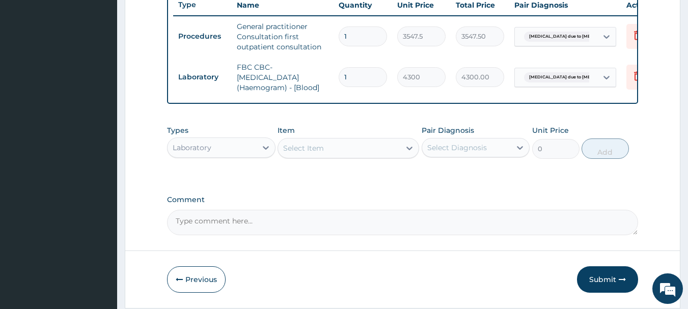
click at [326, 158] on div "Select Item" at bounding box center [349, 148] width 142 height 20
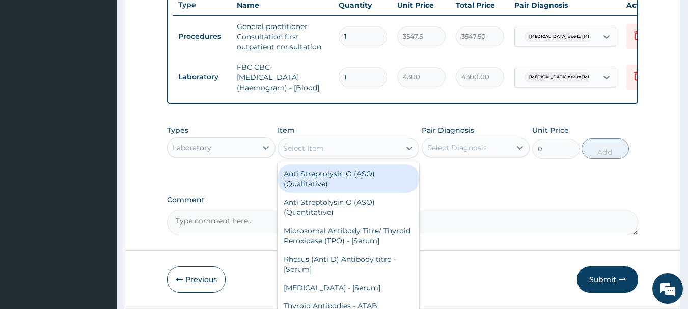
type input "O"
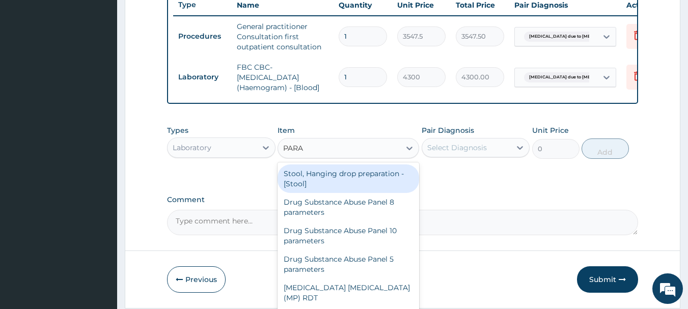
type input "PARAS"
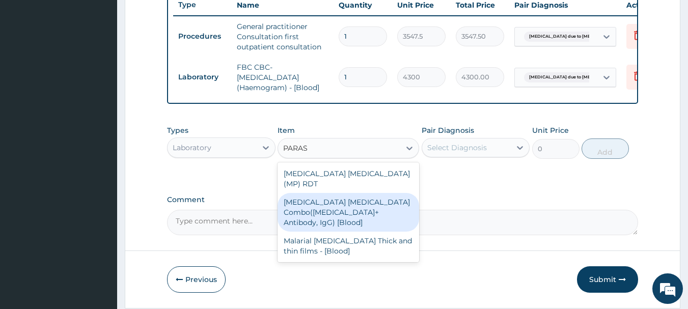
click at [336, 193] on div "Malaria Parasite Combo(Blood Film+ Antibody, IgG) [Blood]" at bounding box center [349, 212] width 142 height 39
type input "1612.5"
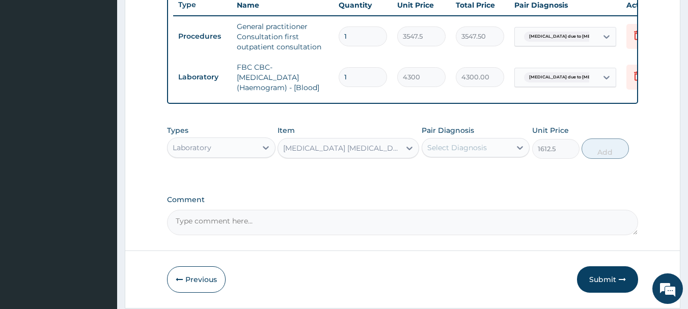
drag, startPoint x: 459, startPoint y: 156, endPoint x: 462, endPoint y: 164, distance: 8.1
click at [462, 153] on div "Select Diagnosis" at bounding box center [457, 148] width 60 height 10
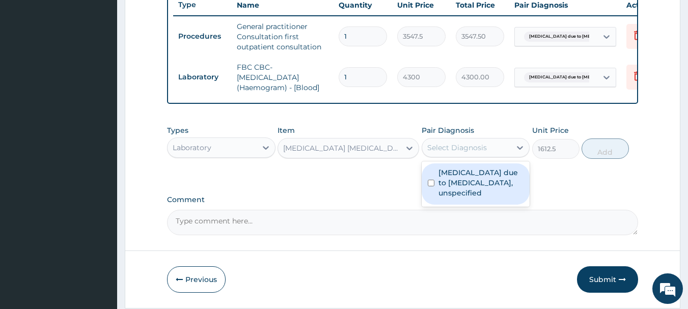
click at [466, 191] on label "Malaria due to Plasmodium falciparum, unspecified" at bounding box center [482, 183] width 86 height 31
checkbox input "true"
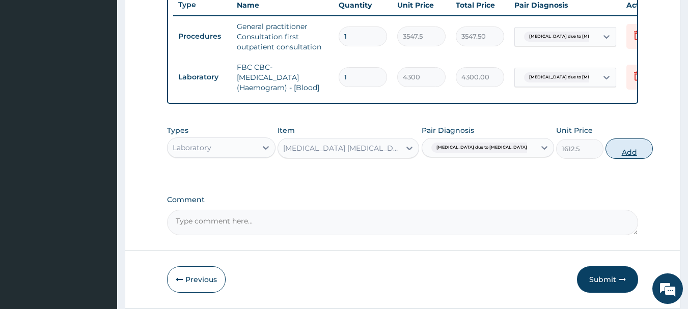
click at [613, 158] on button "Add" at bounding box center [629, 149] width 47 height 20
type input "0"
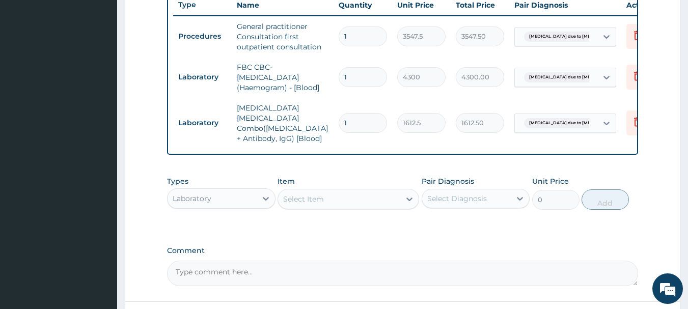
click at [334, 195] on div "Select Item" at bounding box center [339, 199] width 122 height 16
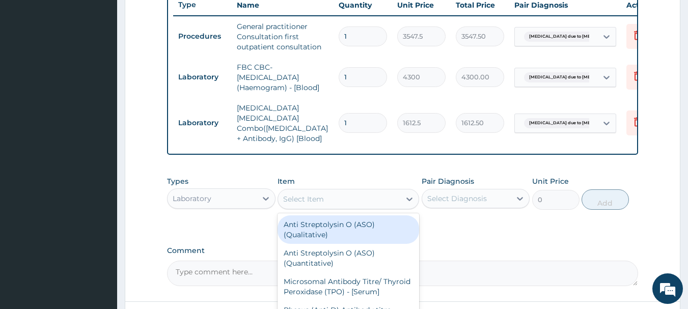
click at [247, 199] on div "Laboratory" at bounding box center [212, 199] width 89 height 16
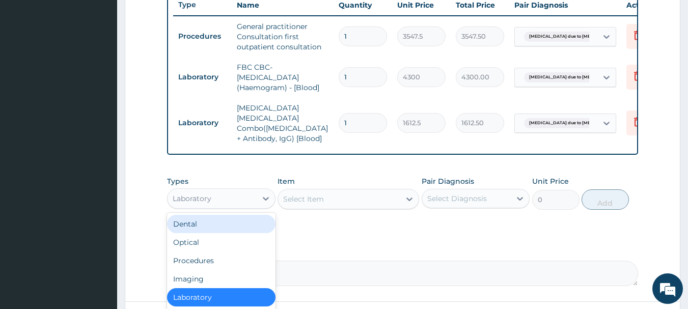
scroll to position [472, 0]
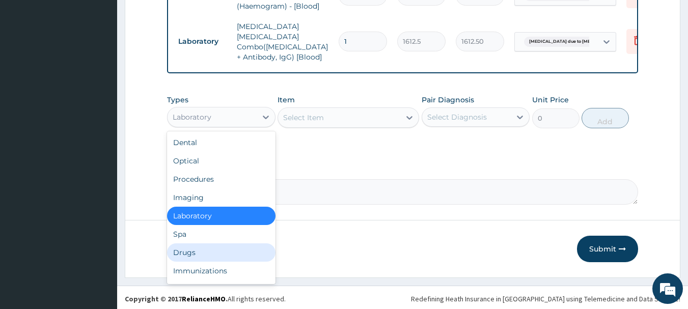
click at [207, 254] on div "Drugs" at bounding box center [221, 253] width 109 height 18
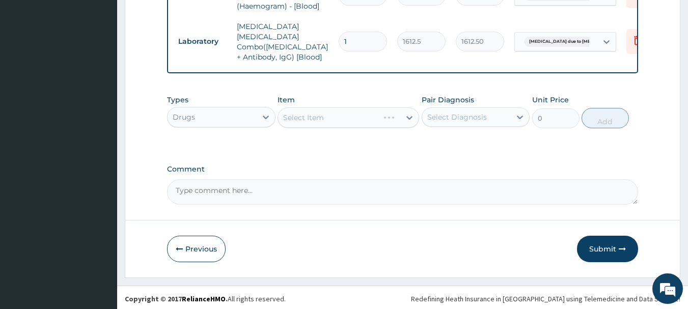
click at [339, 112] on div "Select Item" at bounding box center [349, 118] width 142 height 20
click at [340, 112] on div "Select Item" at bounding box center [349, 118] width 142 height 20
click at [340, 112] on div "Select Item" at bounding box center [339, 118] width 122 height 16
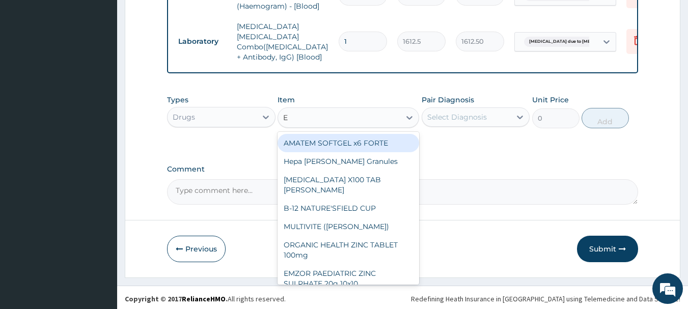
type input "E M"
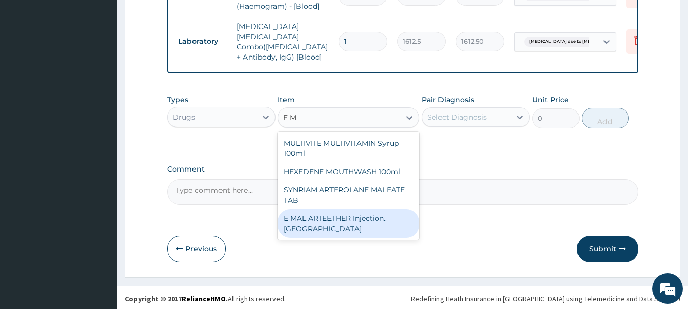
click at [370, 218] on div "E MAL ARTEETHER Injection. [GEOGRAPHIC_DATA]" at bounding box center [349, 223] width 142 height 29
type input "1612.5"
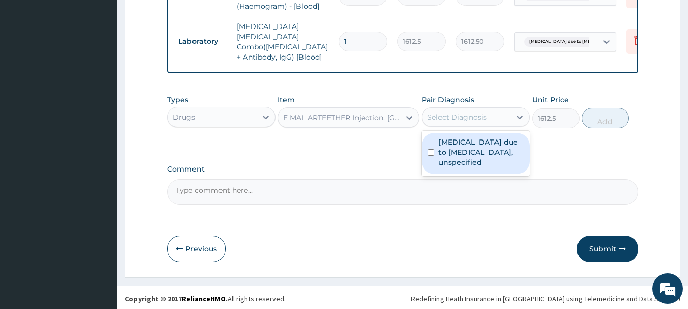
click at [495, 110] on div "Select Diagnosis" at bounding box center [466, 117] width 89 height 16
drag, startPoint x: 503, startPoint y: 144, endPoint x: 516, endPoint y: 154, distance: 16.2
click at [503, 149] on label "Malaria due to Plasmodium falciparum, unspecified" at bounding box center [482, 152] width 86 height 31
checkbox input "true"
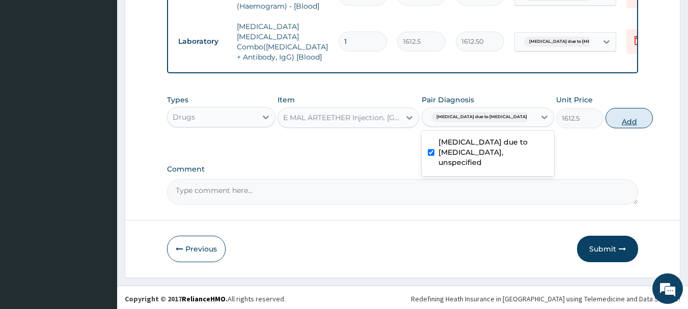
click at [610, 117] on button "Add" at bounding box center [629, 118] width 47 height 20
type input "0"
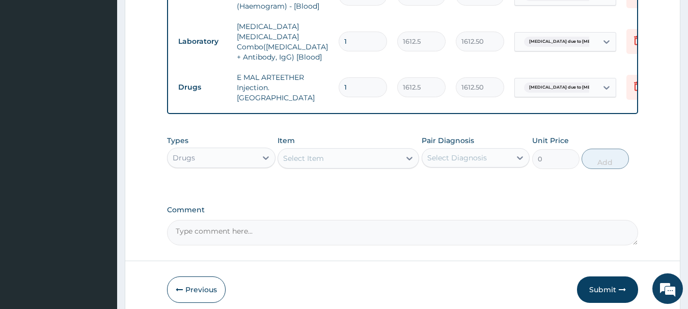
click at [315, 153] on div "Select Item" at bounding box center [303, 158] width 41 height 10
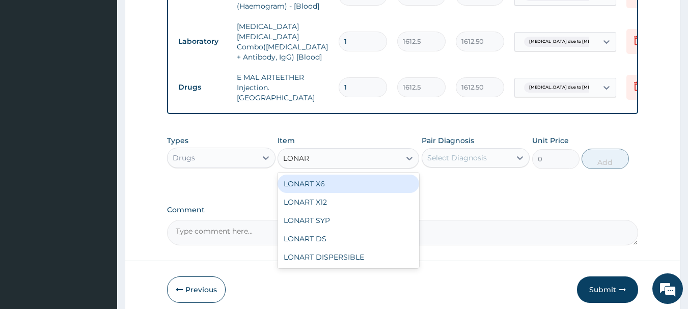
type input "LONART"
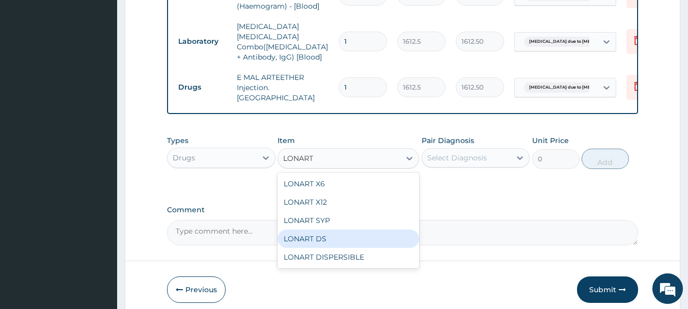
click at [335, 230] on div "LONART DS" at bounding box center [349, 239] width 142 height 18
type input "430"
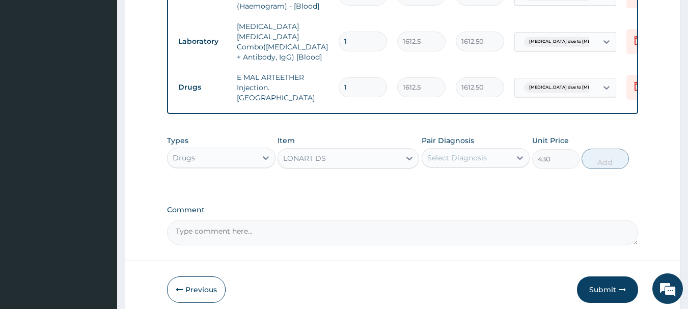
drag, startPoint x: 448, startPoint y: 138, endPoint x: 451, endPoint y: 146, distance: 9.2
click at [450, 140] on div "Pair Diagnosis Select Diagnosis" at bounding box center [476, 153] width 109 height 34
click at [462, 153] on div "Select Diagnosis" at bounding box center [457, 158] width 60 height 10
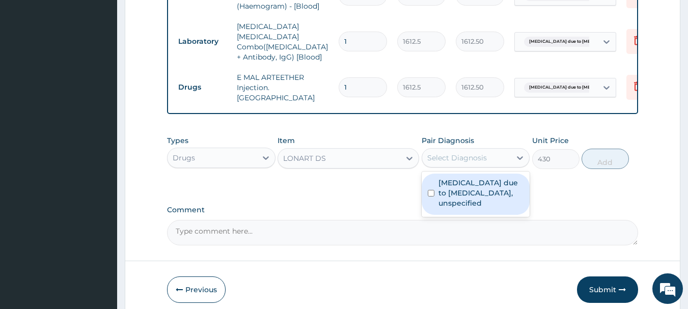
click at [468, 178] on label "Malaria due to Plasmodium falciparum, unspecified" at bounding box center [482, 193] width 86 height 31
checkbox input "true"
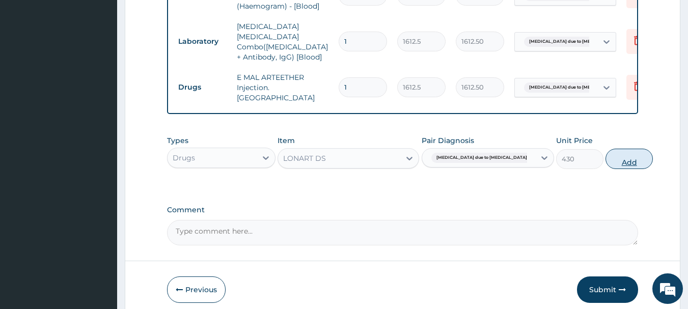
click at [606, 152] on button "Add" at bounding box center [629, 159] width 47 height 20
type input "0"
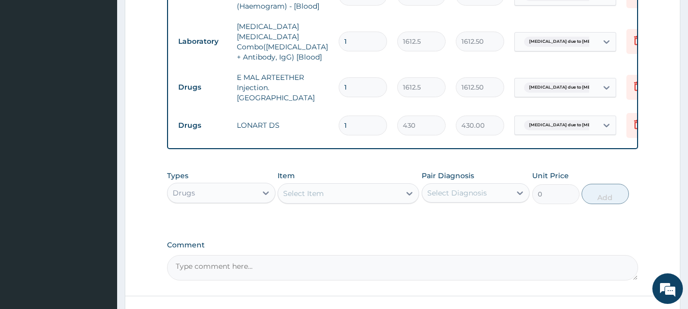
type input "0.00"
type input "6"
type input "2580.00"
type input "6"
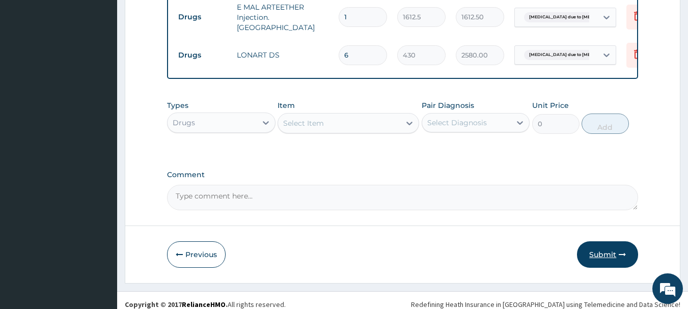
click at [631, 252] on button "Submit" at bounding box center [607, 255] width 61 height 26
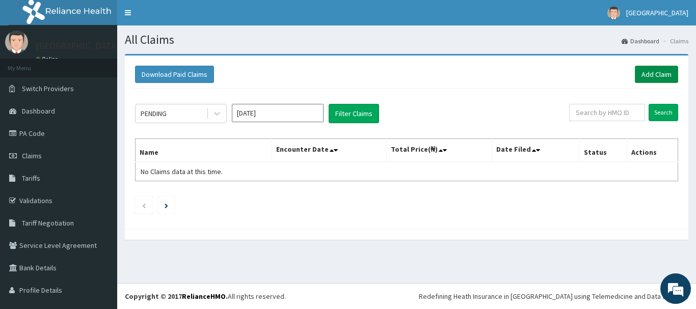
click at [650, 74] on link "Add Claim" at bounding box center [656, 74] width 43 height 17
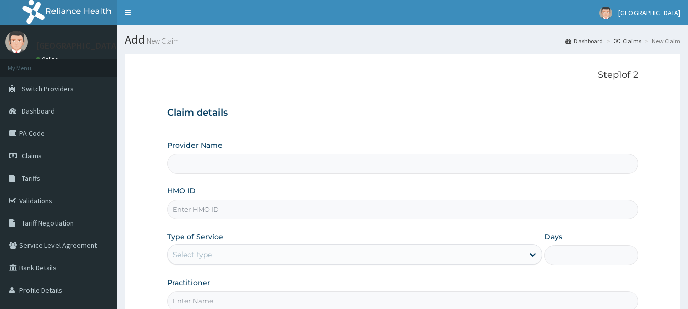
drag, startPoint x: 0, startPoint y: 0, endPoint x: 343, endPoint y: 216, distance: 405.0
click at [343, 213] on input "HMO ID" at bounding box center [403, 210] width 472 height 20
type input "ABP"
type input "[GEOGRAPHIC_DATA]"
type input "ABP/10443/A"
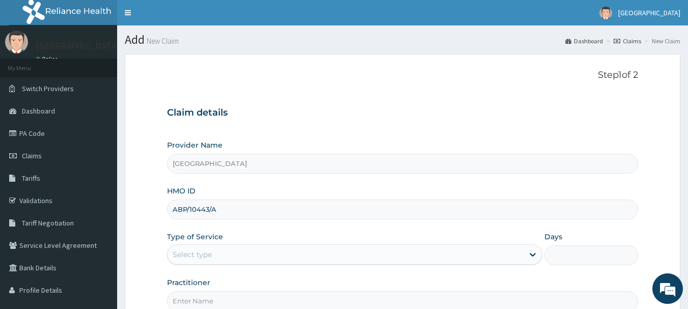
click at [275, 255] on div "Select type" at bounding box center [346, 255] width 356 height 16
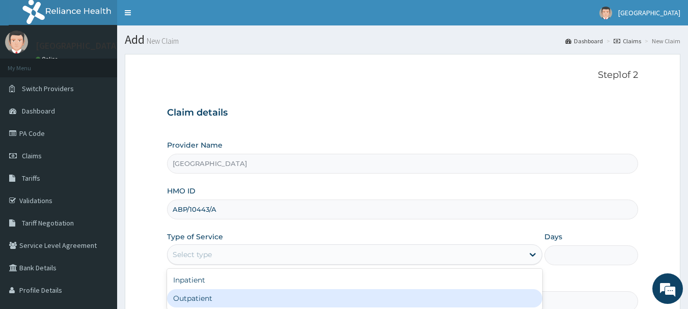
click at [265, 295] on div "Outpatient" at bounding box center [355, 298] width 376 height 18
type input "1"
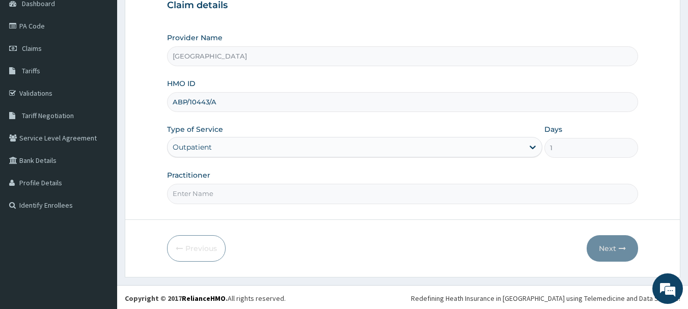
scroll to position [110, 0]
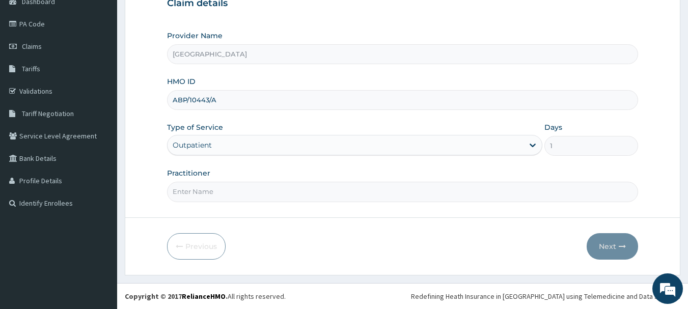
click at [246, 183] on input "Practitioner" at bounding box center [403, 192] width 472 height 20
type input "[PERSON_NAME]"
click at [627, 252] on button "Next" at bounding box center [612, 246] width 51 height 26
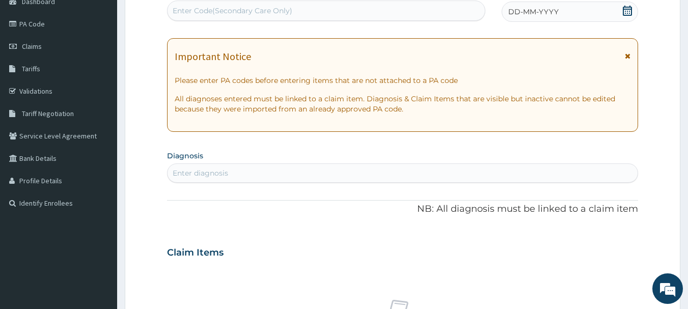
click at [547, 11] on span "DD-MM-YYYY" at bounding box center [534, 12] width 50 height 10
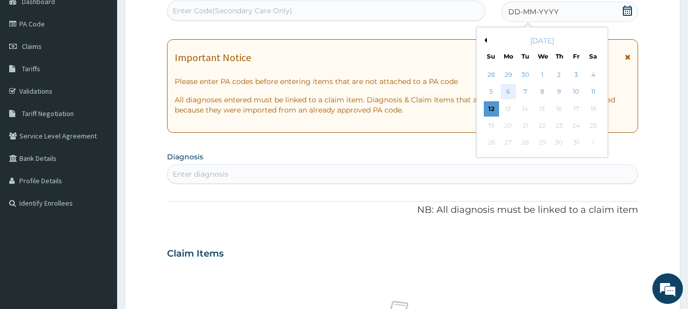
click at [510, 93] on div "6" at bounding box center [508, 92] width 15 height 15
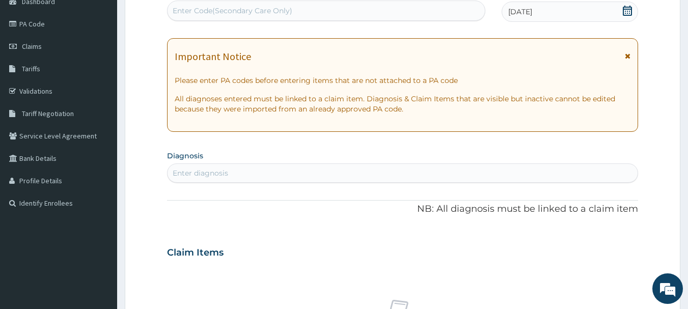
click at [334, 174] on div "Enter diagnosis" at bounding box center [403, 173] width 471 height 16
type input "VULVOVAGINITIS"
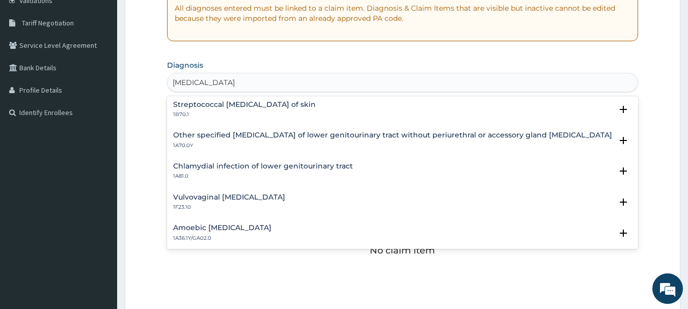
scroll to position [170, 0]
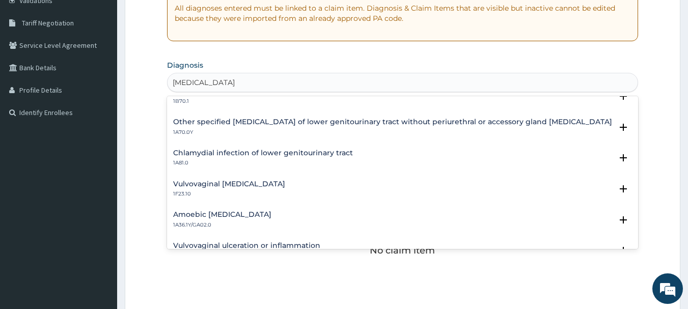
click at [245, 186] on h4 "Vulvovaginal candidosis" at bounding box center [229, 184] width 112 height 8
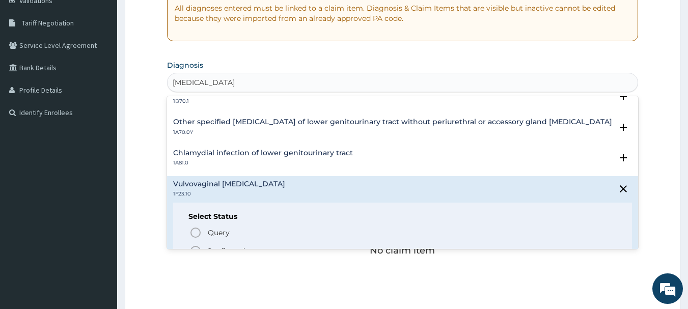
click at [196, 246] on icon "status option filled" at bounding box center [196, 251] width 12 height 12
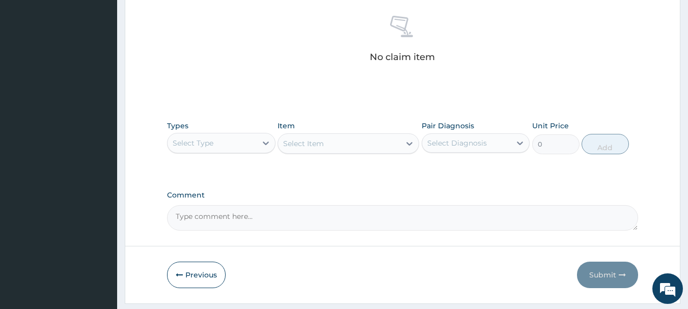
scroll to position [425, 0]
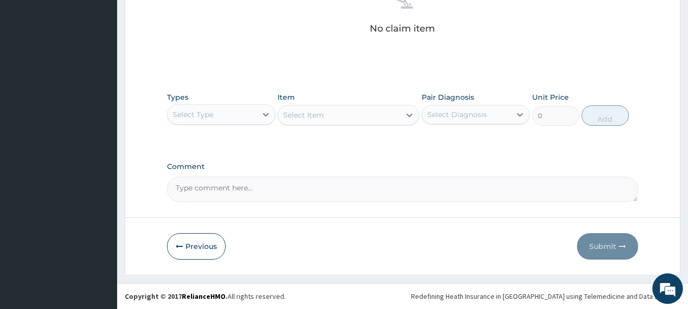
click at [247, 118] on div "Select Type" at bounding box center [212, 114] width 89 height 16
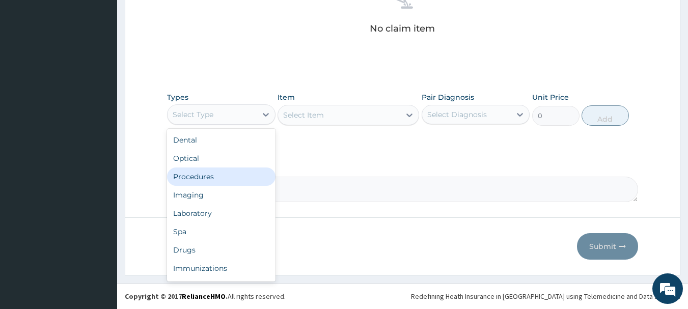
click at [234, 174] on div "Procedures" at bounding box center [221, 177] width 109 height 18
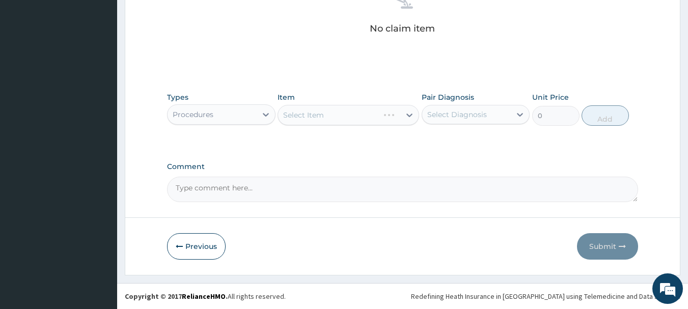
click at [350, 114] on div "Select Item" at bounding box center [349, 115] width 142 height 20
click at [350, 114] on div "Select Item" at bounding box center [339, 115] width 122 height 16
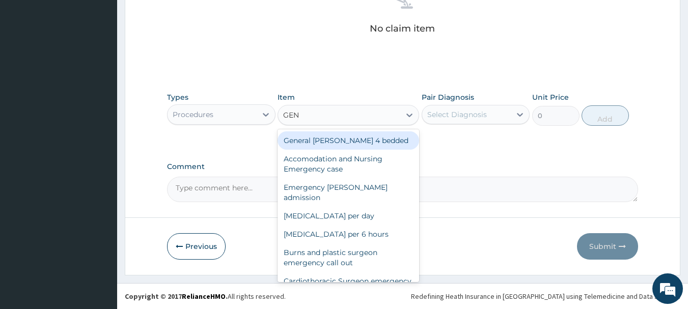
type input "GENE"
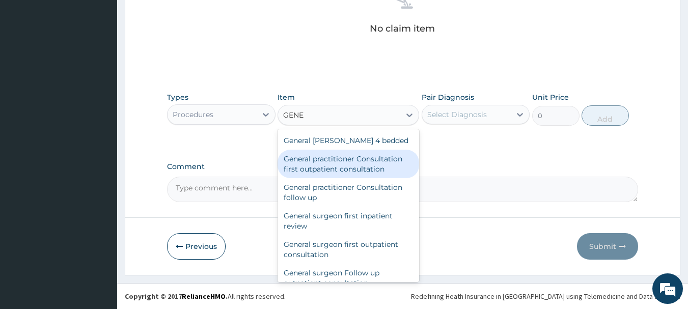
click at [372, 179] on div "General practitioner Consultation follow up" at bounding box center [349, 192] width 142 height 29
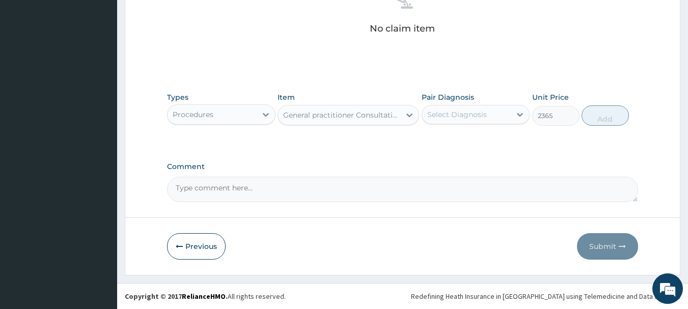
click at [371, 108] on div "General practitioner Consultation follow up" at bounding box center [339, 115] width 122 height 16
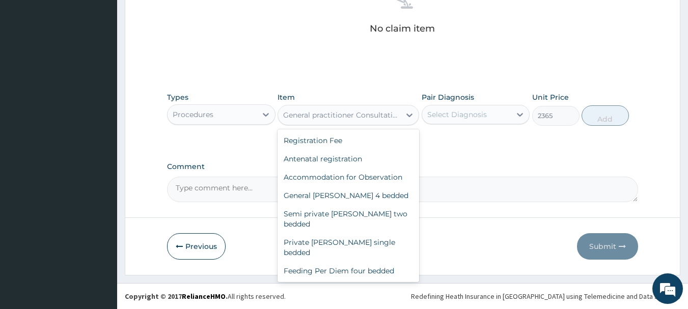
scroll to position [2651, 0]
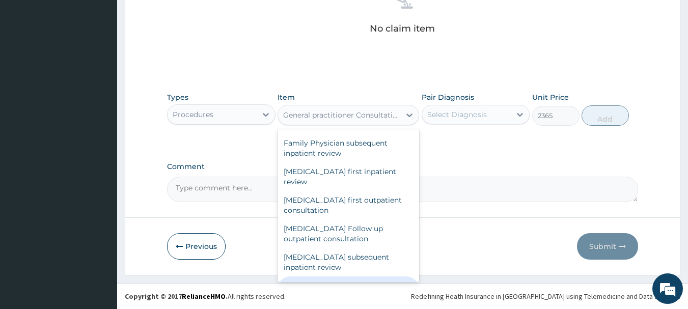
click at [367, 277] on div "General practitioner Consultation first outpatient consultation" at bounding box center [349, 291] width 142 height 29
type input "3547.5"
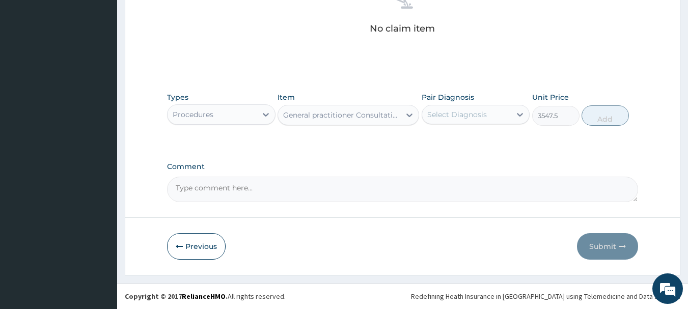
click at [491, 112] on div "Select Diagnosis" at bounding box center [466, 114] width 89 height 16
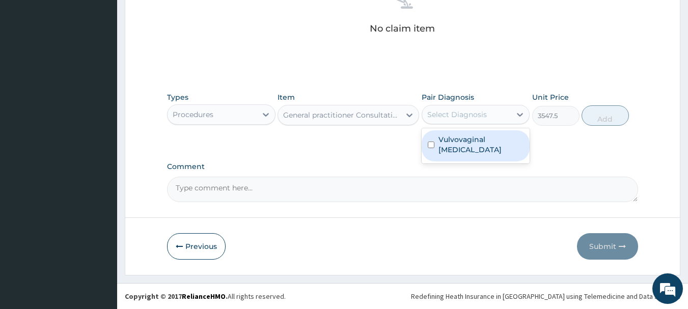
drag, startPoint x: 491, startPoint y: 136, endPoint x: 511, endPoint y: 149, distance: 23.9
click at [492, 144] on label "Vulvovaginal candidosis" at bounding box center [482, 145] width 86 height 20
checkbox input "true"
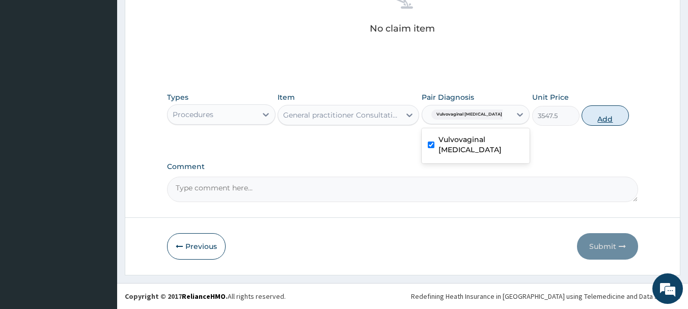
click at [603, 119] on button "Add" at bounding box center [605, 115] width 47 height 20
type input "0"
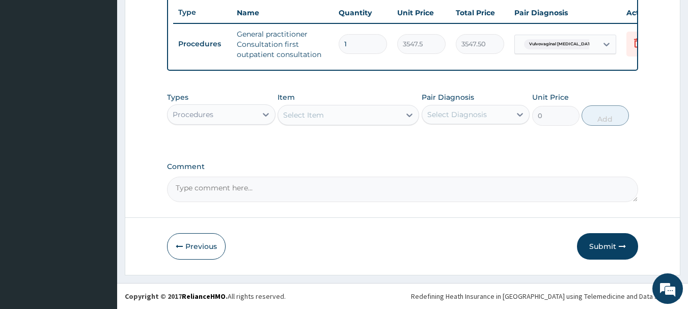
scroll to position [390, 0]
click at [223, 116] on div "Procedures" at bounding box center [212, 114] width 89 height 16
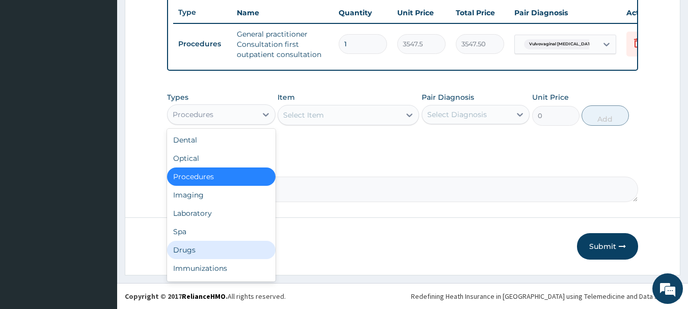
click at [236, 245] on div "Drugs" at bounding box center [221, 250] width 109 height 18
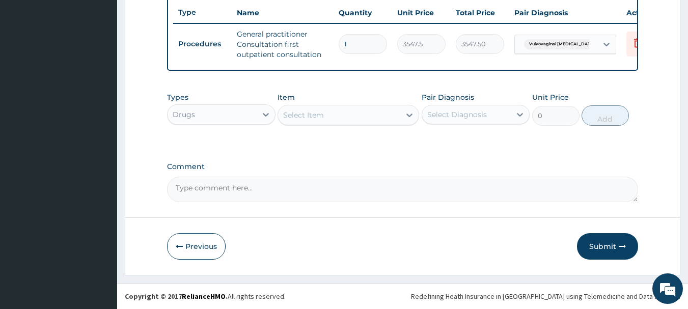
click at [333, 117] on div "Select Item" at bounding box center [339, 115] width 122 height 16
type input "HIGH"
click at [246, 121] on div "Drugs" at bounding box center [212, 114] width 89 height 16
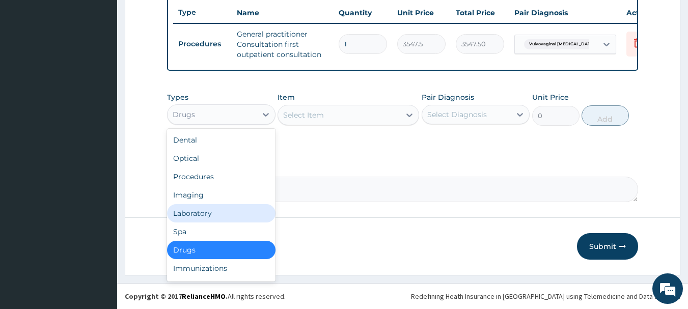
drag, startPoint x: 231, startPoint y: 215, endPoint x: 236, endPoint y: 207, distance: 9.1
click at [232, 215] on div "Laboratory" at bounding box center [221, 213] width 109 height 18
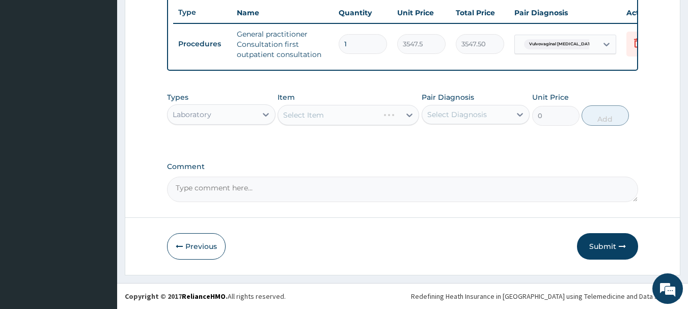
click at [367, 109] on div "Select Item" at bounding box center [328, 115] width 101 height 16
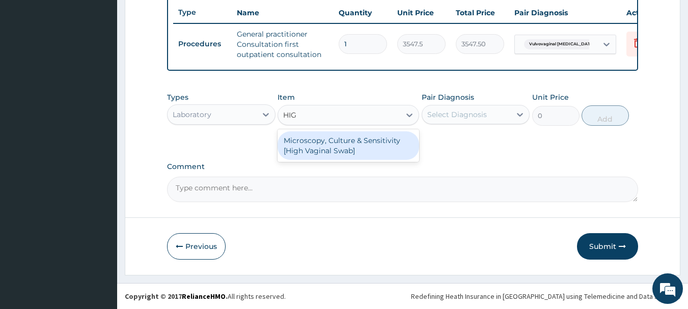
type input "HIGH"
click at [389, 151] on div "Microscopy, Culture & Sensitivity [High Vaginal Swab]" at bounding box center [349, 145] width 142 height 29
type input "4837.5"
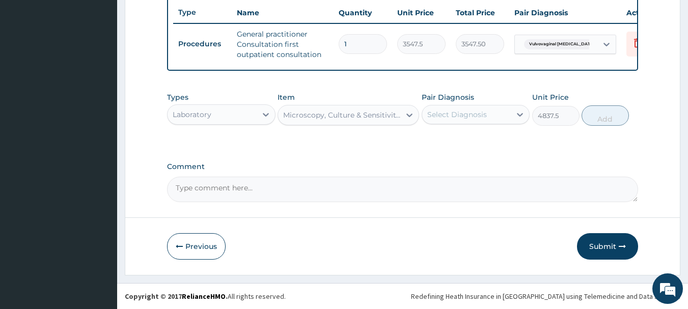
click at [470, 114] on div "Select Diagnosis" at bounding box center [457, 115] width 60 height 10
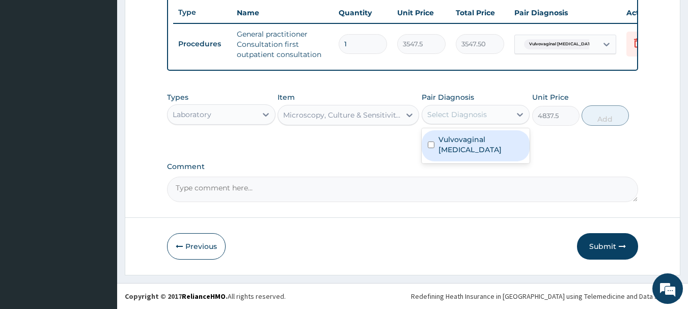
drag, startPoint x: 483, startPoint y: 140, endPoint x: 485, endPoint y: 147, distance: 7.8
click at [485, 141] on label "Vulvovaginal candidosis" at bounding box center [482, 145] width 86 height 20
checkbox input "true"
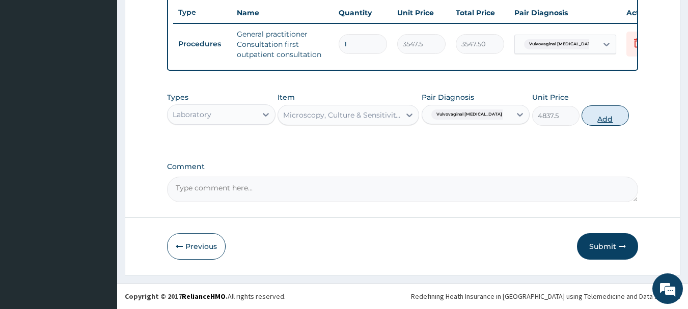
click at [611, 116] on button "Add" at bounding box center [605, 115] width 47 height 20
type input "0"
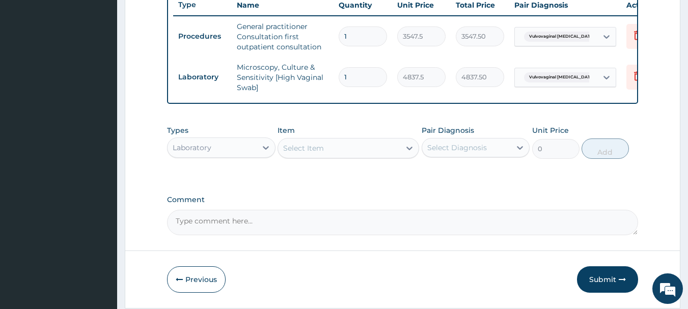
click at [358, 155] on div "Select Item" at bounding box center [339, 148] width 122 height 16
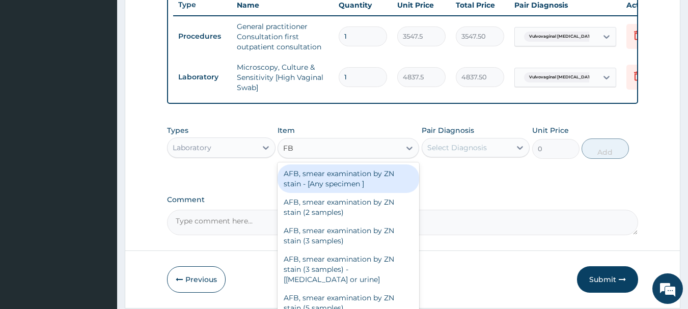
type input "FBC"
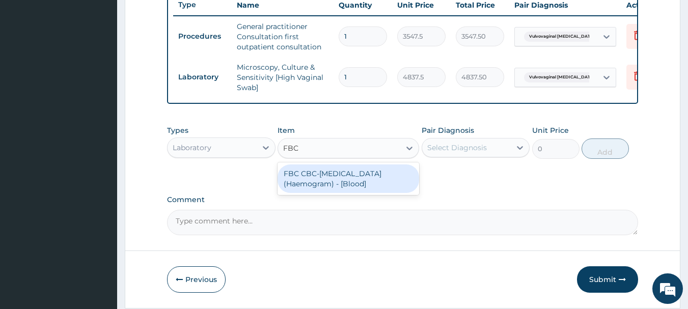
click at [372, 180] on div "FBC CBC-Complete Blood Count (Haemogram) - [Blood]" at bounding box center [349, 179] width 142 height 29
type input "4300"
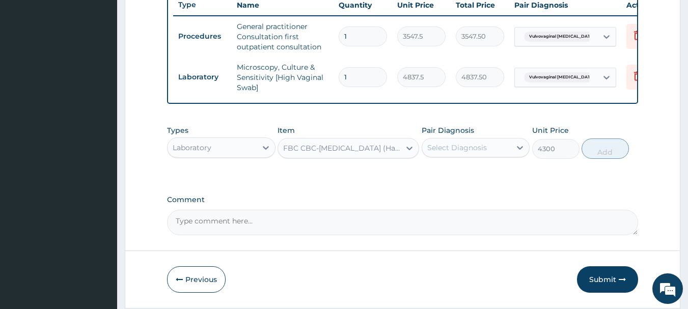
drag, startPoint x: 448, startPoint y: 147, endPoint x: 456, endPoint y: 167, distance: 22.0
click at [449, 150] on div "Select Diagnosis" at bounding box center [466, 148] width 89 height 16
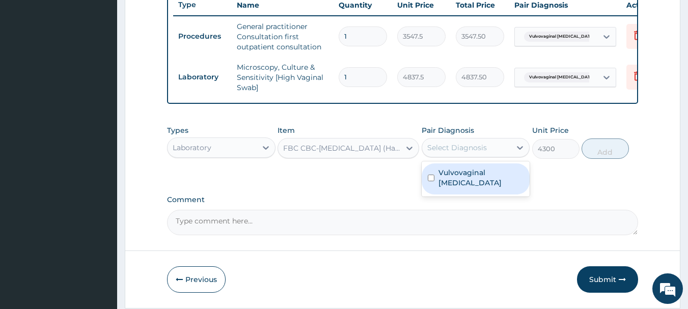
click at [481, 188] on label "Vulvovaginal candidosis" at bounding box center [482, 178] width 86 height 20
checkbox input "true"
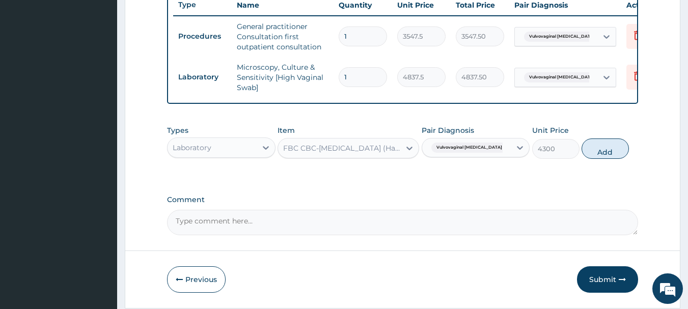
drag, startPoint x: 603, startPoint y: 162, endPoint x: 544, endPoint y: 171, distance: 59.9
click at [602, 159] on button "Add" at bounding box center [605, 149] width 47 height 20
type input "0"
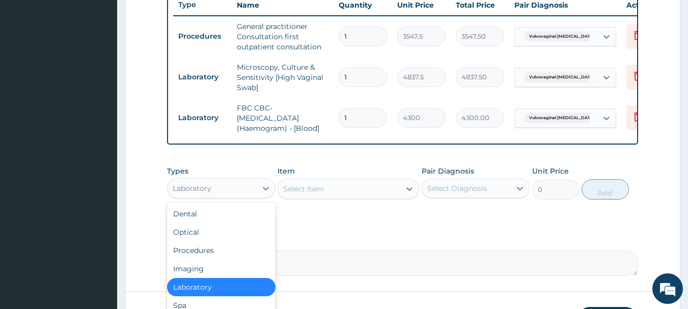
click at [202, 194] on div "Laboratory" at bounding box center [192, 188] width 39 height 10
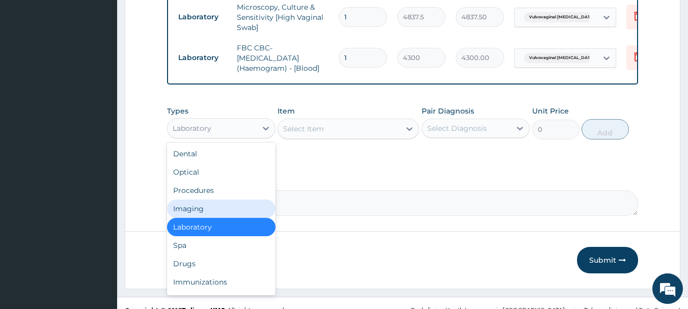
scroll to position [472, 0]
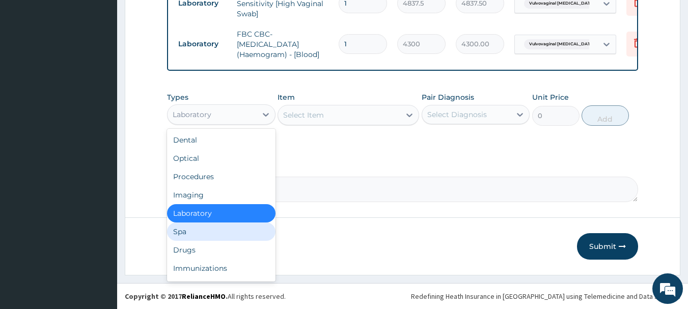
click at [208, 230] on div "Spa" at bounding box center [221, 232] width 109 height 18
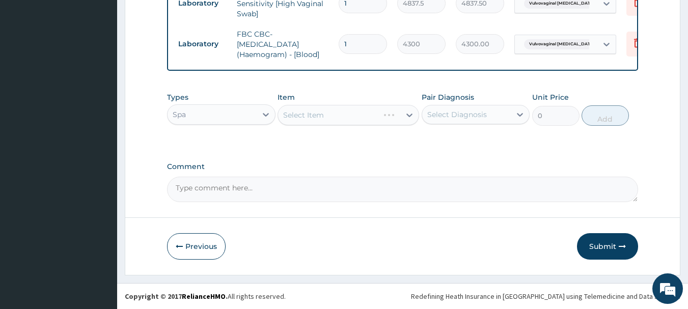
click at [241, 118] on div "Spa" at bounding box center [212, 114] width 89 height 16
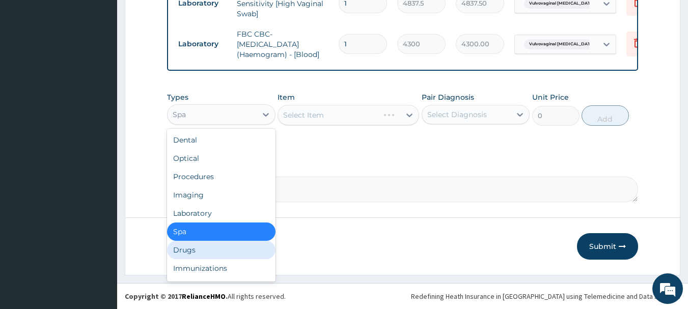
click at [211, 251] on div "Drugs" at bounding box center [221, 250] width 109 height 18
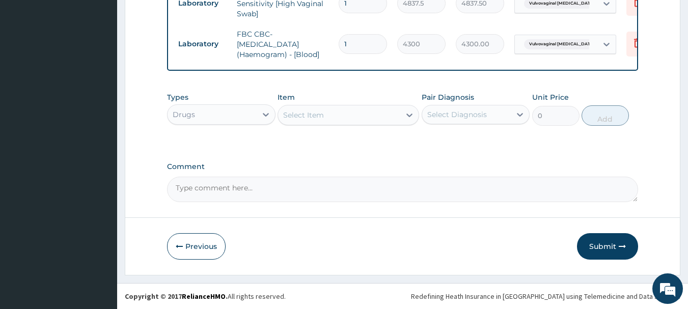
click at [335, 121] on div "Select Item" at bounding box center [339, 115] width 122 height 16
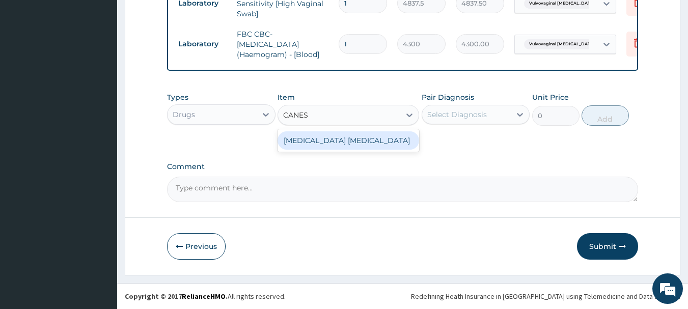
type input "CANEST"
click at [394, 145] on div "[MEDICAL_DATA] [MEDICAL_DATA]" at bounding box center [349, 140] width 142 height 18
type input "6987.5"
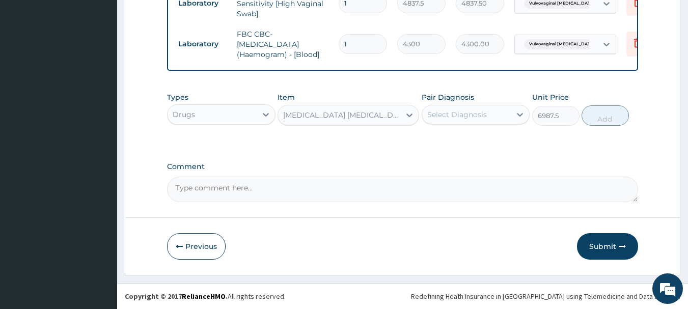
click at [478, 122] on div "Select Diagnosis" at bounding box center [466, 114] width 89 height 16
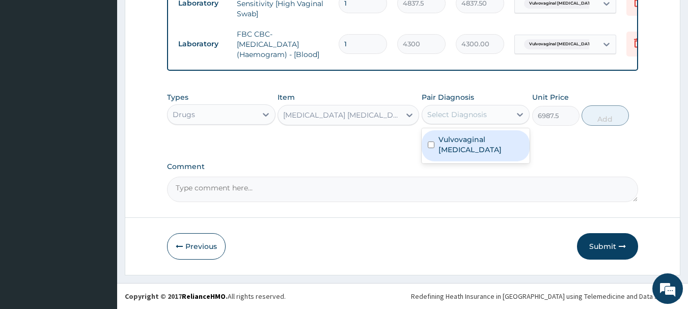
drag, startPoint x: 489, startPoint y: 146, endPoint x: 513, endPoint y: 145, distance: 24.0
click at [489, 147] on label "Vulvovaginal candidosis" at bounding box center [482, 145] width 86 height 20
checkbox input "true"
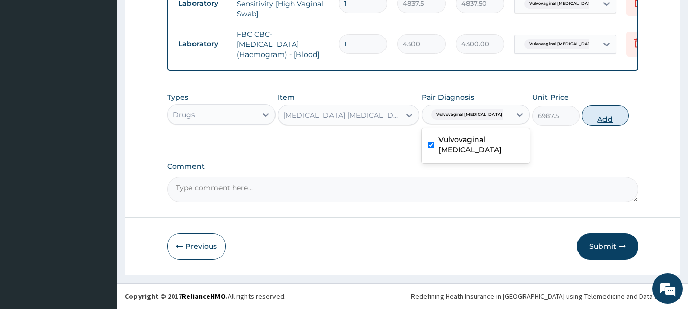
click at [605, 118] on button "Add" at bounding box center [605, 115] width 47 height 20
type input "0"
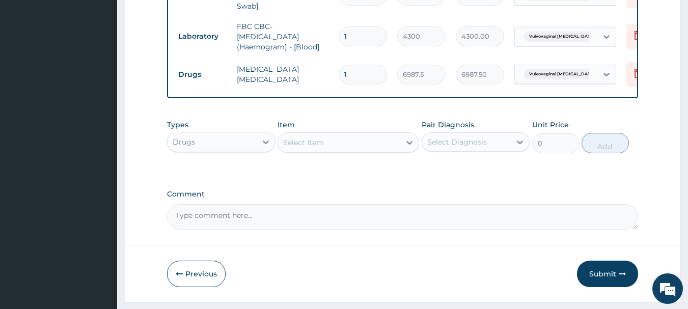
click at [323, 142] on div "Select Item" at bounding box center [339, 143] width 122 height 16
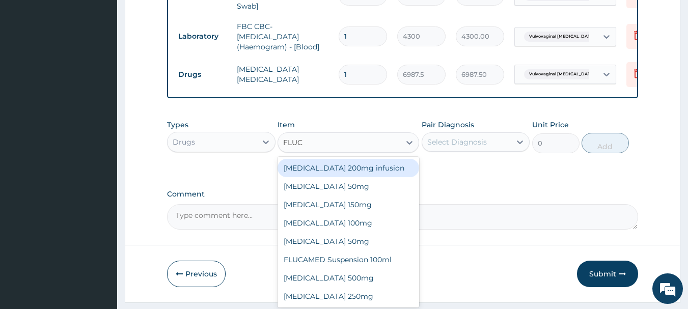
type input "FLUCO"
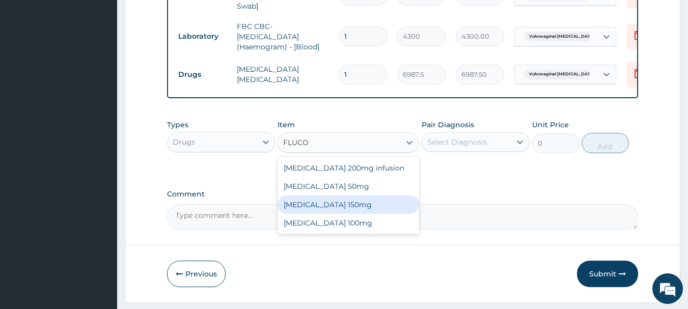
click at [355, 214] on div "Fluconazole 150mg" at bounding box center [349, 205] width 142 height 18
type input "1397.5"
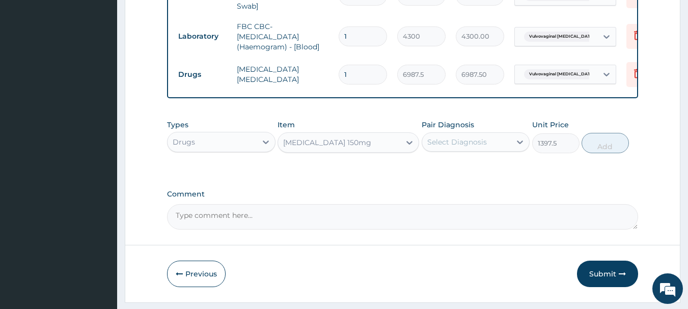
click at [455, 147] on div "Select Diagnosis" at bounding box center [457, 142] width 60 height 10
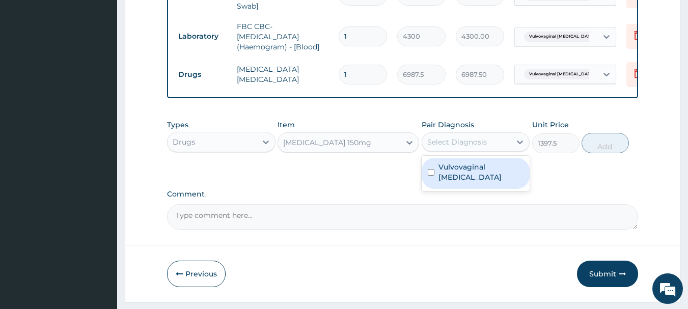
drag, startPoint x: 474, startPoint y: 176, endPoint x: 498, endPoint y: 192, distance: 28.3
click at [479, 182] on label "Vulvovaginal candidosis" at bounding box center [482, 172] width 86 height 20
checkbox input "true"
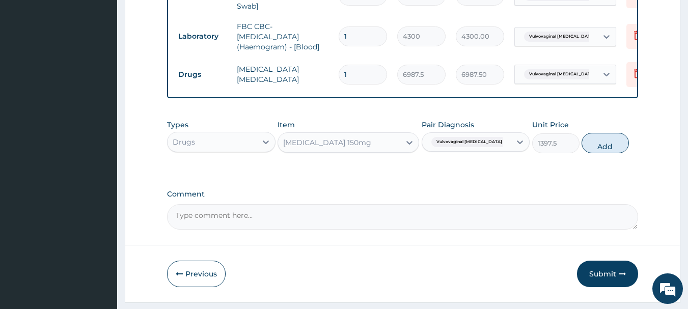
click at [607, 152] on button "Add" at bounding box center [605, 143] width 47 height 20
type input "0"
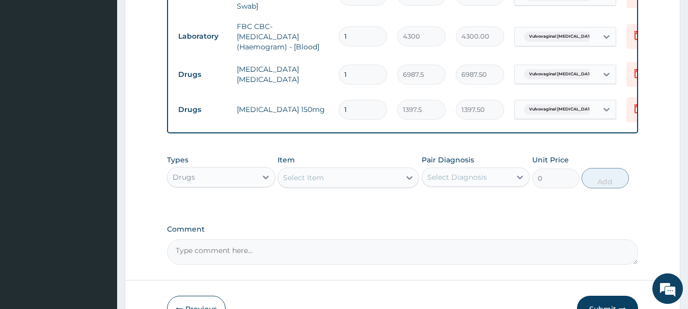
click at [310, 183] on div "Select Item" at bounding box center [303, 178] width 41 height 10
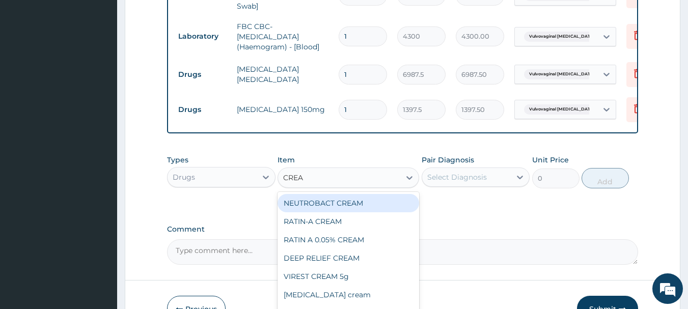
type input "CREAM"
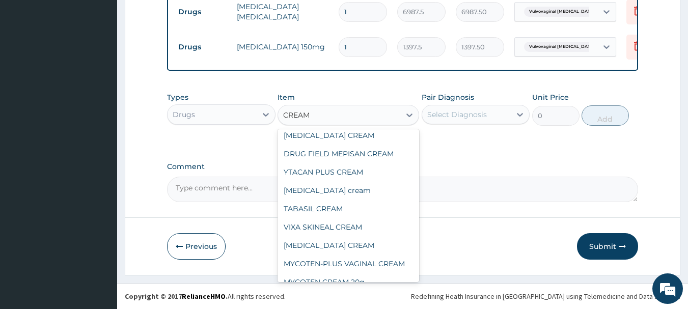
scroll to position [267, 0]
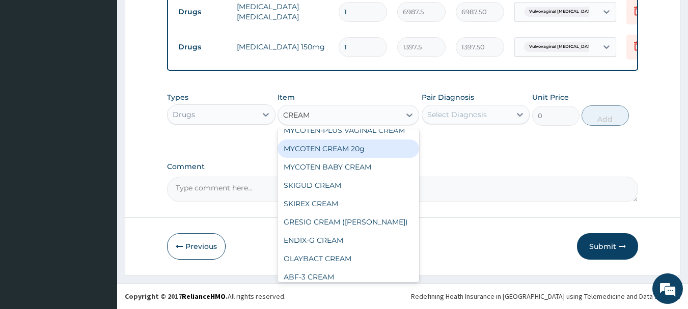
click at [327, 151] on div "MYCOTEN CREAM 20g" at bounding box center [349, 149] width 142 height 18
type input "1075"
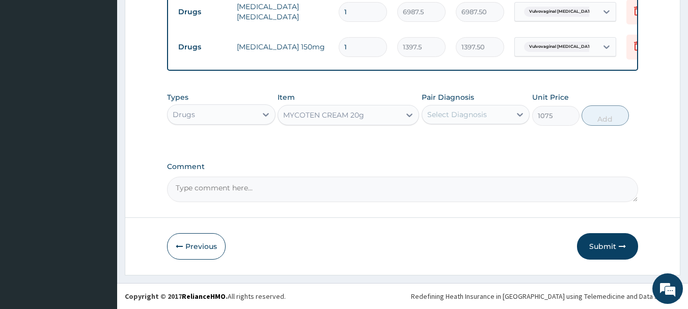
click at [436, 117] on div "Select Diagnosis" at bounding box center [457, 115] width 60 height 10
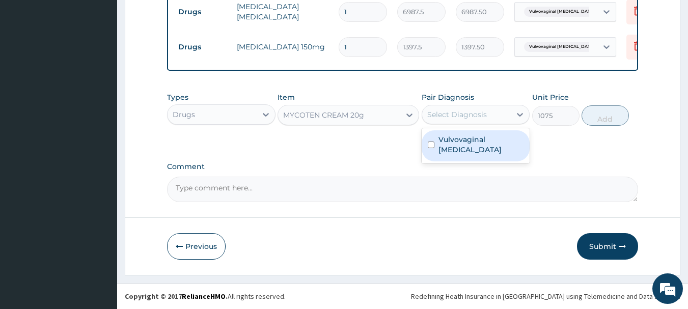
drag, startPoint x: 456, startPoint y: 144, endPoint x: 485, endPoint y: 163, distance: 34.2
click at [456, 149] on label "Vulvovaginal candidosis" at bounding box center [482, 145] width 86 height 20
checkbox input "true"
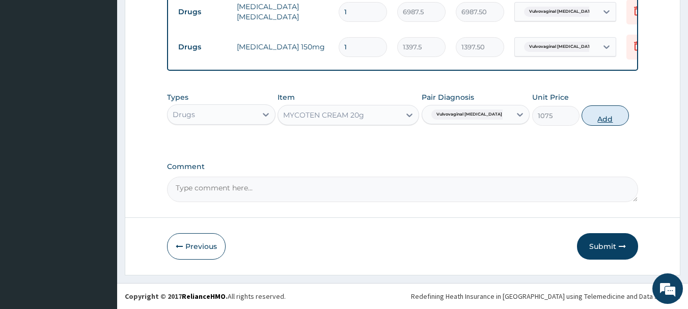
click at [602, 120] on button "Add" at bounding box center [605, 115] width 47 height 20
type input "0"
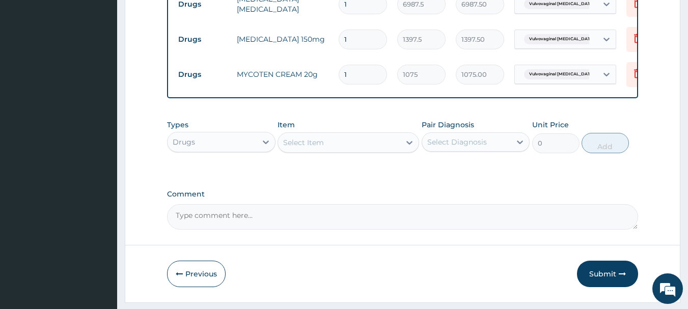
click at [329, 146] on div "Select Item" at bounding box center [339, 143] width 122 height 16
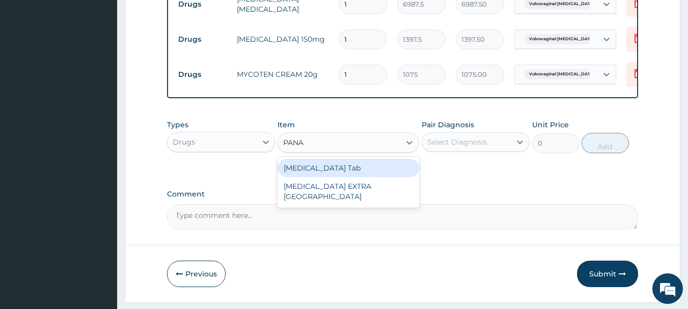
type input "PANAD"
drag, startPoint x: 392, startPoint y: 170, endPoint x: 400, endPoint y: 168, distance: 8.4
click at [393, 170] on div "[MEDICAL_DATA] Tab" at bounding box center [349, 168] width 142 height 18
type input "45.15"
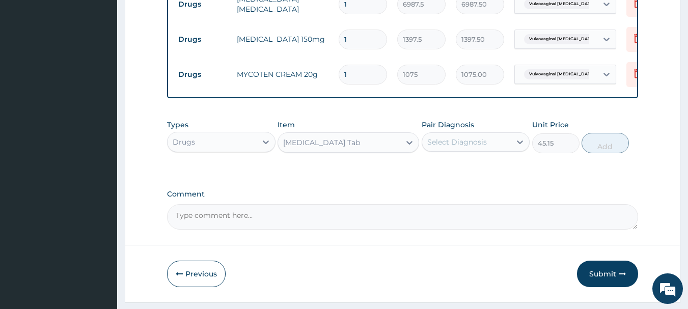
drag, startPoint x: 426, startPoint y: 154, endPoint x: 432, endPoint y: 163, distance: 9.9
click at [429, 150] on div "Select Diagnosis" at bounding box center [466, 142] width 89 height 16
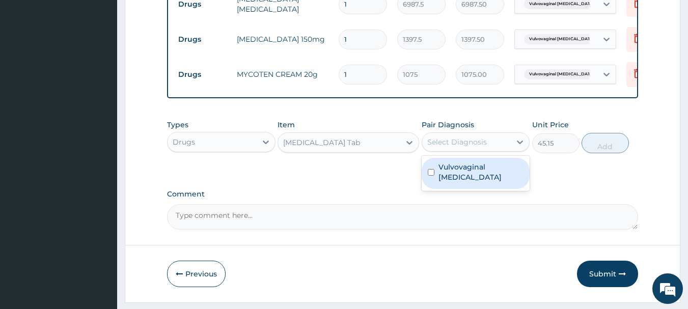
click at [455, 189] on div "Vulvovaginal candidosis" at bounding box center [476, 173] width 109 height 31
checkbox input "true"
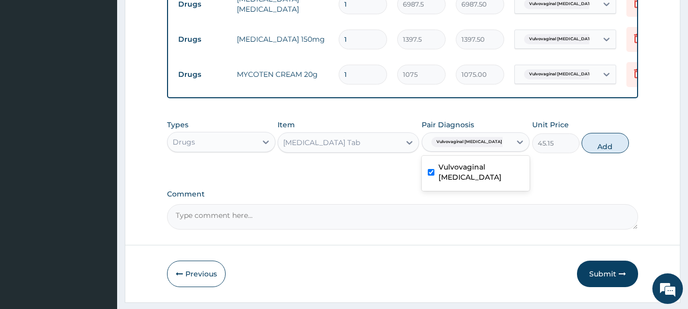
click at [604, 153] on button "Add" at bounding box center [605, 143] width 47 height 20
type input "0"
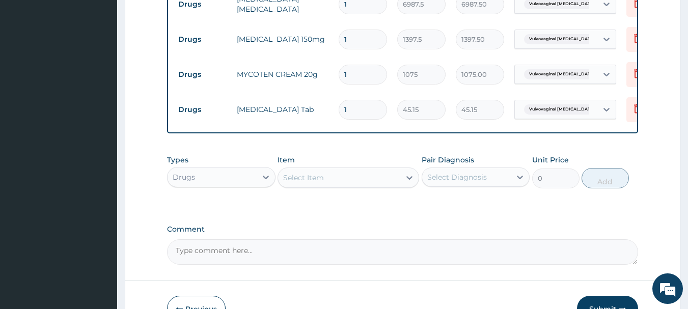
type input "18"
type input "812.70"
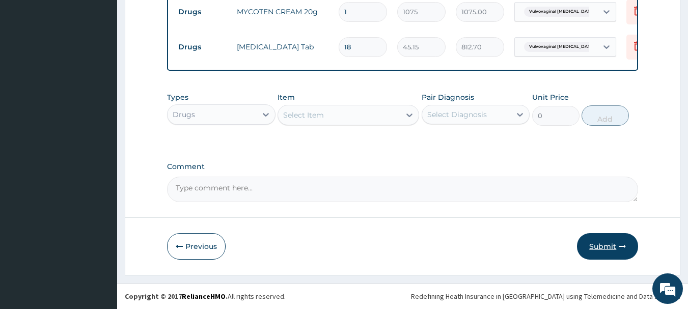
type input "18"
click at [611, 246] on button "Submit" at bounding box center [607, 246] width 61 height 26
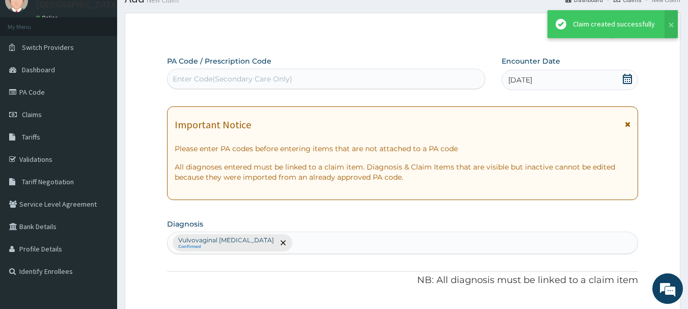
scroll to position [612, 0]
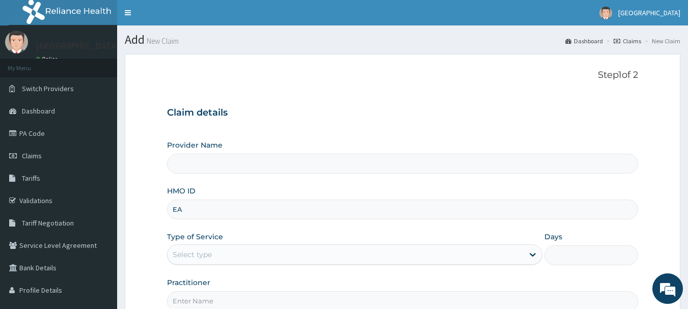
type input "EAI"
type input "[GEOGRAPHIC_DATA]"
type input "EAI/10038/A"
click at [271, 255] on div "Select type" at bounding box center [346, 255] width 356 height 16
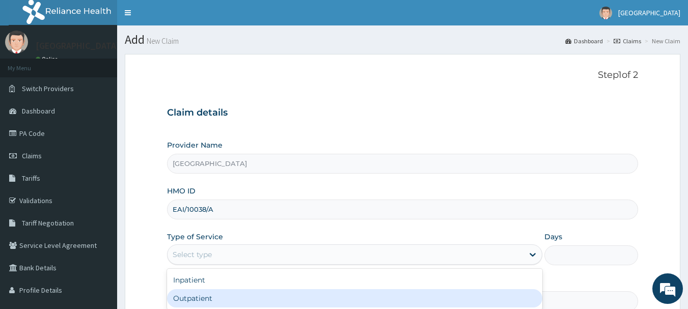
click at [256, 298] on div "Outpatient" at bounding box center [355, 298] width 376 height 18
type input "1"
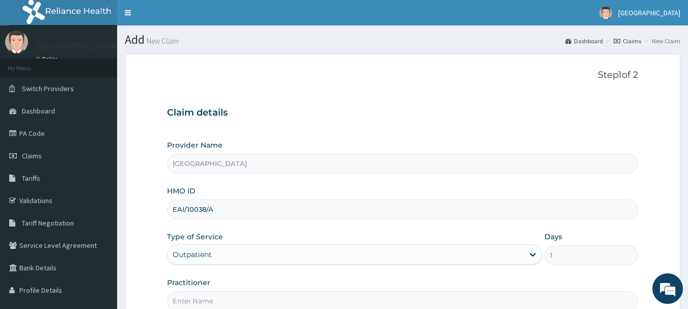
click at [252, 301] on input "Practitioner" at bounding box center [403, 301] width 472 height 20
type input "[PERSON_NAME]"
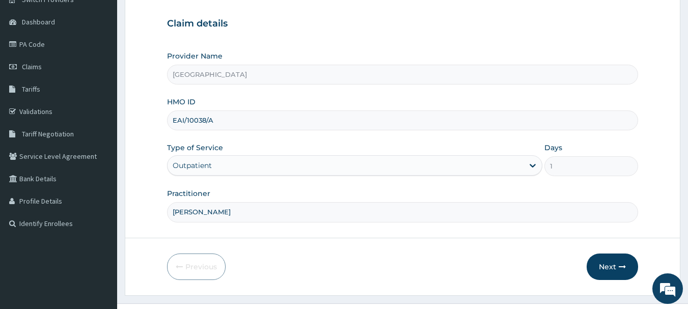
scroll to position [110, 0]
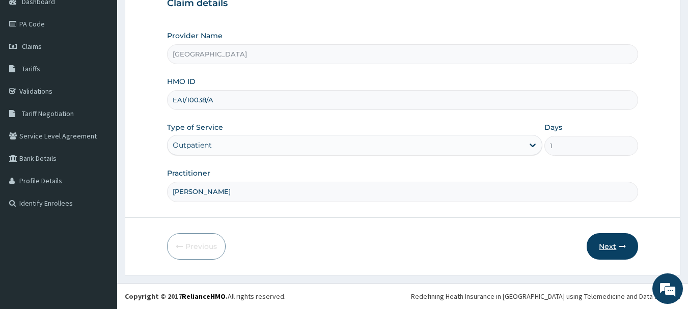
click at [607, 241] on button "Next" at bounding box center [612, 246] width 51 height 26
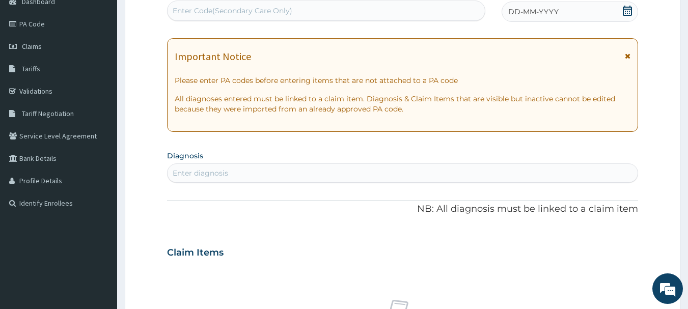
click at [532, 17] on span "DD-MM-YYYY" at bounding box center [534, 12] width 50 height 10
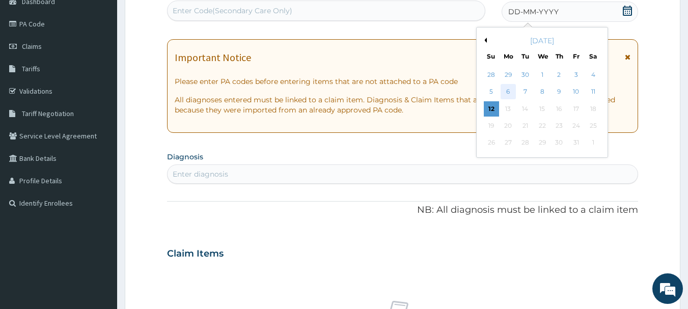
click at [511, 90] on div "6" at bounding box center [508, 92] width 15 height 15
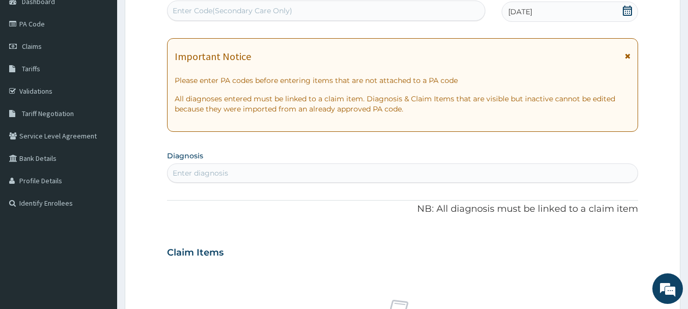
click at [304, 172] on div "Enter diagnosis" at bounding box center [403, 173] width 471 height 16
type input "URTI"
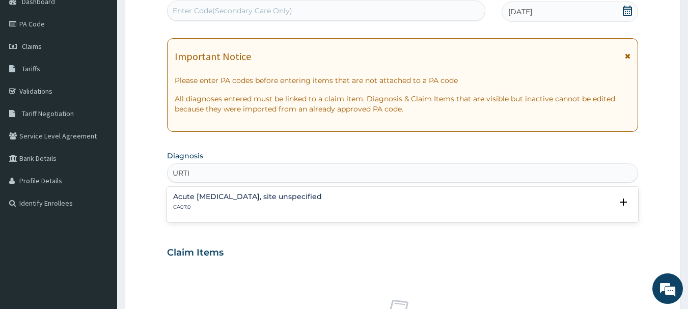
click at [313, 193] on h4 "Acute [MEDICAL_DATA], site unspecified" at bounding box center [247, 197] width 149 height 8
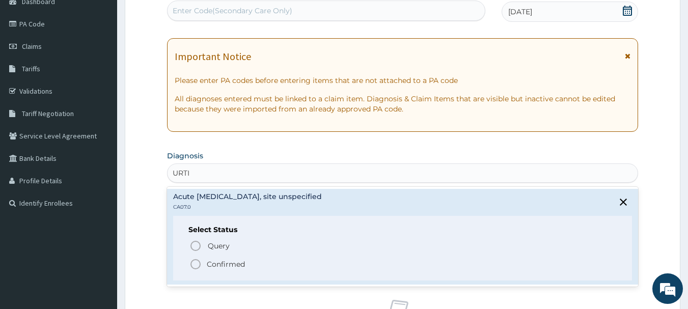
click at [198, 263] on icon "status option filled" at bounding box center [196, 264] width 12 height 12
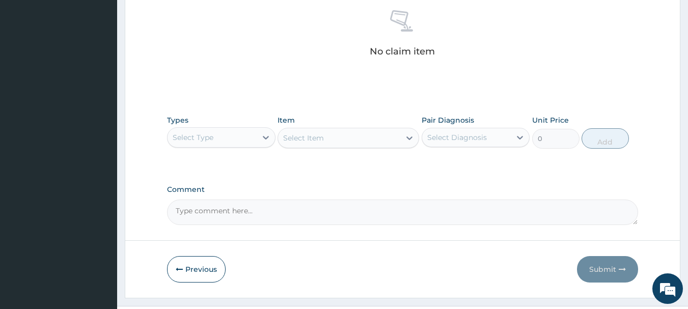
scroll to position [422, 0]
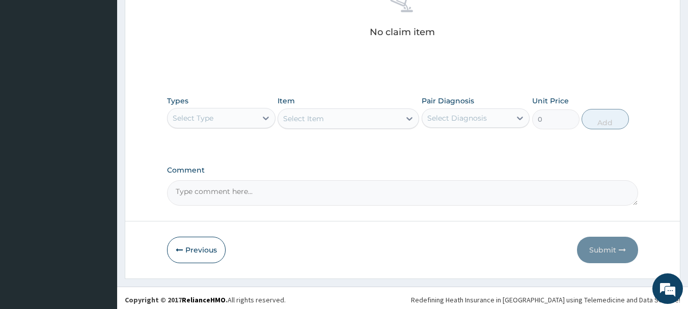
click at [250, 99] on div "Types Select Type" at bounding box center [221, 113] width 109 height 34
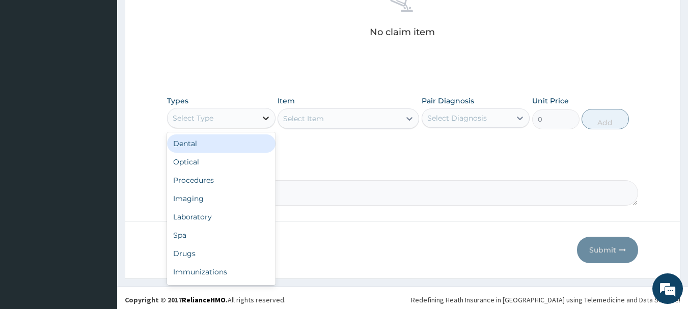
click at [258, 112] on div at bounding box center [266, 118] width 18 height 18
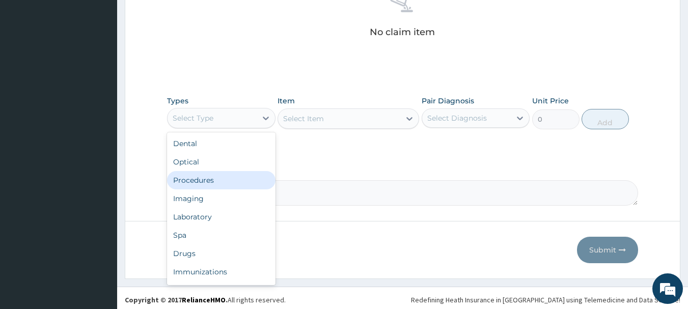
click at [217, 188] on div "Procedures" at bounding box center [221, 180] width 109 height 18
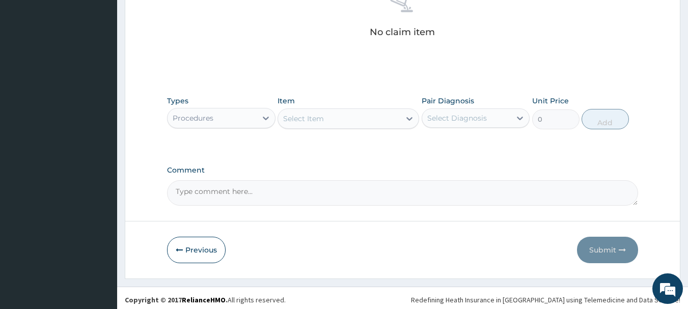
click at [364, 120] on div "Select Item" at bounding box center [339, 119] width 122 height 16
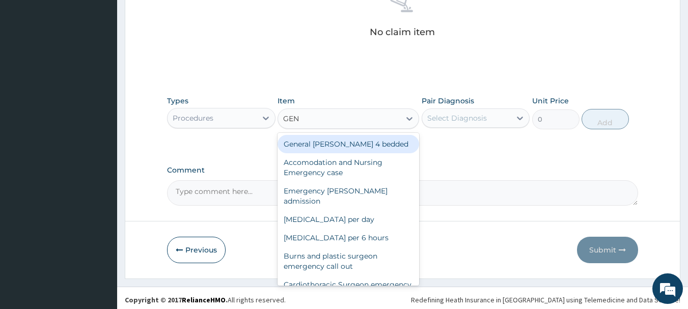
type input "GENE"
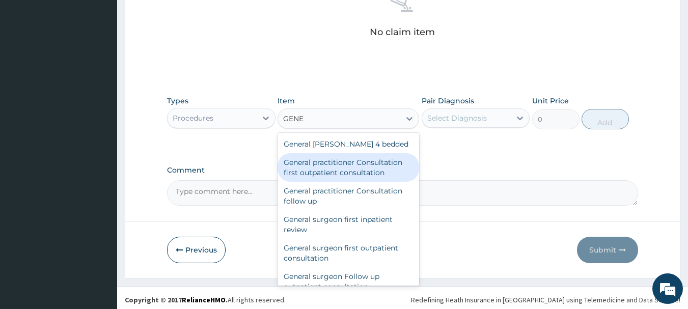
click at [389, 160] on div "General practitioner Consultation first outpatient consultation" at bounding box center [349, 167] width 142 height 29
type input "3547.5"
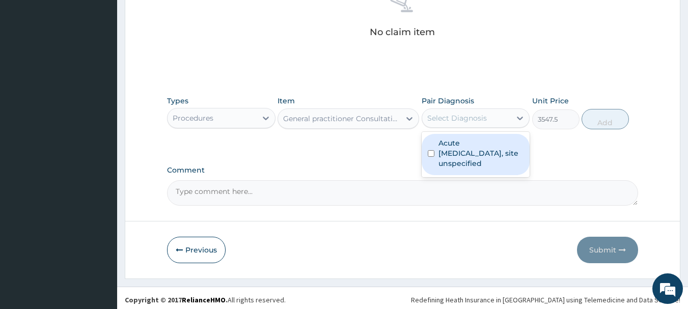
drag, startPoint x: 468, startPoint y: 119, endPoint x: 477, endPoint y: 164, distance: 45.8
click at [468, 121] on div "Select Diagnosis" at bounding box center [457, 118] width 60 height 10
click at [481, 169] on div "Acute [MEDICAL_DATA], site unspecified" at bounding box center [476, 154] width 109 height 41
checkbox input "true"
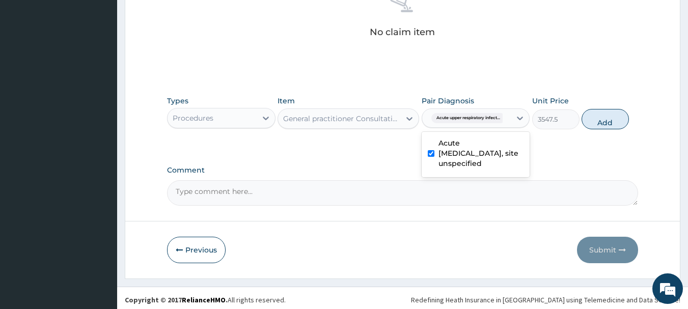
drag, startPoint x: 612, startPoint y: 122, endPoint x: 518, endPoint y: 131, distance: 94.8
click at [613, 123] on button "Add" at bounding box center [605, 119] width 47 height 20
type input "0"
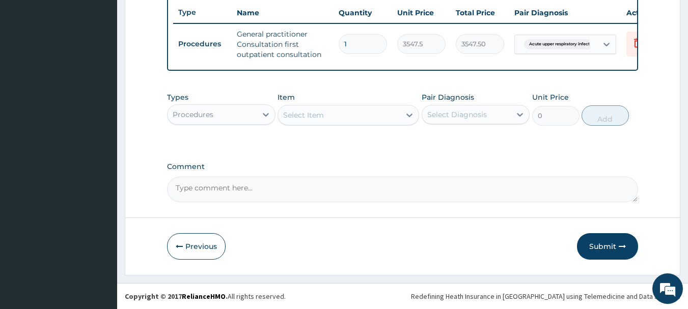
scroll to position [390, 0]
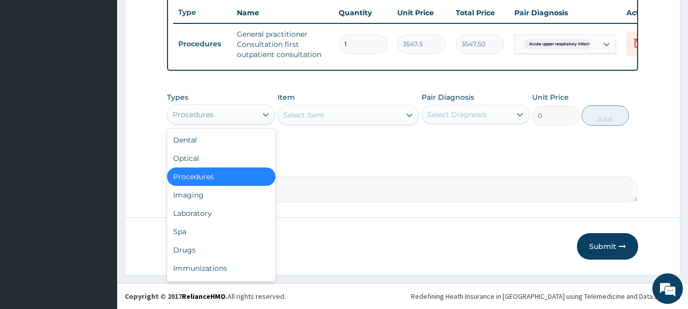
click at [233, 109] on div "Procedures" at bounding box center [212, 114] width 89 height 16
click at [237, 251] on div "Drugs" at bounding box center [221, 250] width 109 height 18
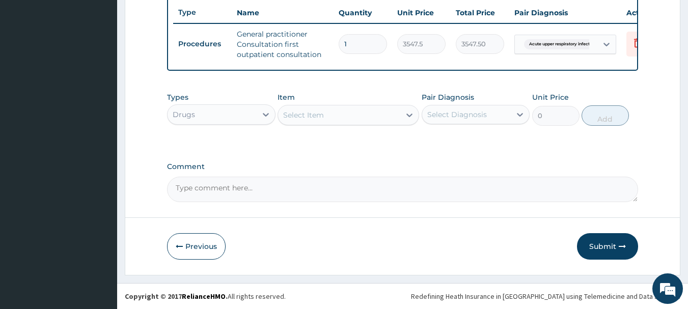
click at [357, 117] on div "Select Item" at bounding box center [339, 115] width 122 height 16
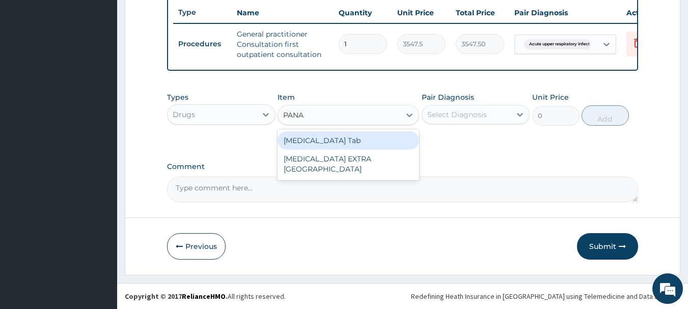
type input "PANAD"
click at [339, 139] on div "[MEDICAL_DATA] Tab" at bounding box center [349, 140] width 142 height 18
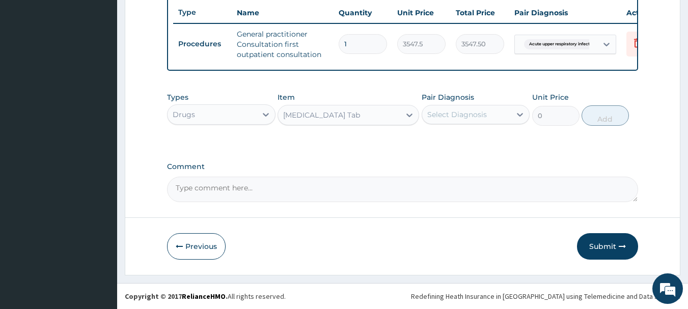
type input "45.15"
click at [489, 111] on div "Select Diagnosis" at bounding box center [466, 114] width 89 height 16
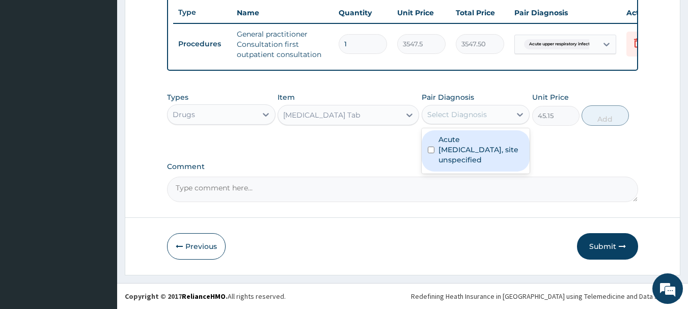
drag, startPoint x: 490, startPoint y: 143, endPoint x: 591, endPoint y: 147, distance: 100.4
click at [490, 147] on label "Acute [MEDICAL_DATA], site unspecified" at bounding box center [482, 150] width 86 height 31
checkbox input "true"
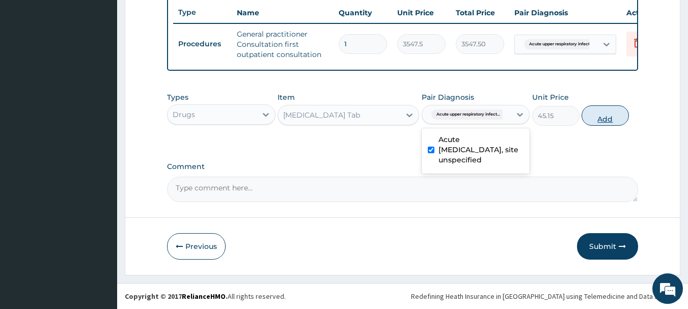
click at [622, 112] on button "Add" at bounding box center [605, 115] width 47 height 20
type input "0"
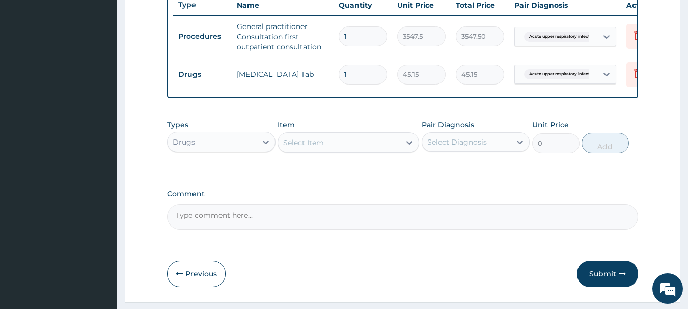
type input "18"
type input "812.70"
type input "18"
click at [347, 151] on div "Select Item" at bounding box center [339, 143] width 122 height 16
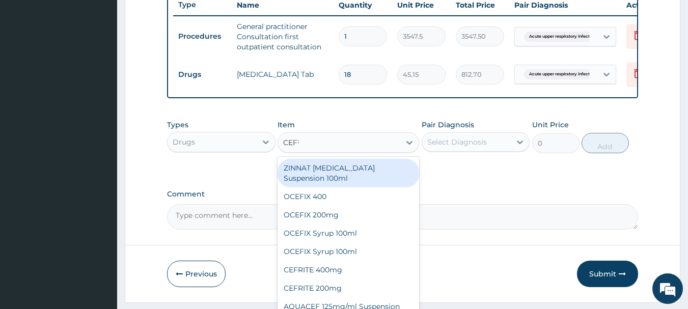
type input "CEFUR"
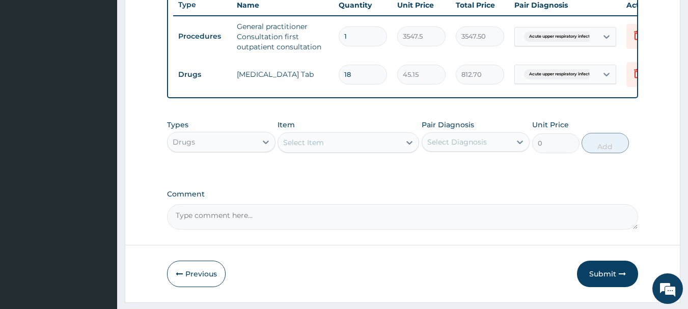
click at [386, 151] on div "Select Item" at bounding box center [339, 143] width 122 height 16
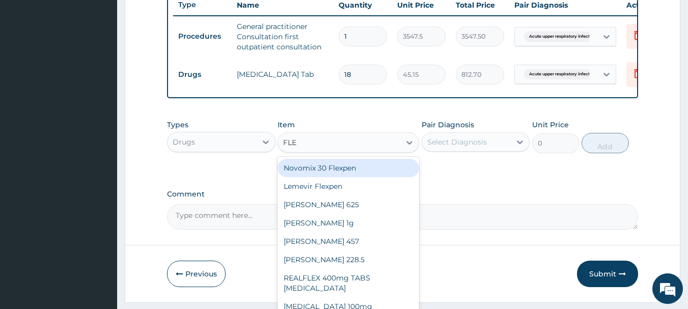
type input "FLEM"
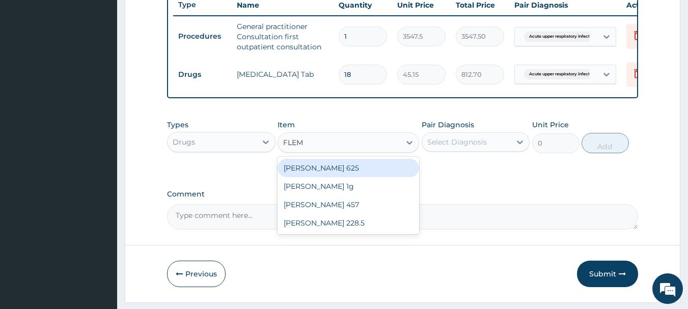
click at [397, 176] on div "[PERSON_NAME] 625" at bounding box center [349, 168] width 142 height 18
type input "537.5"
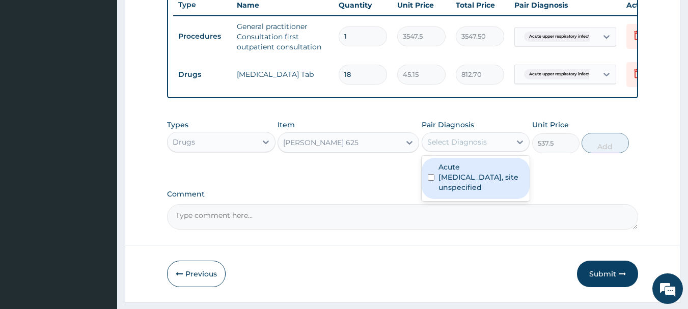
drag, startPoint x: 490, startPoint y: 148, endPoint x: 493, endPoint y: 169, distance: 20.5
click at [491, 150] on div "Select Diagnosis" at bounding box center [466, 142] width 89 height 16
click at [496, 170] on label "Acute [MEDICAL_DATA], site unspecified" at bounding box center [482, 177] width 86 height 31
checkbox input "true"
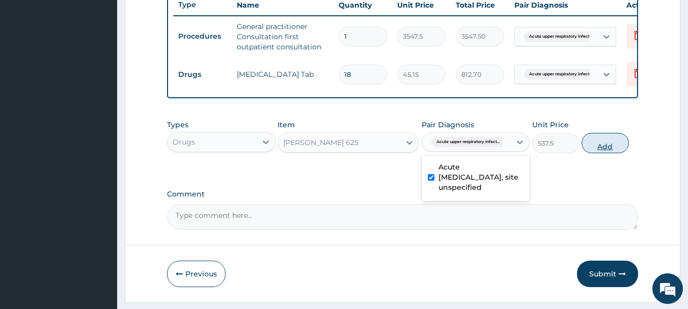
click at [590, 153] on button "Add" at bounding box center [605, 143] width 47 height 20
type input "0"
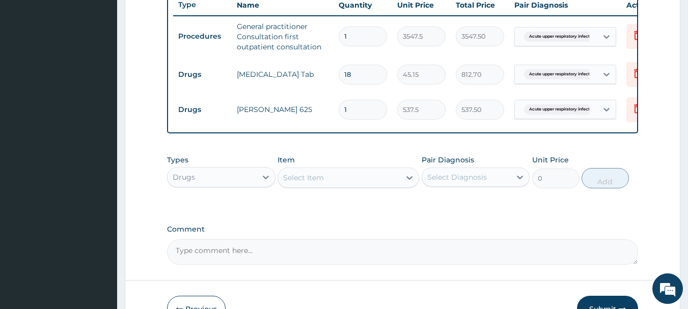
type input "10"
type input "5375.00"
type input "10"
click at [346, 185] on div "Select Item" at bounding box center [339, 178] width 122 height 16
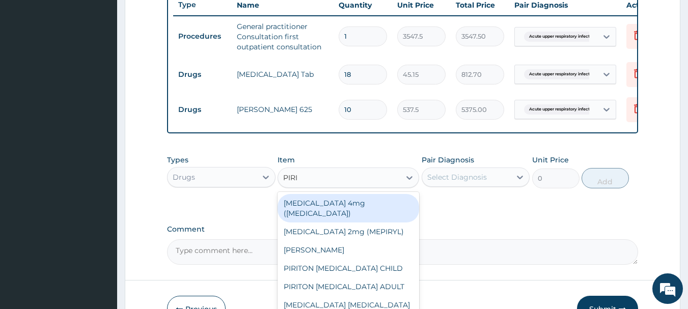
type input "PIRIT"
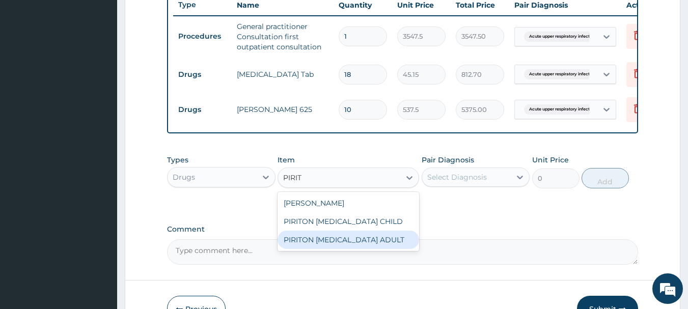
click at [381, 249] on div "PIRITON [MEDICAL_DATA] ADULT" at bounding box center [349, 240] width 142 height 18
type input "1075"
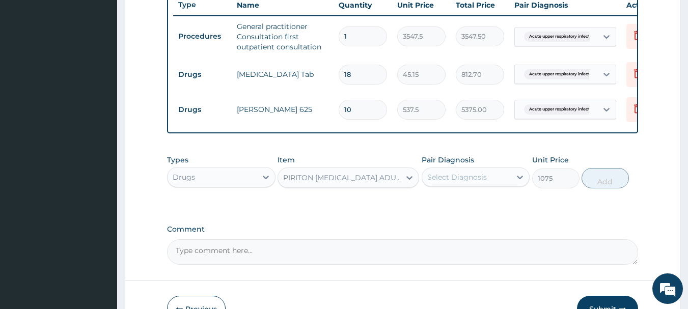
click at [464, 182] on div "Select Diagnosis" at bounding box center [457, 177] width 60 height 10
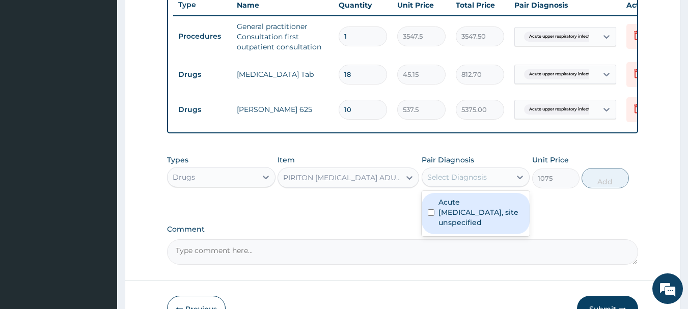
drag, startPoint x: 465, startPoint y: 214, endPoint x: 581, endPoint y: 215, distance: 115.7
click at [465, 218] on label "Acute [MEDICAL_DATA], site unspecified" at bounding box center [482, 212] width 86 height 31
checkbox input "true"
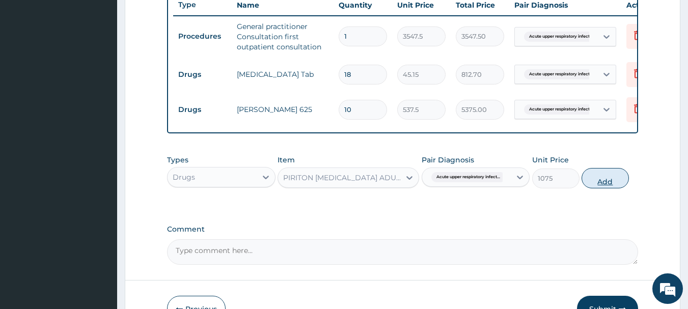
click at [594, 189] on button "Add" at bounding box center [605, 178] width 47 height 20
type input "0"
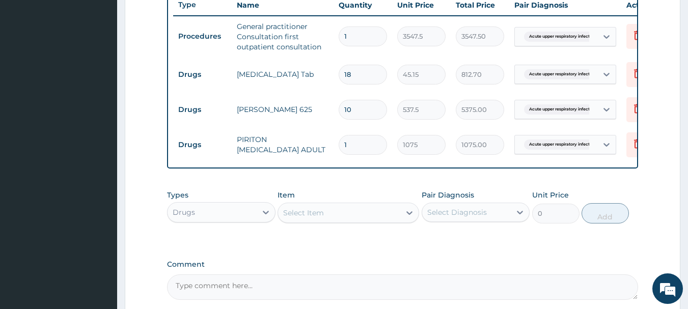
scroll to position [496, 0]
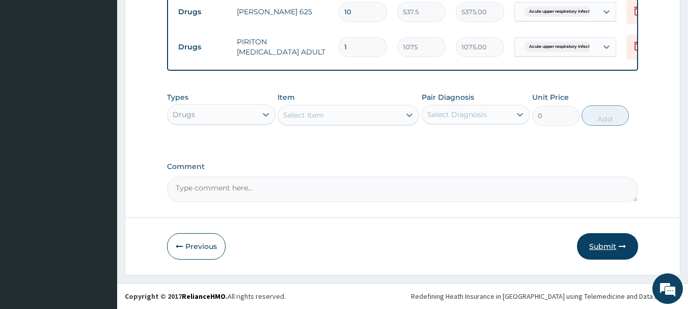
click at [615, 248] on button "Submit" at bounding box center [607, 246] width 61 height 26
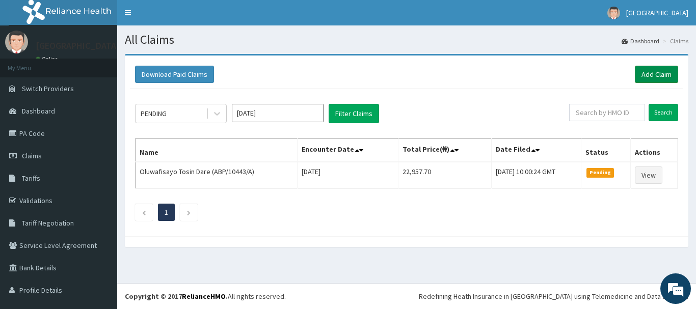
click at [656, 71] on link "Add Claim" at bounding box center [656, 74] width 43 height 17
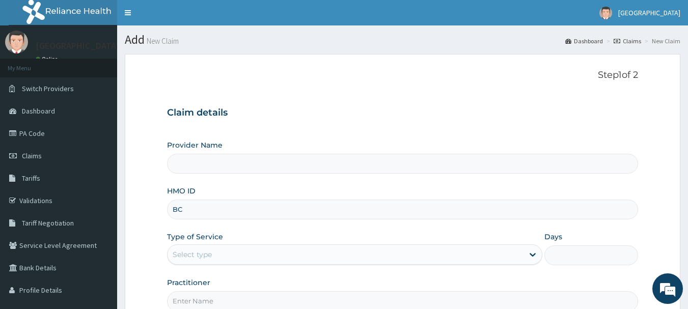
type input "BCK"
type input "[GEOGRAPHIC_DATA]"
type input "BCK/10118/A"
drag, startPoint x: 258, startPoint y: 251, endPoint x: 260, endPoint y: 267, distance: 16.4
click at [258, 255] on div "Select type" at bounding box center [346, 255] width 356 height 16
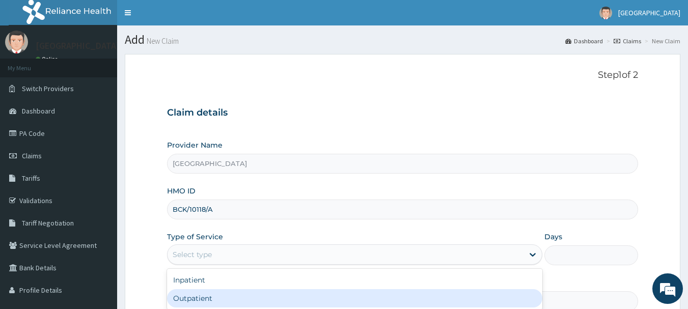
click at [263, 295] on div "Outpatient" at bounding box center [355, 298] width 376 height 18
type input "1"
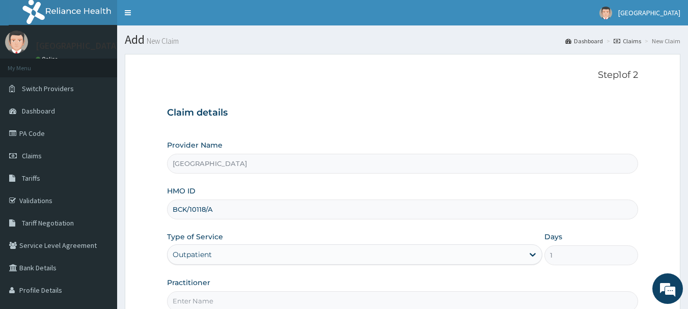
click at [263, 295] on input "Practitioner" at bounding box center [403, 301] width 472 height 20
type input "[PERSON_NAME]"
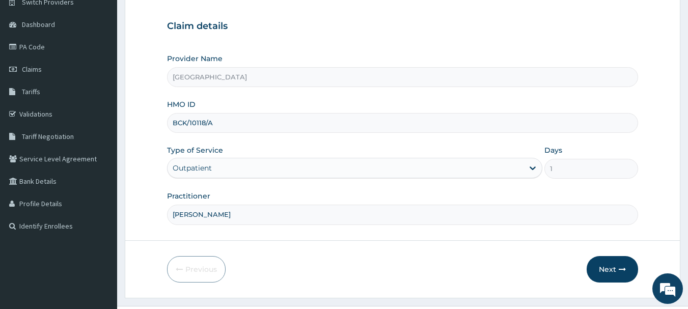
scroll to position [110, 0]
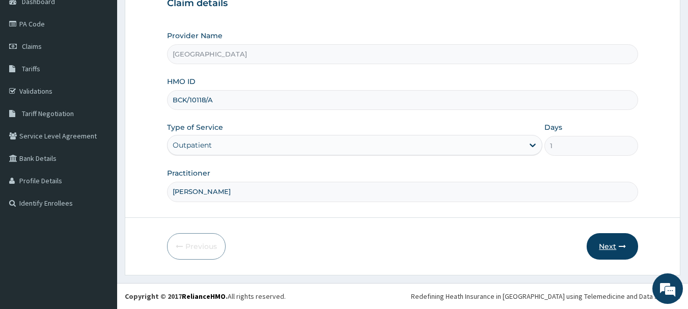
click at [618, 245] on button "Next" at bounding box center [612, 246] width 51 height 26
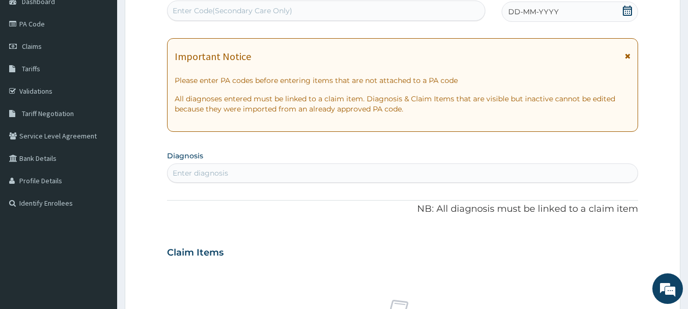
click at [538, 11] on span "DD-MM-YYYY" at bounding box center [534, 12] width 50 height 10
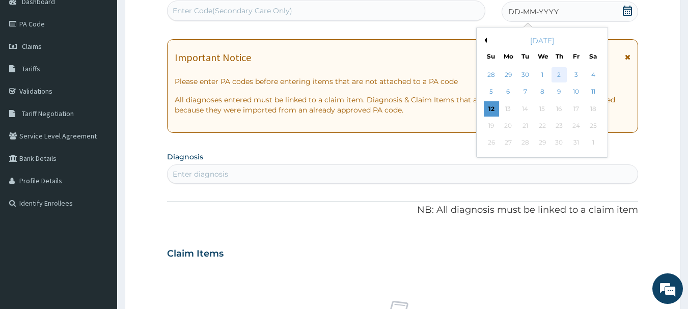
click at [559, 70] on div "2" at bounding box center [559, 74] width 15 height 15
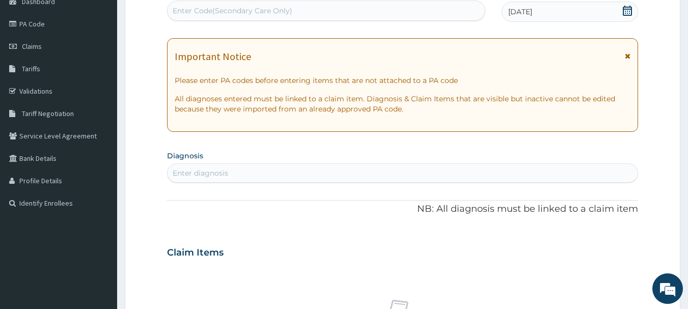
click at [332, 173] on div "Enter diagnosis" at bounding box center [403, 173] width 471 height 16
type input "FEVER"
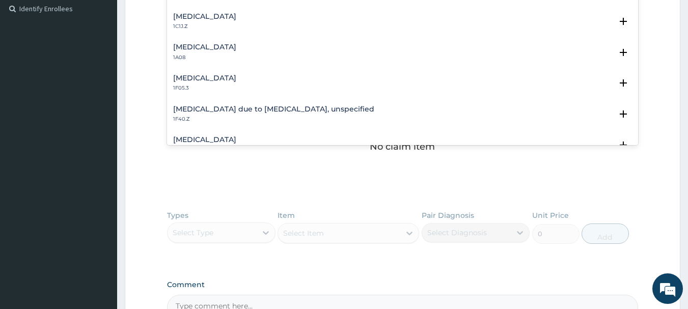
scroll to position [381, 0]
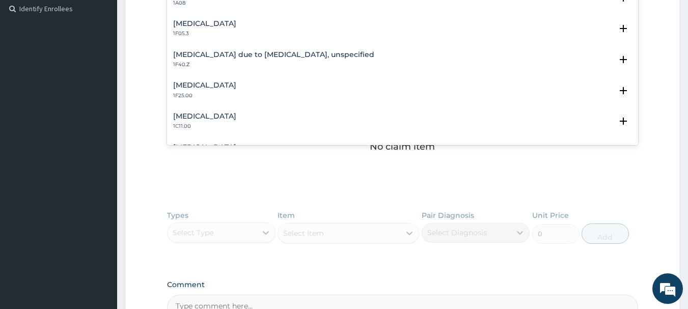
click at [318, 55] on h4 "[MEDICAL_DATA] due to [MEDICAL_DATA], unspecified" at bounding box center [273, 55] width 201 height 8
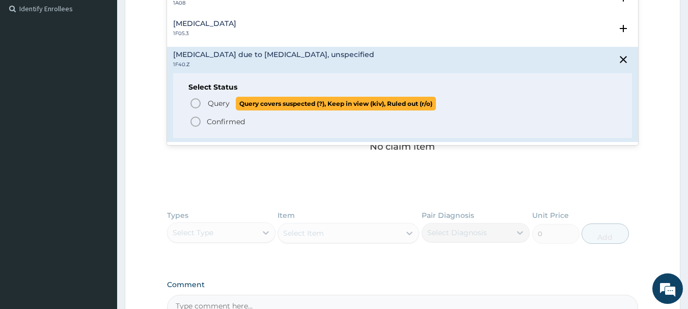
click at [217, 105] on span "Query" at bounding box center [219, 103] width 22 height 10
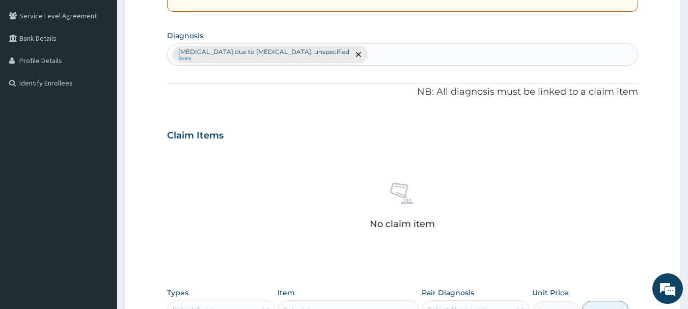
scroll to position [224, 0]
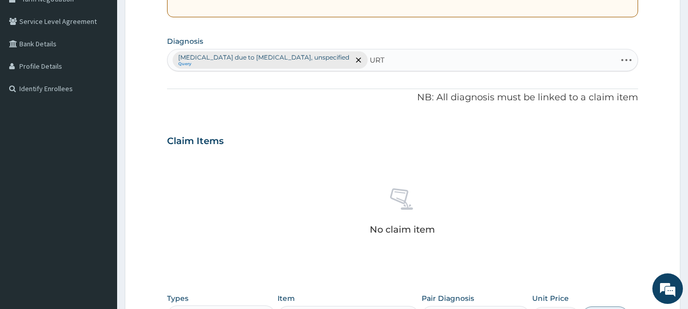
type input "URTI"
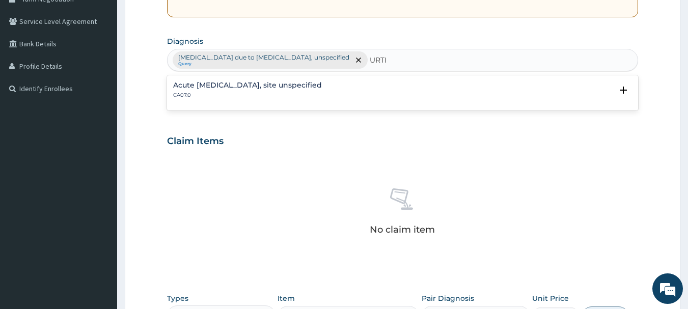
click at [233, 82] on h4 "Acute [MEDICAL_DATA], site unspecified" at bounding box center [247, 86] width 149 height 8
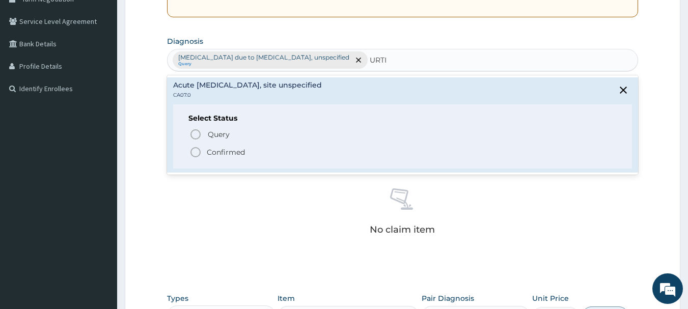
click at [195, 152] on icon "status option filled" at bounding box center [196, 152] width 12 height 12
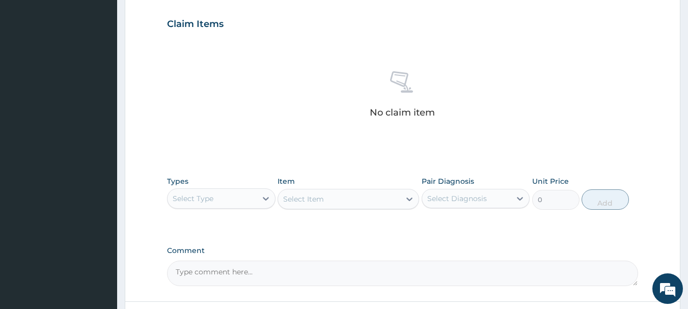
scroll to position [425, 0]
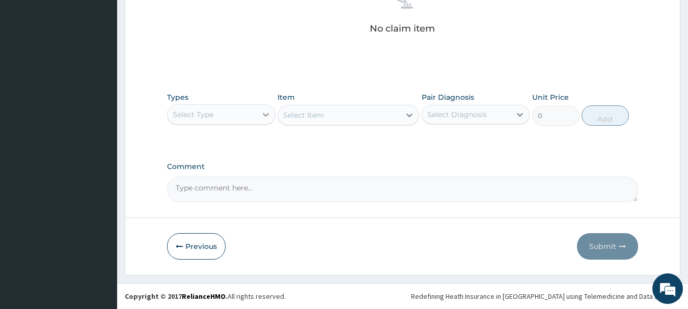
drag, startPoint x: 263, startPoint y: 117, endPoint x: 262, endPoint y: 123, distance: 6.8
click at [263, 116] on icon at bounding box center [266, 115] width 10 height 10
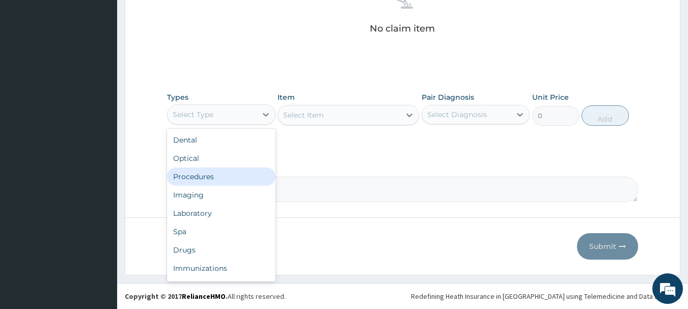
click at [246, 182] on div "Procedures" at bounding box center [221, 177] width 109 height 18
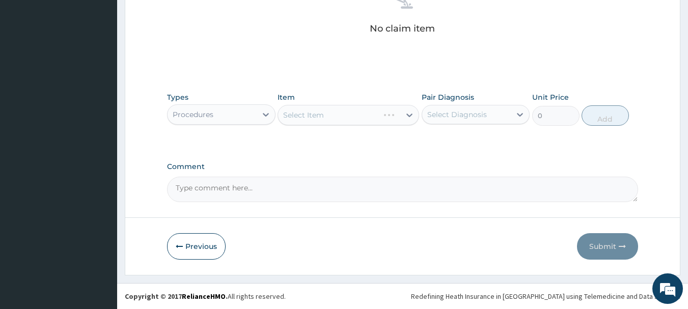
click at [339, 111] on div "Select Item" at bounding box center [349, 115] width 142 height 20
click at [339, 111] on div "Select Item" at bounding box center [339, 115] width 122 height 16
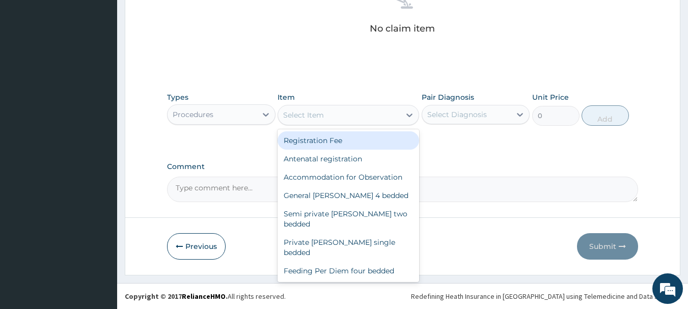
click at [323, 143] on div "Registration Fee" at bounding box center [349, 140] width 142 height 18
type input "2150"
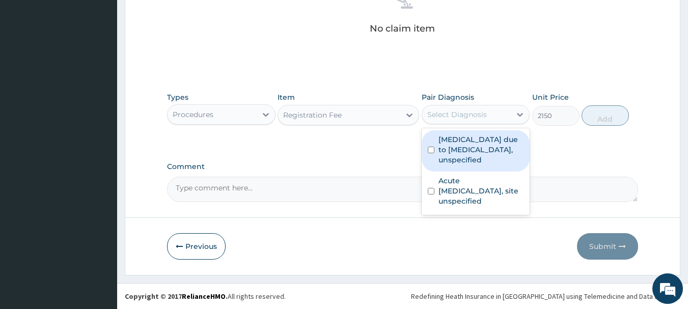
click at [444, 119] on div "Select Diagnosis" at bounding box center [466, 114] width 89 height 16
drag, startPoint x: 447, startPoint y: 138, endPoint x: 450, endPoint y: 147, distance: 9.7
click at [447, 140] on label "Malaria due to Plasmodium falciparum, unspecified" at bounding box center [482, 150] width 86 height 31
checkbox input "true"
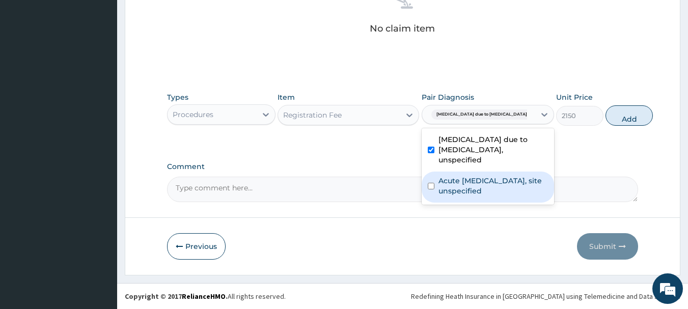
click at [459, 174] on div "Acute upper respiratory infection, site unspecified" at bounding box center [488, 187] width 132 height 31
checkbox input "true"
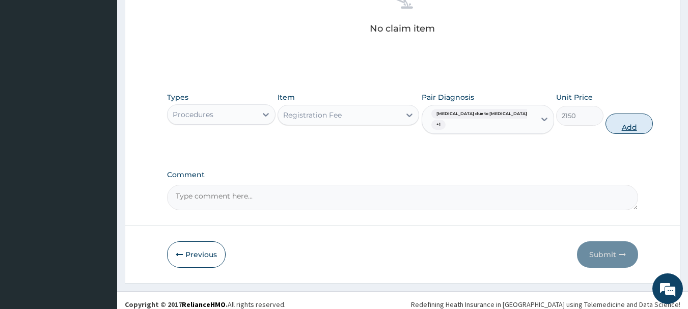
click at [613, 123] on button "Add" at bounding box center [629, 124] width 47 height 20
type input "0"
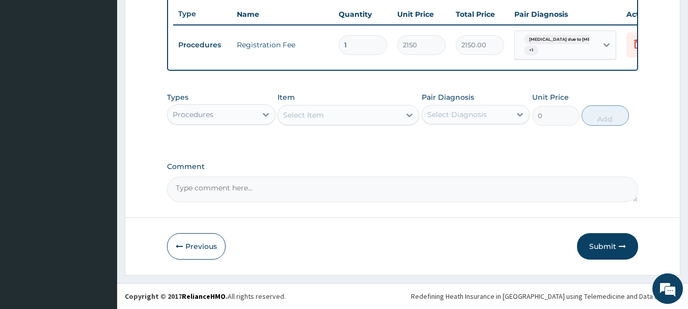
click at [233, 110] on div "Procedures" at bounding box center [212, 114] width 89 height 16
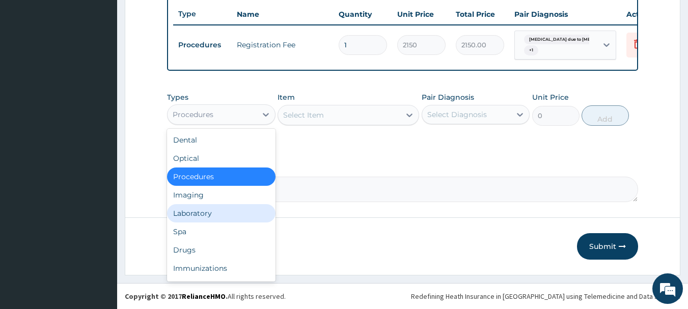
click at [229, 211] on div "Laboratory" at bounding box center [221, 213] width 109 height 18
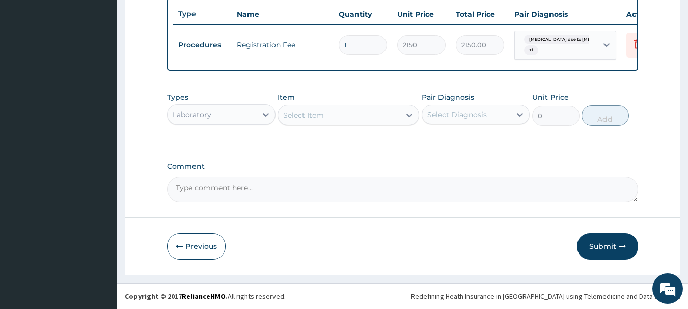
click at [339, 112] on div "Select Item" at bounding box center [339, 115] width 122 height 16
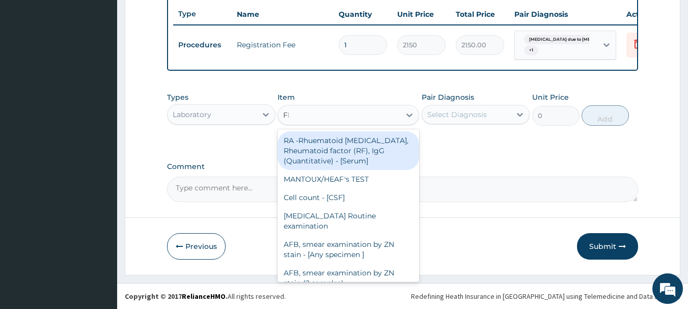
type input "FBC"
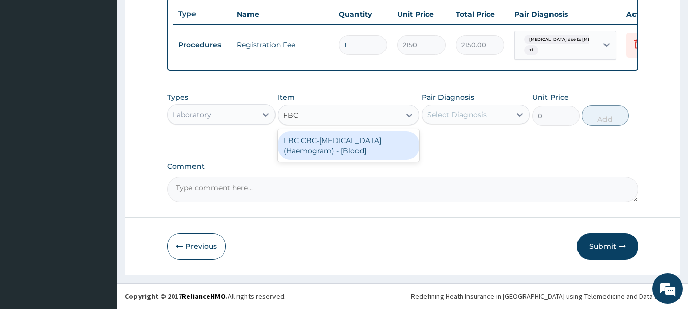
click at [379, 137] on div "FBC CBC-Complete Blood Count (Haemogram) - [Blood]" at bounding box center [349, 145] width 142 height 29
type input "4300"
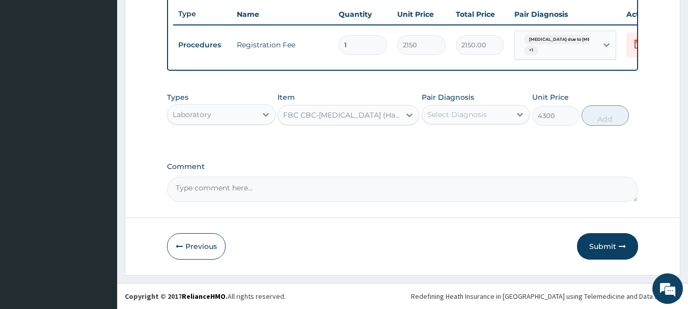
click at [469, 108] on div "Select Diagnosis" at bounding box center [466, 114] width 89 height 16
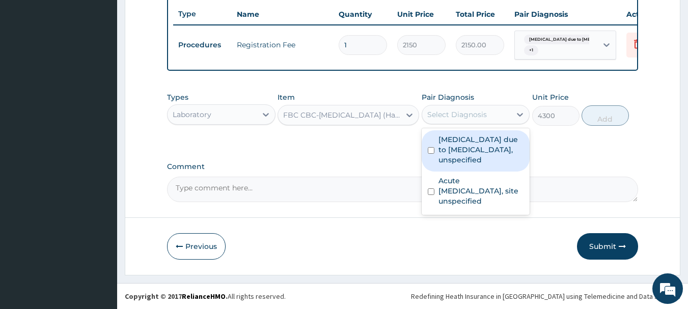
drag, startPoint x: 480, startPoint y: 140, endPoint x: 482, endPoint y: 167, distance: 27.1
click at [480, 141] on label "Malaria due to Plasmodium falciparum, unspecified" at bounding box center [482, 150] width 86 height 31
checkbox input "true"
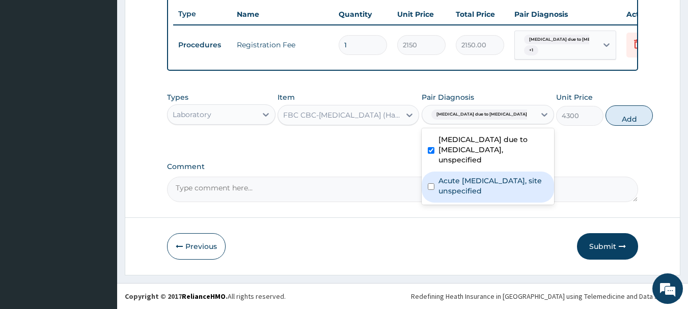
click at [476, 185] on label "Acute upper respiratory infection, site unspecified" at bounding box center [494, 186] width 110 height 20
checkbox input "true"
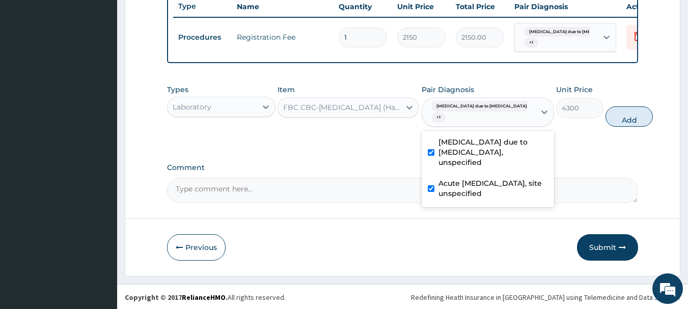
click at [611, 127] on button "Add" at bounding box center [629, 116] width 47 height 20
type input "0"
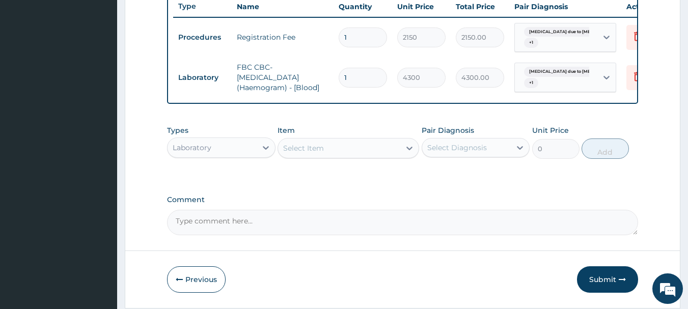
click at [343, 149] on div "Select Item" at bounding box center [339, 148] width 122 height 16
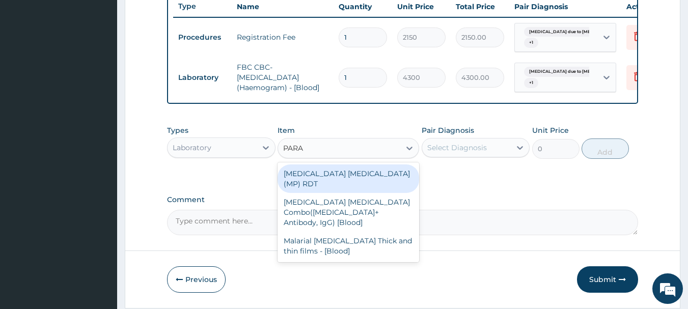
type input "PARAS"
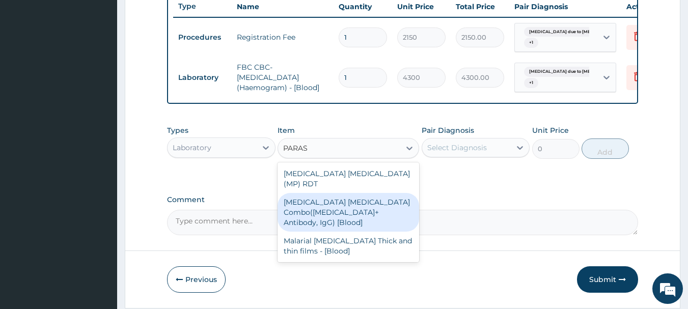
click at [356, 211] on div "[MEDICAL_DATA] [MEDICAL_DATA] Combo([MEDICAL_DATA]+ Antibody, IgG) [Blood]" at bounding box center [349, 212] width 142 height 39
type input "1612.5"
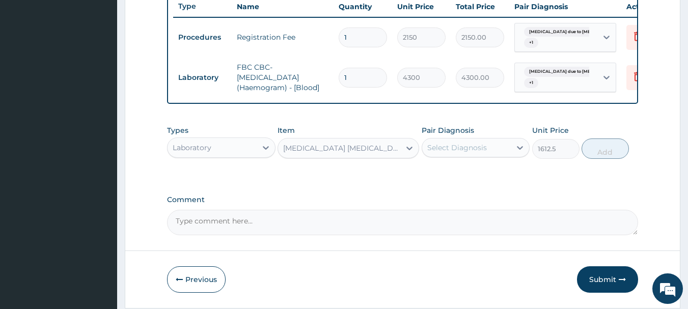
click at [495, 155] on div "Select Diagnosis" at bounding box center [466, 148] width 89 height 16
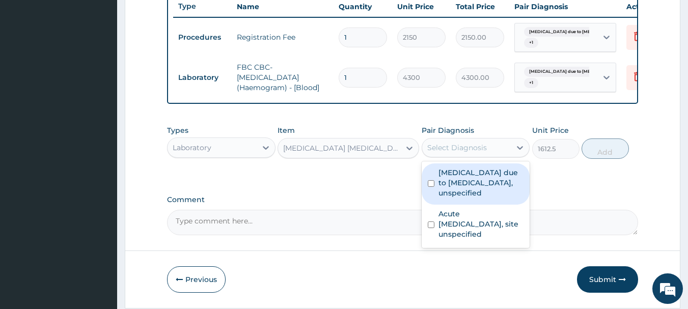
drag, startPoint x: 497, startPoint y: 184, endPoint x: 499, endPoint y: 226, distance: 41.8
click at [497, 188] on label "[MEDICAL_DATA] due to [MEDICAL_DATA], unspecified" at bounding box center [482, 183] width 86 height 31
checkbox input "true"
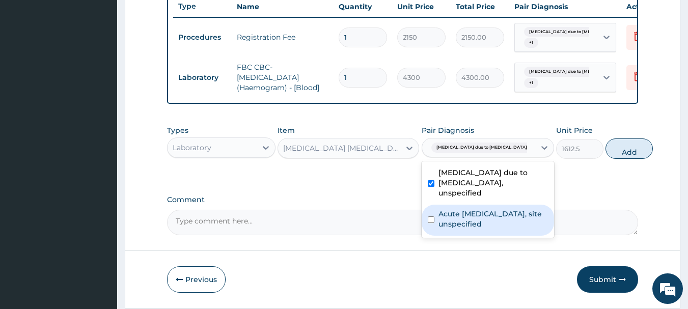
drag, startPoint x: 499, startPoint y: 231, endPoint x: 515, endPoint y: 228, distance: 16.0
click at [498, 229] on label "Acute upper respiratory infection, site unspecified" at bounding box center [494, 219] width 110 height 20
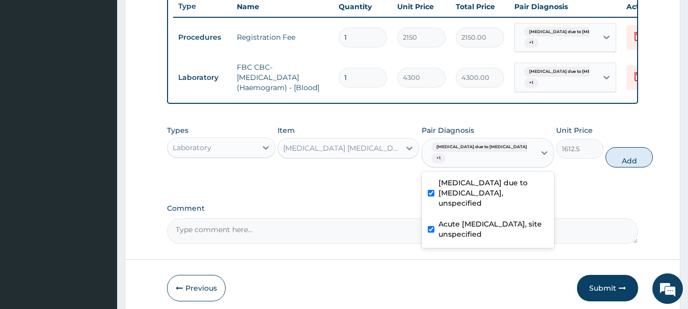
checkbox input "true"
click at [606, 168] on button "Add" at bounding box center [629, 157] width 47 height 20
type input "0"
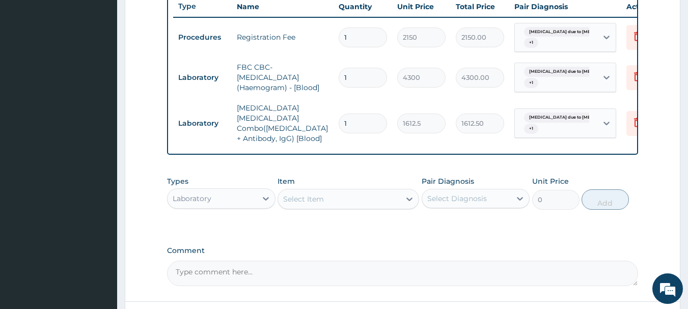
click at [228, 195] on div "Laboratory" at bounding box center [212, 199] width 89 height 16
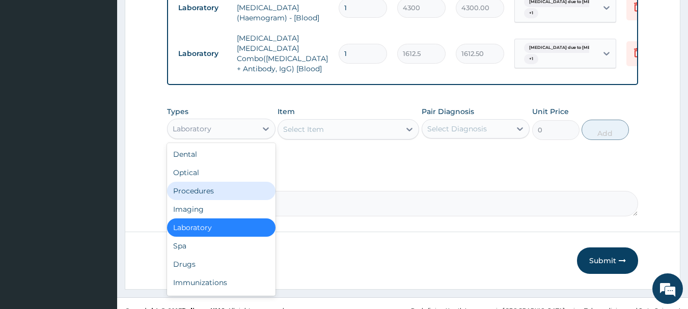
scroll to position [470, 0]
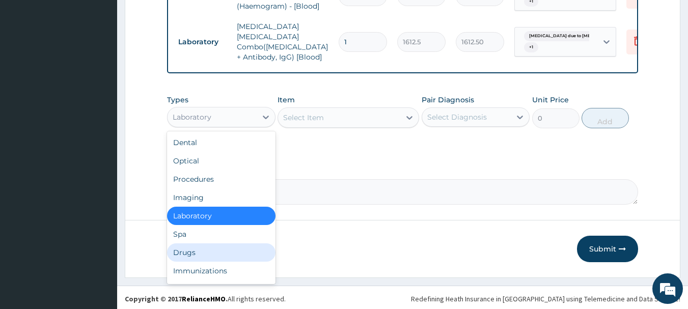
click at [238, 247] on div "Drugs" at bounding box center [221, 253] width 109 height 18
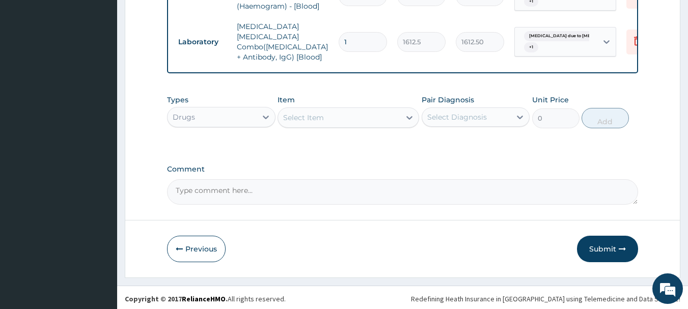
click at [367, 115] on div "Select Item" at bounding box center [339, 118] width 122 height 16
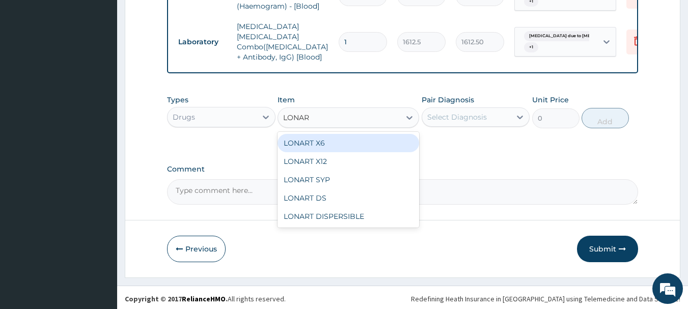
type input "LONART"
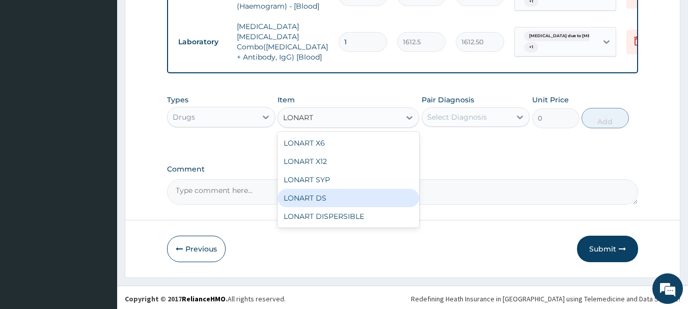
click at [345, 197] on div "LONART DS" at bounding box center [349, 198] width 142 height 18
type input "430"
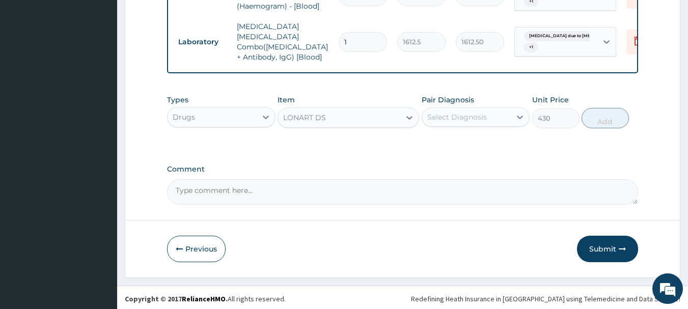
click at [491, 109] on div "Select Diagnosis" at bounding box center [466, 117] width 89 height 16
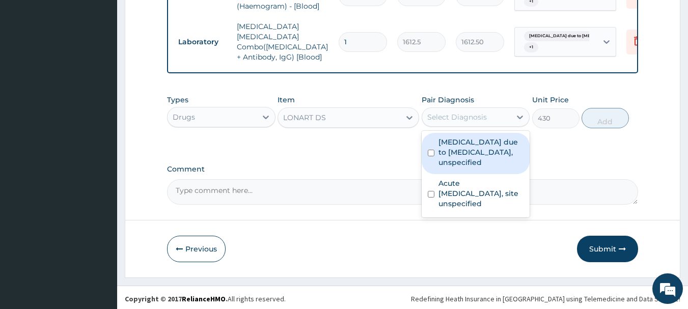
click at [496, 142] on label "[MEDICAL_DATA] due to [MEDICAL_DATA], unspecified" at bounding box center [482, 152] width 86 height 31
checkbox input "true"
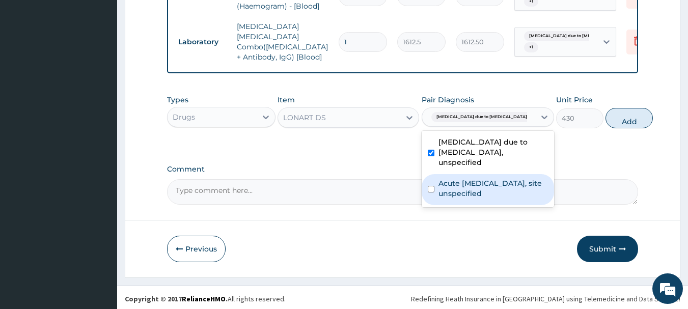
click at [498, 185] on label "Acute upper respiratory infection, site unspecified" at bounding box center [494, 188] width 110 height 20
checkbox input "true"
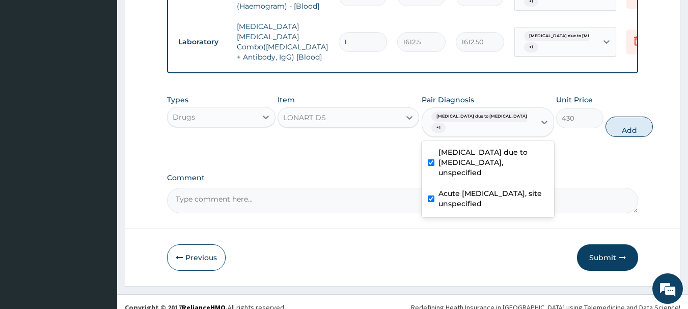
click at [606, 122] on button "Add" at bounding box center [629, 127] width 47 height 20
type input "0"
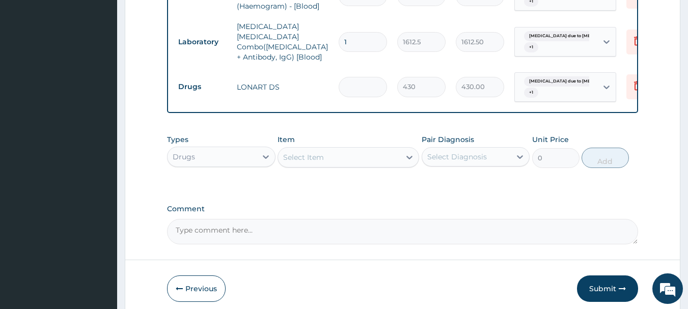
type input "0.00"
type input "6"
type input "2580.00"
type input "6"
click at [382, 149] on div "Select Item" at bounding box center [339, 157] width 122 height 16
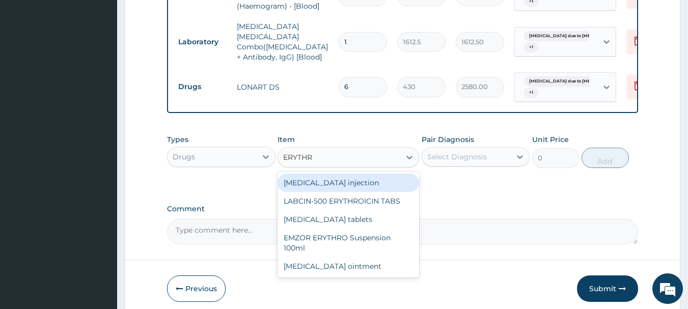
type input "ERYTHRO"
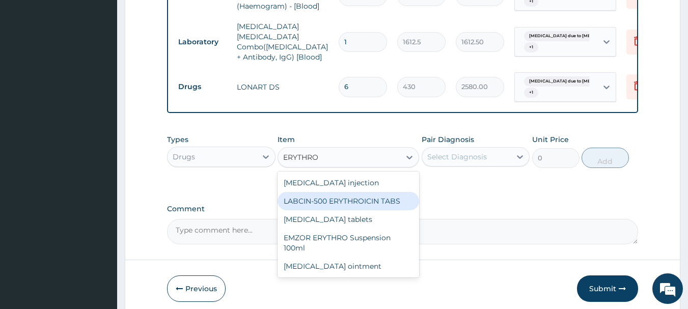
click at [372, 204] on div "LABCIN-500 ERYTHROICIN TABS" at bounding box center [349, 201] width 142 height 18
type input "198.875"
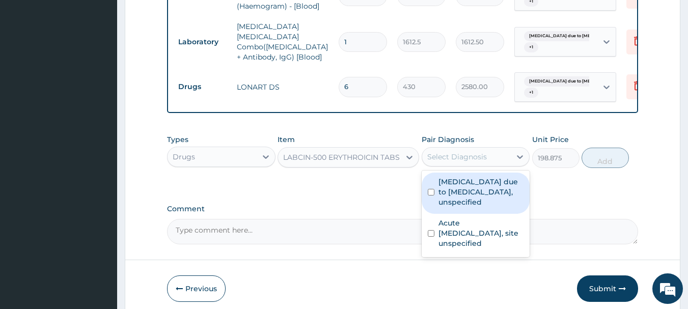
click at [493, 156] on div "Select Diagnosis" at bounding box center [466, 157] width 89 height 16
click at [497, 184] on label "Malaria due to Plasmodium falciparum, unspecified" at bounding box center [482, 192] width 86 height 31
checkbox input "true"
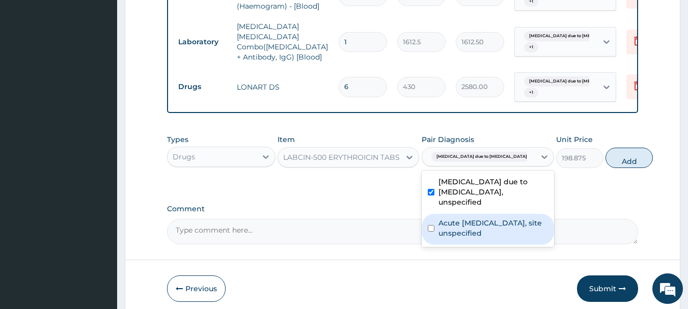
drag, startPoint x: 500, startPoint y: 217, endPoint x: 500, endPoint y: 227, distance: 10.2
click at [500, 218] on label "Acute upper respiratory infection, site unspecified" at bounding box center [494, 228] width 110 height 20
checkbox input "true"
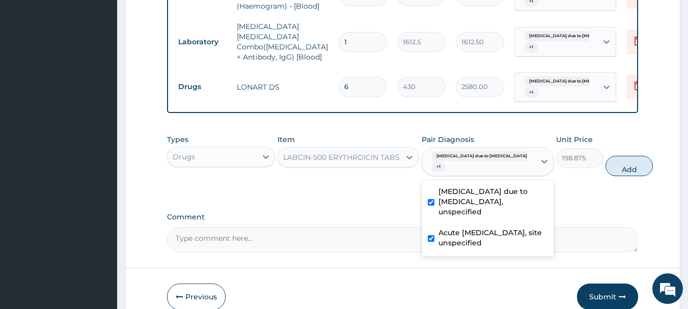
click at [369, 152] on div "LABCIN-500 ERYTHROICIN TABS" at bounding box center [341, 157] width 117 height 10
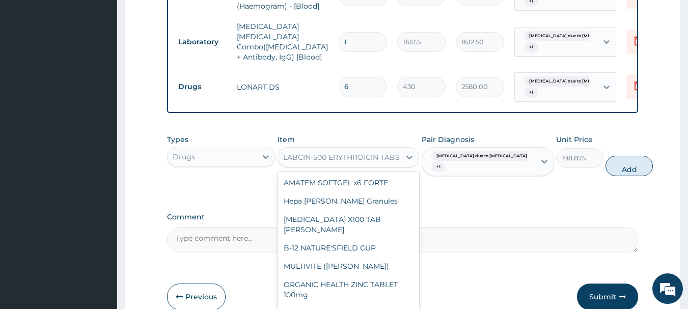
scroll to position [10912, 0]
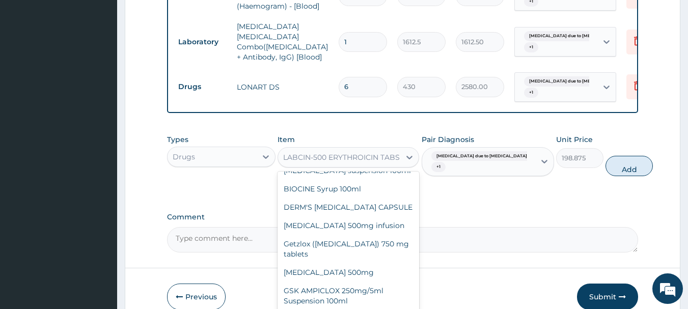
click at [609, 167] on button "Add" at bounding box center [629, 166] width 47 height 20
type input "0"
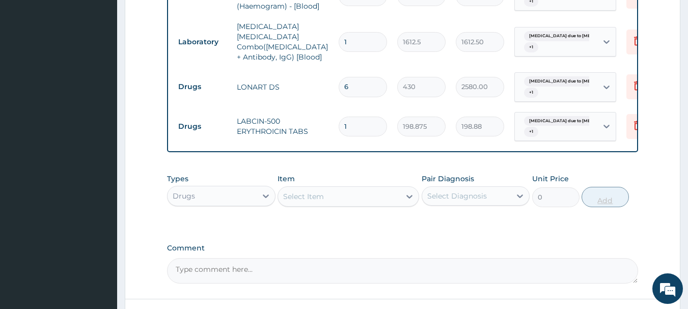
type input "14"
type input "2784.25"
type input "14"
click at [351, 199] on div "Select Item" at bounding box center [339, 197] width 122 height 16
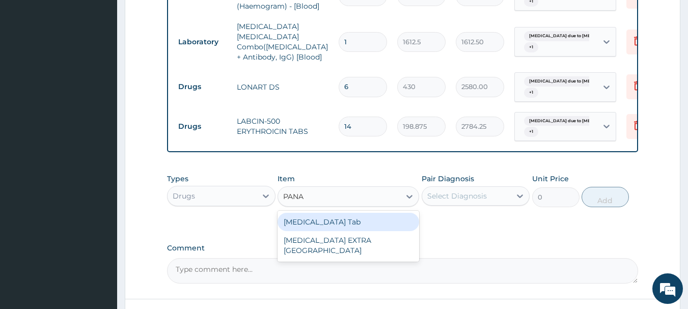
type input "PANAD"
click at [332, 217] on div "PANADOL Tab" at bounding box center [349, 222] width 142 height 18
type input "45.15"
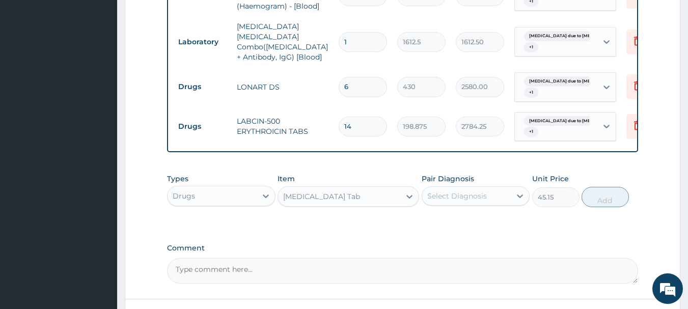
click at [459, 196] on div "Select Diagnosis" at bounding box center [457, 196] width 60 height 10
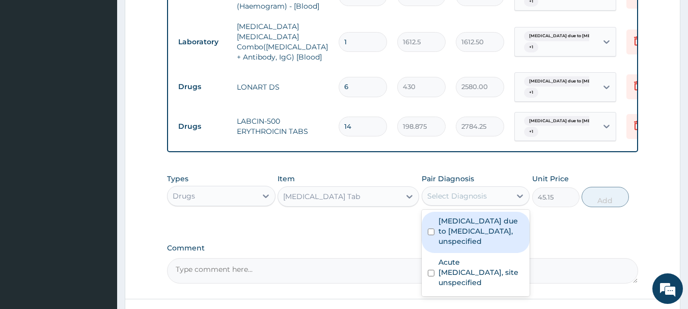
drag, startPoint x: 470, startPoint y: 220, endPoint x: 486, endPoint y: 258, distance: 40.9
click at [471, 223] on label "Malaria due to Plasmodium falciparum, unspecified" at bounding box center [482, 231] width 86 height 31
checkbox input "true"
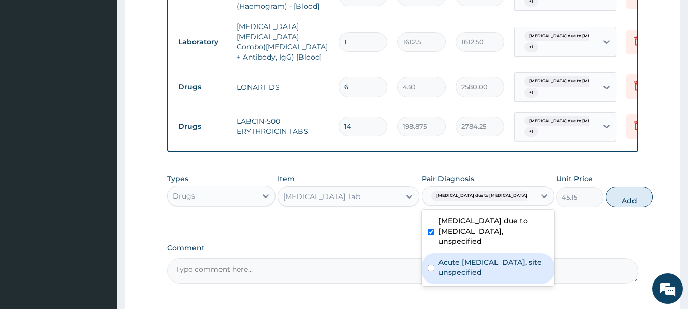
click at [488, 265] on label "Acute upper respiratory infection, site unspecified" at bounding box center [494, 267] width 110 height 20
checkbox input "true"
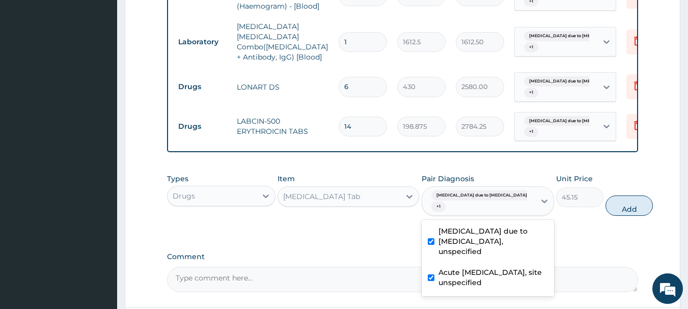
click at [606, 206] on button "Add" at bounding box center [629, 206] width 47 height 20
type input "0"
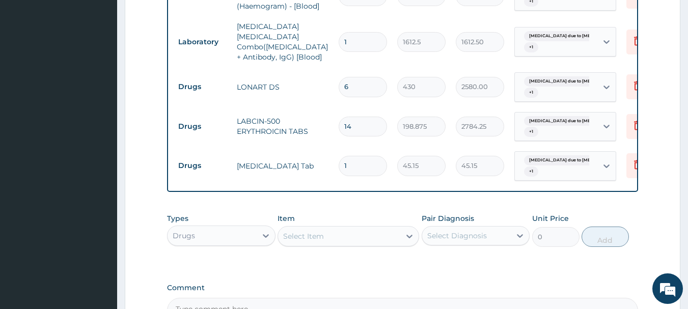
type input "18"
type input "812.70"
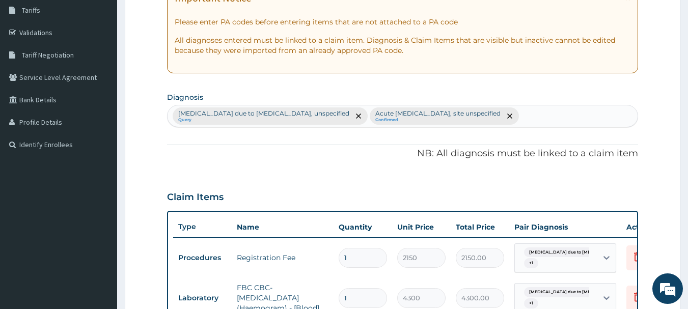
scroll to position [128, 0]
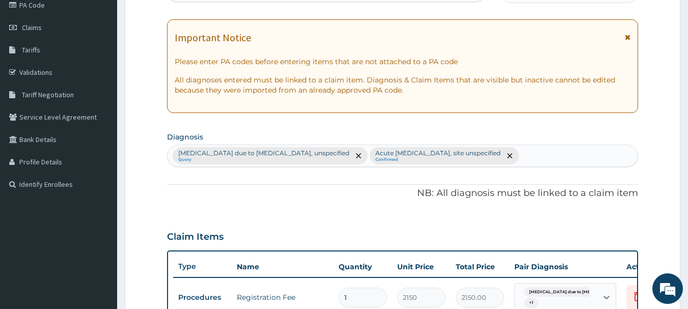
type input "18"
drag, startPoint x: 581, startPoint y: 150, endPoint x: 580, endPoint y: 159, distance: 9.2
click at [581, 152] on div "Malaria due to Plasmodium falciparum, unspecified Query Acute upper respiratory…" at bounding box center [403, 155] width 471 height 21
type input "RASH"
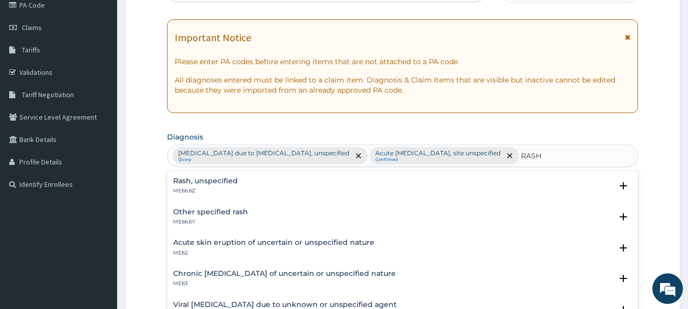
click at [205, 184] on h4 "Rash, unspecified" at bounding box center [205, 181] width 65 height 8
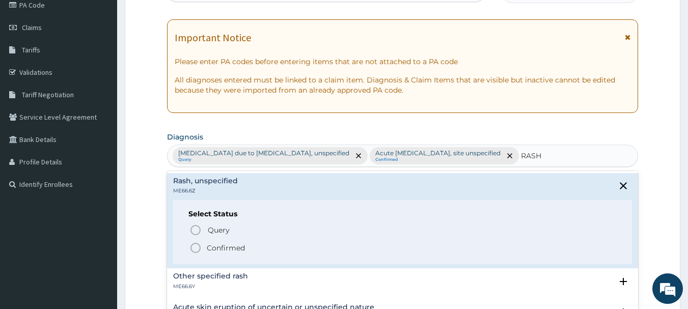
click at [197, 245] on icon "status option filled" at bounding box center [196, 248] width 12 height 12
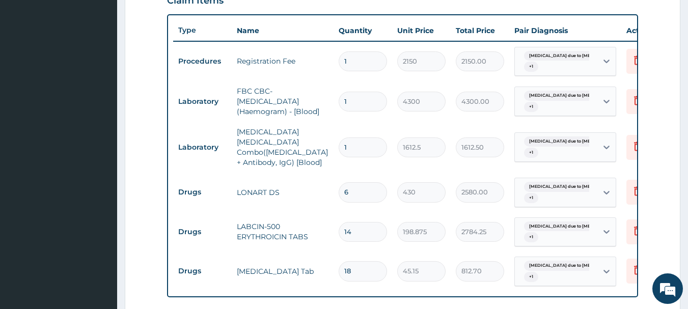
scroll to position [369, 0]
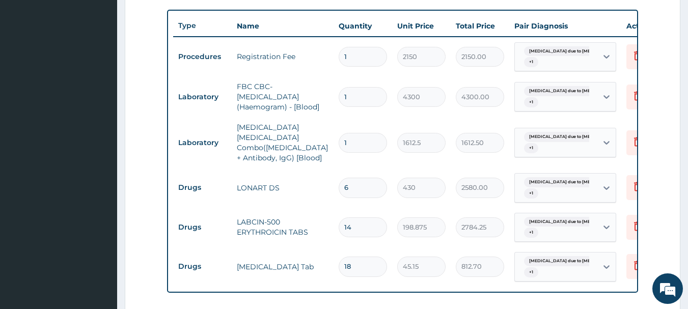
click at [596, 60] on div "Malaria due to Plasmodium falc... + 1" at bounding box center [556, 57] width 83 height 29
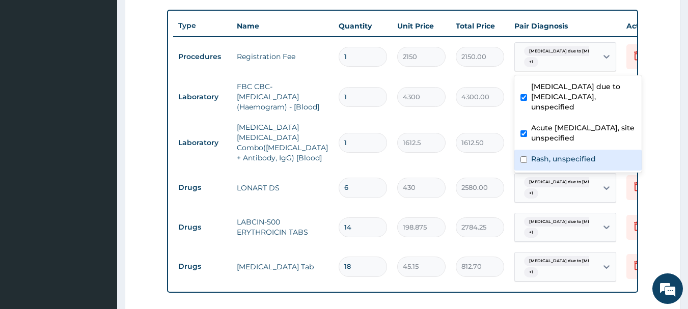
drag, startPoint x: 553, startPoint y: 148, endPoint x: 515, endPoint y: 149, distance: 38.2
click at [551, 154] on label "Rash, unspecified" at bounding box center [563, 159] width 65 height 10
checkbox input "true"
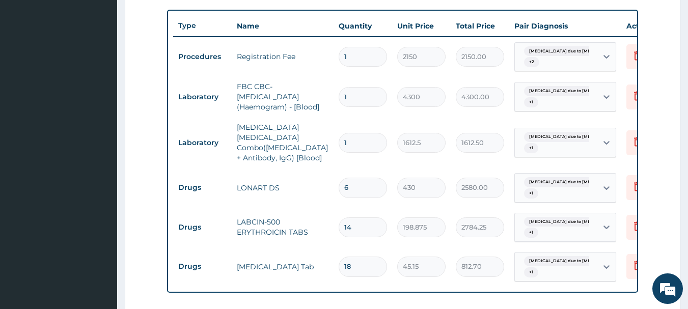
drag, startPoint x: 456, startPoint y: 149, endPoint x: 540, endPoint y: 136, distance: 85.6
click at [456, 150] on td "1612.50" at bounding box center [480, 143] width 59 height 30
click at [584, 103] on div "Malaria due to Plasmodium falc... + 1" at bounding box center [554, 97] width 69 height 24
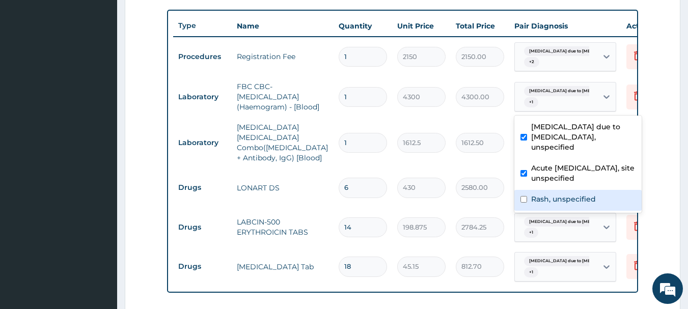
click at [563, 194] on label "Rash, unspecified" at bounding box center [563, 199] width 65 height 10
checkbox input "true"
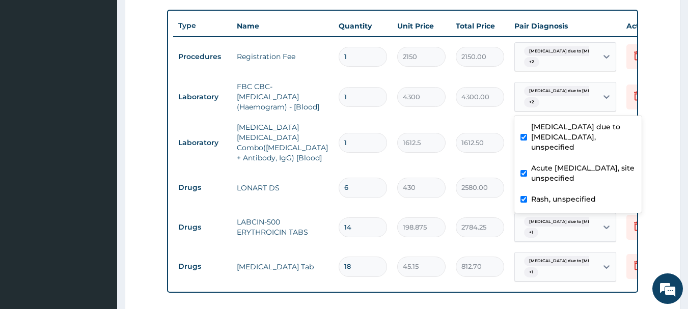
click at [452, 189] on td "2580.00" at bounding box center [480, 188] width 59 height 30
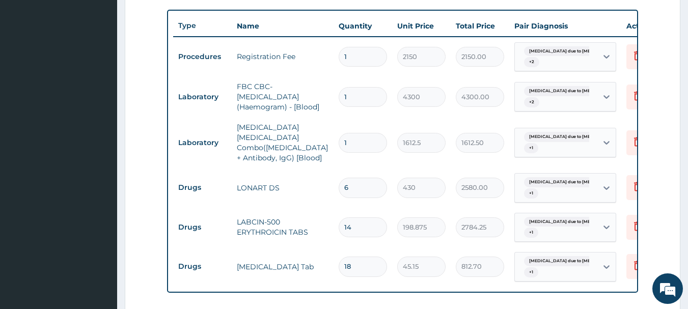
click at [576, 150] on div "Malaria due to Plasmodium falc... + 1" at bounding box center [556, 142] width 83 height 29
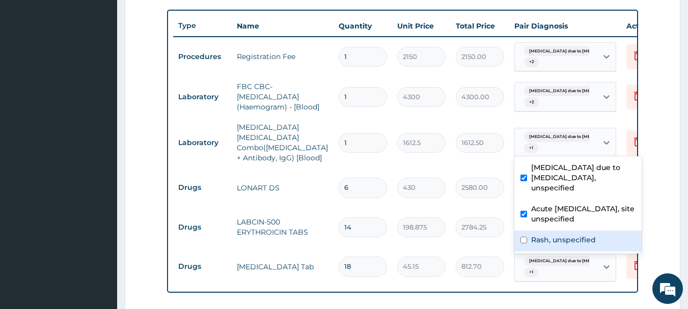
drag, startPoint x: 574, startPoint y: 217, endPoint x: 577, endPoint y: 232, distance: 15.0
click at [577, 232] on div "Malaria due to Plasmodium falciparum, unspecified Acute upper respiratory infec…" at bounding box center [578, 204] width 127 height 97
click at [578, 235] on label "Rash, unspecified" at bounding box center [563, 240] width 65 height 10
checkbox input "true"
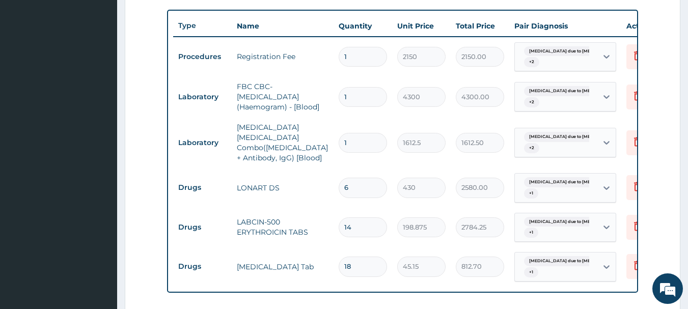
drag, startPoint x: 422, startPoint y: 220, endPoint x: 524, endPoint y: 209, distance: 101.9
click at [431, 220] on input "198.875" at bounding box center [421, 228] width 48 height 20
click at [566, 181] on div "Malaria due to Plasmodium falc... + 1" at bounding box center [554, 188] width 69 height 24
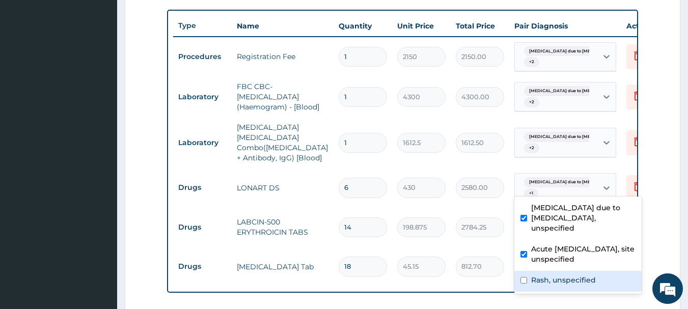
click at [563, 275] on label "Rash, unspecified" at bounding box center [563, 280] width 65 height 10
checkbox input "true"
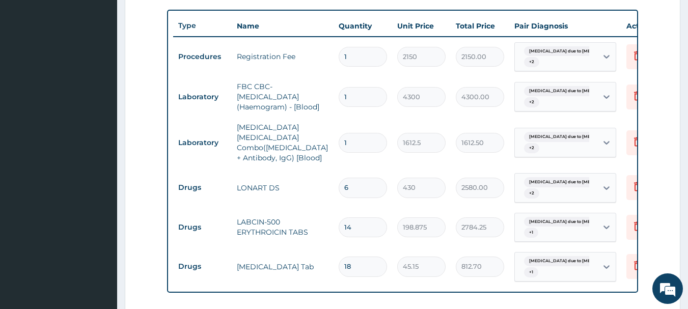
drag, startPoint x: 435, startPoint y: 230, endPoint x: 523, endPoint y: 218, distance: 88.5
click at [436, 230] on td "198.875" at bounding box center [421, 227] width 59 height 30
click at [536, 217] on span "Malaria due to Plasmodium falc..." at bounding box center [580, 222] width 113 height 10
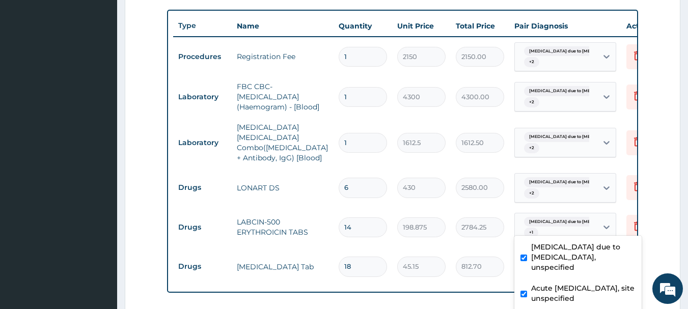
checkbox input "true"
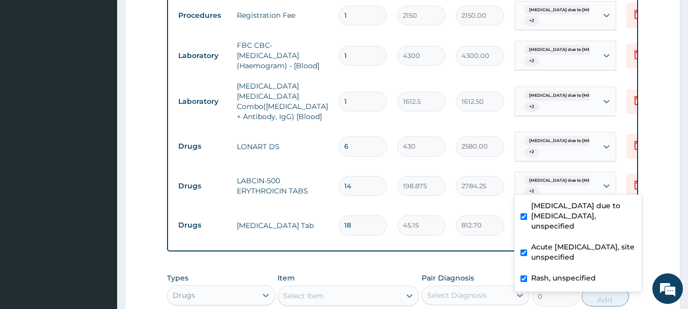
scroll to position [438, 0]
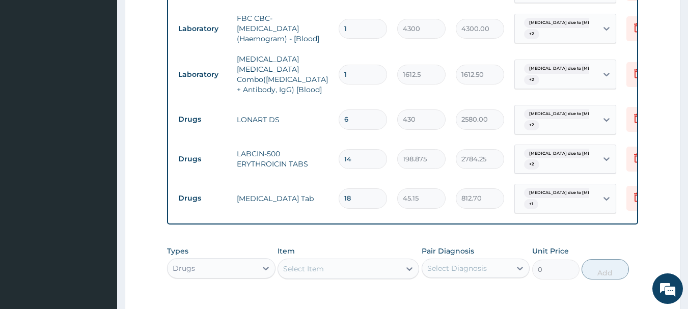
drag, startPoint x: 445, startPoint y: 148, endPoint x: 458, endPoint y: 155, distance: 14.6
click at [448, 149] on td "198.875" at bounding box center [421, 159] width 59 height 30
drag, startPoint x: 532, startPoint y: 193, endPoint x: 534, endPoint y: 201, distance: 8.3
click at [532, 199] on span "+ 1" at bounding box center [531, 204] width 14 height 10
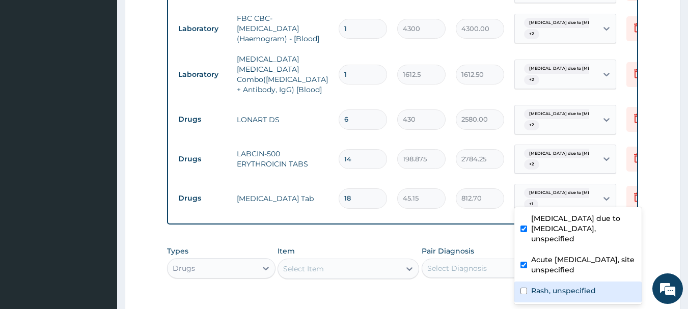
click at [550, 286] on label "Rash, unspecified" at bounding box center [563, 291] width 65 height 10
checkbox input "true"
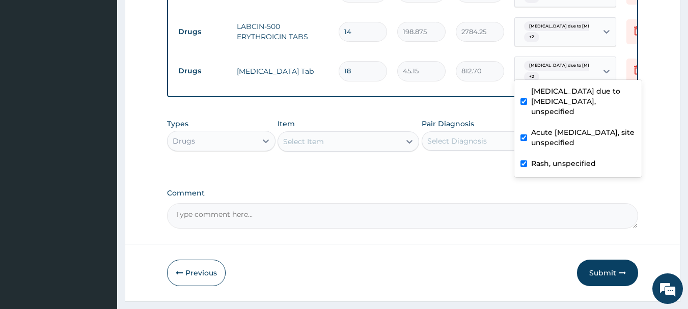
scroll to position [570, 0]
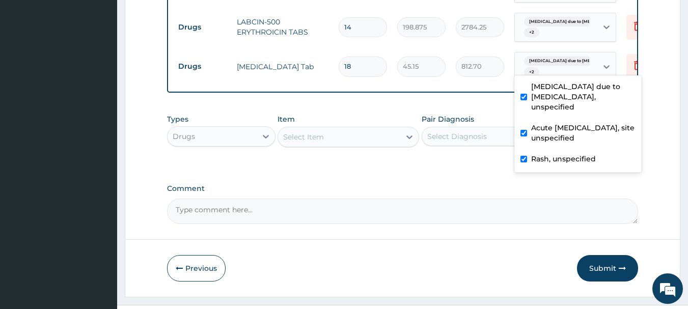
click at [315, 135] on div "Select Item" at bounding box center [303, 137] width 41 height 10
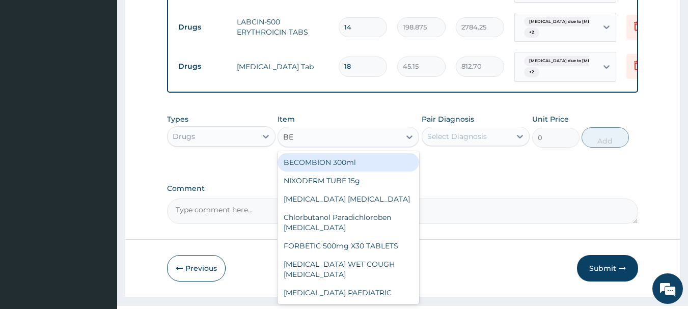
type input "B"
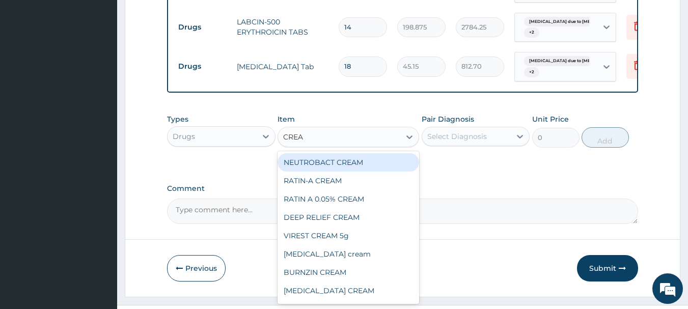
type input "CREAM"
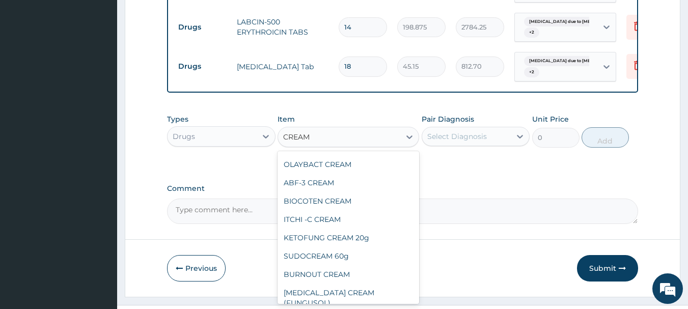
scroll to position [400, 0]
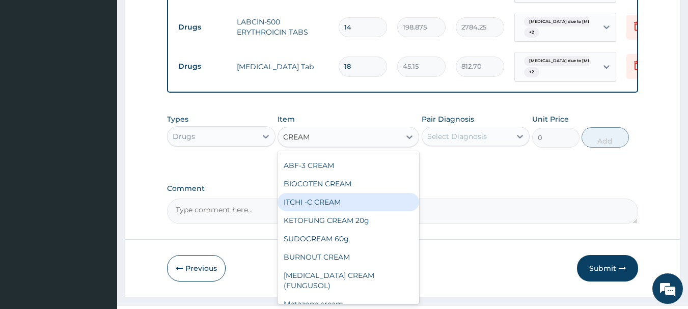
click at [318, 211] on div "ITCHI -C CREAM" at bounding box center [349, 202] width 142 height 18
type input "1075"
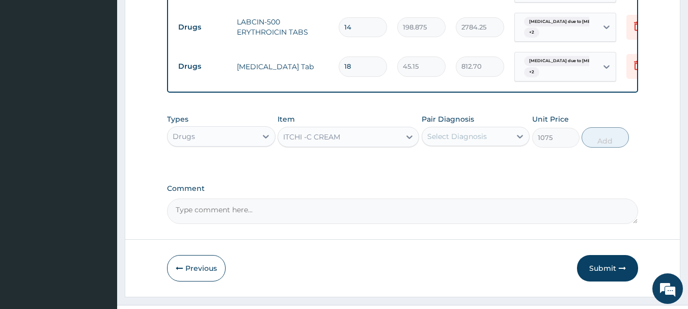
click at [474, 135] on div "Select Diagnosis" at bounding box center [457, 136] width 60 height 10
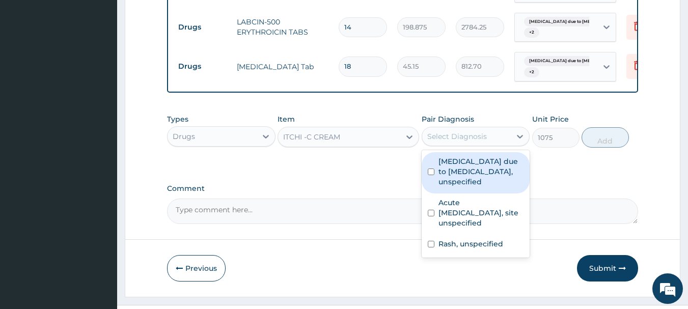
drag, startPoint x: 480, startPoint y: 162, endPoint x: 483, endPoint y: 169, distance: 7.1
click at [480, 165] on label "Malaria due to Plasmodium falciparum, unspecified" at bounding box center [482, 171] width 86 height 31
checkbox input "true"
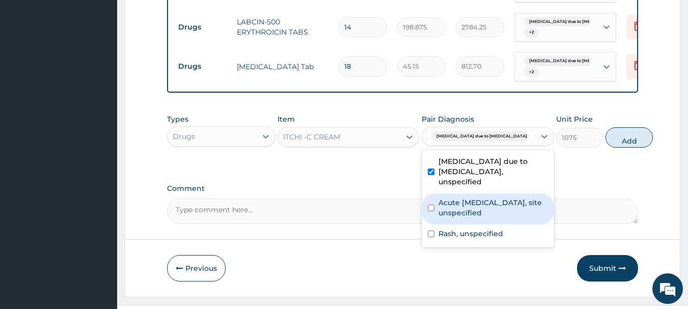
click at [485, 209] on label "Acute upper respiratory infection, site unspecified" at bounding box center [494, 208] width 110 height 20
checkbox input "true"
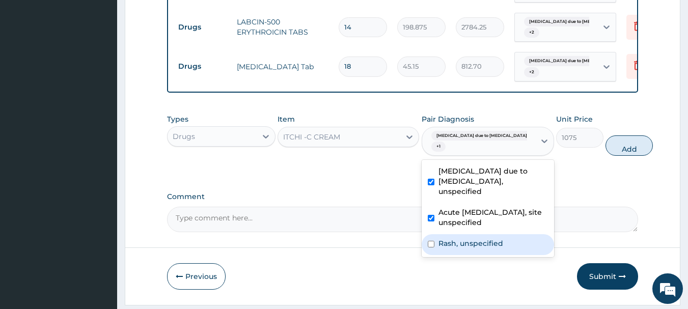
drag, startPoint x: 481, startPoint y: 249, endPoint x: 498, endPoint y: 229, distance: 26.4
click at [480, 249] on label "Rash, unspecified" at bounding box center [471, 243] width 65 height 10
checkbox input "true"
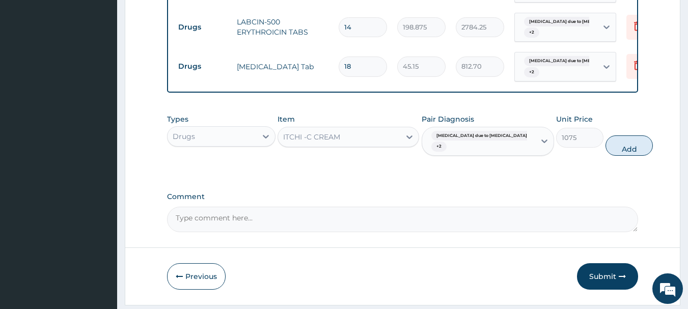
click at [614, 144] on button "Add" at bounding box center [629, 146] width 47 height 20
type input "0"
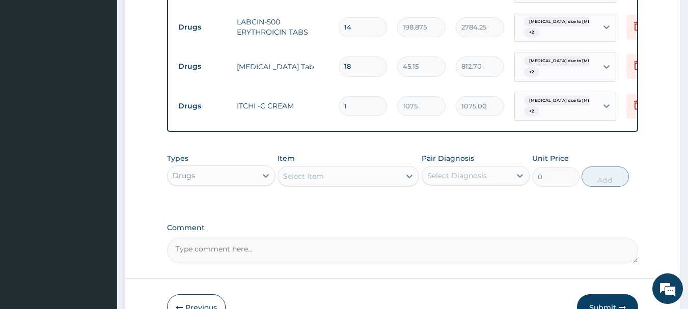
click at [375, 171] on div "Select Item" at bounding box center [339, 176] width 122 height 16
click at [292, 172] on input "COGH" at bounding box center [294, 176] width 23 height 10
type input "COUGH"
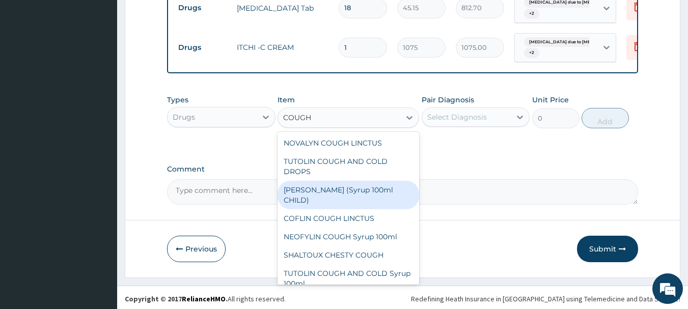
scroll to position [133, 0]
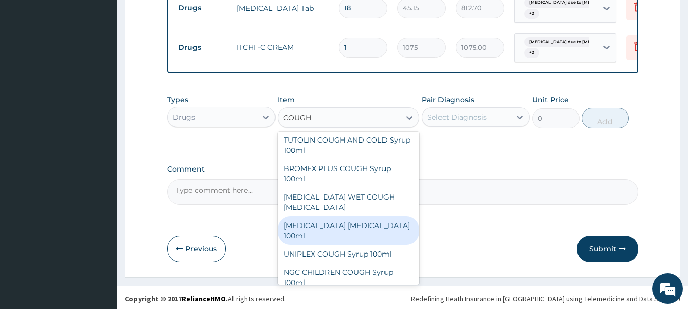
click at [352, 217] on div "BENYLIN DRY COUGH 100ml" at bounding box center [349, 231] width 142 height 29
type input "1612.5"
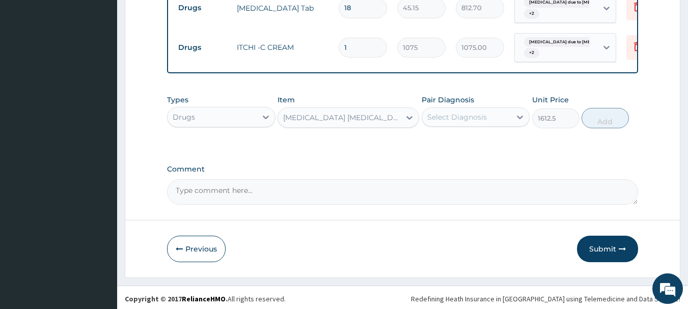
click at [445, 120] on div "Select Diagnosis" at bounding box center [457, 117] width 60 height 10
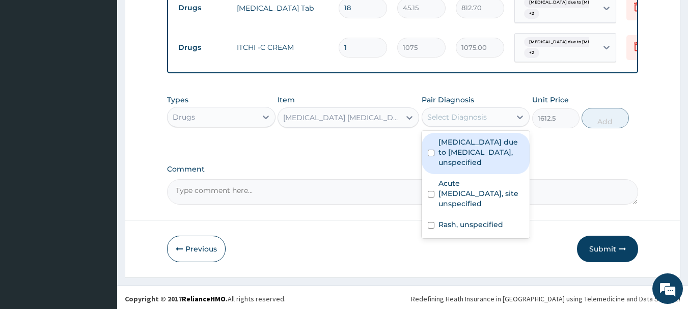
drag, startPoint x: 460, startPoint y: 145, endPoint x: 470, endPoint y: 172, distance: 29.5
click at [461, 149] on label "Malaria due to Plasmodium falciparum, unspecified" at bounding box center [482, 152] width 86 height 31
checkbox input "true"
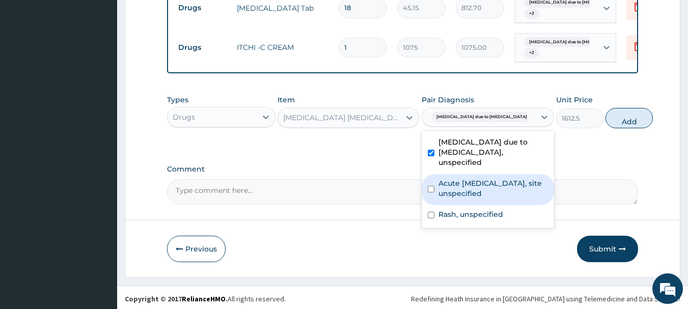
drag, startPoint x: 476, startPoint y: 185, endPoint x: 486, endPoint y: 211, distance: 27.7
click at [476, 185] on label "Acute upper respiratory infection, site unspecified" at bounding box center [494, 188] width 110 height 20
checkbox input "true"
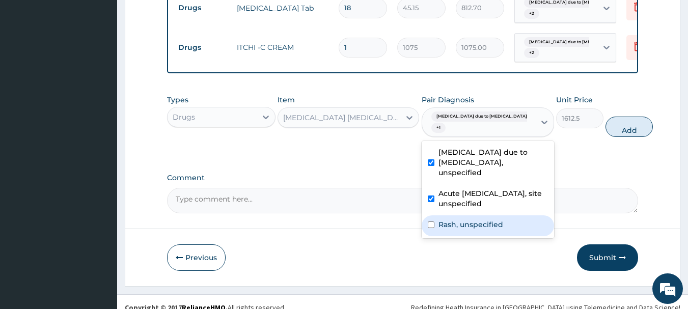
click at [486, 226] on div "Rash, unspecified" at bounding box center [488, 226] width 132 height 21
checkbox input "true"
click at [620, 119] on button "Add" at bounding box center [629, 127] width 47 height 20
type input "0"
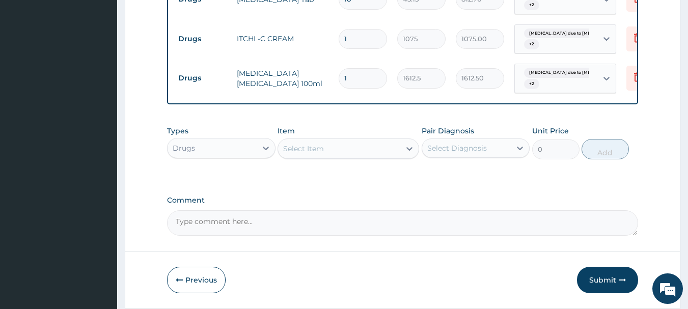
scroll to position [668, 0]
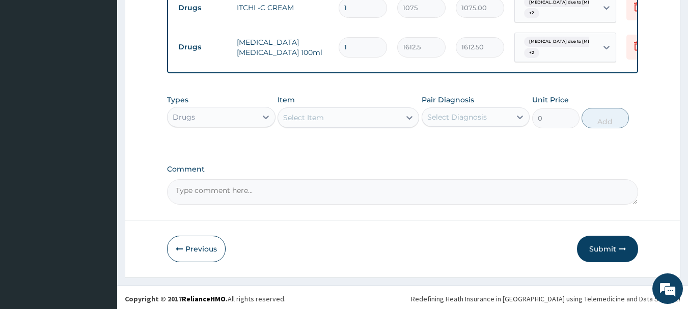
click at [308, 113] on div "Select Item" at bounding box center [303, 118] width 41 height 10
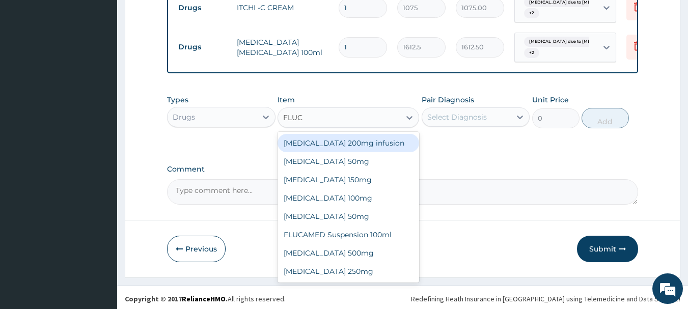
type input "FLUCO"
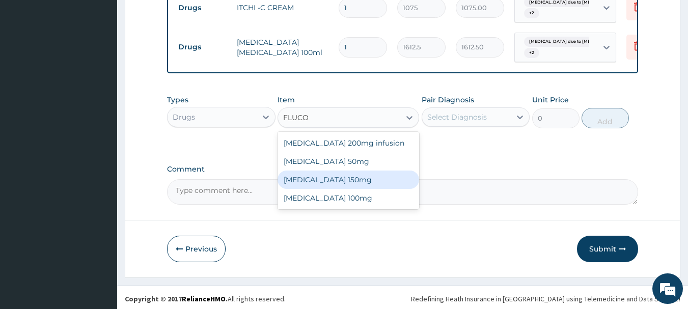
click at [339, 176] on div "Fluconazole 150mg" at bounding box center [349, 180] width 142 height 18
type input "1397.5"
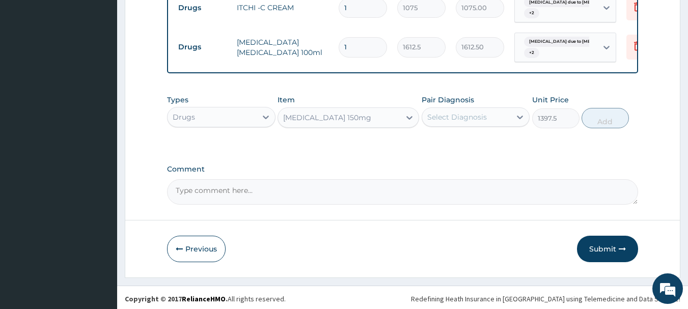
click at [476, 112] on div "Select Diagnosis" at bounding box center [457, 117] width 60 height 10
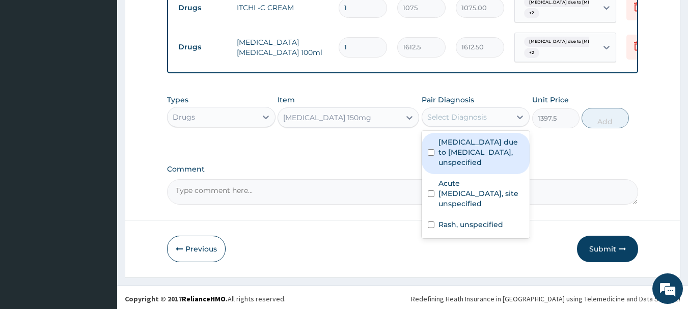
drag, startPoint x: 484, startPoint y: 156, endPoint x: 487, endPoint y: 178, distance: 21.7
click at [485, 160] on label "Malaria due to Plasmodium falciparum, unspecified" at bounding box center [482, 152] width 86 height 31
checkbox input "true"
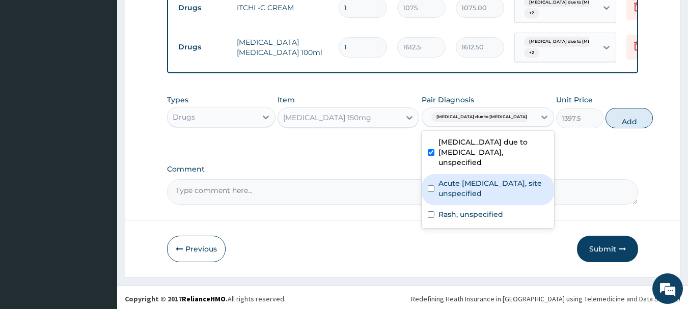
click at [490, 198] on label "Acute upper respiratory infection, site unspecified" at bounding box center [494, 188] width 110 height 20
checkbox input "true"
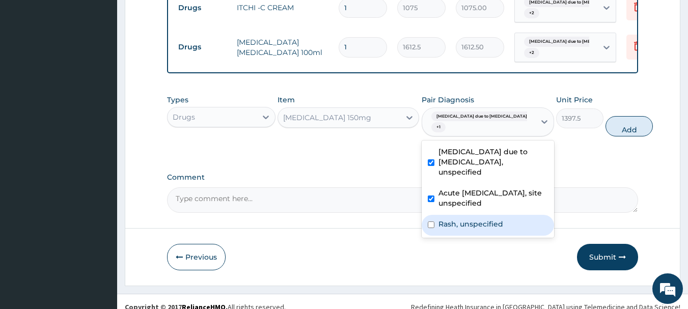
click at [480, 229] on label "Rash, unspecified" at bounding box center [471, 224] width 65 height 10
checkbox input "true"
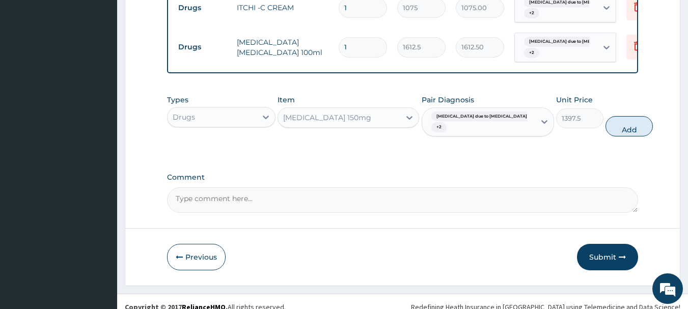
drag, startPoint x: 611, startPoint y: 123, endPoint x: 611, endPoint y: 139, distance: 16.3
click at [611, 127] on button "Add" at bounding box center [629, 126] width 47 height 20
type input "0"
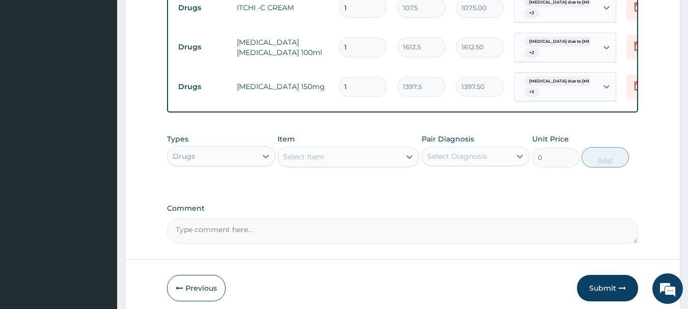
scroll to position [707, 0]
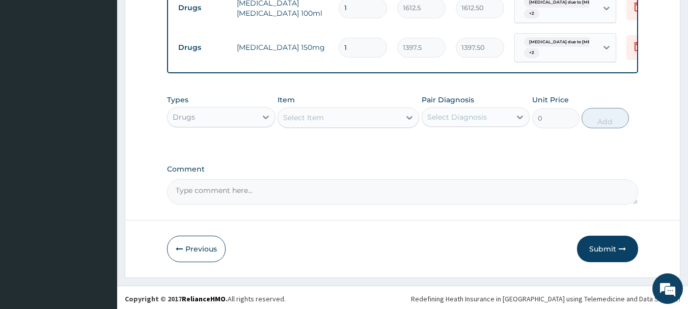
drag, startPoint x: 602, startPoint y: 248, endPoint x: 602, endPoint y: 242, distance: 6.6
click at [603, 248] on button "Submit" at bounding box center [607, 249] width 61 height 26
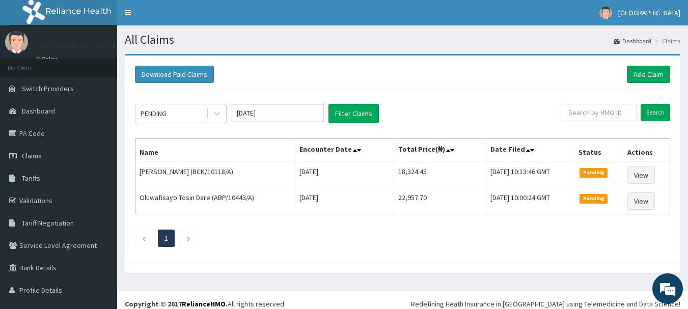
scroll to position [8, 0]
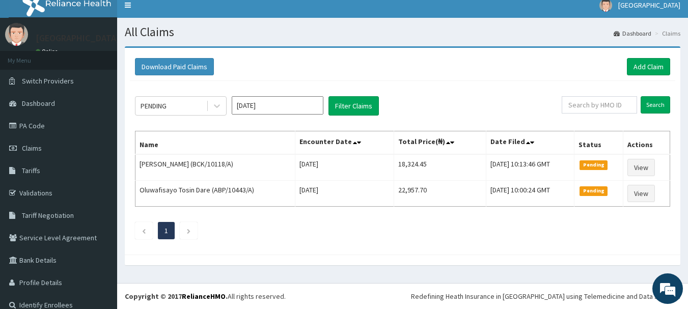
drag, startPoint x: 0, startPoint y: 0, endPoint x: 602, endPoint y: 239, distance: 647.9
click at [602, 239] on div "PENDING Oct 2025 Filter Claims Search Name Encounter Date Total Price(₦) Date F…" at bounding box center [403, 165] width 546 height 169
click at [670, 3] on span "[GEOGRAPHIC_DATA]" at bounding box center [650, 5] width 62 height 9
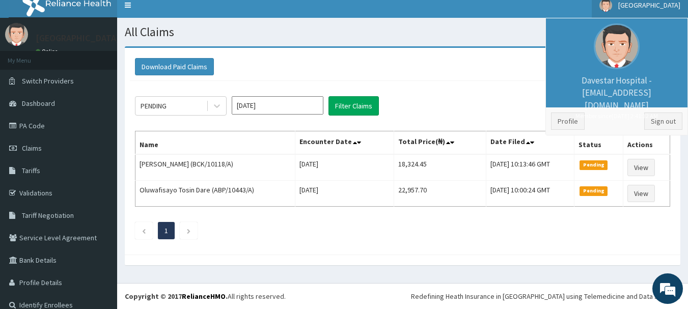
click at [643, 131] on li "Profile Sign out" at bounding box center [617, 122] width 142 height 28
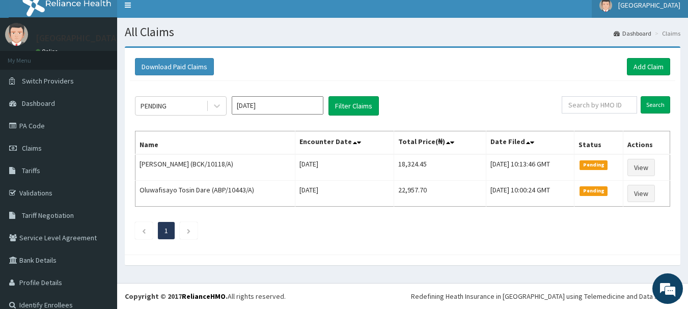
click at [652, 6] on span "[GEOGRAPHIC_DATA]" at bounding box center [650, 5] width 62 height 9
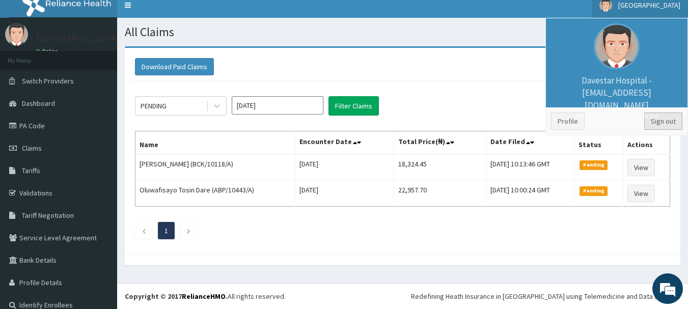
click at [657, 118] on link "Sign out" at bounding box center [664, 121] width 38 height 17
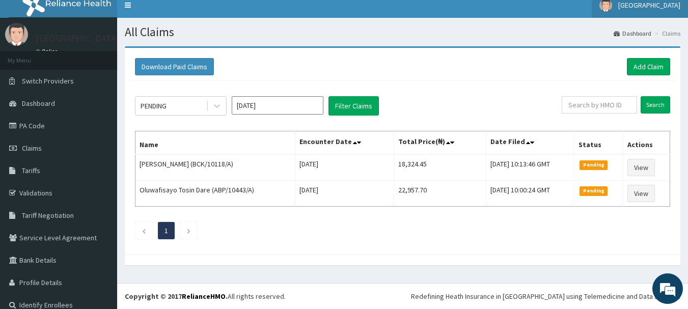
click at [649, 11] on link "[GEOGRAPHIC_DATA]" at bounding box center [640, 4] width 96 height 25
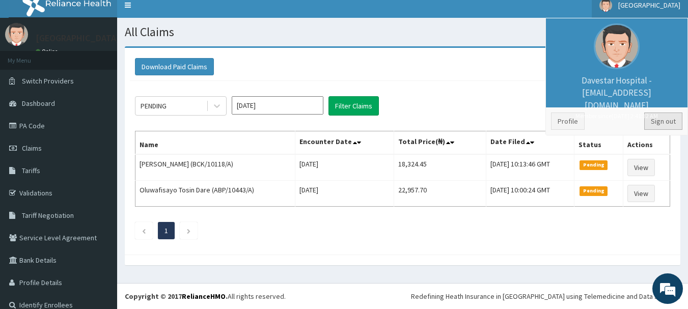
click at [665, 121] on link "Sign out" at bounding box center [664, 121] width 38 height 17
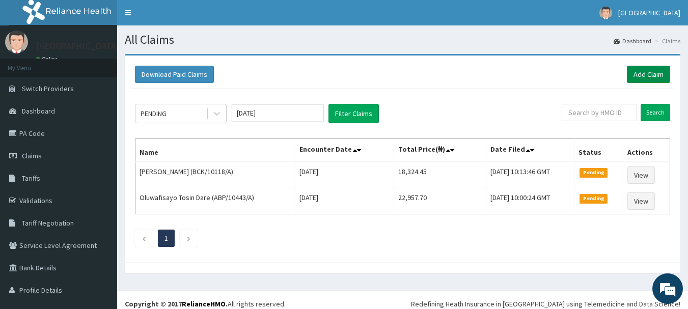
click at [642, 72] on link "Add Claim" at bounding box center [648, 74] width 43 height 17
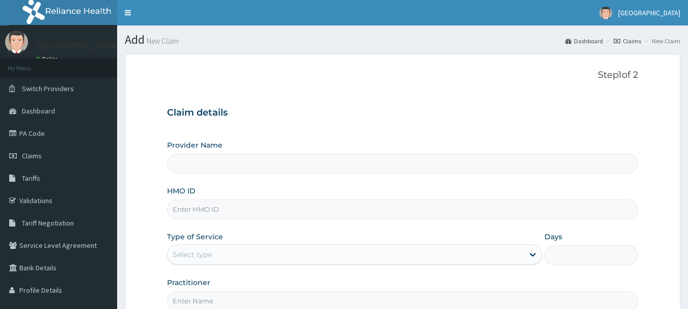
click at [324, 207] on input "HMO ID" at bounding box center [403, 210] width 472 height 20
type input "[GEOGRAPHIC_DATA]"
type input "TMQ/10099/A"
click at [279, 259] on div "Select type" at bounding box center [346, 255] width 356 height 16
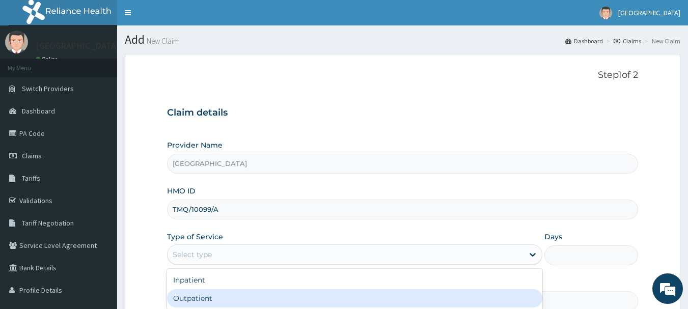
click at [265, 300] on div "Outpatient" at bounding box center [355, 298] width 376 height 18
type input "1"
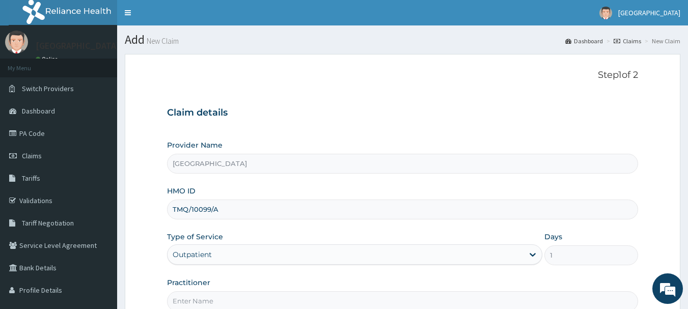
click at [266, 298] on input "Practitioner" at bounding box center [403, 301] width 472 height 20
type input "[PERSON_NAME]"
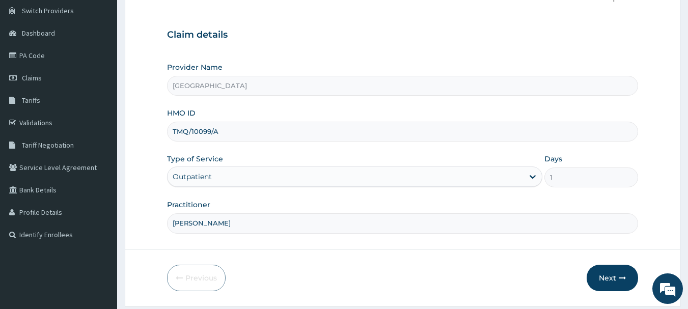
scroll to position [110, 0]
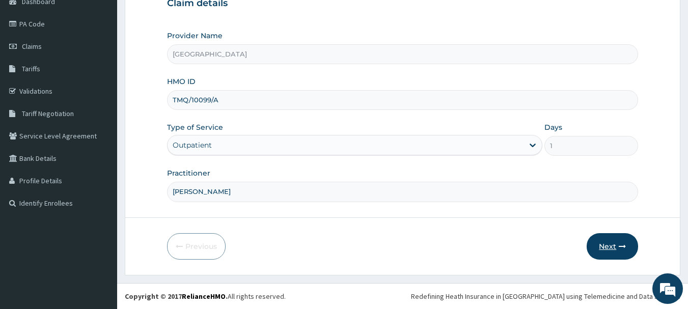
click at [612, 246] on button "Next" at bounding box center [612, 246] width 51 height 26
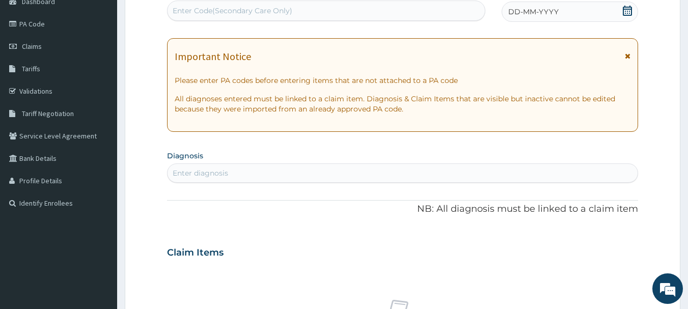
click at [580, 6] on div "DD-MM-YYYY" at bounding box center [570, 12] width 137 height 20
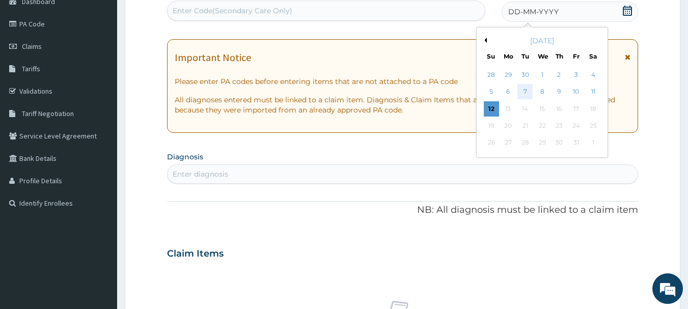
click at [525, 92] on div "7" at bounding box center [525, 92] width 15 height 15
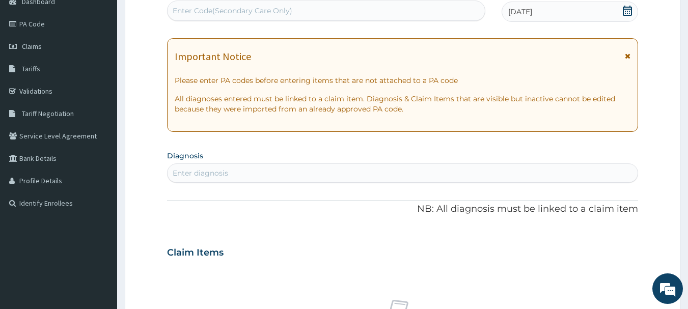
click at [377, 171] on div "Enter diagnosis" at bounding box center [403, 173] width 471 height 16
type input "FEVER"
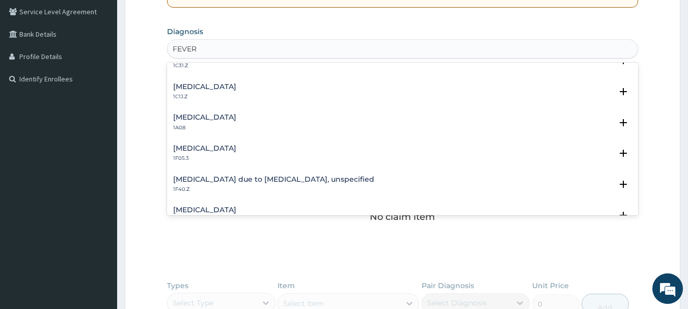
scroll to position [353, 0]
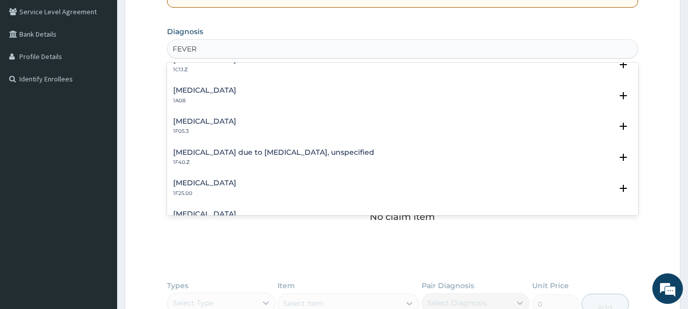
click at [256, 152] on h4 "Malaria due to Plasmodium falciparum, unspecified" at bounding box center [273, 153] width 201 height 8
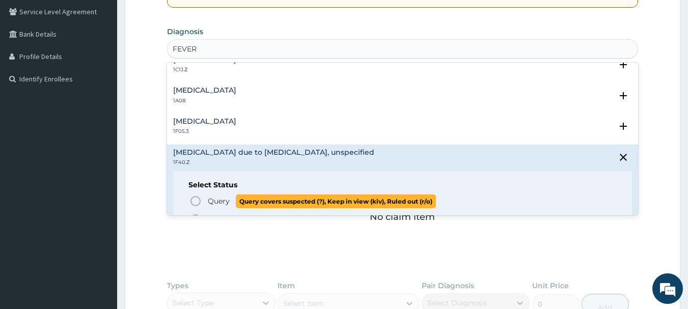
click at [194, 203] on icon "status option query" at bounding box center [196, 201] width 12 height 12
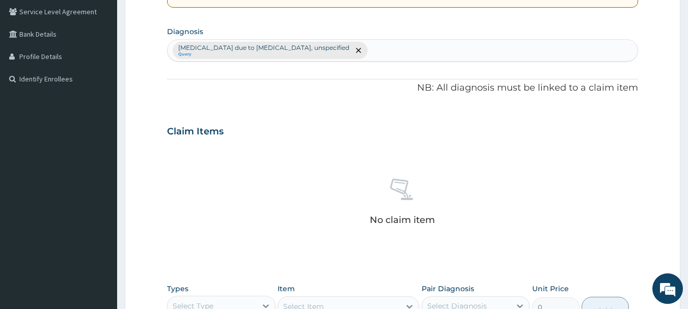
click at [443, 44] on div "Malaria due to Plasmodium falciparum, unspecified Query" at bounding box center [403, 50] width 471 height 21
type input "URTI"
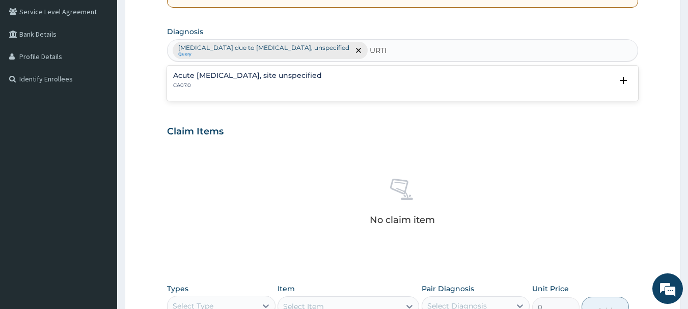
click at [236, 76] on h4 "Acute upper respiratory infection, site unspecified" at bounding box center [247, 76] width 149 height 8
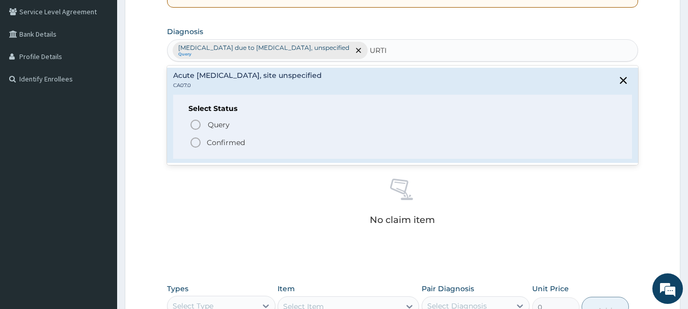
click at [195, 144] on icon "status option filled" at bounding box center [196, 143] width 12 height 12
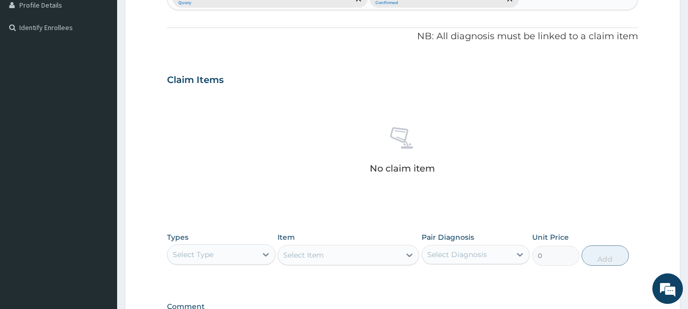
scroll to position [425, 0]
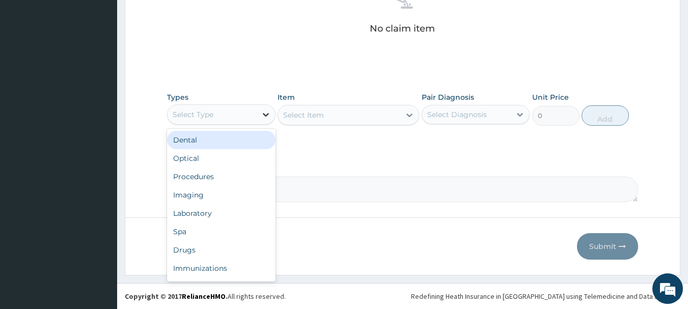
click at [259, 114] on div at bounding box center [266, 114] width 18 height 18
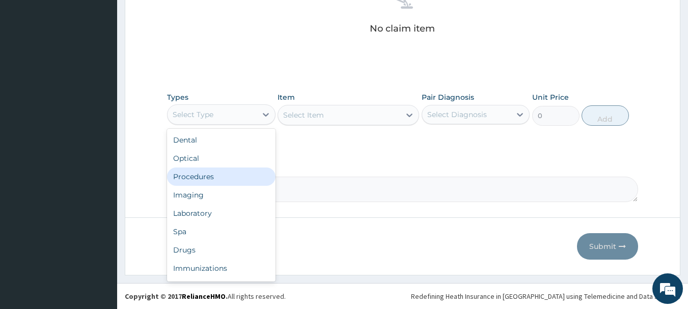
click at [229, 179] on div "Procedures" at bounding box center [221, 177] width 109 height 18
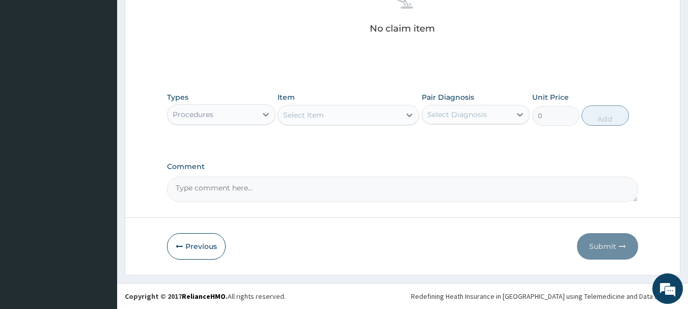
click at [376, 116] on div "Select Item" at bounding box center [339, 115] width 122 height 16
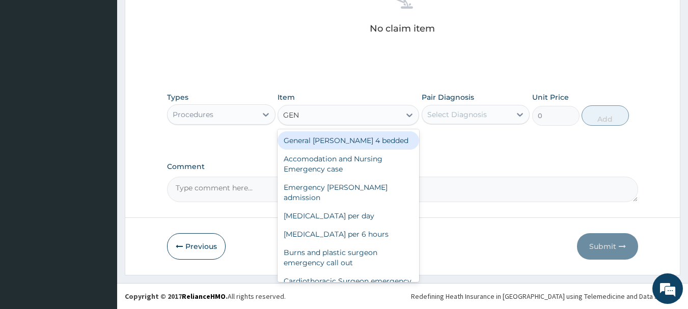
type input "GENE"
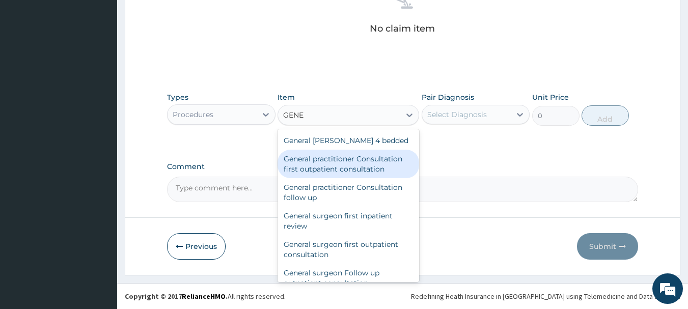
click at [328, 175] on div "General practitioner Consultation first outpatient consultation" at bounding box center [349, 164] width 142 height 29
type input "3547.5"
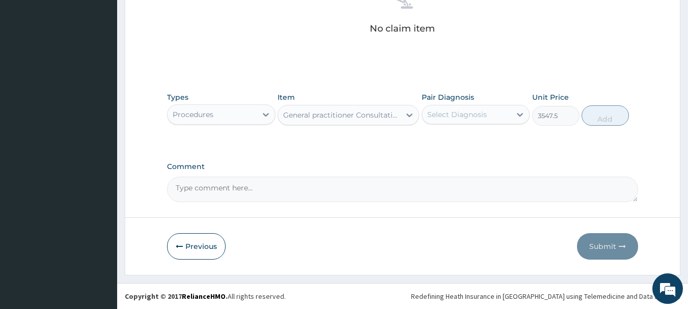
click at [450, 120] on div "Select Diagnosis" at bounding box center [466, 114] width 89 height 16
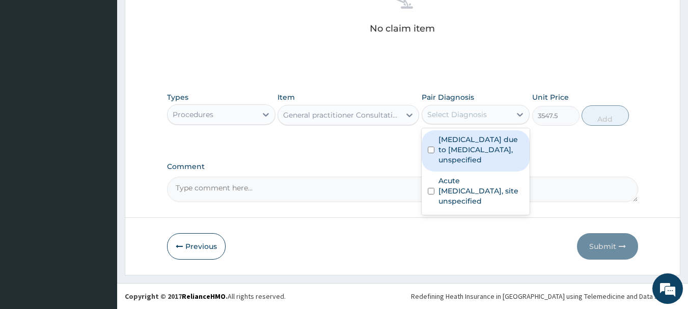
click at [467, 147] on label "Malaria due to Plasmodium falciparum, unspecified" at bounding box center [482, 150] width 86 height 31
checkbox input "true"
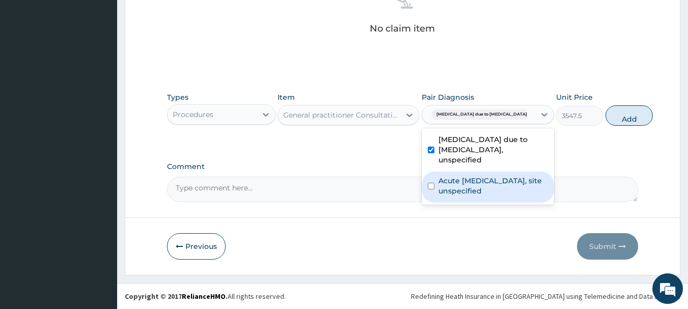
drag, startPoint x: 490, startPoint y: 196, endPoint x: 507, endPoint y: 184, distance: 21.1
click at [489, 196] on label "Acute upper respiratory infection, site unspecified" at bounding box center [494, 186] width 110 height 20
checkbox input "true"
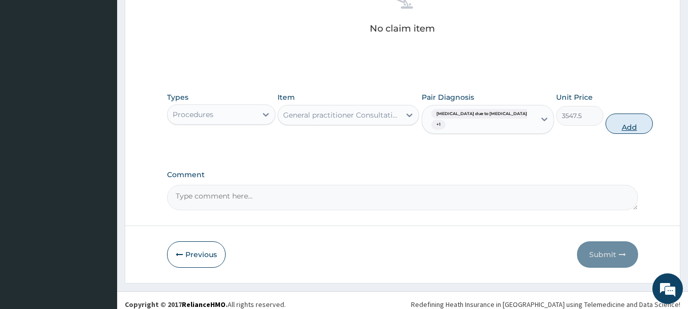
click at [610, 124] on button "Add" at bounding box center [629, 124] width 47 height 20
type input "0"
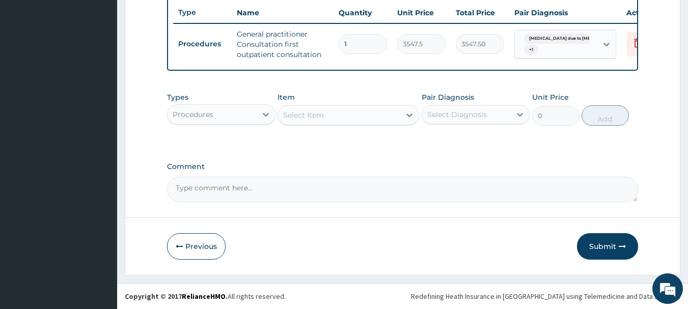
scroll to position [390, 0]
click at [240, 118] on div "Procedures" at bounding box center [212, 114] width 89 height 16
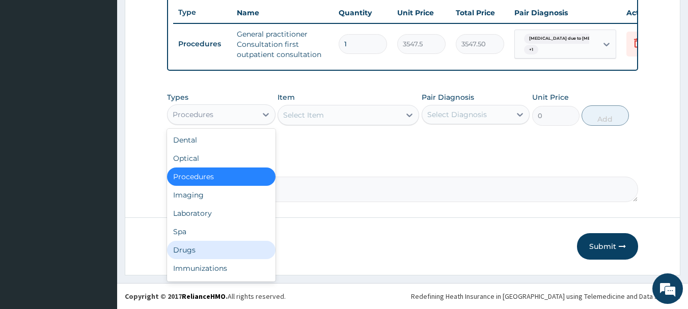
click at [208, 251] on div "Drugs" at bounding box center [221, 250] width 109 height 18
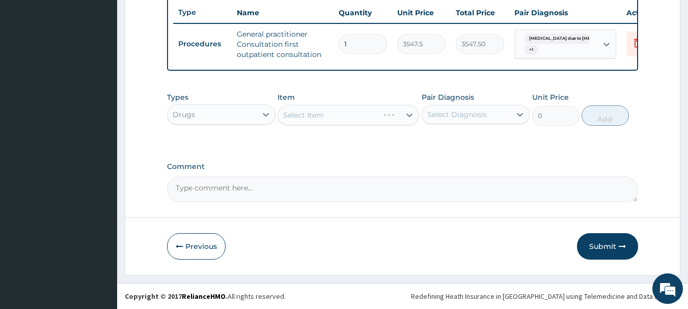
click at [348, 113] on div "Select Item" at bounding box center [349, 115] width 142 height 20
click at [336, 114] on div "Select Item" at bounding box center [339, 115] width 122 height 16
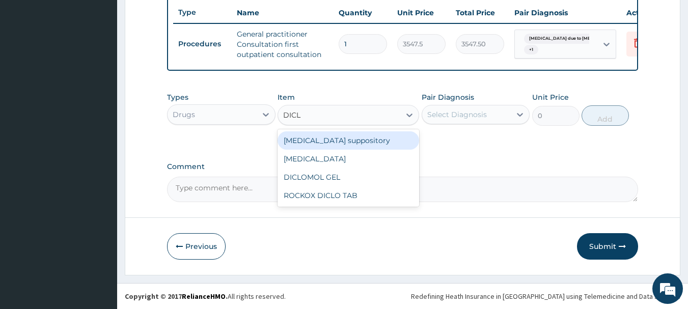
type input "DICLO"
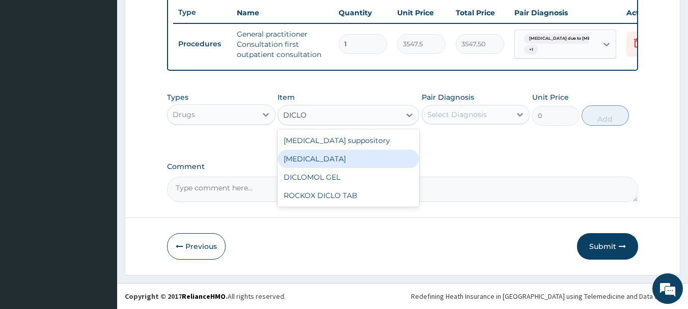
click at [336, 163] on div "[MEDICAL_DATA]" at bounding box center [349, 159] width 142 height 18
type input "322.5"
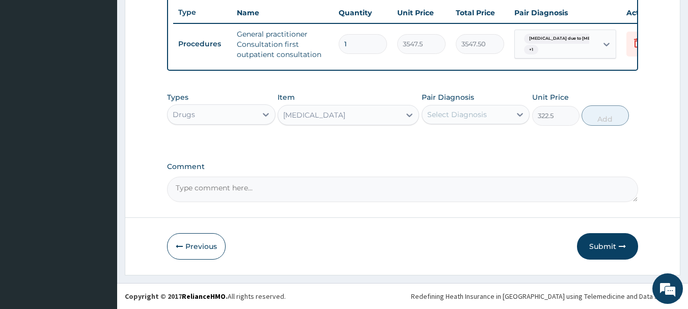
click at [478, 108] on div "Select Diagnosis" at bounding box center [466, 114] width 89 height 16
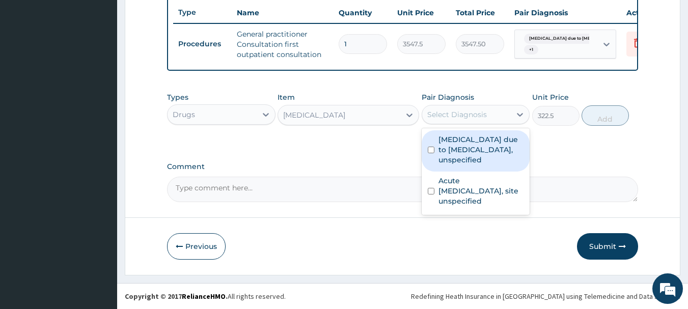
drag, startPoint x: 493, startPoint y: 157, endPoint x: 495, endPoint y: 166, distance: 9.5
click at [494, 157] on label "[MEDICAL_DATA] due to [MEDICAL_DATA], unspecified" at bounding box center [482, 150] width 86 height 31
checkbox input "true"
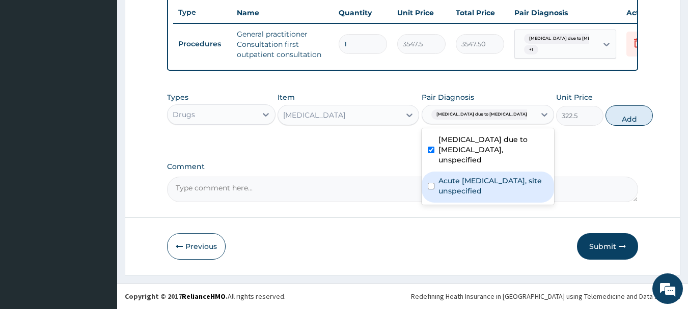
click at [500, 192] on label "Acute upper respiratory infection, site unspecified" at bounding box center [494, 186] width 110 height 20
checkbox input "true"
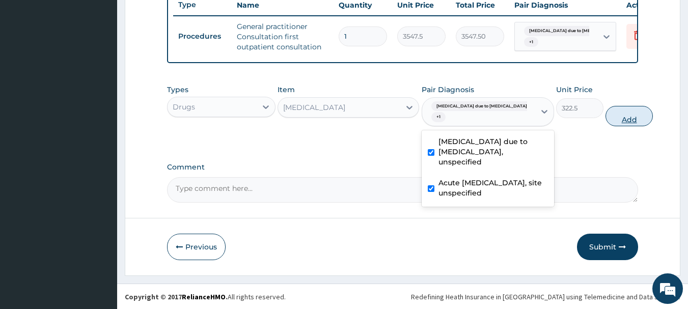
click at [608, 126] on button "Add" at bounding box center [629, 116] width 47 height 20
type input "0"
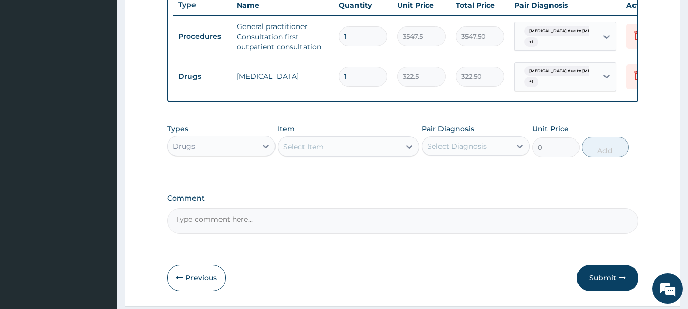
click at [350, 153] on div "Select Item" at bounding box center [339, 147] width 122 height 16
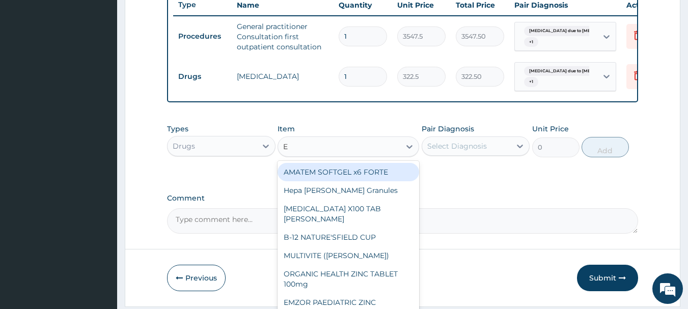
type input "E M"
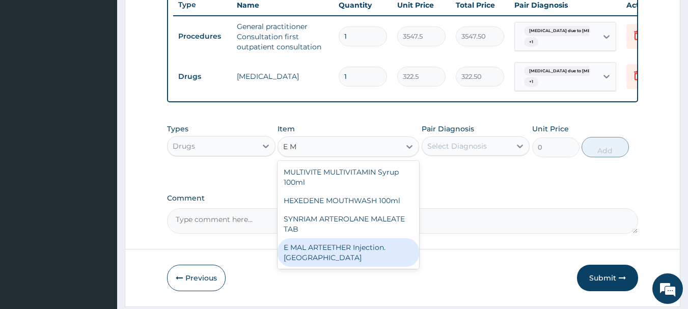
click at [326, 261] on div "E MAL ARTEETHER Injection. [GEOGRAPHIC_DATA]" at bounding box center [349, 252] width 142 height 29
type input "1612.5"
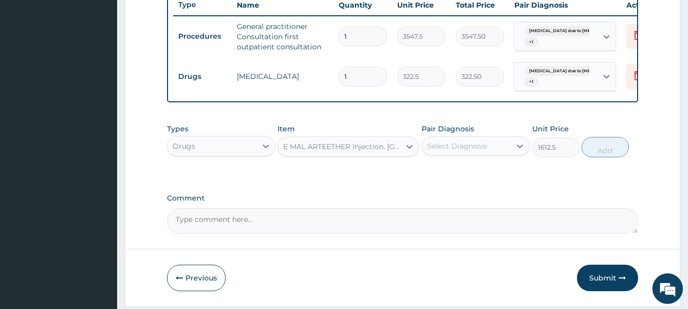
click at [494, 152] on div "Select Diagnosis" at bounding box center [466, 146] width 89 height 16
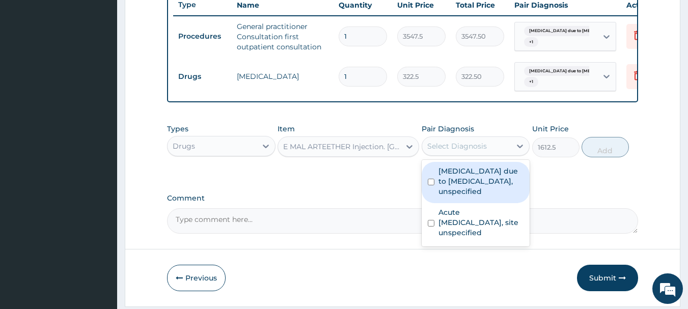
drag, startPoint x: 496, startPoint y: 186, endPoint x: 496, endPoint y: 196, distance: 9.2
click at [496, 189] on label "[MEDICAL_DATA] due to [MEDICAL_DATA], unspecified" at bounding box center [482, 181] width 86 height 31
checkbox input "true"
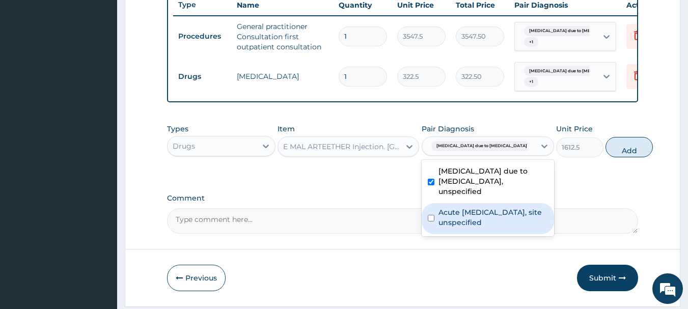
click at [500, 219] on label "Acute upper respiratory infection, site unspecified" at bounding box center [494, 217] width 110 height 20
checkbox input "true"
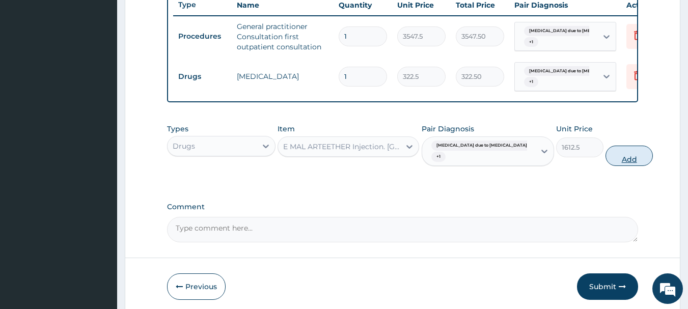
click at [606, 166] on button "Add" at bounding box center [629, 156] width 47 height 20
type input "0"
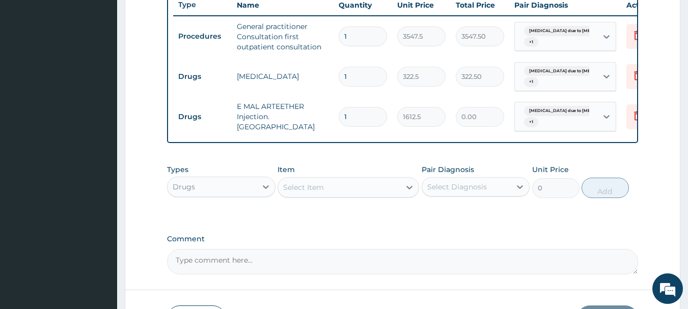
type input "0.00"
type input "3"
type input "4837.50"
type input "3"
click at [350, 196] on div "Select Item" at bounding box center [339, 187] width 122 height 16
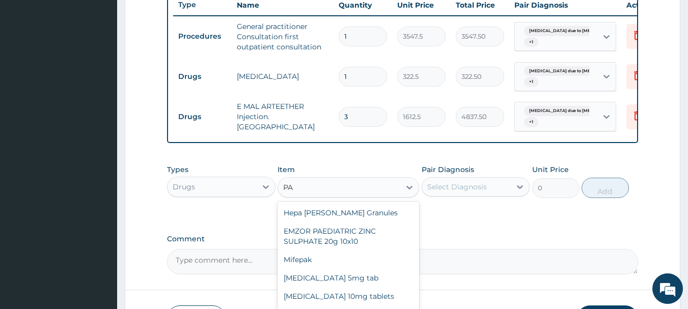
type input "P"
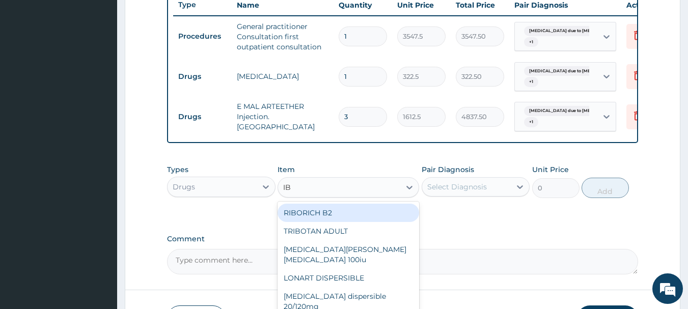
type input "IBU"
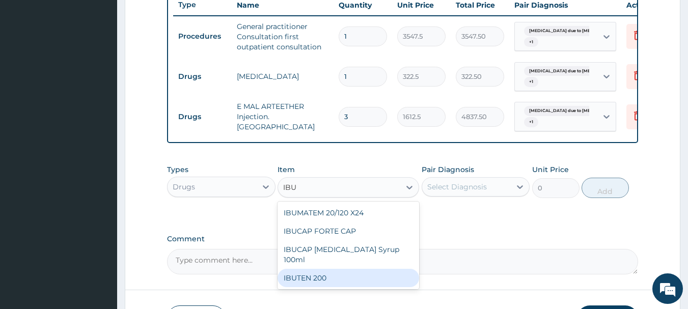
click at [314, 279] on div "IBUTEN 200" at bounding box center [349, 278] width 142 height 18
type input "75.25"
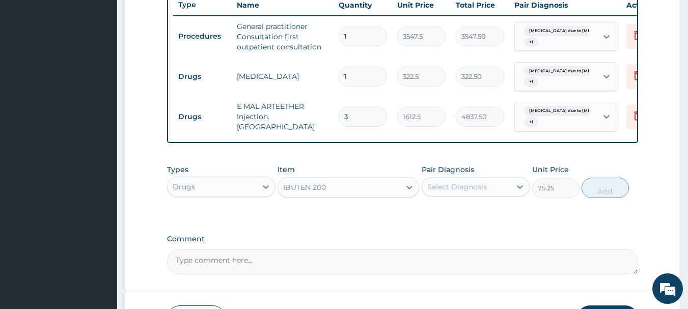
click at [508, 173] on div "Pair Diagnosis Select Diagnosis" at bounding box center [476, 182] width 109 height 34
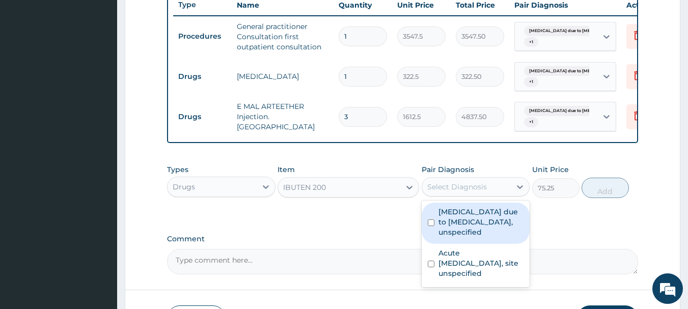
drag, startPoint x: 504, startPoint y: 189, endPoint x: 499, endPoint y: 211, distance: 23.1
click at [503, 192] on div "Select Diagnosis" at bounding box center [466, 187] width 89 height 16
click at [500, 220] on label "Malaria due to Plasmodium falciparum, unspecified" at bounding box center [482, 222] width 86 height 31
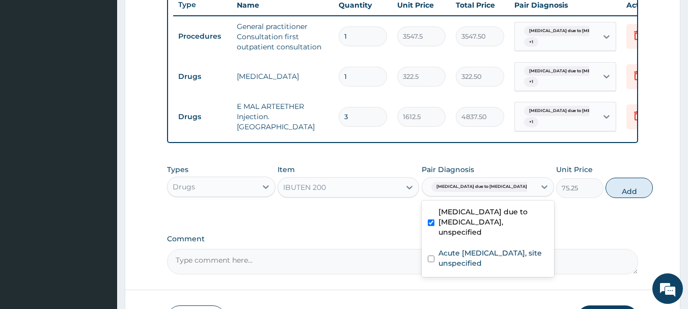
checkbox input "true"
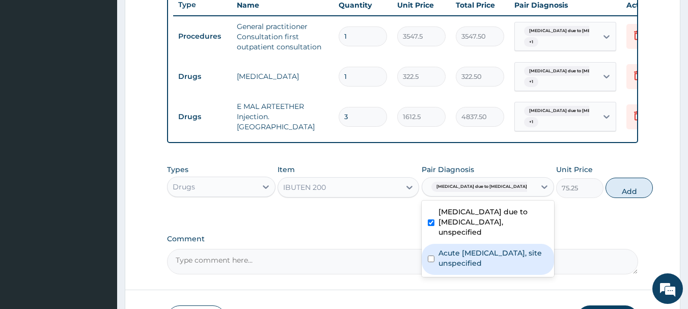
click at [495, 269] on label "Acute upper respiratory infection, site unspecified" at bounding box center [494, 258] width 110 height 20
checkbox input "true"
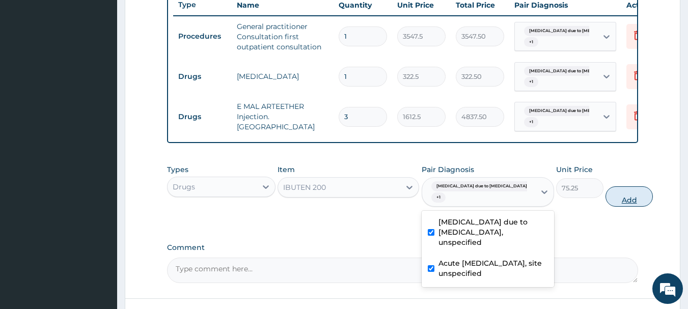
click at [606, 207] on button "Add" at bounding box center [629, 196] width 47 height 20
type input "0"
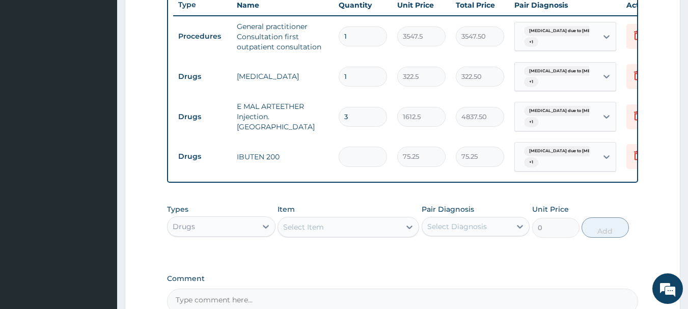
type input "0.00"
type input "2"
type input "150.50"
type input "20"
type input "1505.00"
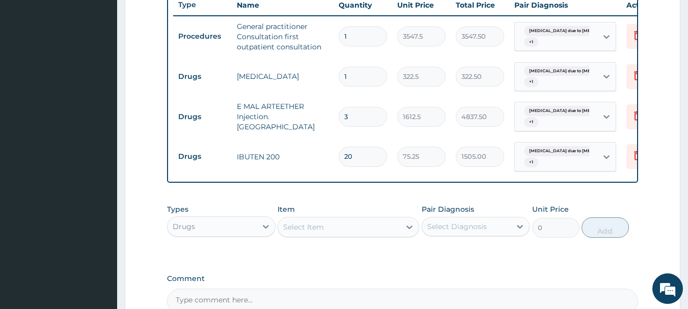
type input "20"
click at [385, 226] on div "Select Item" at bounding box center [339, 227] width 122 height 16
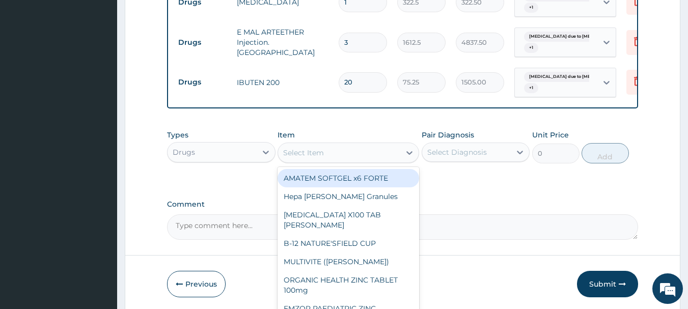
scroll to position [509, 0]
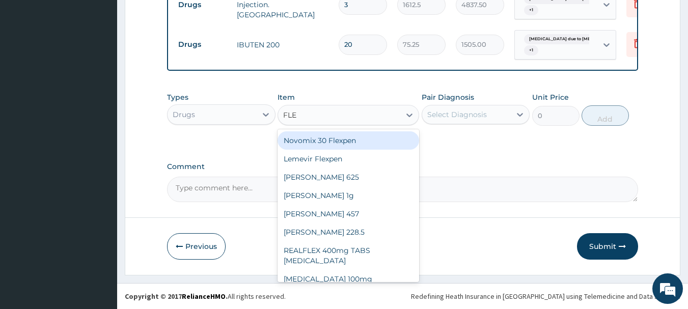
type input "FLEM"
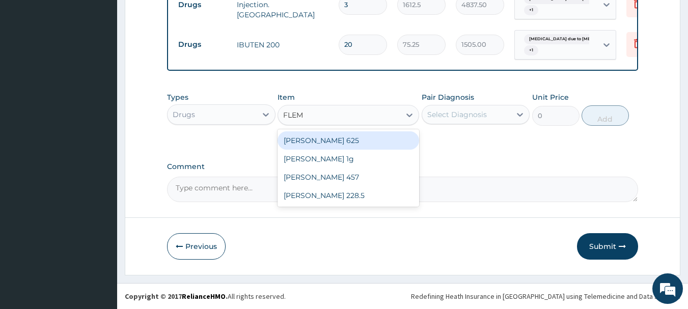
drag, startPoint x: 376, startPoint y: 141, endPoint x: 385, endPoint y: 141, distance: 9.2
click at [377, 141] on div "FLEMING 625" at bounding box center [349, 140] width 142 height 18
type input "537.5"
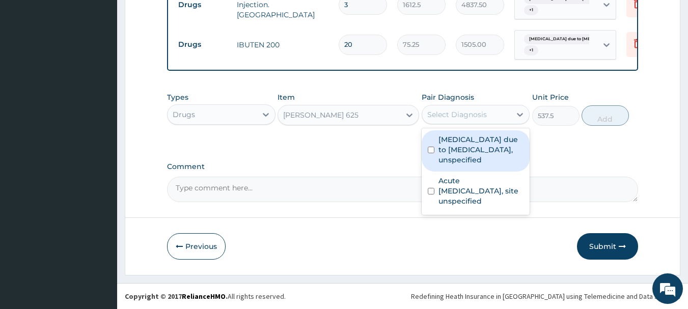
click at [473, 121] on div "Select Diagnosis" at bounding box center [466, 114] width 89 height 16
click at [481, 154] on label "Malaria due to Plasmodium falciparum, unspecified" at bounding box center [482, 150] width 86 height 31
checkbox input "true"
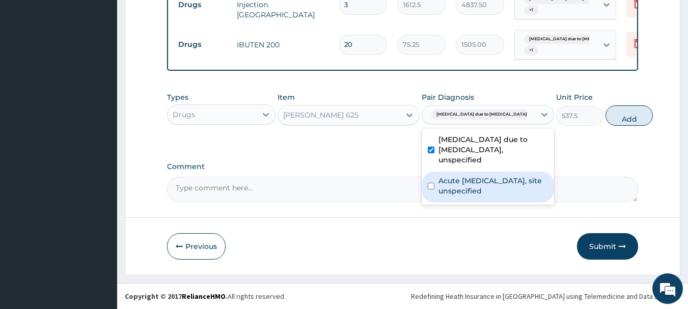
click at [484, 196] on label "Acute upper respiratory infection, site unspecified" at bounding box center [494, 186] width 110 height 20
checkbox input "true"
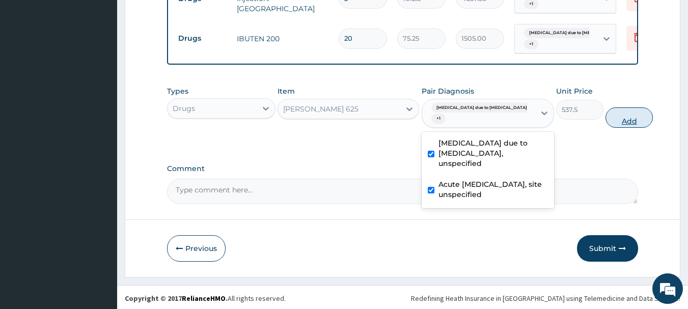
click at [608, 127] on button "Add" at bounding box center [629, 118] width 47 height 20
type input "0"
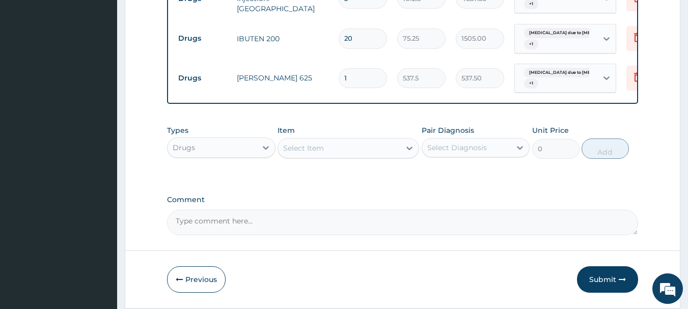
type input "14"
type input "7525.00"
type input "14"
click at [322, 153] on div "Select Item" at bounding box center [303, 148] width 41 height 10
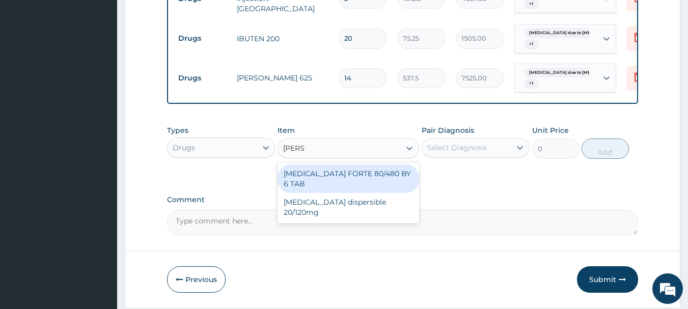
type input "COART"
click at [387, 179] on div "COARTEM FORTE 80/480 BY 6 TAB" at bounding box center [349, 179] width 142 height 29
type input "408.5"
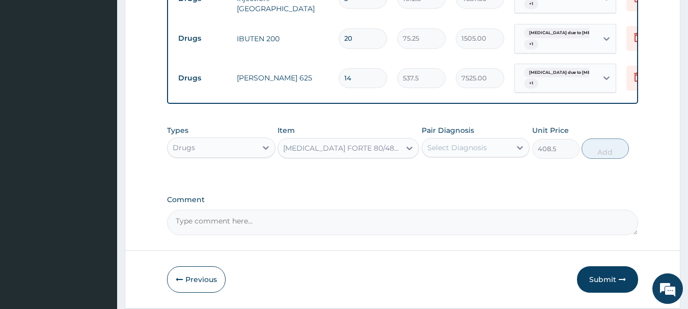
drag, startPoint x: 479, startPoint y: 156, endPoint x: 480, endPoint y: 165, distance: 8.8
click at [479, 156] on div "Select Diagnosis" at bounding box center [466, 148] width 89 height 16
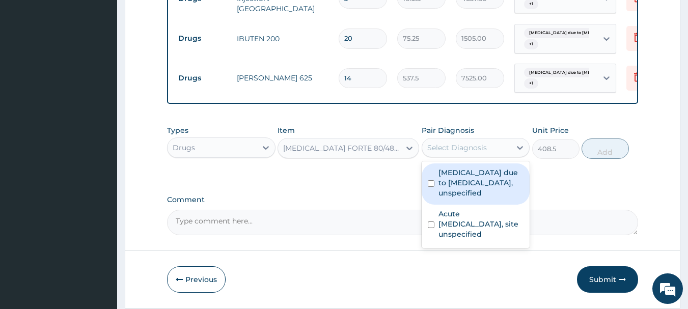
drag, startPoint x: 483, startPoint y: 193, endPoint x: 494, endPoint y: 226, distance: 34.7
click at [483, 198] on label "Malaria due to Plasmodium falciparum, unspecified" at bounding box center [482, 183] width 86 height 31
checkbox input "true"
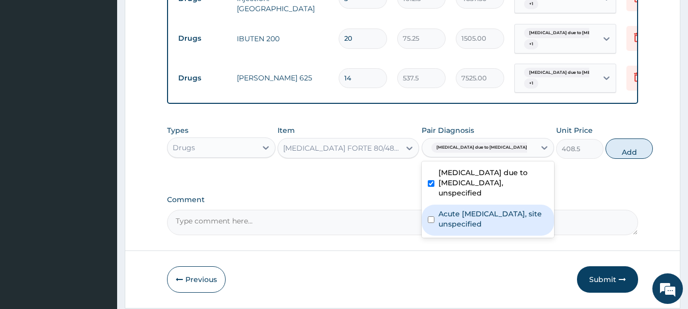
drag, startPoint x: 494, startPoint y: 231, endPoint x: 505, endPoint y: 232, distance: 11.3
click at [494, 229] on label "Acute upper respiratory infection, site unspecified" at bounding box center [494, 219] width 110 height 20
checkbox input "true"
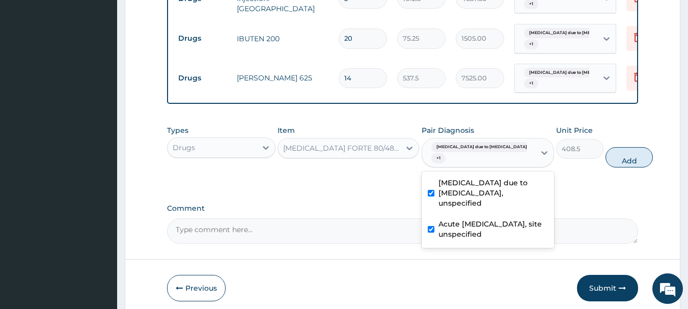
click at [606, 168] on button "Add" at bounding box center [629, 157] width 47 height 20
type input "0"
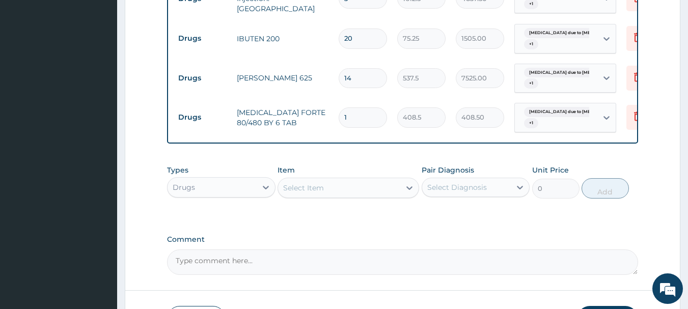
type input "0.00"
type input "6"
type input "2451.00"
type input "6"
click at [367, 194] on div "Select Item" at bounding box center [339, 188] width 122 height 16
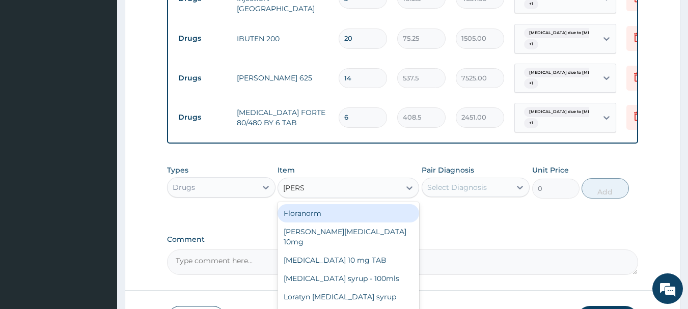
type input "LORAT"
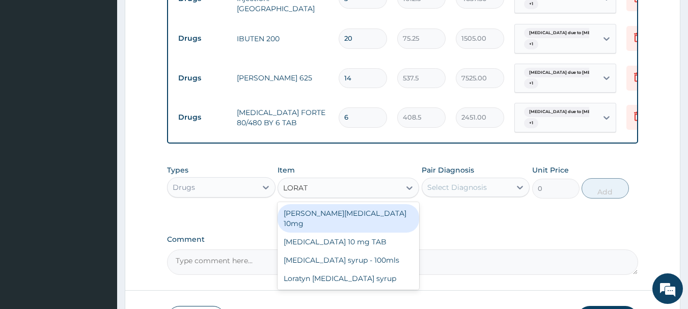
click at [388, 225] on div "Loratyn Loratadine 10mg" at bounding box center [349, 218] width 142 height 29
type input "80.625"
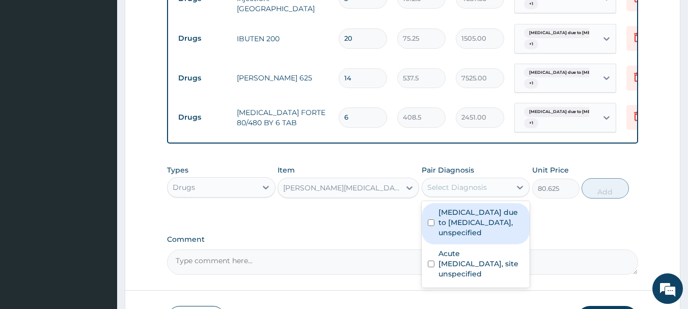
click at [462, 193] on div "Select Diagnosis" at bounding box center [457, 187] width 60 height 10
drag, startPoint x: 470, startPoint y: 230, endPoint x: 474, endPoint y: 242, distance: 11.9
click at [470, 232] on label "Malaria due to Plasmodium falciparum, unspecified" at bounding box center [482, 222] width 86 height 31
checkbox input "true"
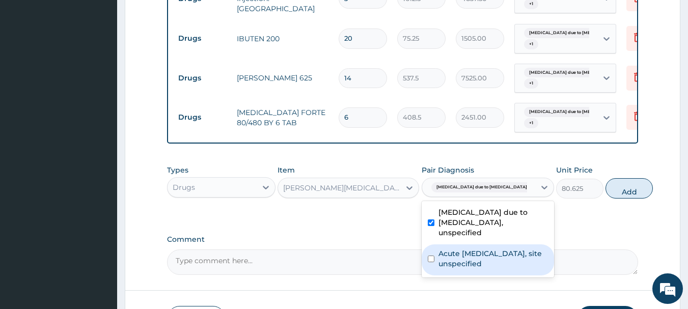
click at [487, 269] on label "Acute upper respiratory infection, site unspecified" at bounding box center [494, 259] width 110 height 20
checkbox input "true"
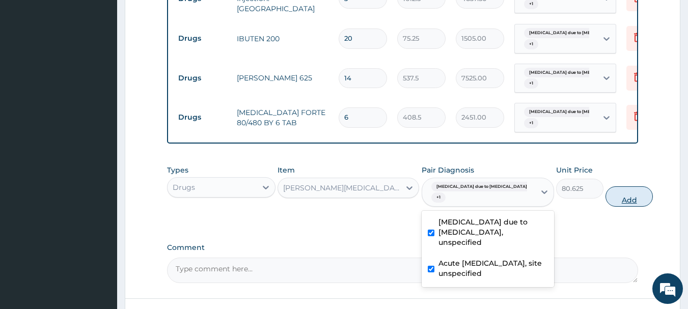
click at [606, 207] on button "Add" at bounding box center [629, 196] width 47 height 20
type input "0"
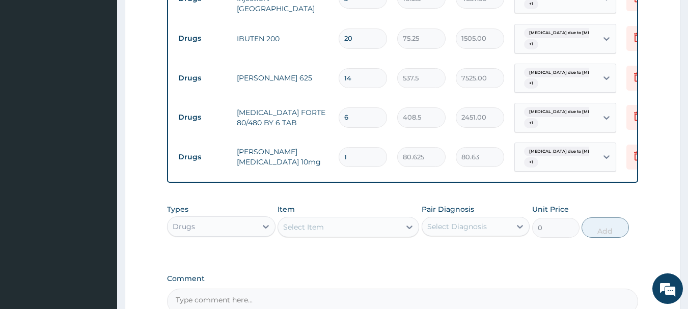
type input "0.00"
type input "5"
type input "403.13"
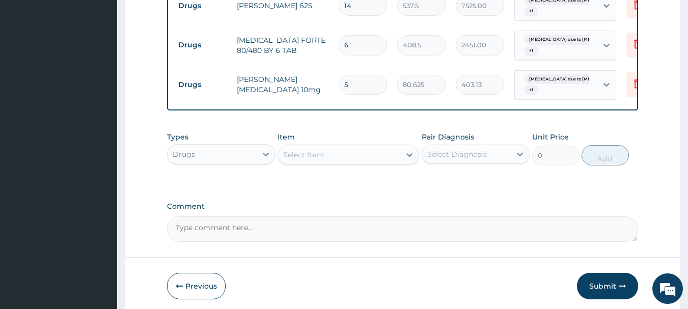
scroll to position [627, 0]
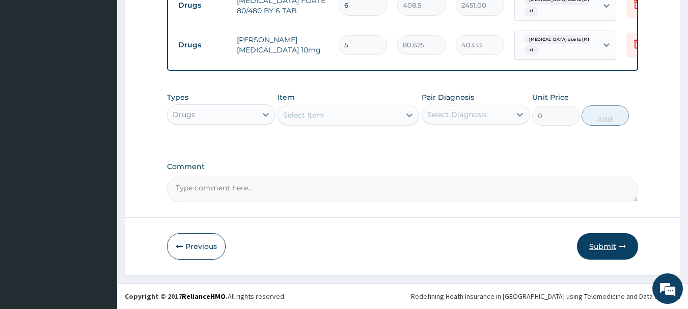
type input "5"
click at [605, 248] on button "Submit" at bounding box center [607, 246] width 61 height 26
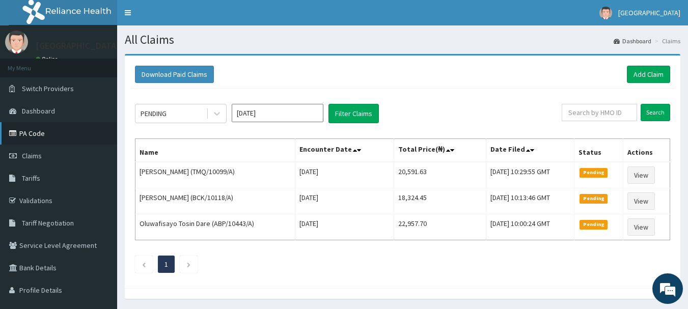
click at [43, 133] on link "PA Code" at bounding box center [58, 133] width 117 height 22
click at [665, 76] on link "Add Claim" at bounding box center [648, 74] width 43 height 17
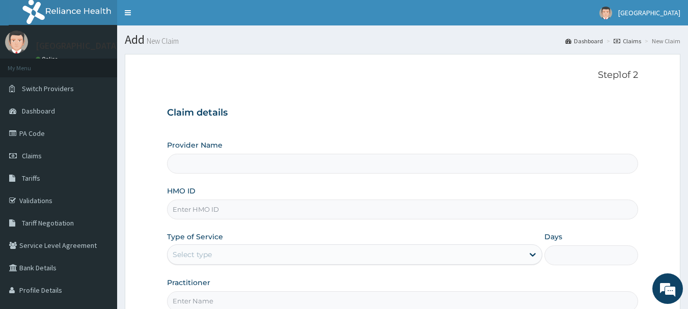
type input "[GEOGRAPHIC_DATA]"
click at [275, 209] on input "HMO ID" at bounding box center [403, 210] width 472 height 20
type input "BCT/10070/A"
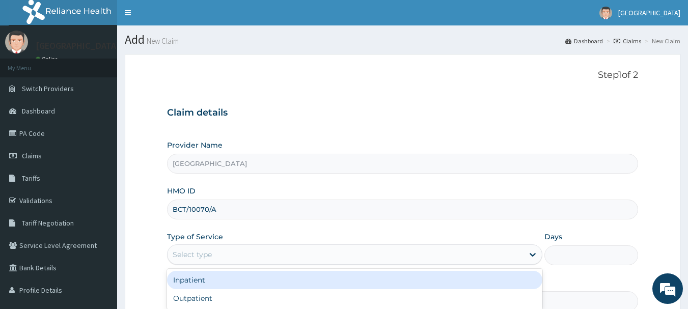
click at [252, 254] on div "Select type" at bounding box center [346, 255] width 356 height 16
click at [248, 281] on div "Inpatient" at bounding box center [355, 280] width 376 height 18
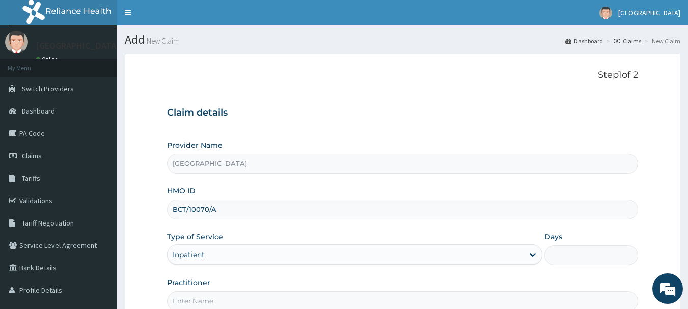
click at [598, 253] on input "Days" at bounding box center [592, 256] width 94 height 20
type input "1"
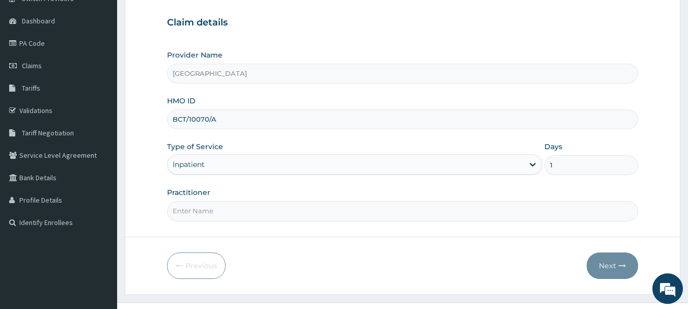
scroll to position [93, 0]
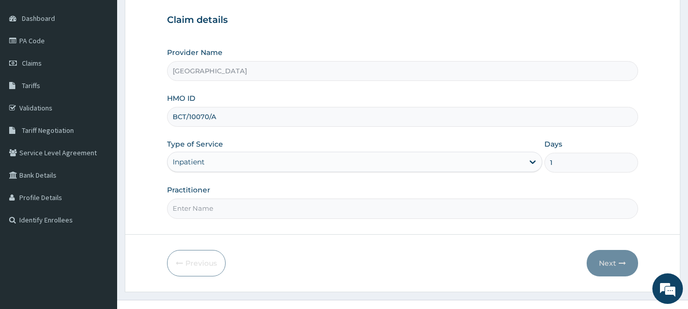
click at [234, 212] on input "Practitioner" at bounding box center [403, 209] width 472 height 20
type input "[PERSON_NAME]"
click at [594, 265] on button "Next" at bounding box center [612, 263] width 51 height 26
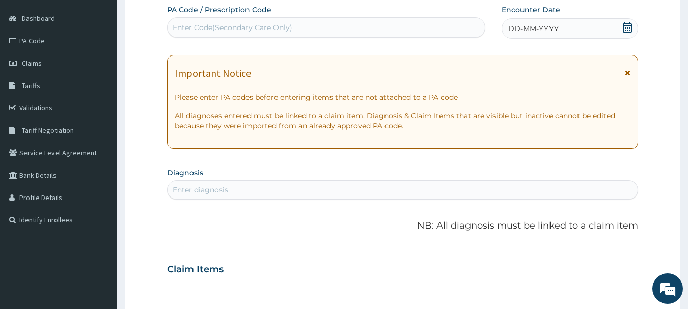
click at [535, 31] on span "DD-MM-YYYY" at bounding box center [534, 28] width 50 height 10
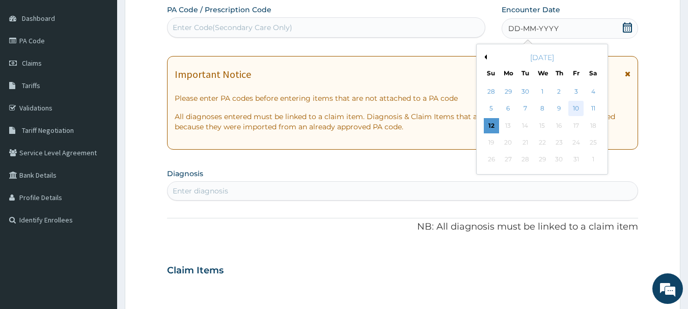
click at [576, 108] on div "10" at bounding box center [576, 108] width 15 height 15
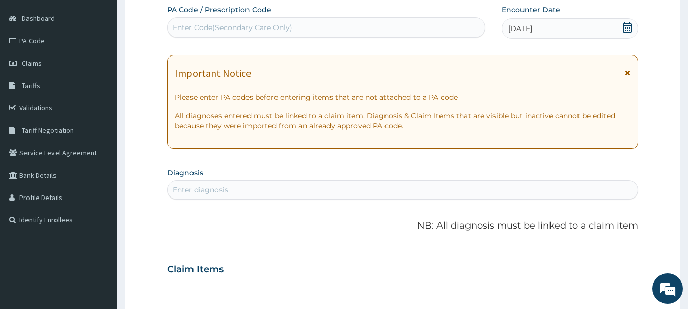
click at [262, 188] on div "Enter diagnosis" at bounding box center [403, 190] width 471 height 16
click at [393, 28] on div "Enter Code(Secondary Care Only)" at bounding box center [327, 27] width 318 height 16
paste input "PA/D04C0B"
type input "PA/D04C0B"
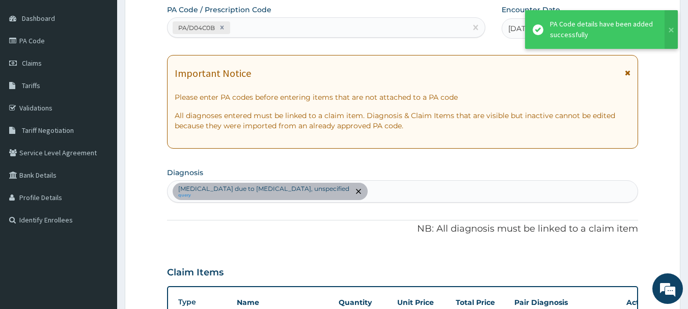
scroll to position [307, 0]
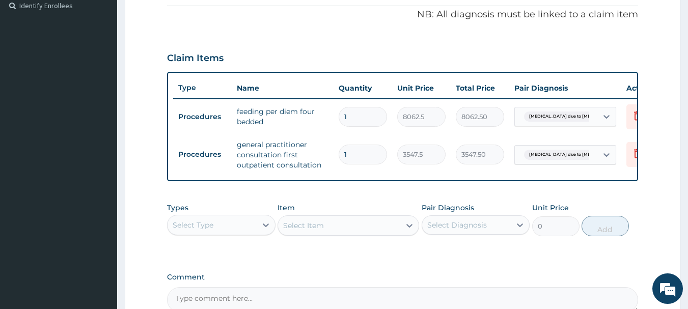
click at [242, 233] on div "Select Type" at bounding box center [212, 225] width 89 height 16
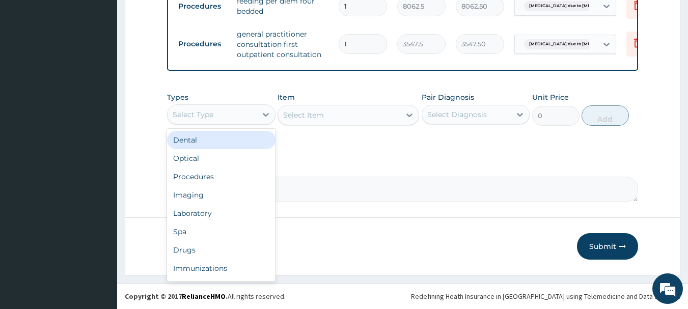
scroll to position [425, 0]
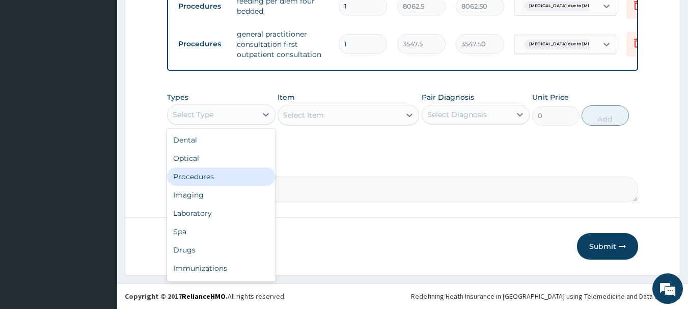
click at [224, 180] on div "Procedures" at bounding box center [221, 177] width 109 height 18
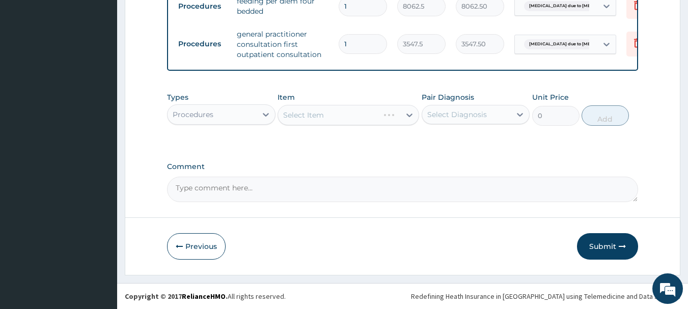
click at [362, 110] on div "Select Item" at bounding box center [349, 115] width 142 height 20
click at [357, 110] on div "Select Item" at bounding box center [339, 115] width 122 height 16
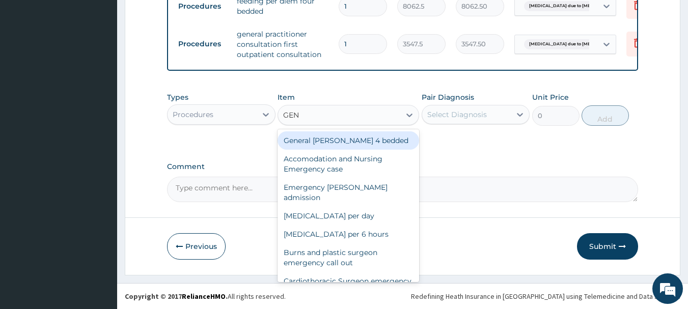
type input "GENE"
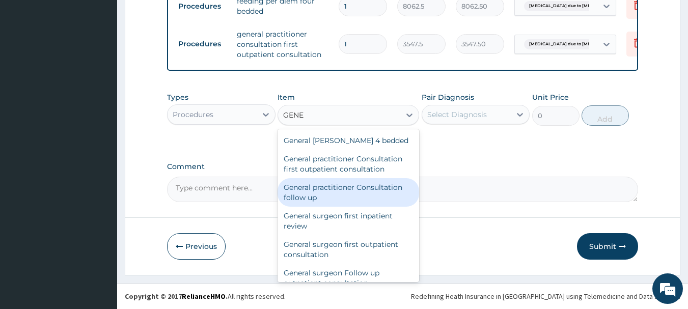
click at [359, 202] on div "General practitioner Consultation follow up" at bounding box center [349, 192] width 142 height 29
type input "2365"
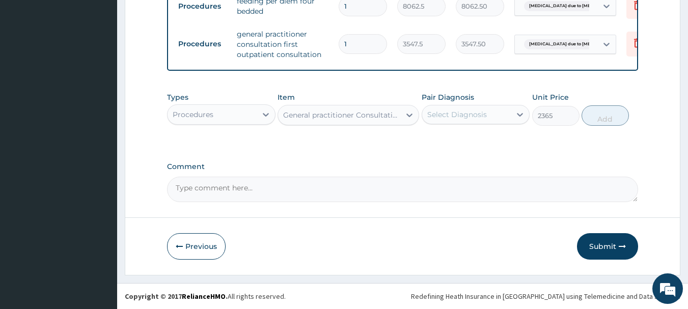
click at [473, 118] on div "Select Diagnosis" at bounding box center [457, 115] width 60 height 10
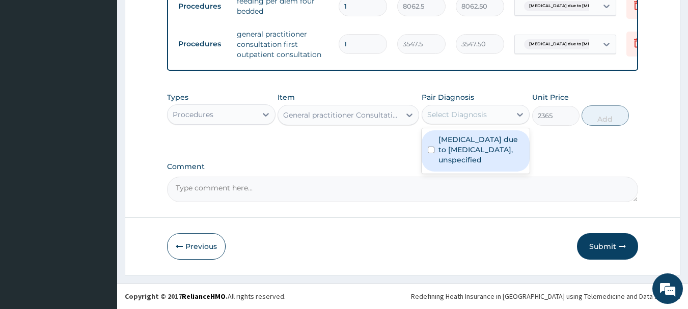
click at [478, 143] on label "Malaria due to Plasmodium falciparum, unspecified" at bounding box center [482, 150] width 86 height 31
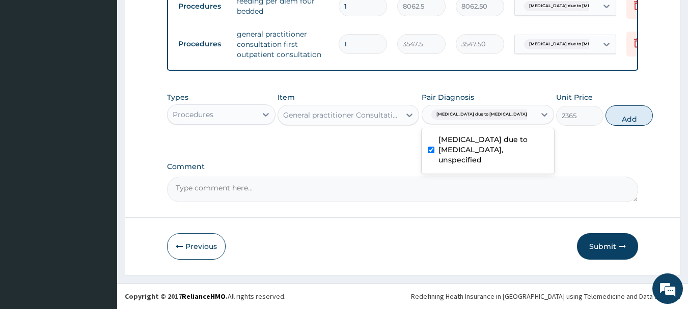
checkbox input "true"
click at [614, 127] on div "Types Procedures Item General practitioner Consultation follow up Pair Diagnosi…" at bounding box center [403, 109] width 472 height 44
click at [612, 117] on button "Add" at bounding box center [629, 115] width 47 height 20
type input "0"
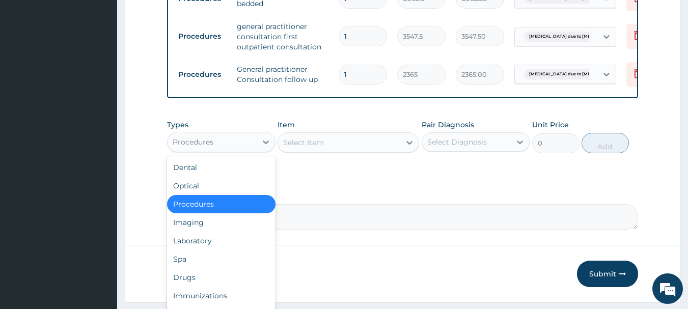
click at [227, 149] on div "Procedures" at bounding box center [212, 142] width 89 height 16
click at [227, 250] on div "Laboratory" at bounding box center [221, 241] width 109 height 18
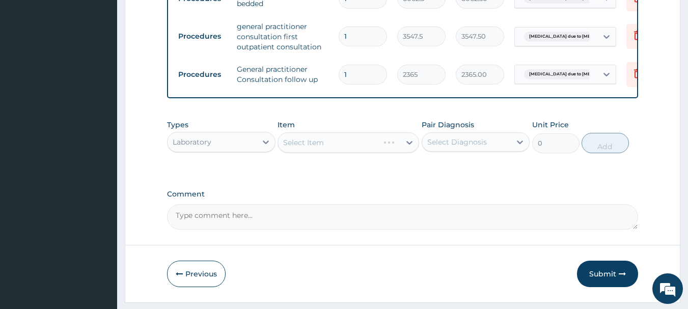
click at [350, 147] on div "Select Item" at bounding box center [349, 142] width 142 height 20
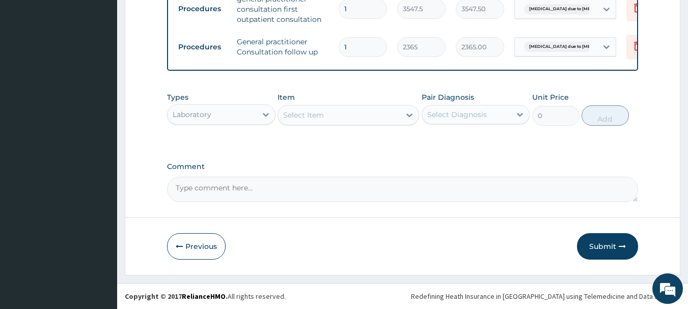
click at [376, 120] on div "Select Item" at bounding box center [339, 115] width 122 height 16
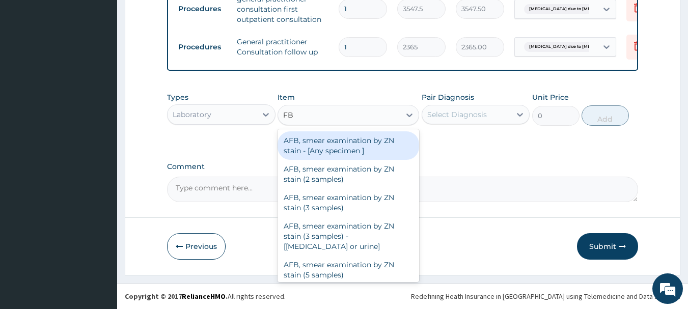
type input "FBC"
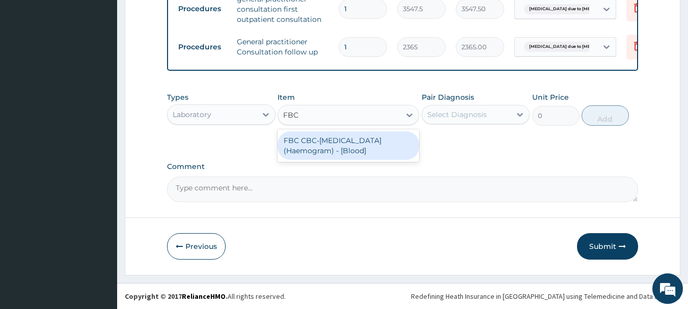
click at [391, 145] on div "FBC CBC-Complete Blood Count (Haemogram) - [Blood]" at bounding box center [349, 145] width 142 height 29
type input "4300"
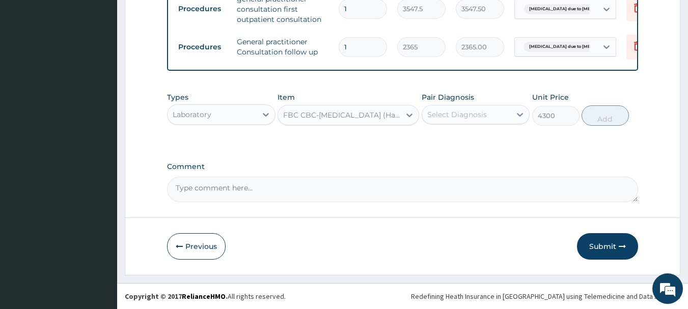
click at [499, 105] on div "Select Diagnosis" at bounding box center [476, 114] width 109 height 19
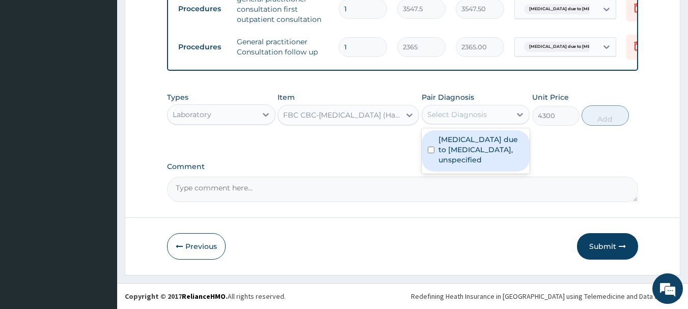
click at [511, 145] on label "Malaria due to Plasmodium falciparum, unspecified" at bounding box center [482, 150] width 86 height 31
checkbox input "true"
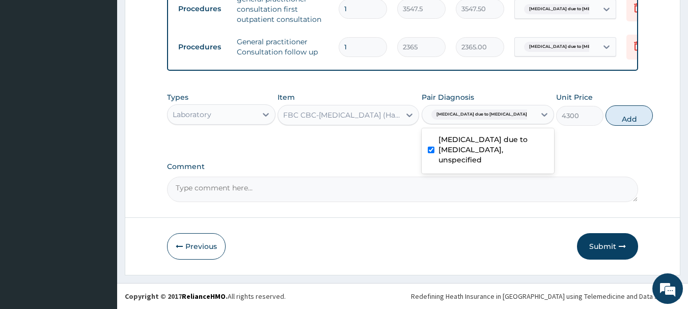
click at [606, 118] on button "Add" at bounding box center [629, 115] width 47 height 20
type input "0"
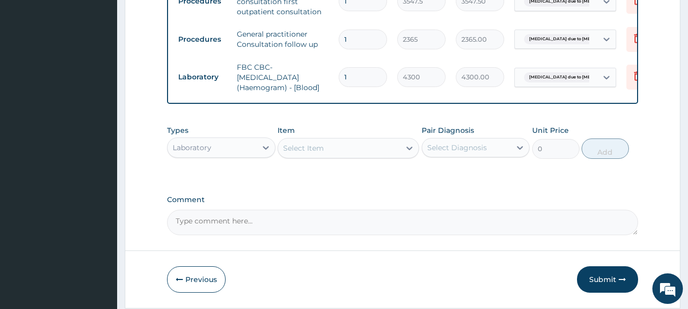
click at [381, 156] on div "Select Item" at bounding box center [339, 148] width 122 height 16
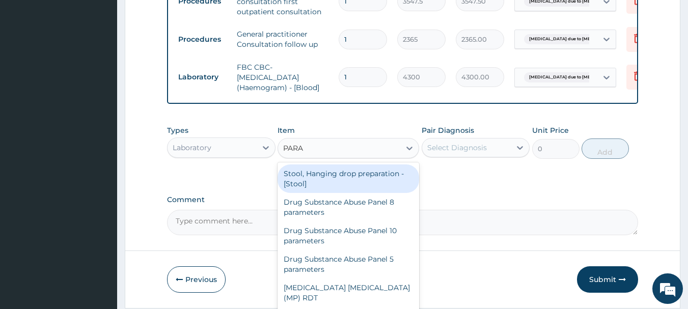
type input "PARAS"
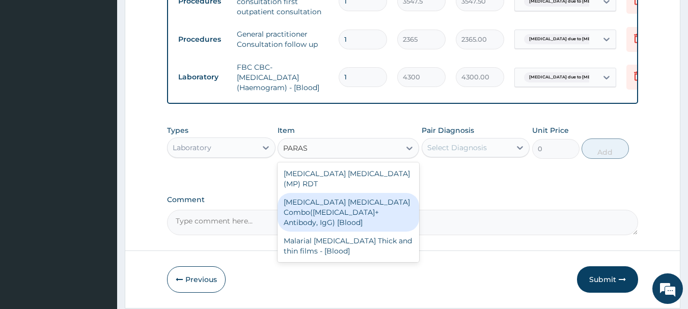
click at [345, 205] on div "Malaria Parasite Combo(Blood Film+ Antibody, IgG) [Blood]" at bounding box center [349, 212] width 142 height 39
type input "1612.5"
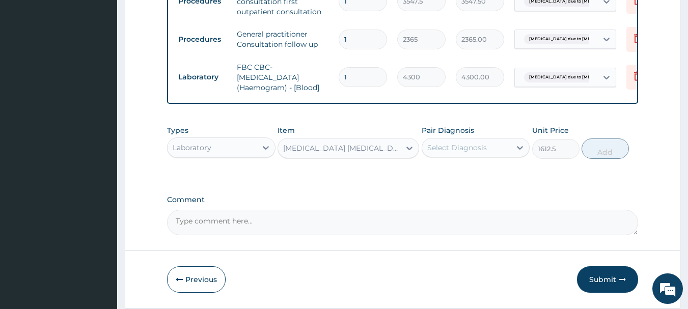
click at [447, 152] on div "Select Diagnosis" at bounding box center [457, 148] width 60 height 10
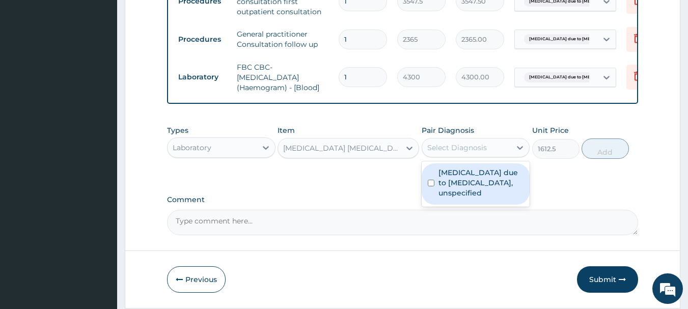
click at [452, 180] on label "Malaria due to Plasmodium falciparum, unspecified" at bounding box center [482, 183] width 86 height 31
checkbox input "true"
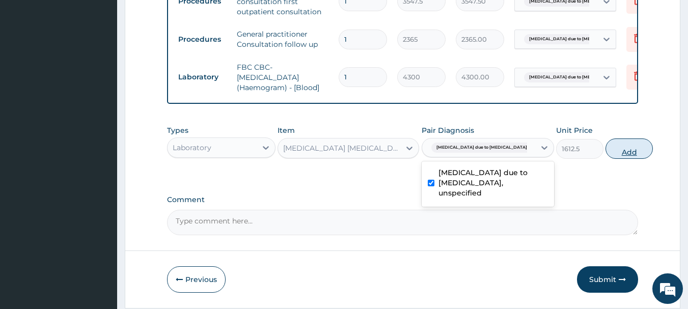
click at [606, 159] on button "Add" at bounding box center [629, 149] width 47 height 20
type input "0"
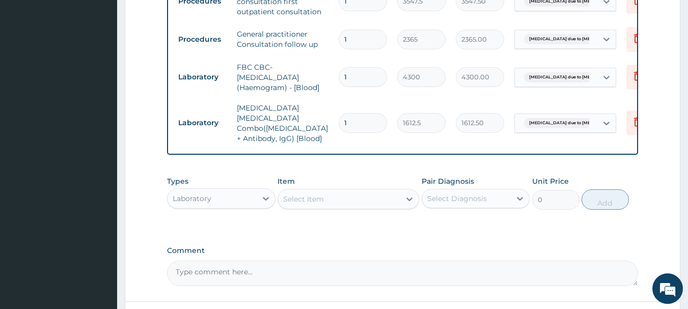
scroll to position [542, 0]
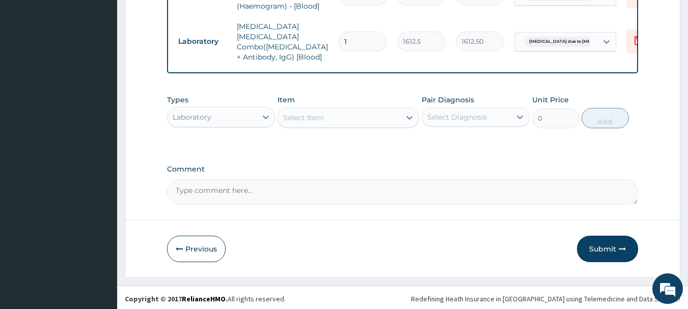
click at [250, 118] on div "Laboratory" at bounding box center [212, 117] width 89 height 16
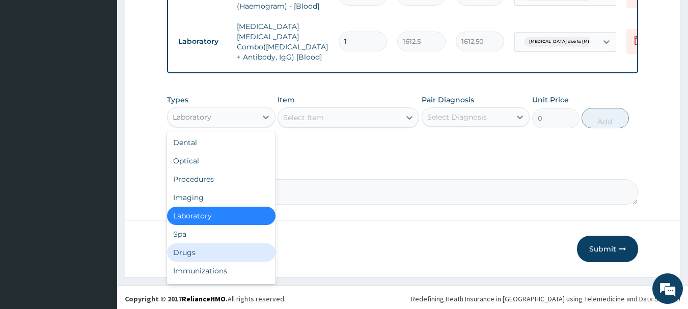
click at [238, 248] on div "Drugs" at bounding box center [221, 253] width 109 height 18
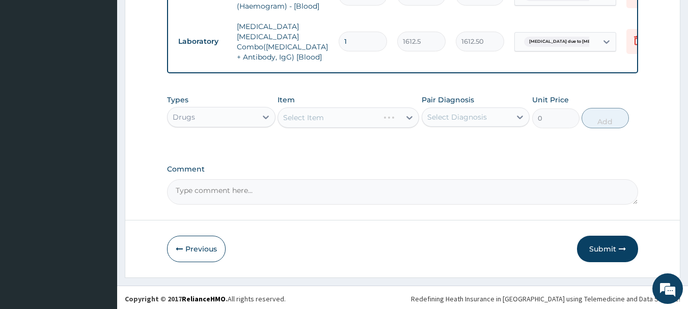
click at [368, 123] on div "Select Item" at bounding box center [349, 118] width 142 height 20
click at [367, 117] on div "Select Item" at bounding box center [349, 118] width 142 height 20
click at [366, 118] on div "Select Item" at bounding box center [349, 118] width 142 height 20
click at [366, 118] on div "Select Item" at bounding box center [339, 118] width 122 height 16
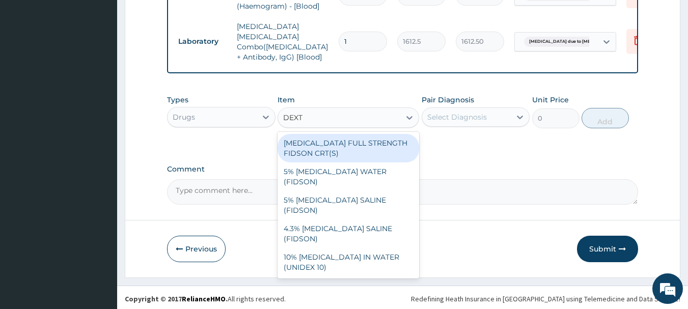
type input "DEXTR"
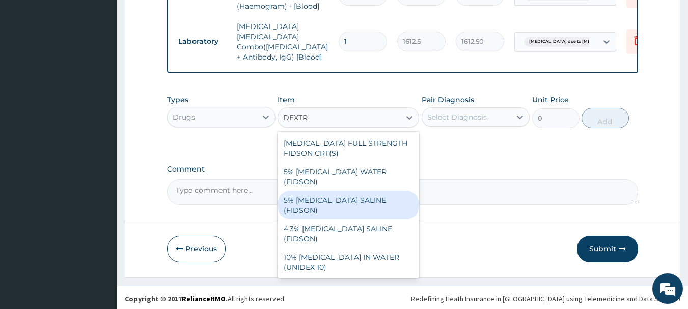
click at [400, 196] on div "5% DEXTROSE SALINE (FIDSON)" at bounding box center [349, 205] width 142 height 29
type input "1612.5"
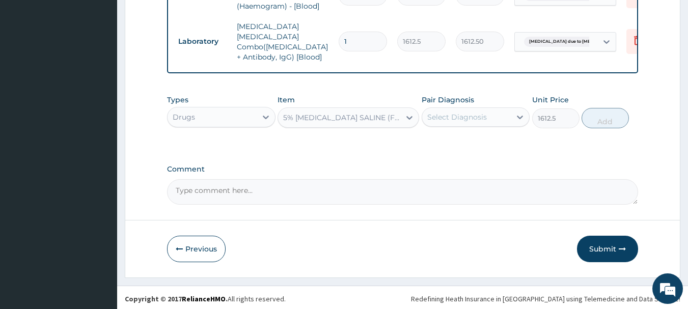
click at [452, 123] on div "Select Diagnosis" at bounding box center [476, 117] width 109 height 19
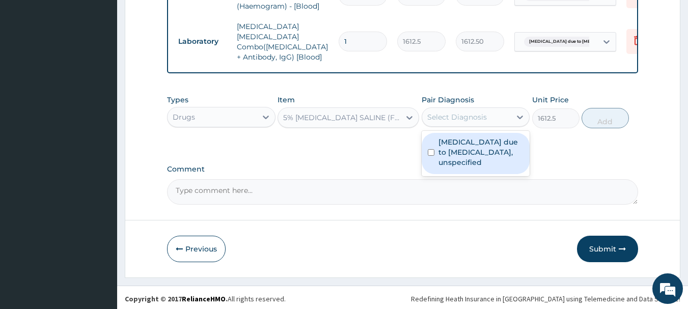
drag, startPoint x: 463, startPoint y: 151, endPoint x: 487, endPoint y: 163, distance: 26.0
click at [465, 160] on label "Malaria due to Plasmodium falciparum, unspecified" at bounding box center [482, 152] width 86 height 31
checkbox input "true"
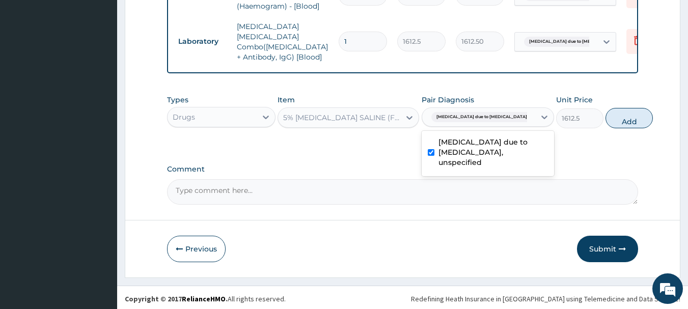
drag, startPoint x: 607, startPoint y: 108, endPoint x: 601, endPoint y: 119, distance: 12.8
click at [607, 112] on button "Add" at bounding box center [629, 118] width 47 height 20
type input "0"
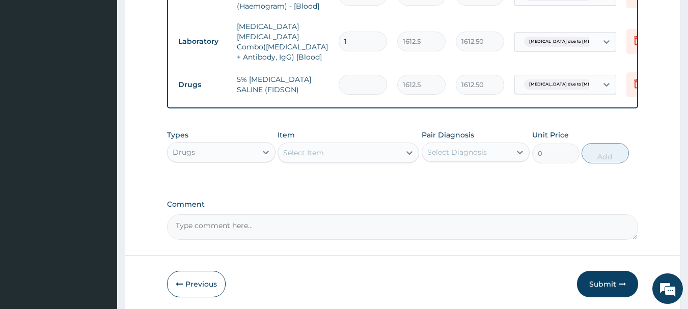
type input "0.00"
type input "2"
type input "3225.00"
type input "2"
click at [346, 156] on div "Select Item" at bounding box center [339, 153] width 122 height 16
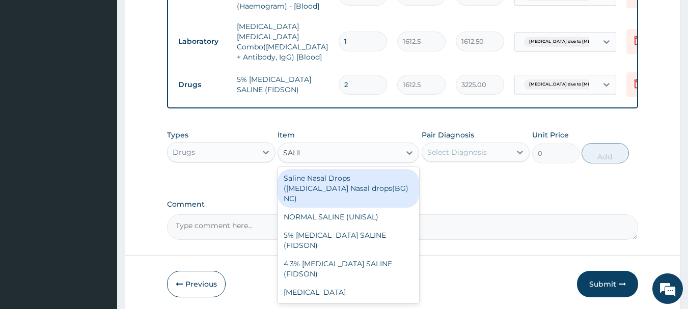
type input "SALINE"
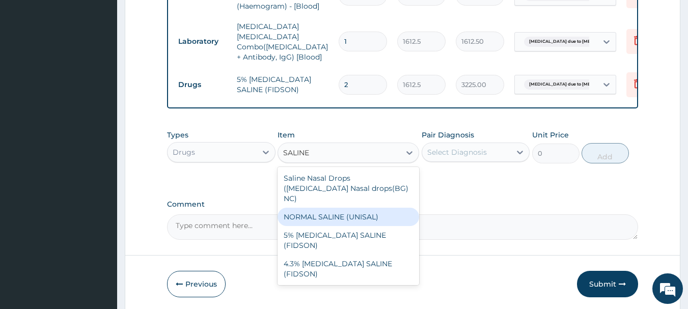
drag, startPoint x: 347, startPoint y: 209, endPoint x: 354, endPoint y: 201, distance: 10.8
click at [349, 209] on div "NORMAL SALINE (UNISAL)" at bounding box center [349, 217] width 142 height 18
type input "1612.5"
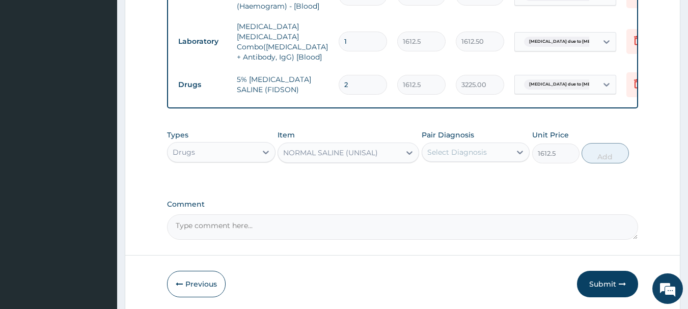
click at [453, 144] on div "Select Diagnosis" at bounding box center [466, 152] width 89 height 16
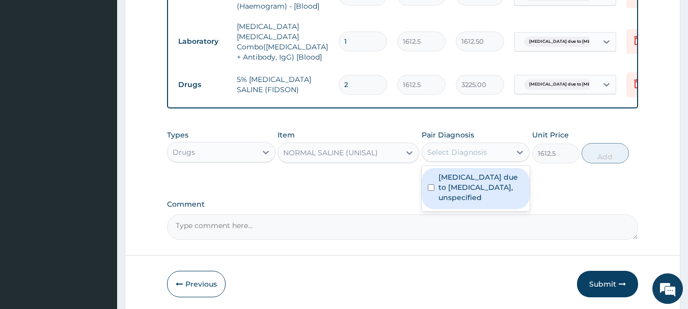
drag, startPoint x: 472, startPoint y: 180, endPoint x: 479, endPoint y: 193, distance: 14.6
click at [473, 185] on label "Malaria due to Plasmodium falciparum, unspecified" at bounding box center [482, 187] width 86 height 31
checkbox input "true"
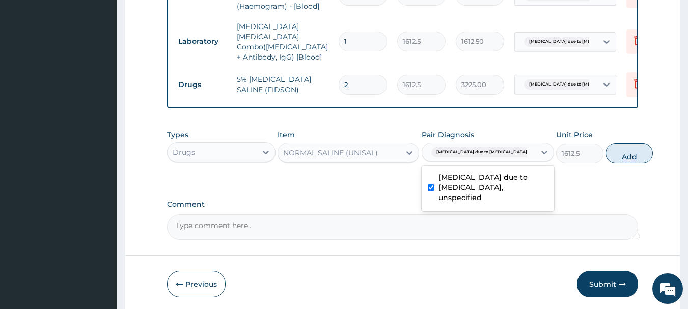
click at [606, 160] on button "Add" at bounding box center [629, 153] width 47 height 20
type input "0"
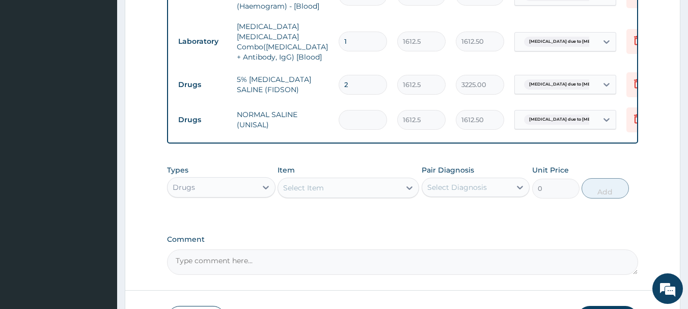
type input "0.00"
type input "2"
type input "3225.00"
type input "2"
click at [366, 190] on div "Select Item" at bounding box center [339, 188] width 122 height 16
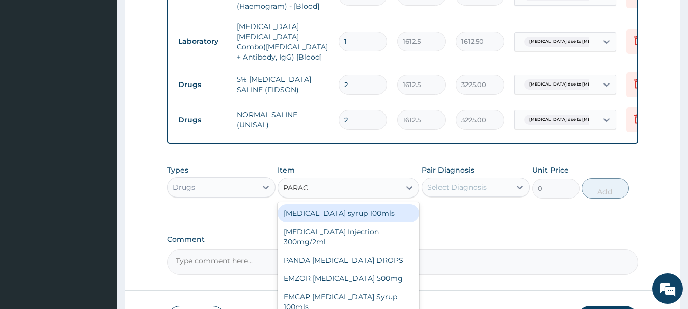
type input "PARACE"
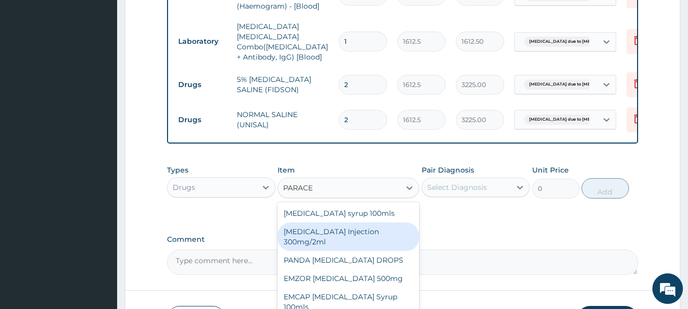
click at [338, 228] on div "PARACETAMOL Injection 300mg/2ml" at bounding box center [349, 237] width 142 height 29
type input "236.5"
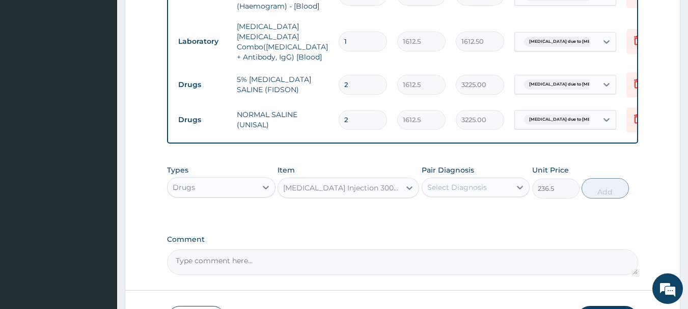
click at [427, 188] on div "Select Diagnosis" at bounding box center [457, 187] width 60 height 10
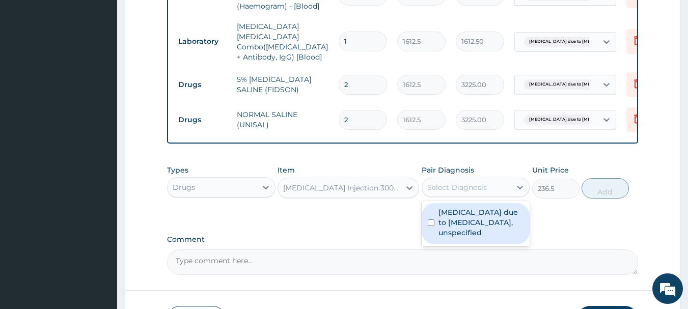
click at [444, 216] on label "Malaria due to Plasmodium falciparum, unspecified" at bounding box center [482, 222] width 86 height 31
checkbox input "true"
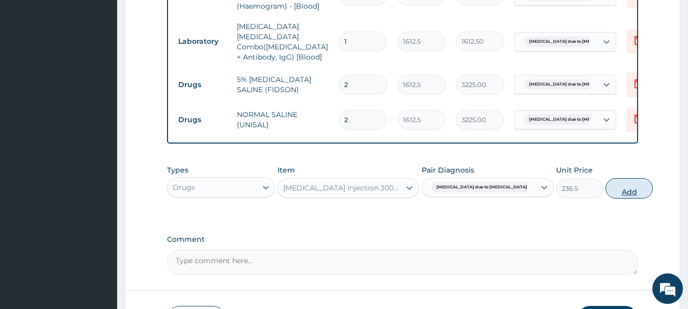
click at [613, 191] on button "Add" at bounding box center [629, 188] width 47 height 20
type input "0"
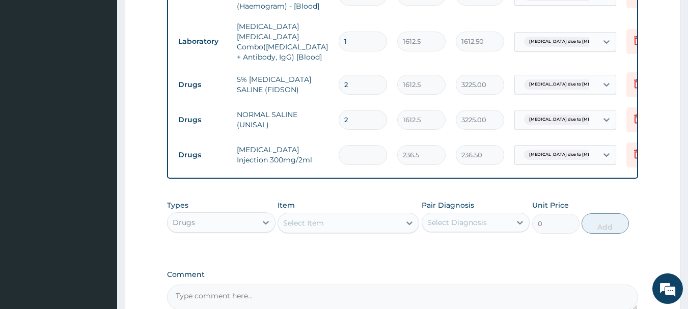
type input "0.00"
type input "6"
type input "1419.00"
type input "6"
click at [386, 219] on div "Select Item" at bounding box center [339, 223] width 122 height 16
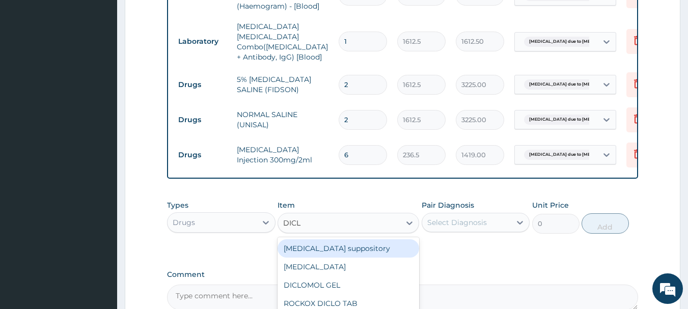
type input "DICLO"
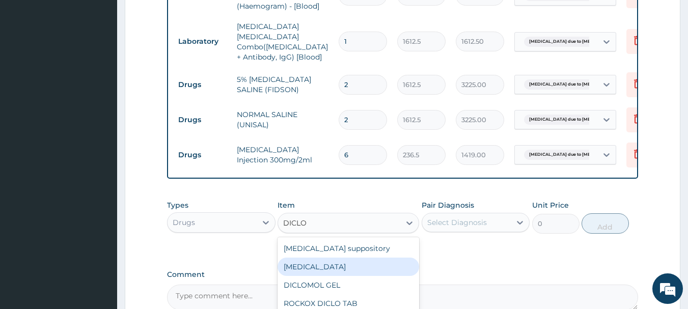
click at [340, 264] on div "Diclofenac" at bounding box center [349, 267] width 142 height 18
type input "322.5"
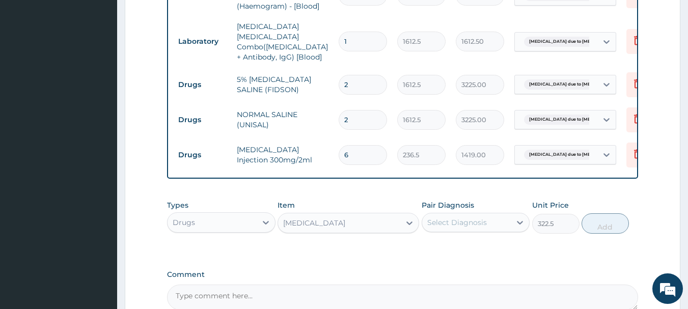
click at [477, 223] on div "Select Diagnosis" at bounding box center [457, 223] width 60 height 10
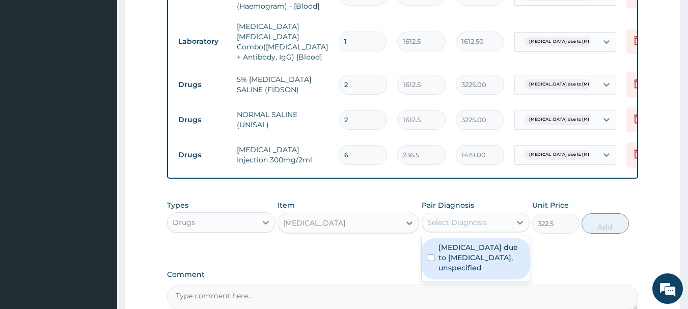
click at [479, 258] on label "Malaria due to Plasmodium falciparum, unspecified" at bounding box center [482, 258] width 86 height 31
checkbox input "true"
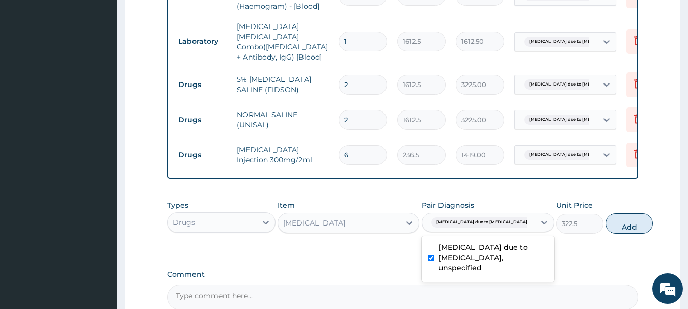
click at [608, 222] on button "Add" at bounding box center [629, 223] width 47 height 20
type input "0"
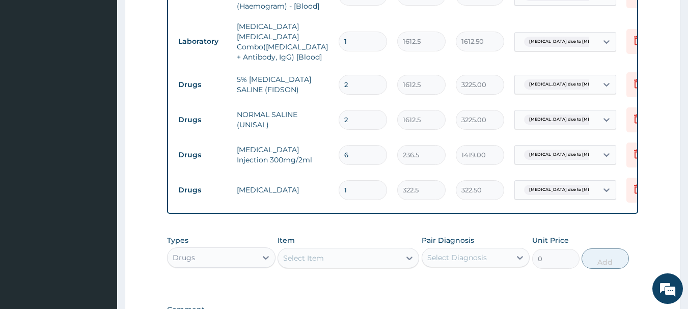
type input "0.00"
type input "4"
type input "1290.00"
type input "0.00"
type input "3"
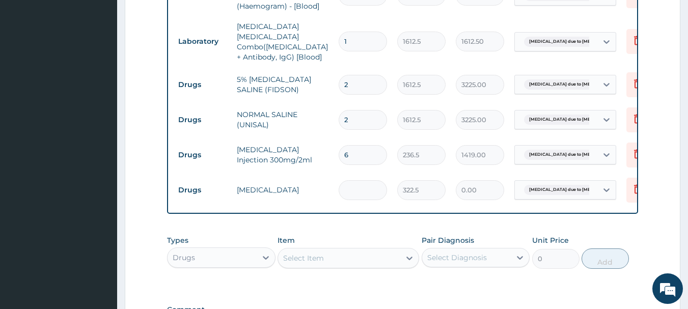
type input "967.50"
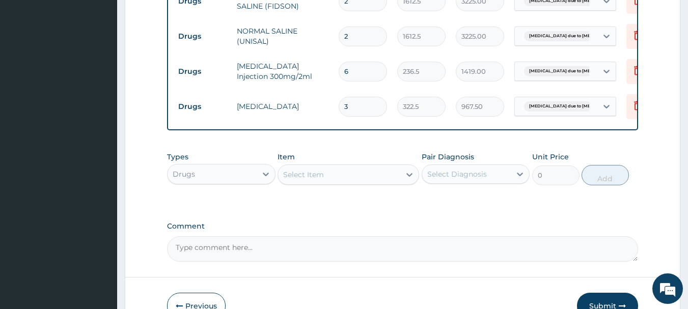
scroll to position [683, 0]
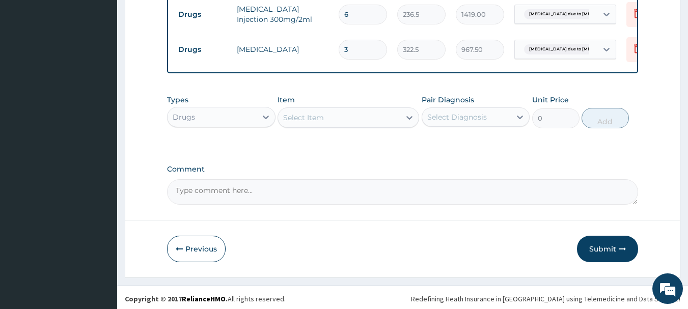
type input "3"
click at [326, 114] on div "Select Item" at bounding box center [339, 118] width 122 height 16
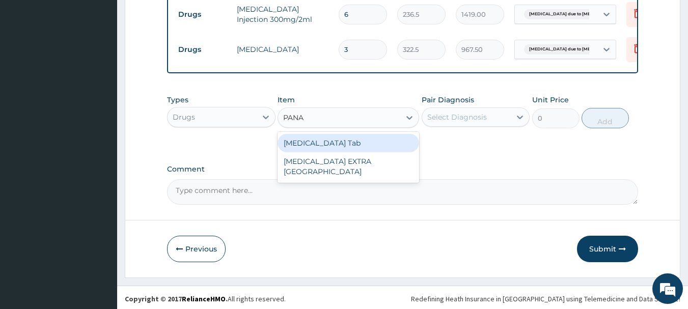
type input "PANAD"
click at [306, 138] on div "PANADOL Tab" at bounding box center [349, 143] width 142 height 18
type input "45.15"
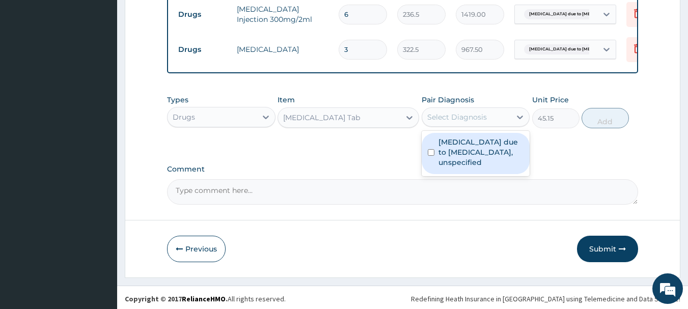
click at [451, 113] on div "Select Diagnosis" at bounding box center [457, 117] width 60 height 10
click at [461, 144] on label "Malaria due to Plasmodium falciparum, unspecified" at bounding box center [482, 152] width 86 height 31
checkbox input "true"
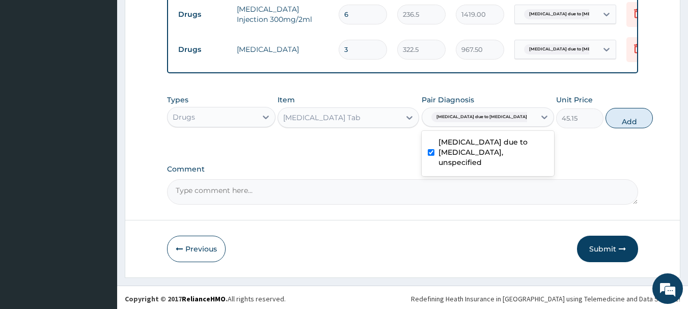
click at [606, 120] on button "Add" at bounding box center [629, 118] width 47 height 20
type input "0"
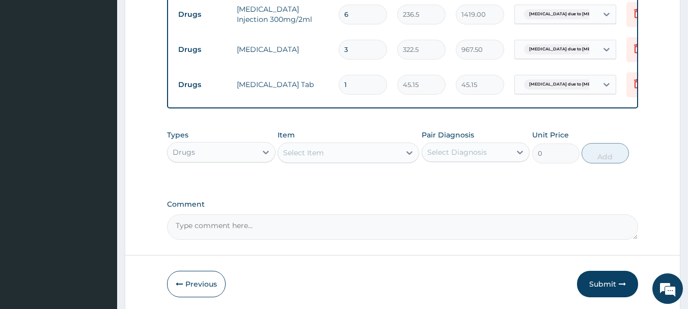
type input "18"
type input "812.70"
type input "18"
click at [378, 145] on div "Select Item" at bounding box center [339, 153] width 122 height 16
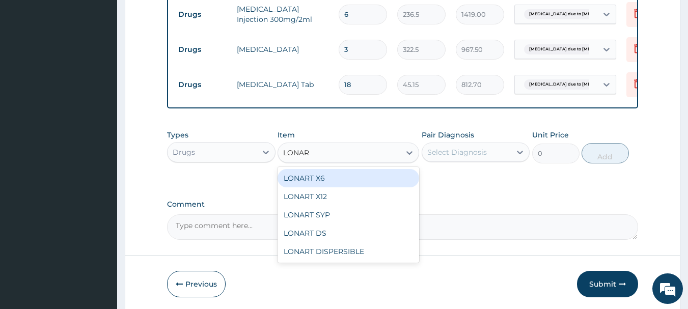
type input "LONART"
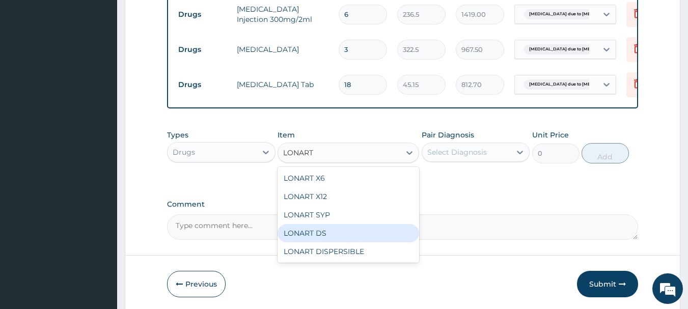
click at [349, 232] on div "LONART DS" at bounding box center [349, 233] width 142 height 18
type input "430"
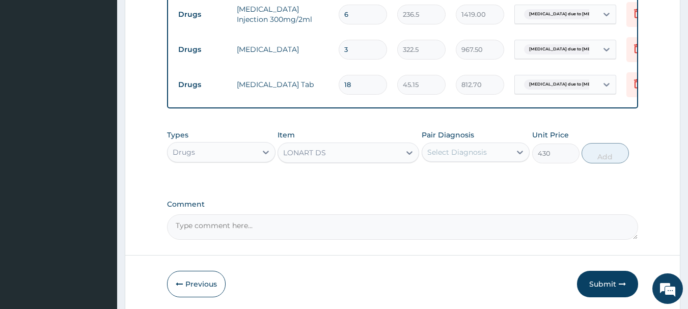
click at [474, 152] on div "Select Diagnosis" at bounding box center [457, 152] width 60 height 10
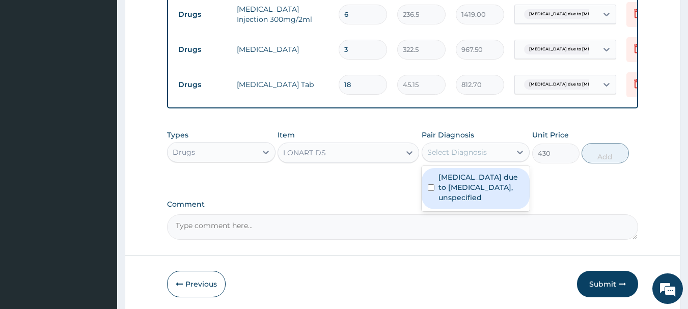
drag, startPoint x: 483, startPoint y: 176, endPoint x: 515, endPoint y: 197, distance: 38.3
click at [485, 178] on label "Malaria due to Plasmodium falciparum, unspecified" at bounding box center [482, 187] width 86 height 31
checkbox input "true"
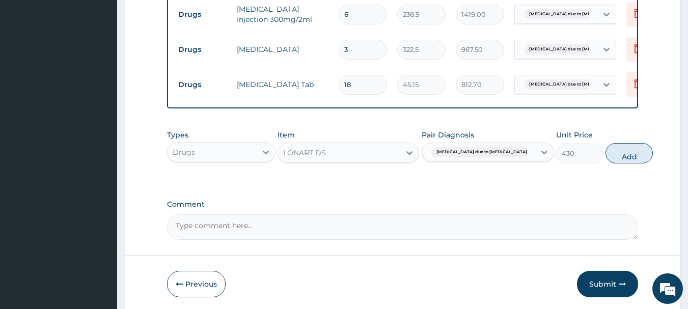
click at [606, 156] on button "Add" at bounding box center [629, 153] width 47 height 20
type input "0"
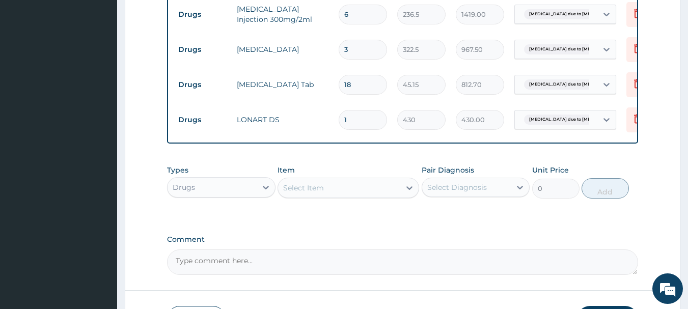
type input "0.00"
type input "6"
type input "2580.00"
type input "6"
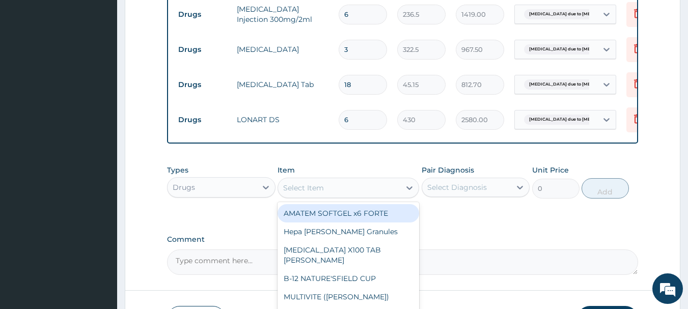
click at [353, 185] on div "Select Item" at bounding box center [339, 188] width 122 height 16
click at [521, 237] on label "Comment" at bounding box center [403, 239] width 472 height 9
click at [521, 250] on textarea "Comment" at bounding box center [403, 262] width 472 height 25
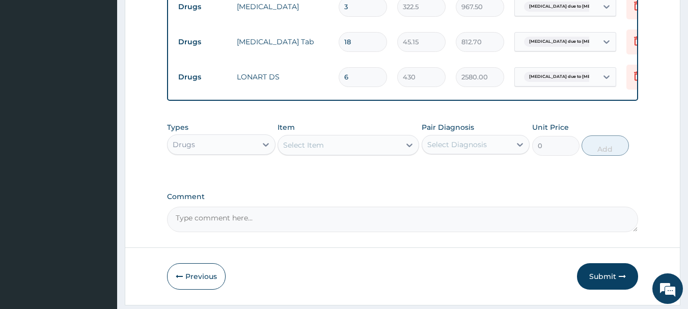
scroll to position [753, 0]
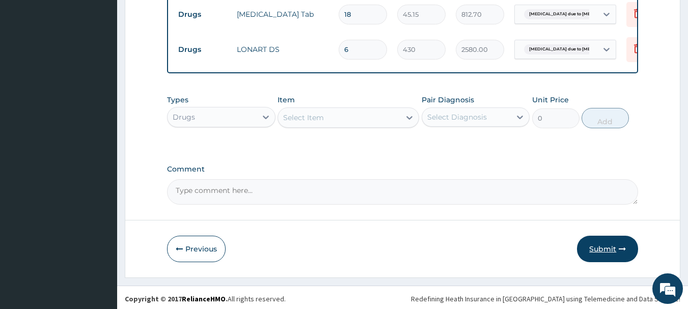
click at [633, 254] on button "Submit" at bounding box center [607, 249] width 61 height 26
